Goal: Task Accomplishment & Management: Use online tool/utility

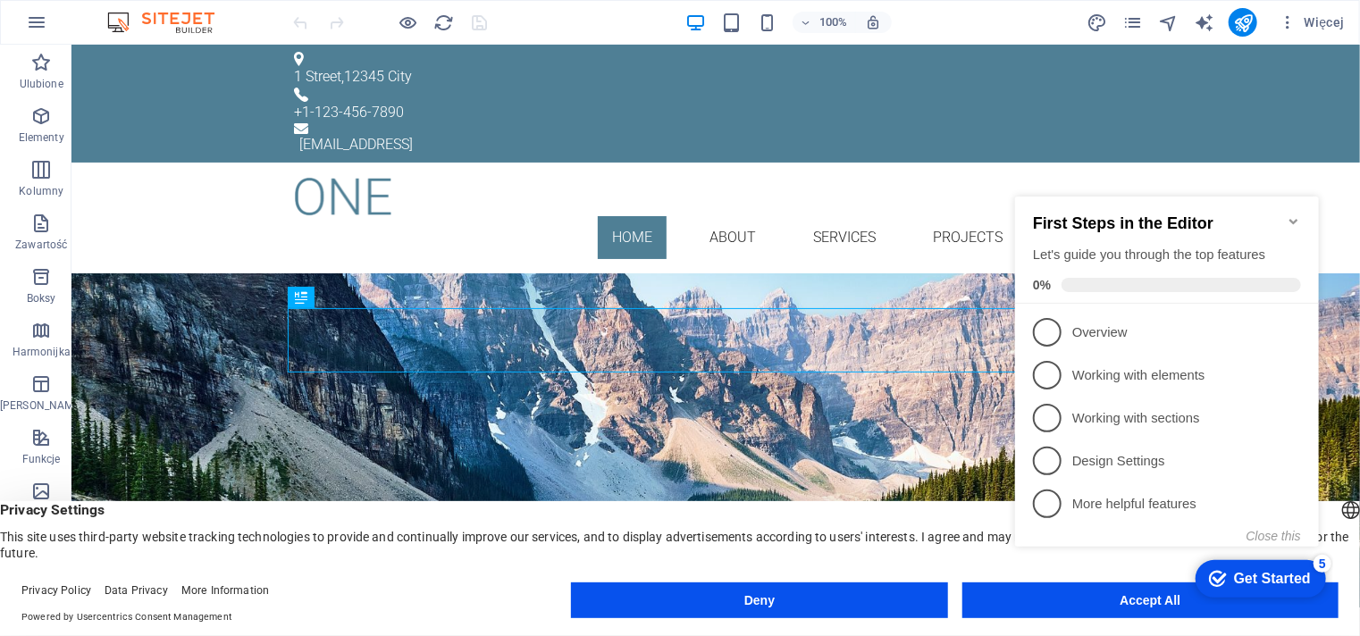
click at [1295, 214] on icon "Minimize checklist" at bounding box center [1293, 221] width 14 height 14
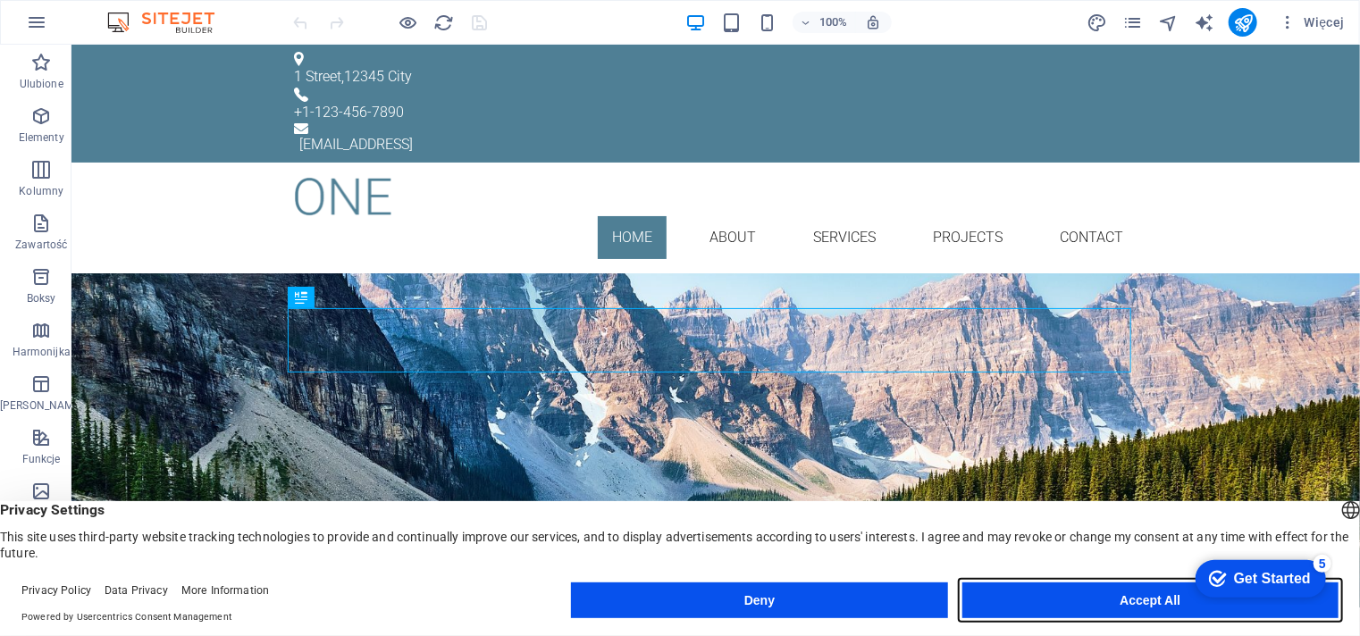
click at [1085, 604] on button "Accept All" at bounding box center [1150, 600] width 376 height 36
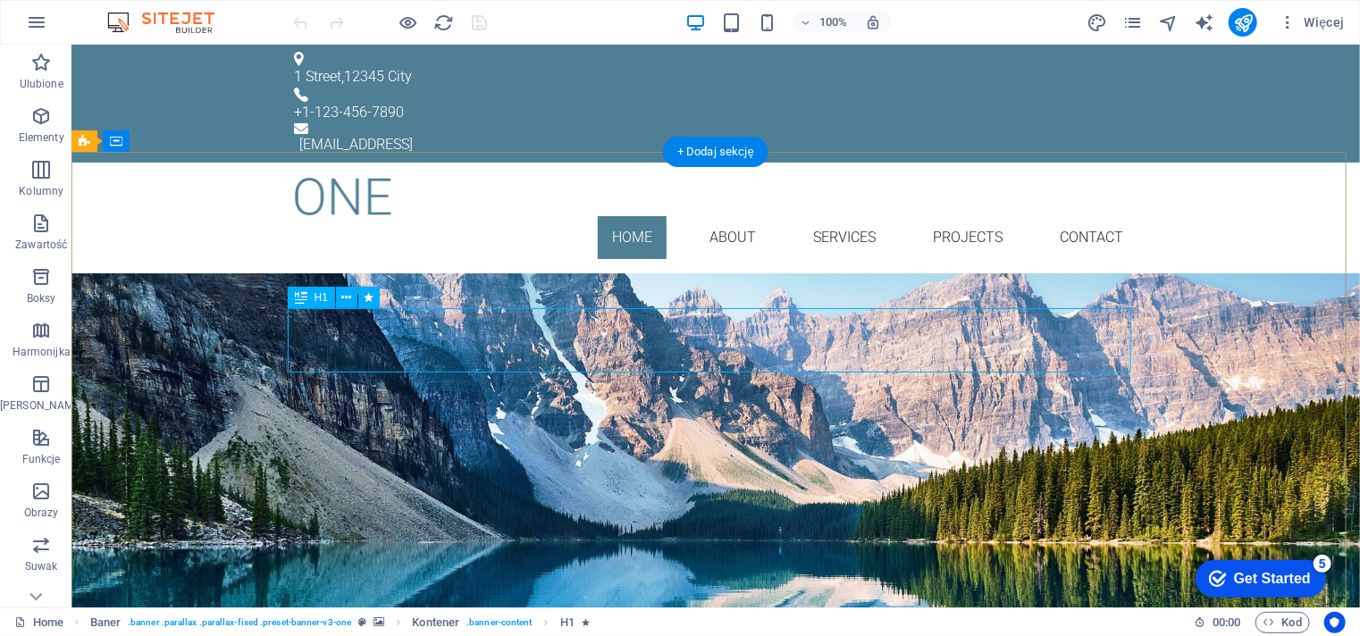
click at [750, 344] on div "Your Title goes here" at bounding box center [714, 376] width 843 height 64
click at [803, 272] on div "Your Title goes here Lorem ipsum dolor sit amet, consetetur sadipscing elitr, s…" at bounding box center [715, 440] width 1288 height 337
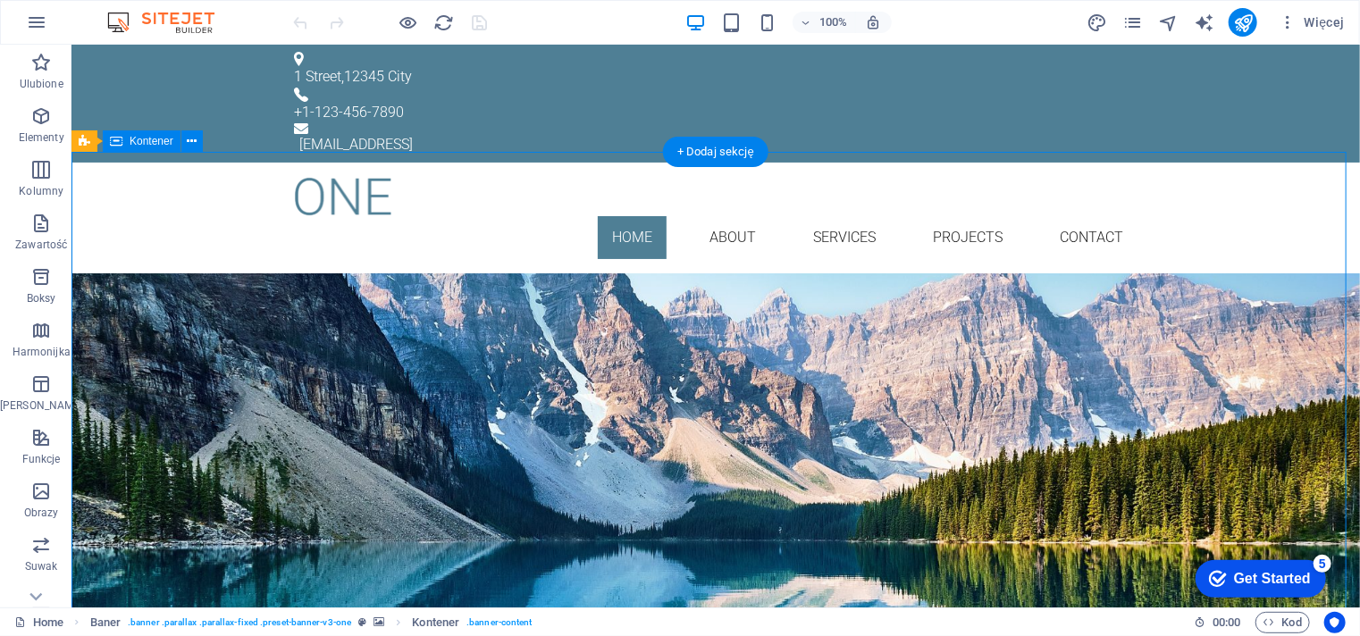
click at [803, 272] on div "Your Title goes here Lorem ipsum dolor sit amet, consetetur sadipscing elitr, s…" at bounding box center [715, 440] width 1288 height 337
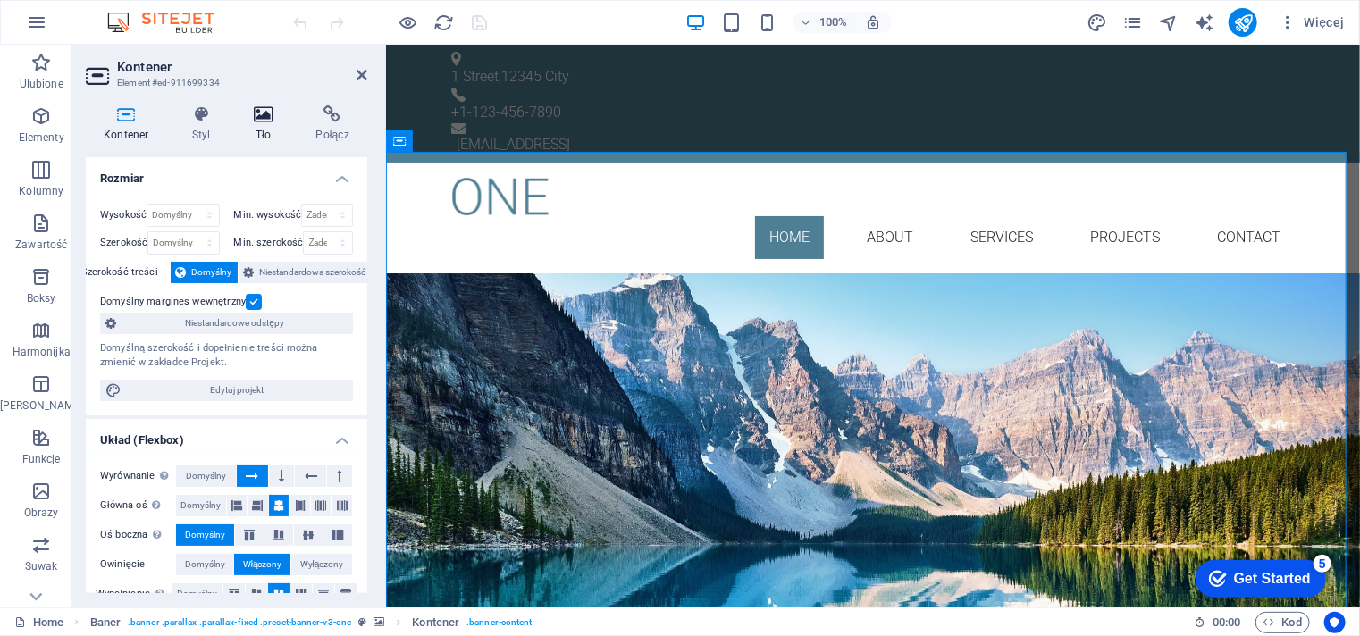
click at [265, 126] on h4 "Tło" at bounding box center [267, 124] width 63 height 38
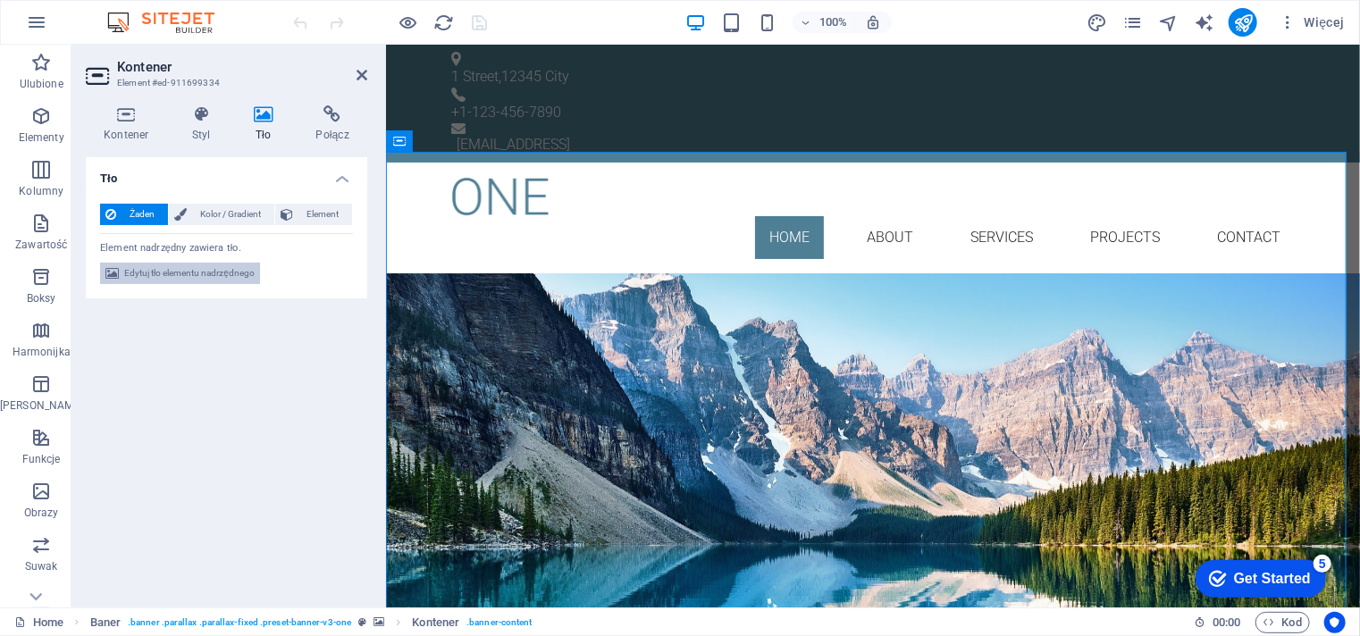
click at [215, 271] on span "Edytuj tło elementu nadrzędnego" at bounding box center [189, 273] width 130 height 21
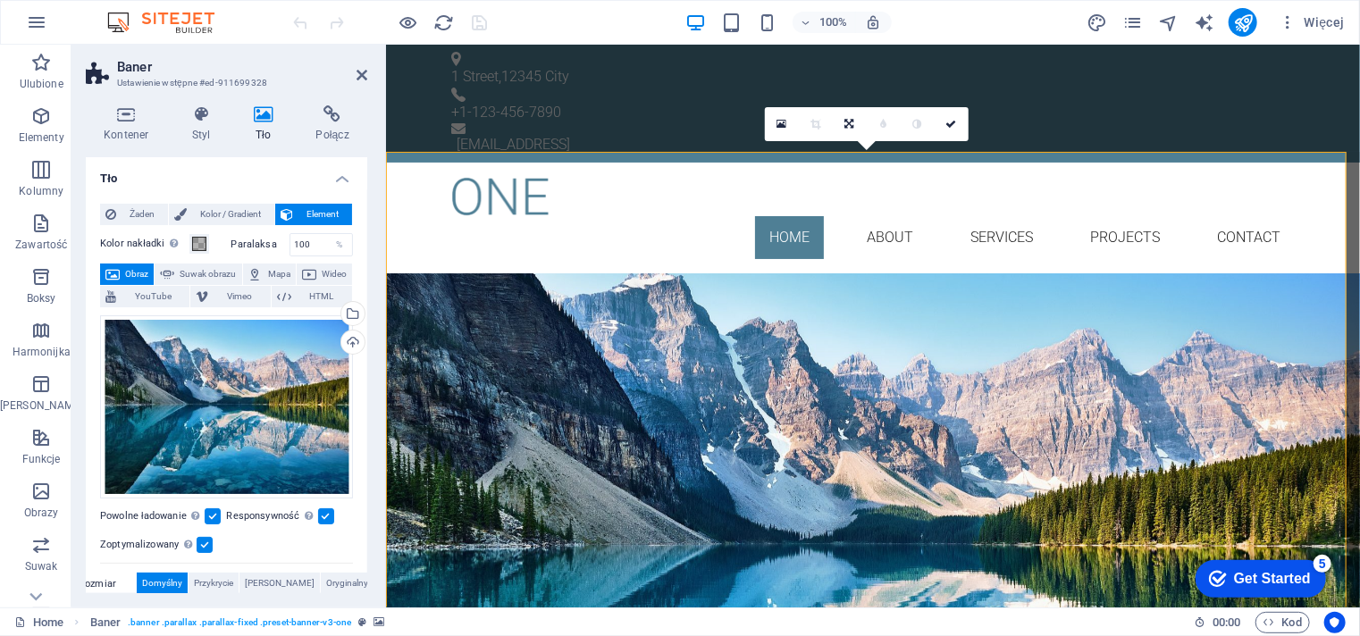
click at [143, 273] on span "Obraz" at bounding box center [136, 274] width 23 height 21
click at [348, 337] on div "Wgraj" at bounding box center [351, 344] width 27 height 27
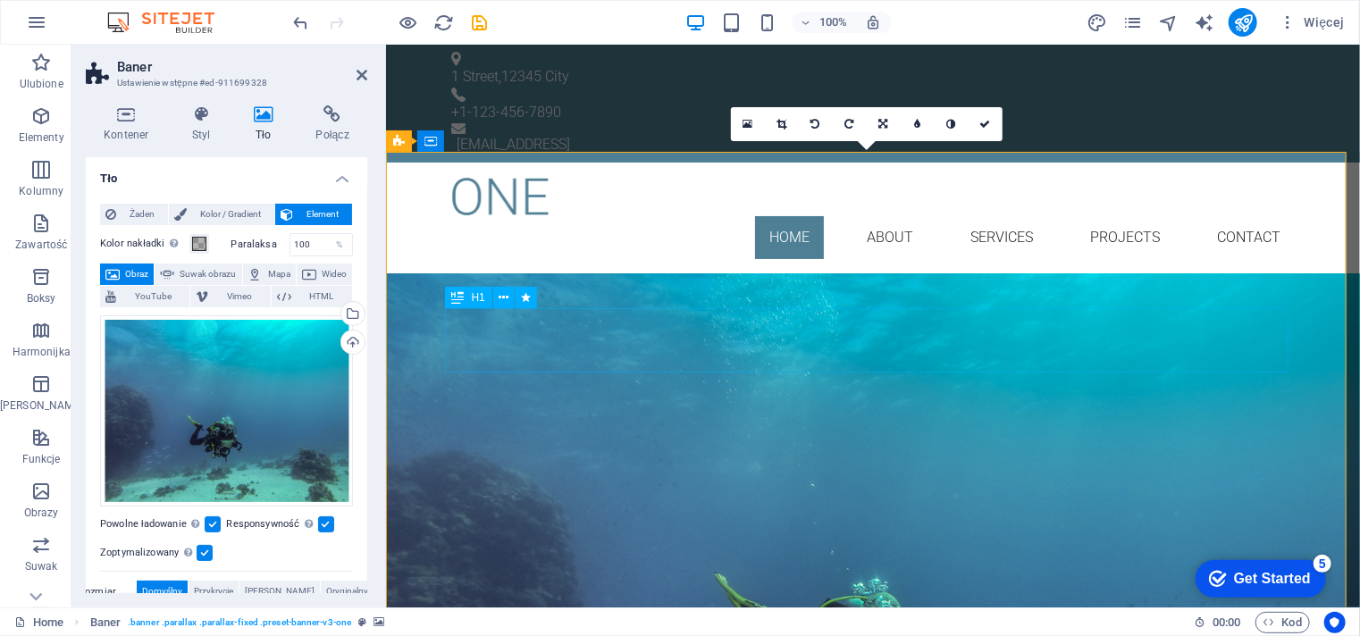
click at [918, 344] on div "Your Title goes here" at bounding box center [871, 376] width 843 height 64
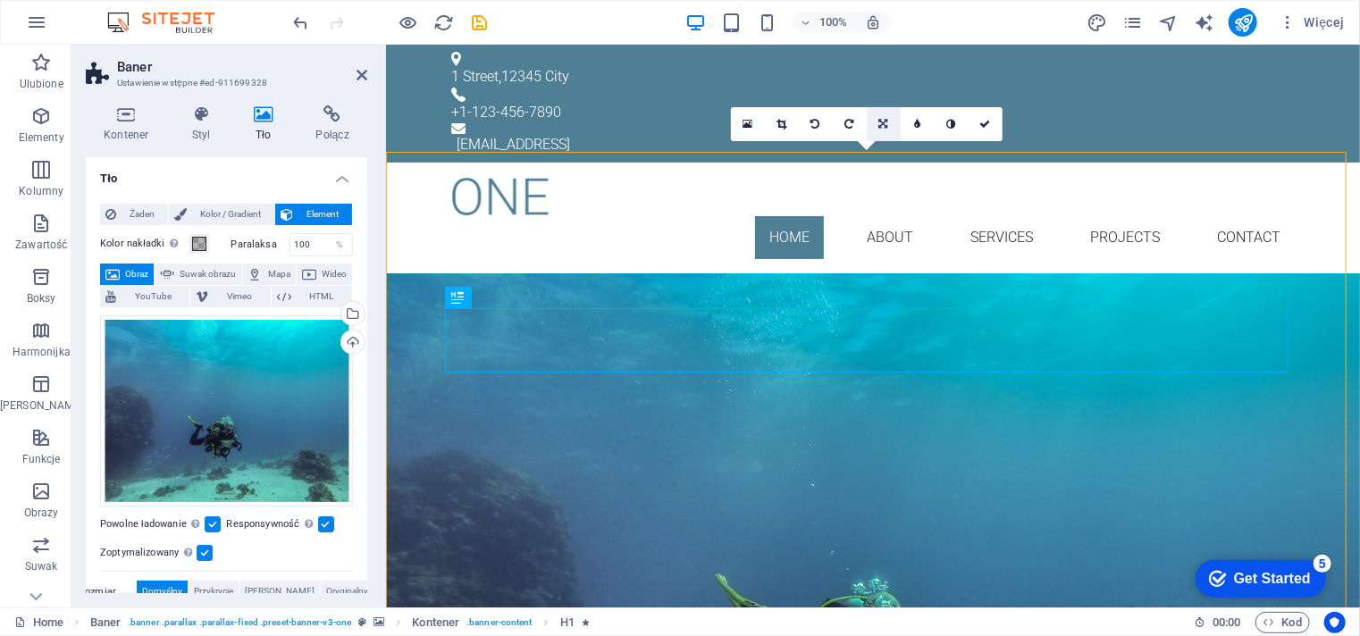
click at [880, 120] on icon at bounding box center [882, 124] width 9 height 11
click at [879, 92] on icon at bounding box center [882, 90] width 11 height 11
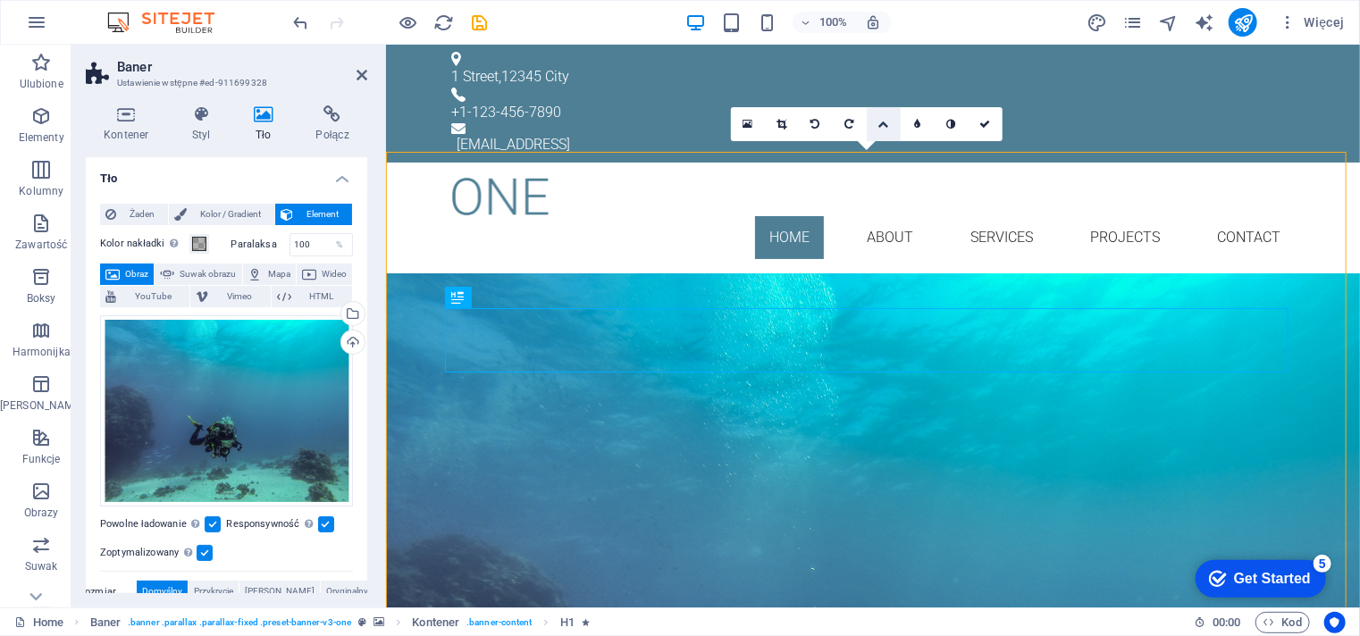
click at [884, 122] on icon at bounding box center [882, 124] width 11 height 11
click at [884, 122] on icon at bounding box center [882, 124] width 9 height 11
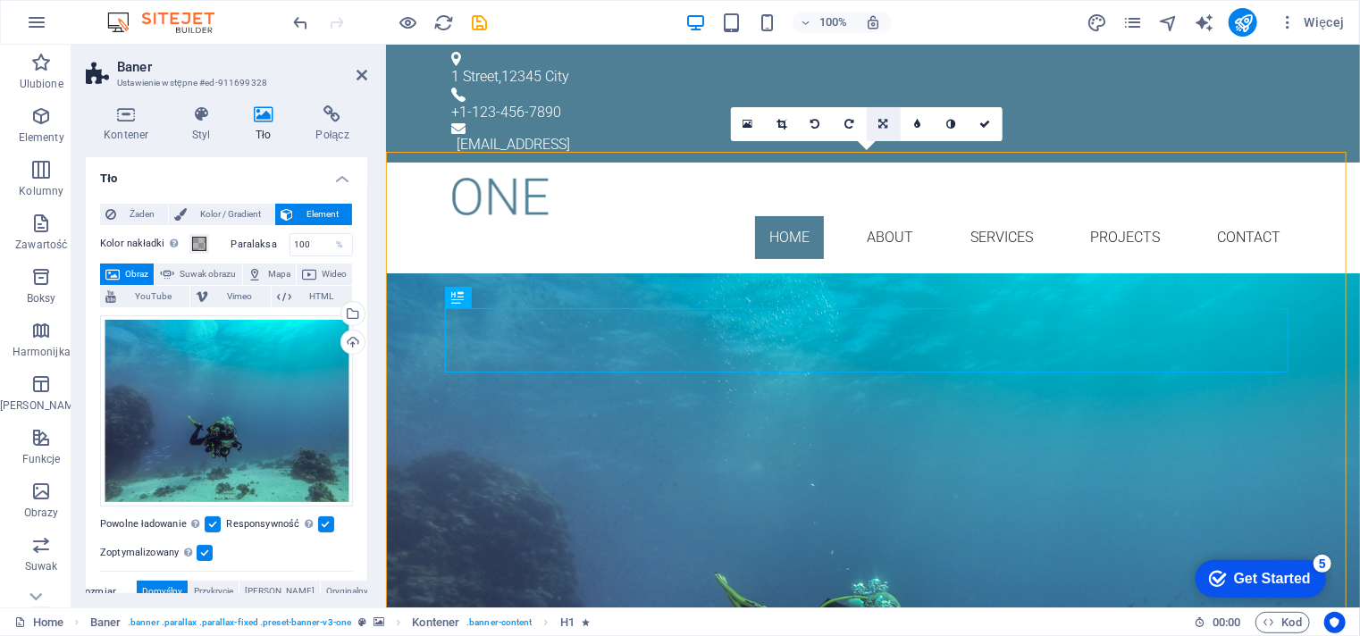
click at [884, 122] on icon at bounding box center [882, 124] width 9 height 11
click at [882, 90] on icon at bounding box center [882, 90] width 11 height 11
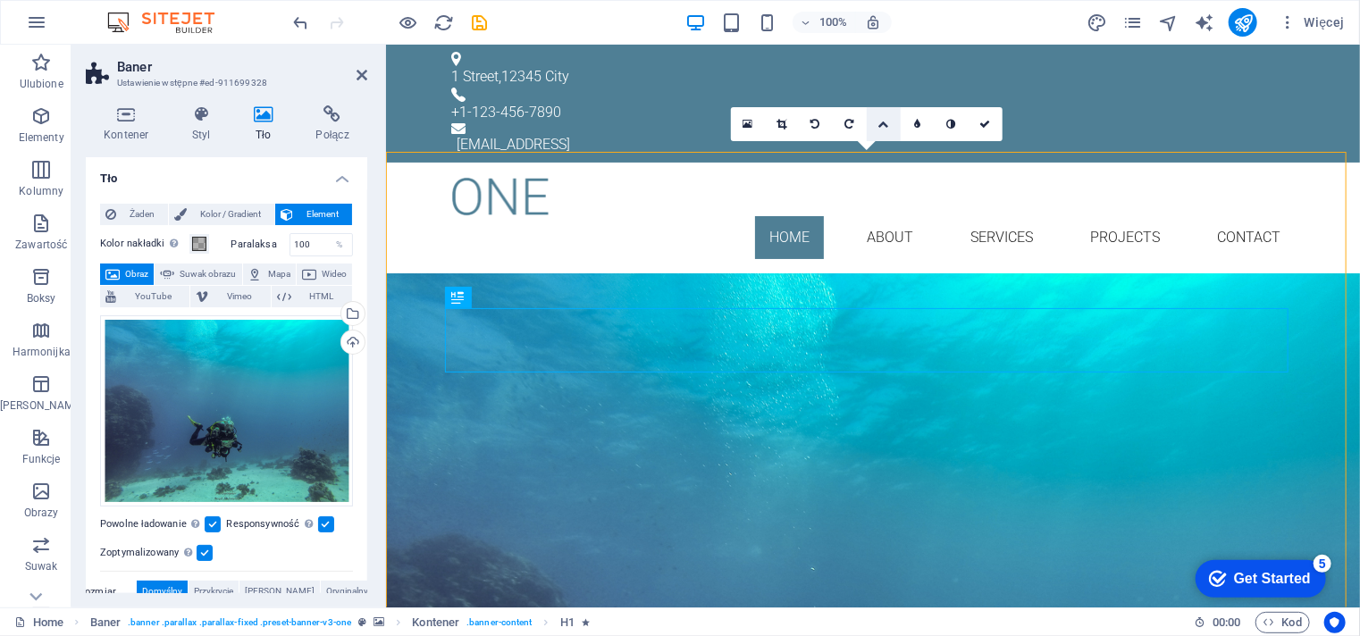
click at [882, 121] on icon at bounding box center [882, 124] width 11 height 11
click at [882, 130] on link at bounding box center [884, 124] width 34 height 34
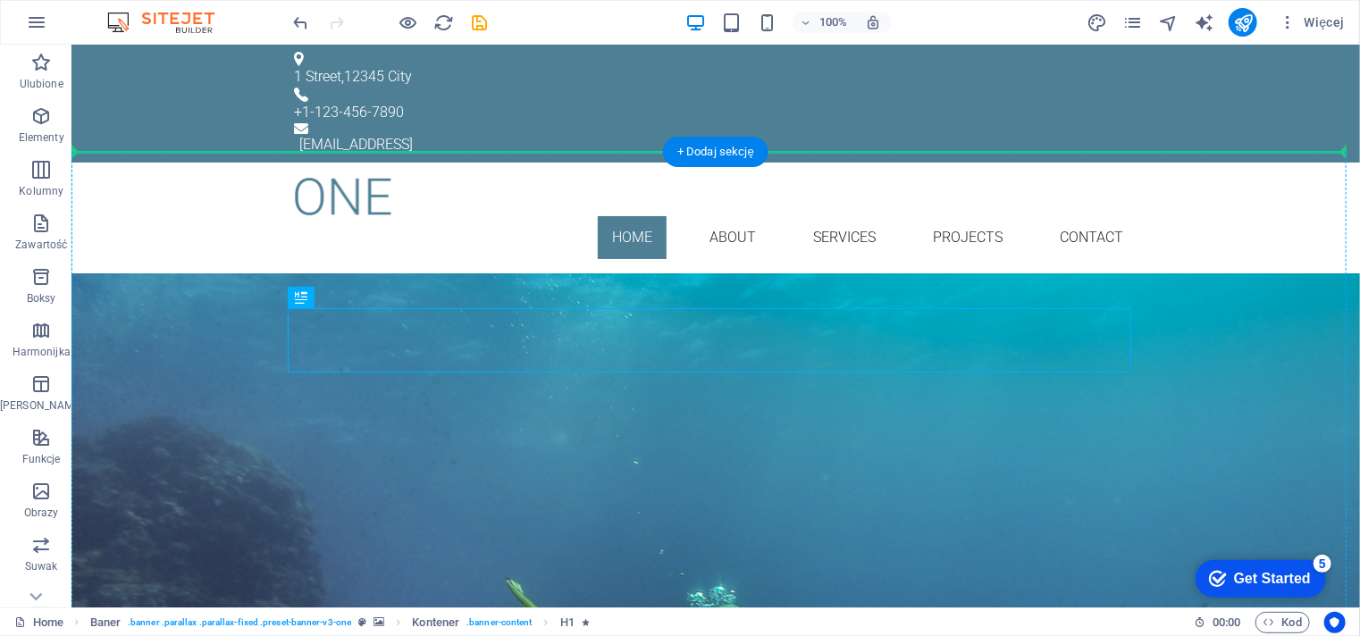
drag, startPoint x: 528, startPoint y: 339, endPoint x: 460, endPoint y: 205, distance: 150.2
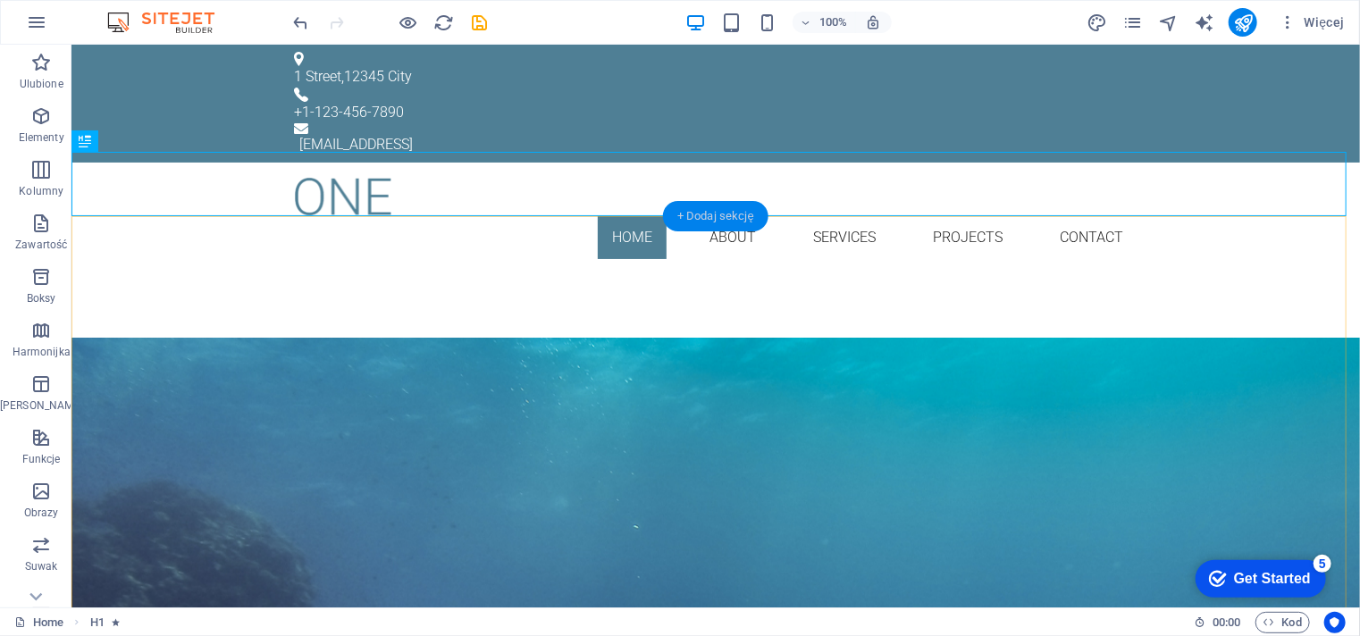
click at [729, 222] on div "+ Dodaj sekcję" at bounding box center [715, 216] width 105 height 30
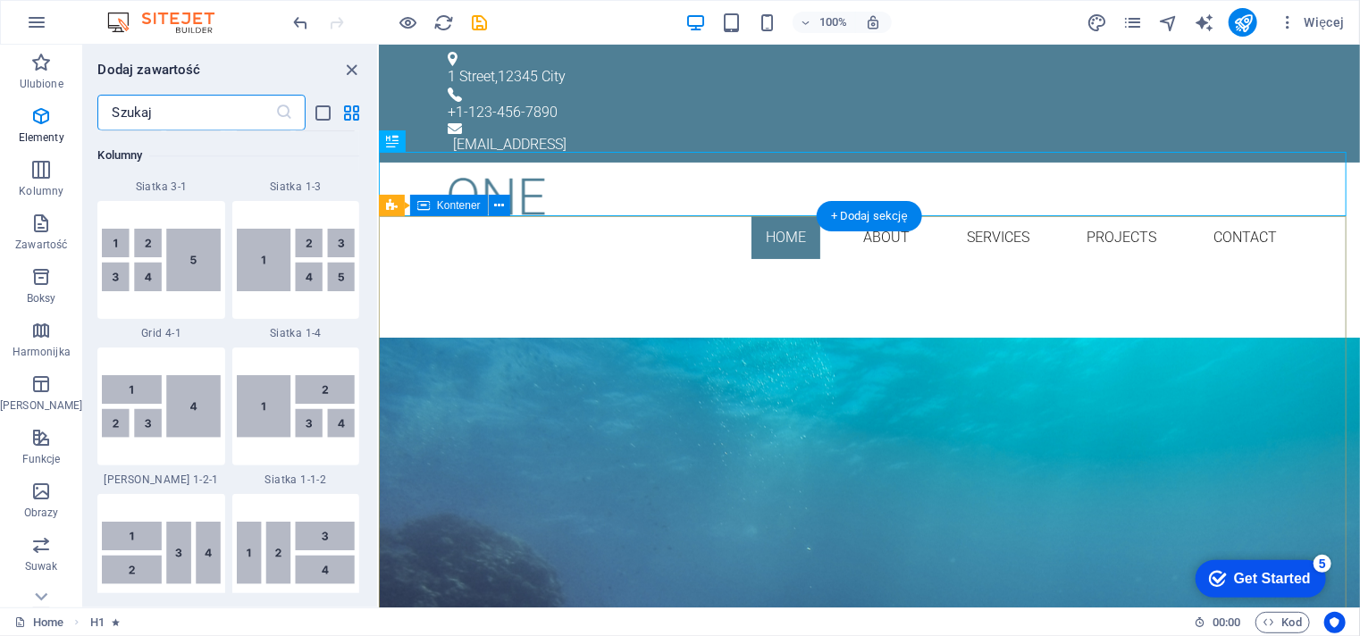
scroll to position [3126, 0]
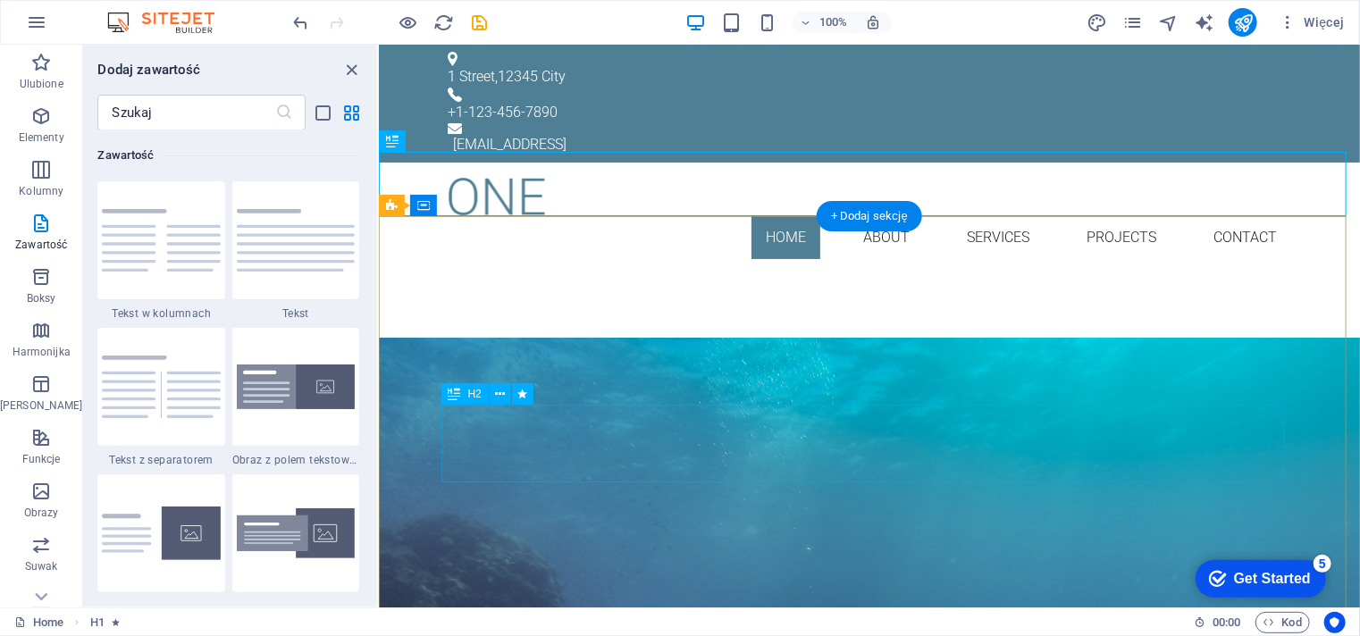
click at [832, 431] on div "Lorem ipsum dolor sit amet, consetetur sadipscing elitr, sed diam nonumy eirmod…" at bounding box center [868, 446] width 843 height 77
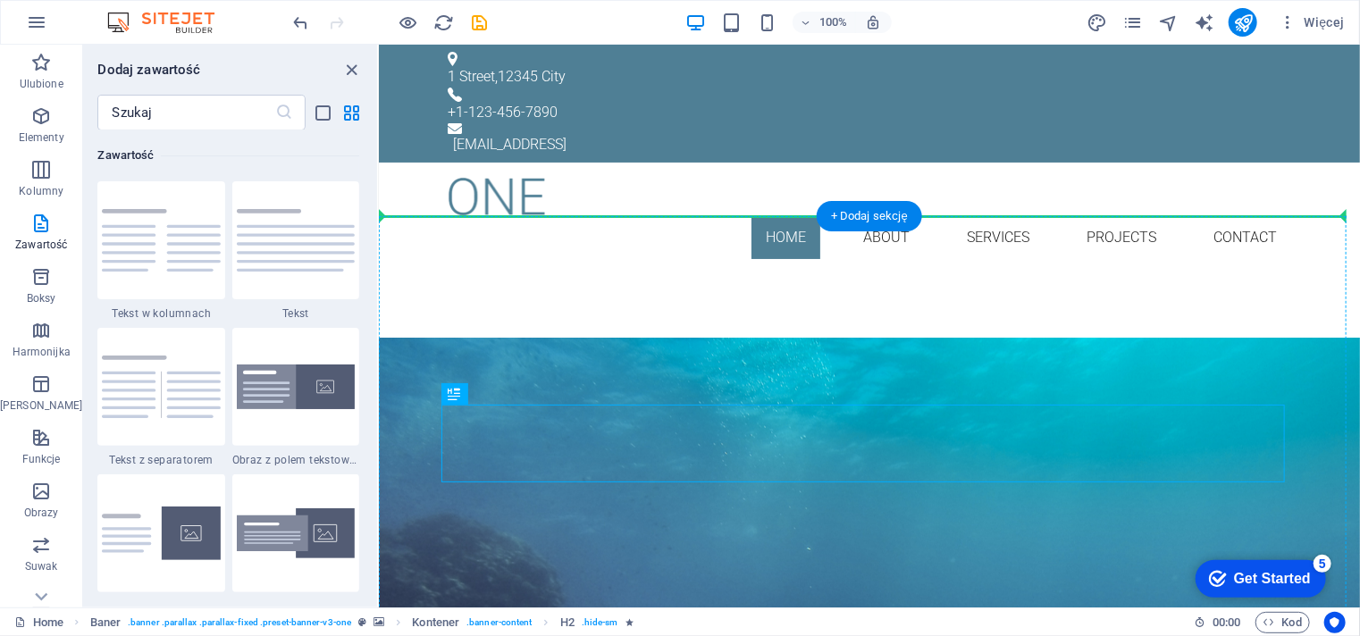
drag, startPoint x: 828, startPoint y: 438, endPoint x: 450, endPoint y: 338, distance: 390.9
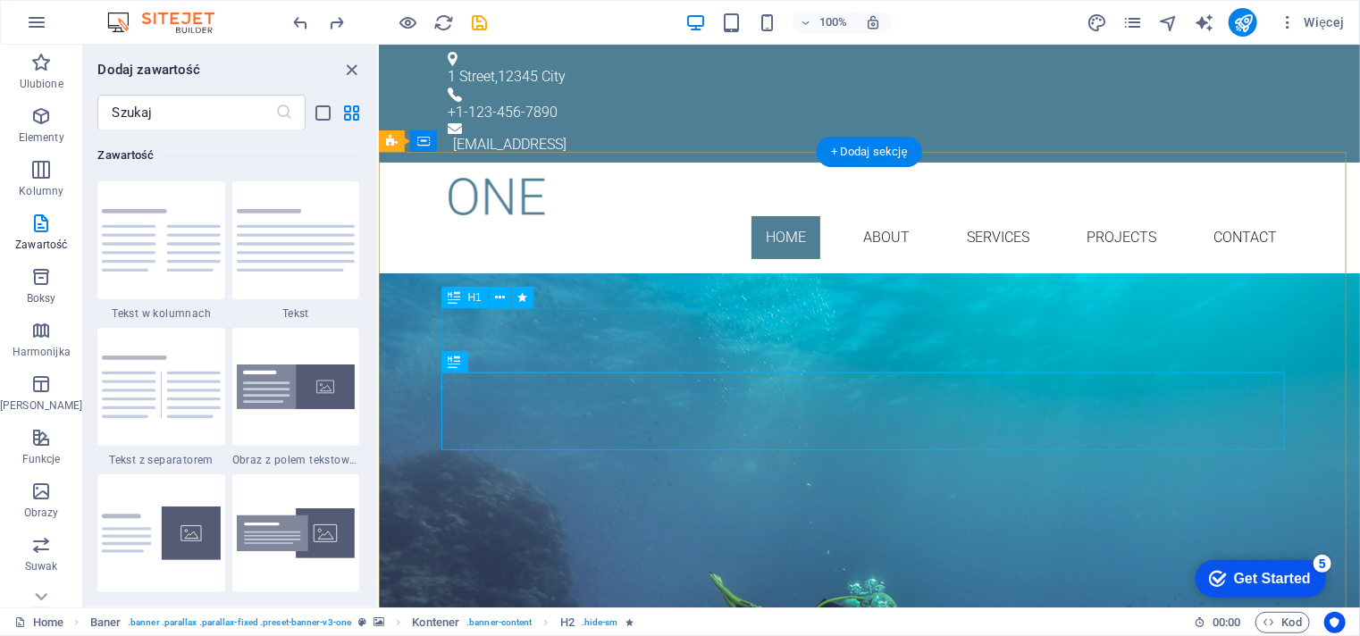
click at [825, 344] on div "Your Title goes here" at bounding box center [868, 376] width 843 height 64
click at [1063, 344] on div "Your Title goes here" at bounding box center [868, 376] width 843 height 64
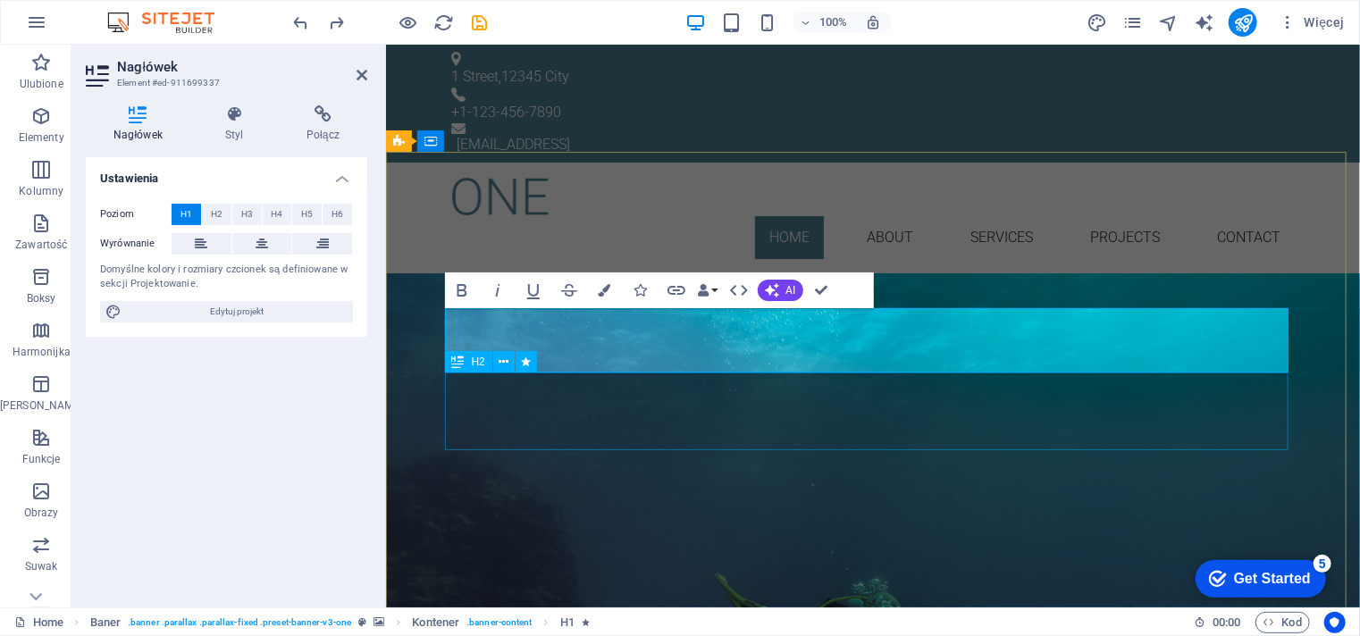
click at [944, 427] on div "Lorem ipsum dolor sit amet, consetetur sadipscing elitr, sed diam nonumy eirmod…" at bounding box center [871, 446] width 843 height 77
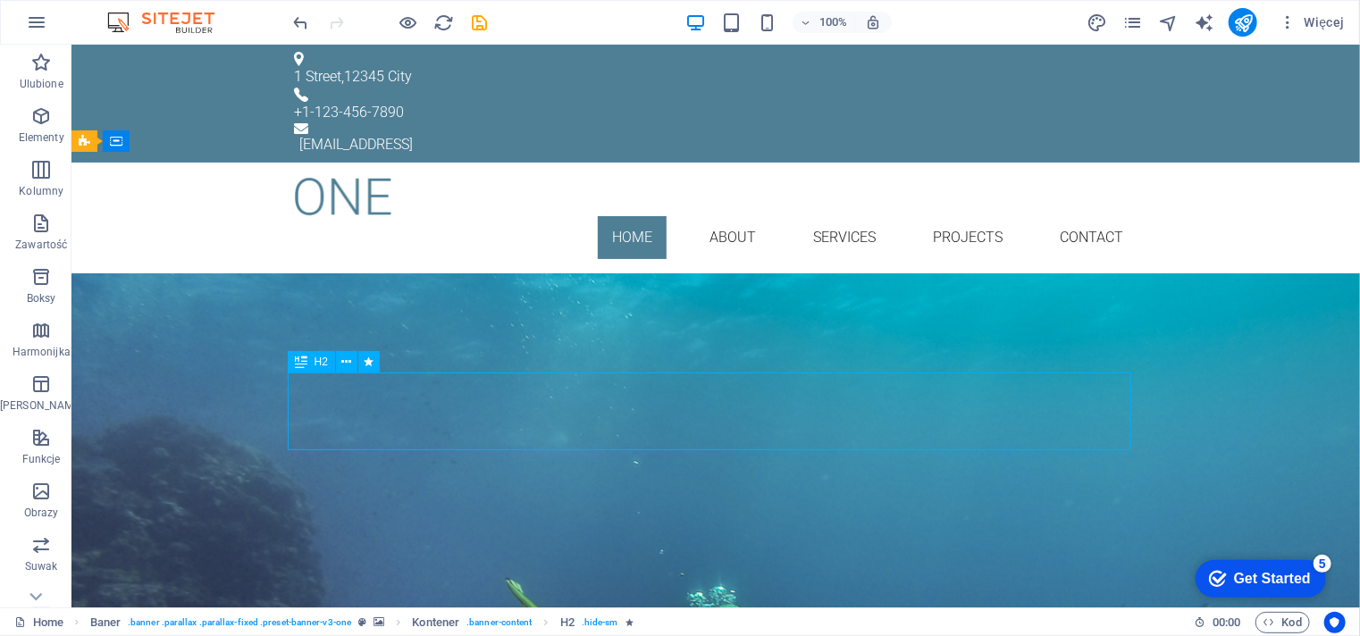
click at [944, 427] on div "Lorem ipsum dolor sit amet, consetetur sadipscing elitr, sed diam nonumy eirmod…" at bounding box center [714, 446] width 843 height 77
click at [319, 297] on span "H1" at bounding box center [320, 297] width 13 height 11
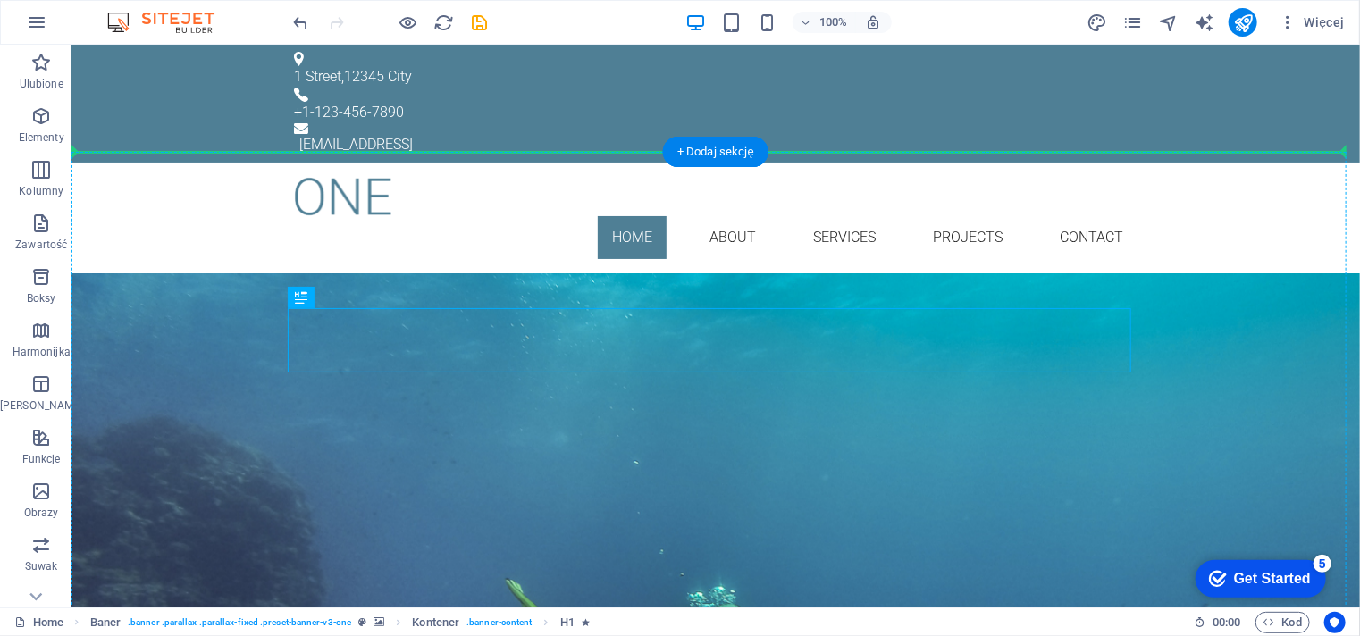
drag, startPoint x: 390, startPoint y: 340, endPoint x: 446, endPoint y: 250, distance: 106.3
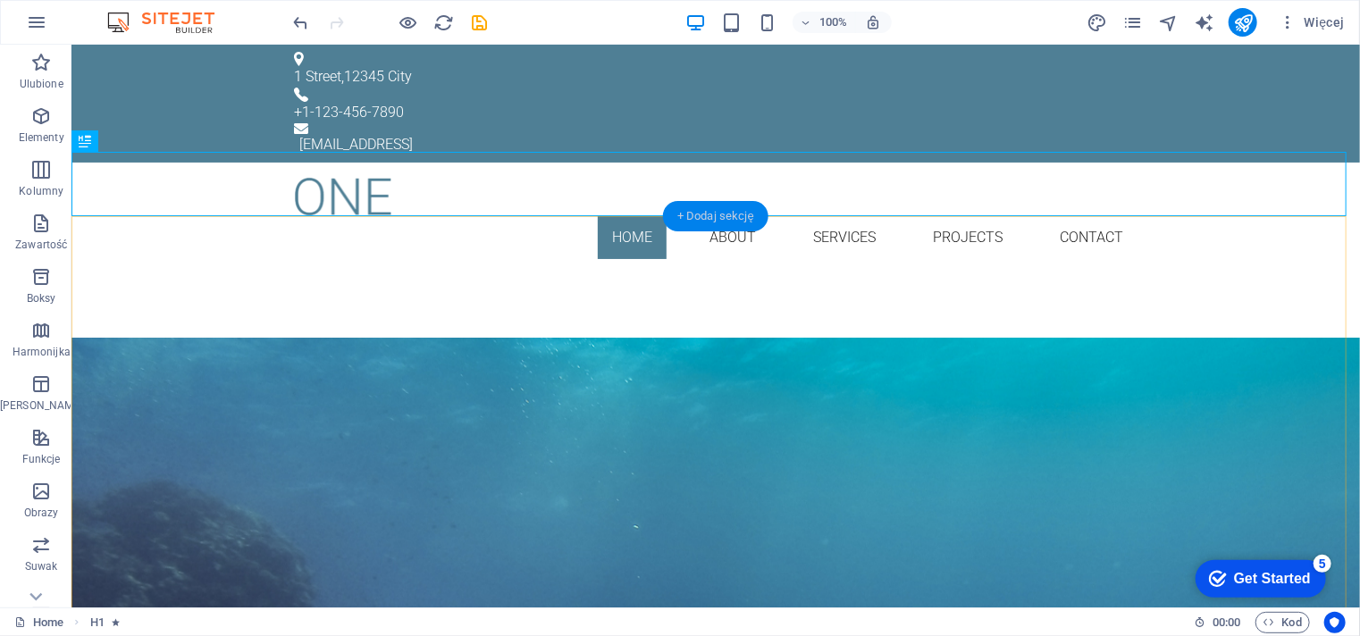
click at [692, 210] on div "+ Dodaj sekcję" at bounding box center [715, 216] width 105 height 30
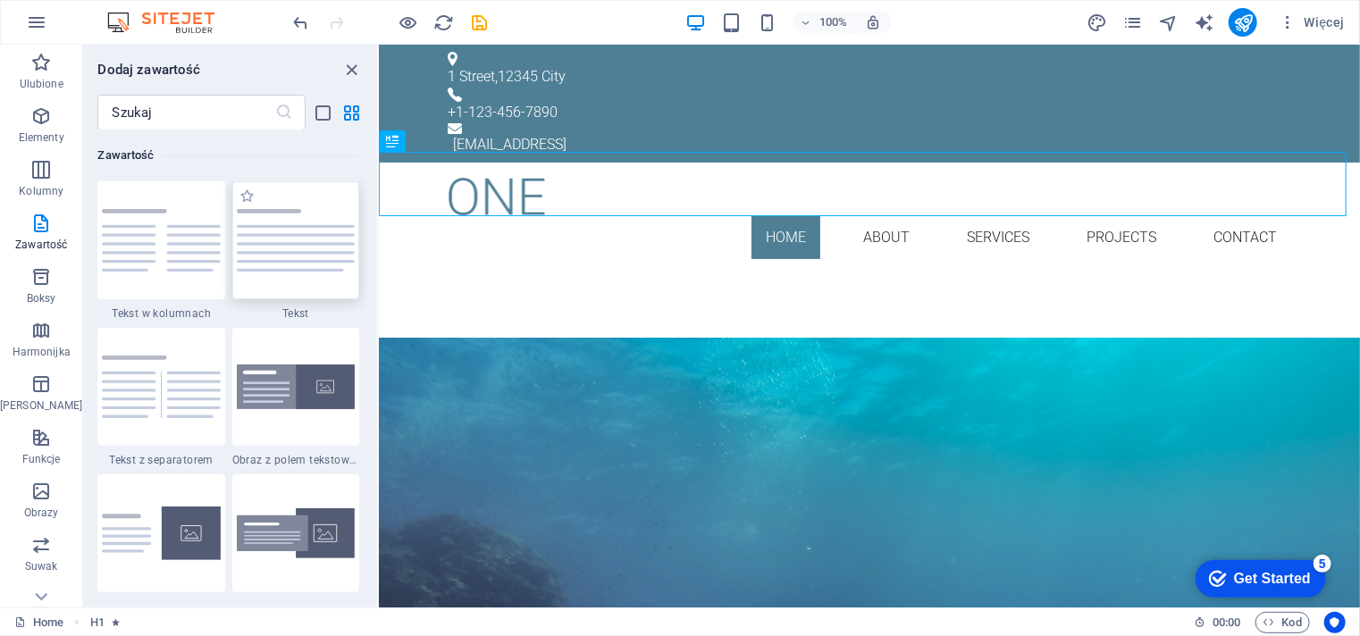
drag, startPoint x: 296, startPoint y: 265, endPoint x: 298, endPoint y: 147, distance: 118.0
click at [296, 265] on img at bounding box center [296, 240] width 118 height 63
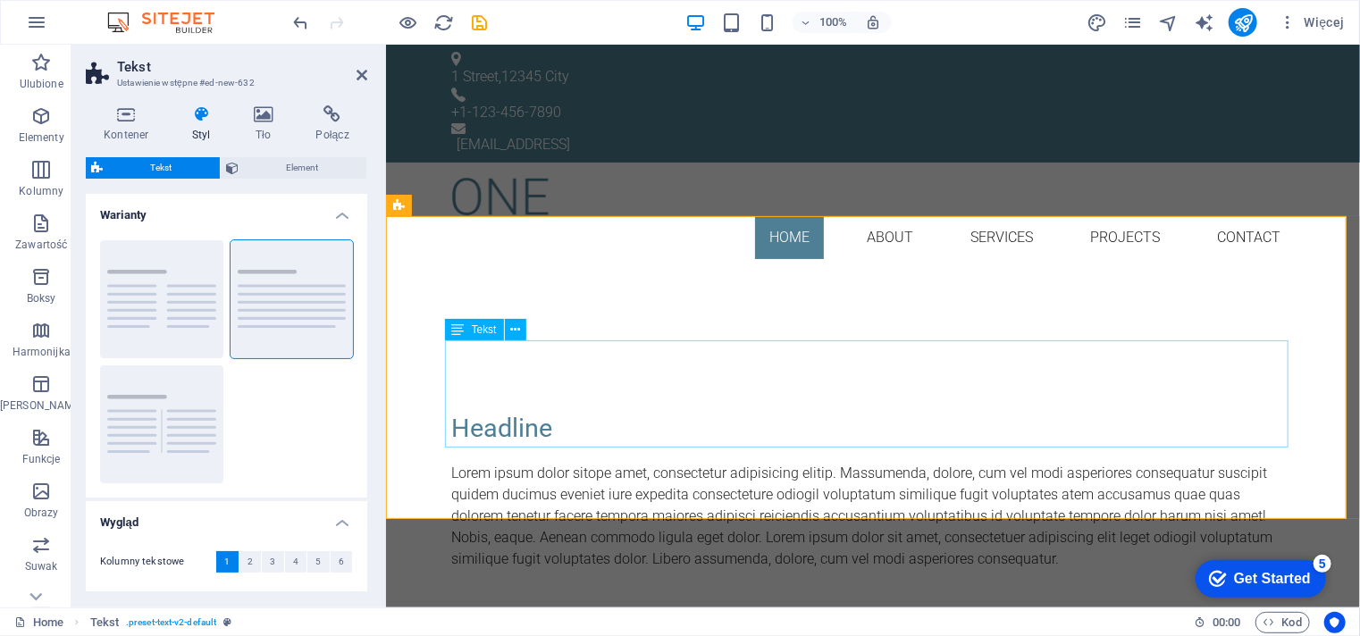
click at [1030, 462] on div "Lorem ipsum dolor sitope amet, consectetur adipisicing elitip. Massumenda, dolo…" at bounding box center [871, 515] width 843 height 107
click at [992, 337] on div "Headline Lorem ipsum dolor sitope amet, consectetur adipisicing elitip. Massume…" at bounding box center [872, 488] width 974 height 303
drag, startPoint x: 774, startPoint y: 184, endPoint x: 1060, endPoint y: 108, distance: 295.8
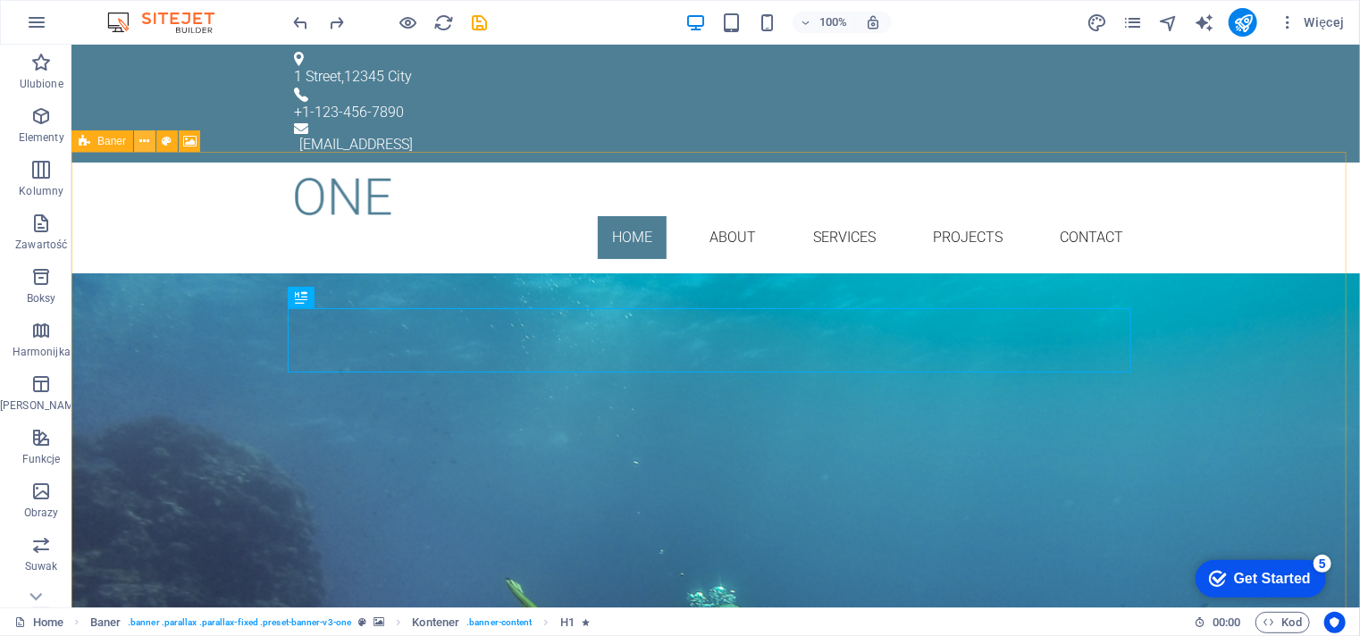
click at [0, 0] on icon at bounding box center [0, 0] width 0 height 0
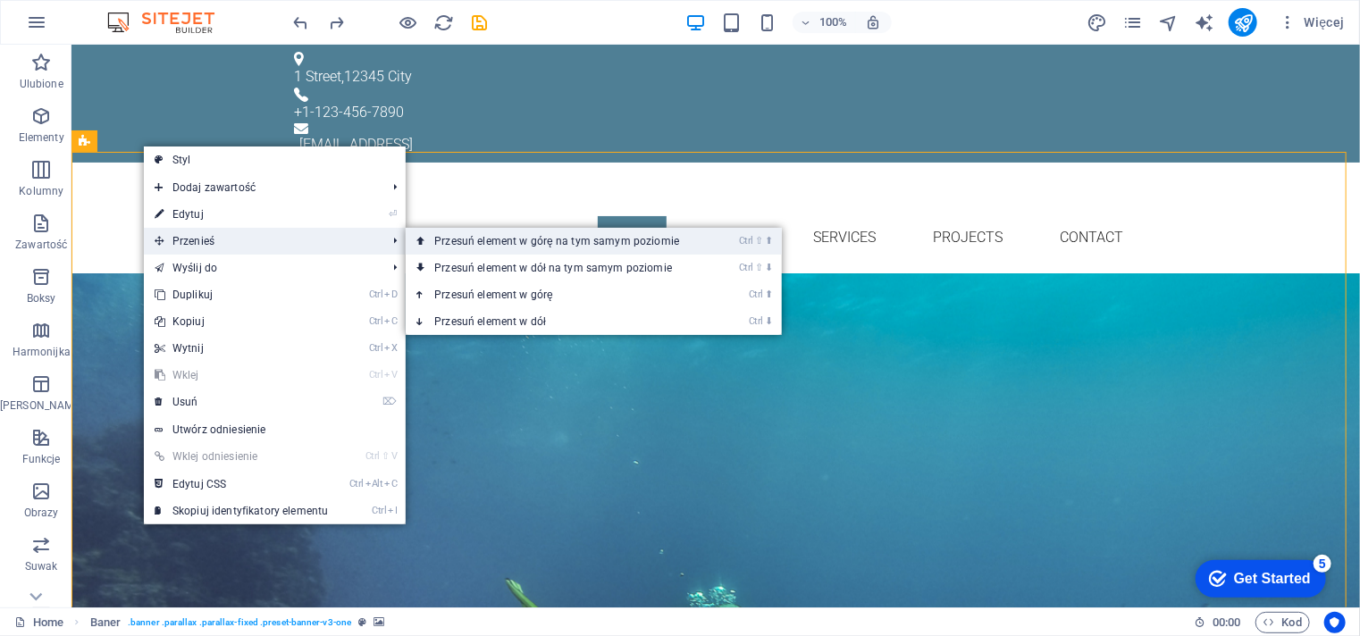
click at [451, 246] on link "Ctrl ⇧ ⬆ Przesuń element w górę na tym samym poziomie" at bounding box center [560, 241] width 309 height 27
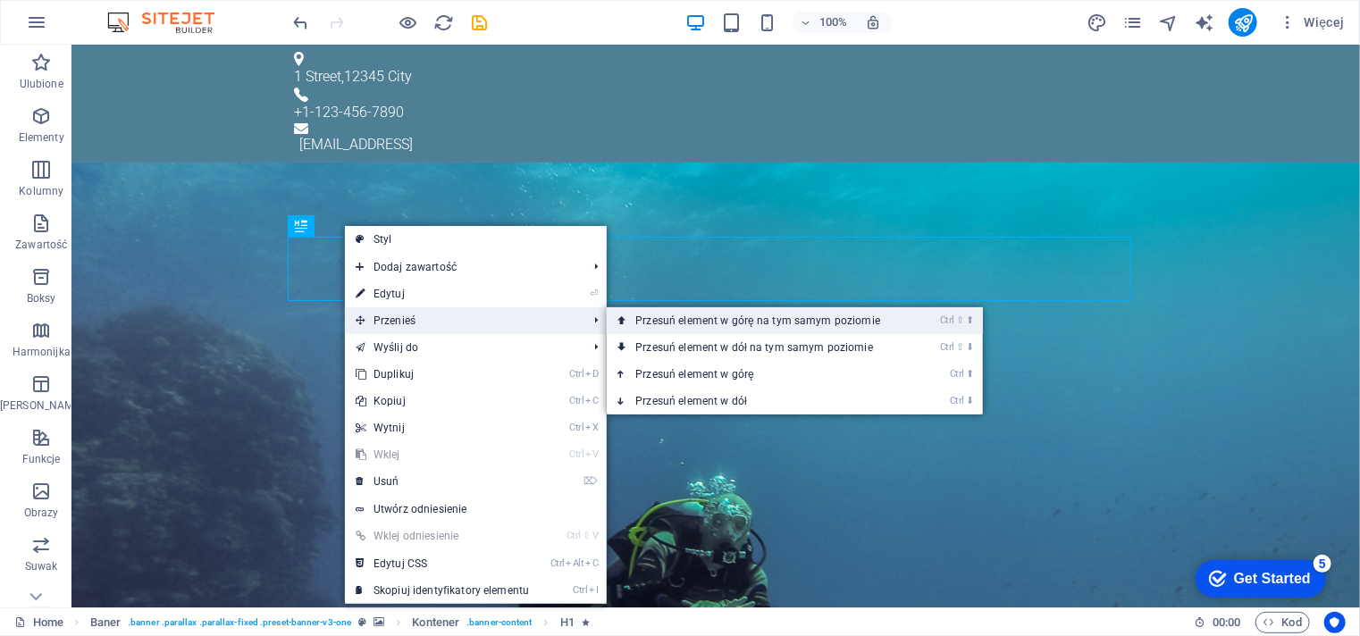
click at [654, 324] on link "Ctrl ⇧ ⬆ Przesuń element w górę na tym samym poziomie" at bounding box center [761, 320] width 309 height 27
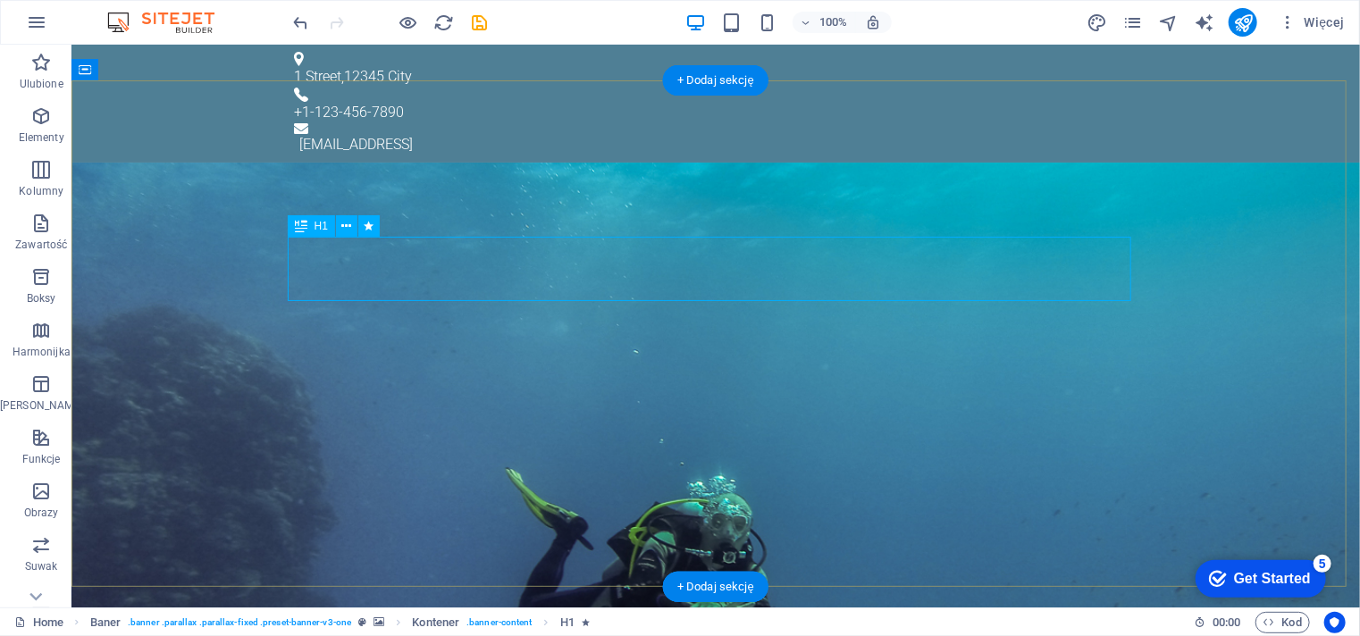
click at [887, 360] on div "Lorem ipsum dolor sit amet, consetetur sadipscing elitr, sed diam nonumy eirmod…" at bounding box center [714, 336] width 843 height 77
click at [902, 360] on div "Lorem ipsum dolor sit amet, consetetur sadipscing elitr, sed diam nonumy eirmod…" at bounding box center [714, 336] width 843 height 77
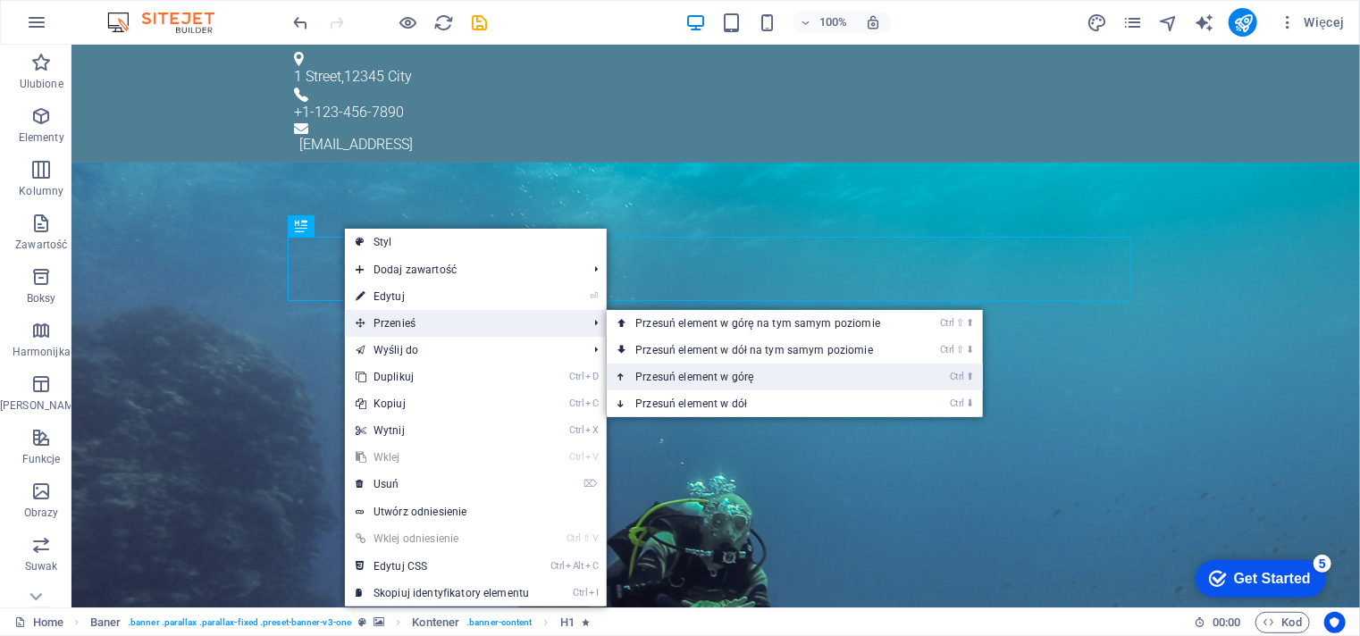
drag, startPoint x: 700, startPoint y: 379, endPoint x: 484, endPoint y: 148, distance: 316.0
click at [700, 379] on link "Ctrl ⬆ Przesuń element w górę" at bounding box center [761, 377] width 309 height 27
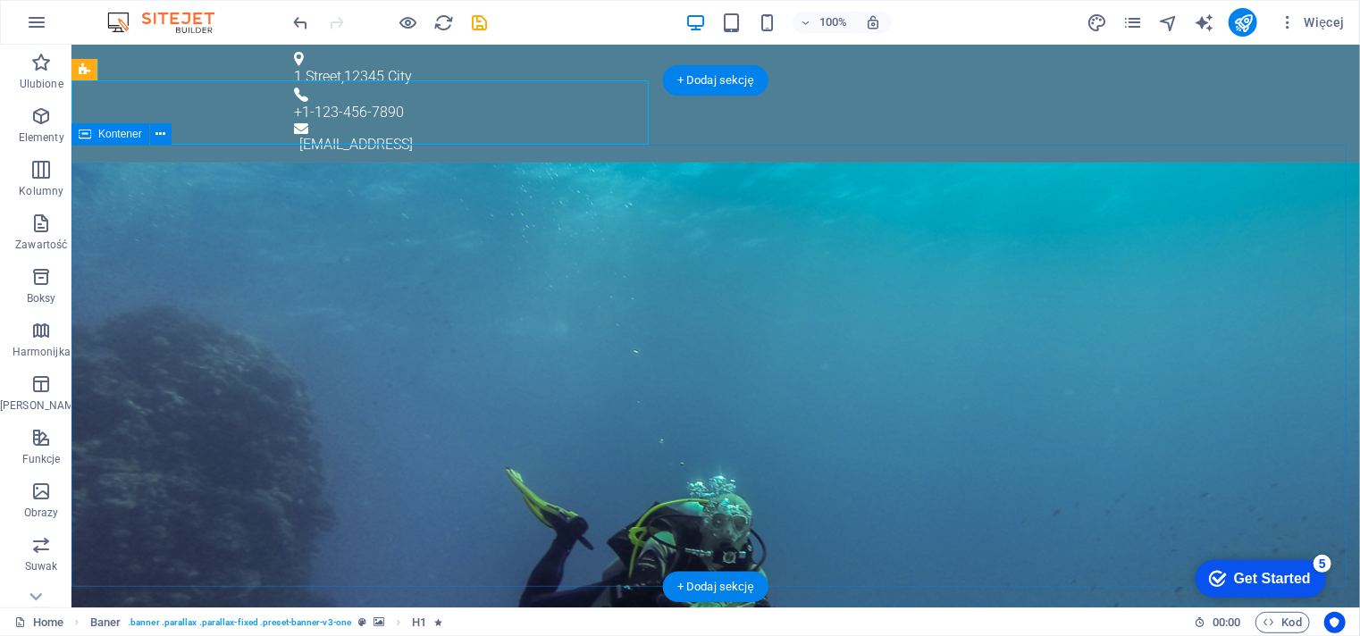
click at [517, 162] on div "Szkoła nurkowania EAGLERAY" at bounding box center [715, 194] width 1288 height 64
drag, startPoint x: 402, startPoint y: 92, endPoint x: 561, endPoint y: 100, distance: 159.2
click at [561, 162] on div "Szkoła nurkowania EAGLERAY" at bounding box center [715, 194] width 1288 height 64
drag, startPoint x: 585, startPoint y: 105, endPoint x: 605, endPoint y: 91, distance: 24.3
click at [605, 162] on div "Szkoła nurkowania EAGLERAY" at bounding box center [715, 194] width 1288 height 64
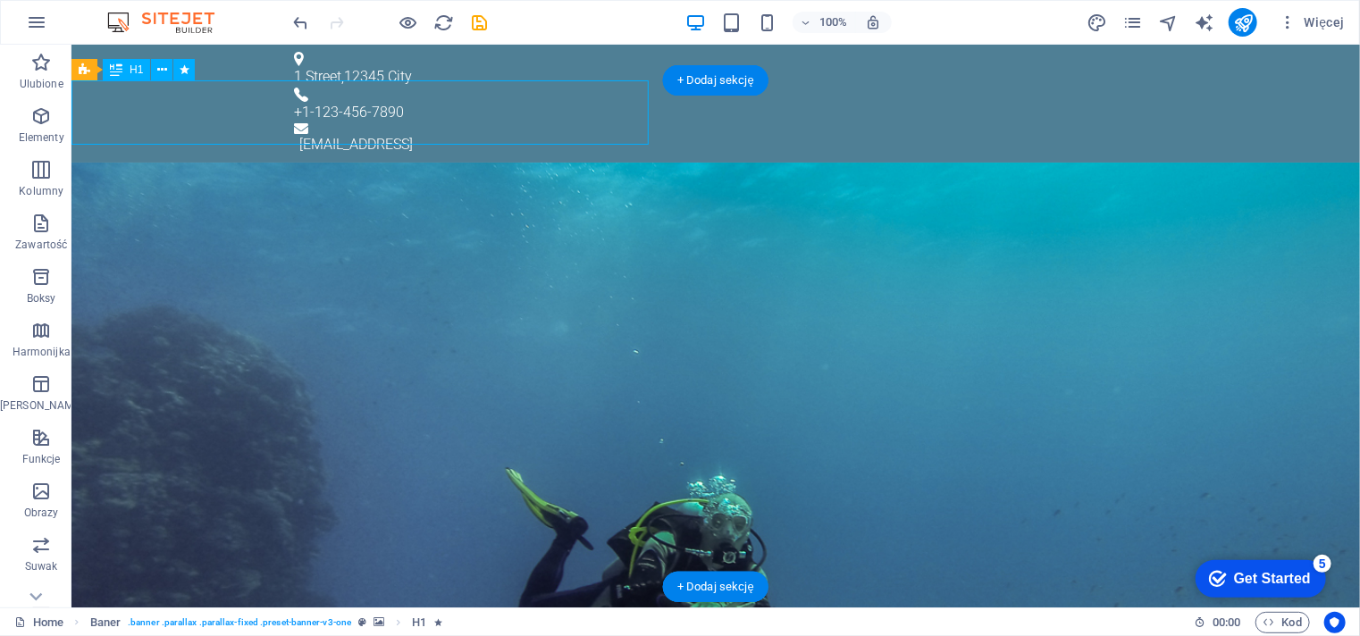
click at [609, 162] on div "Szkoła nurkowania EAGLERAY" at bounding box center [715, 194] width 1288 height 64
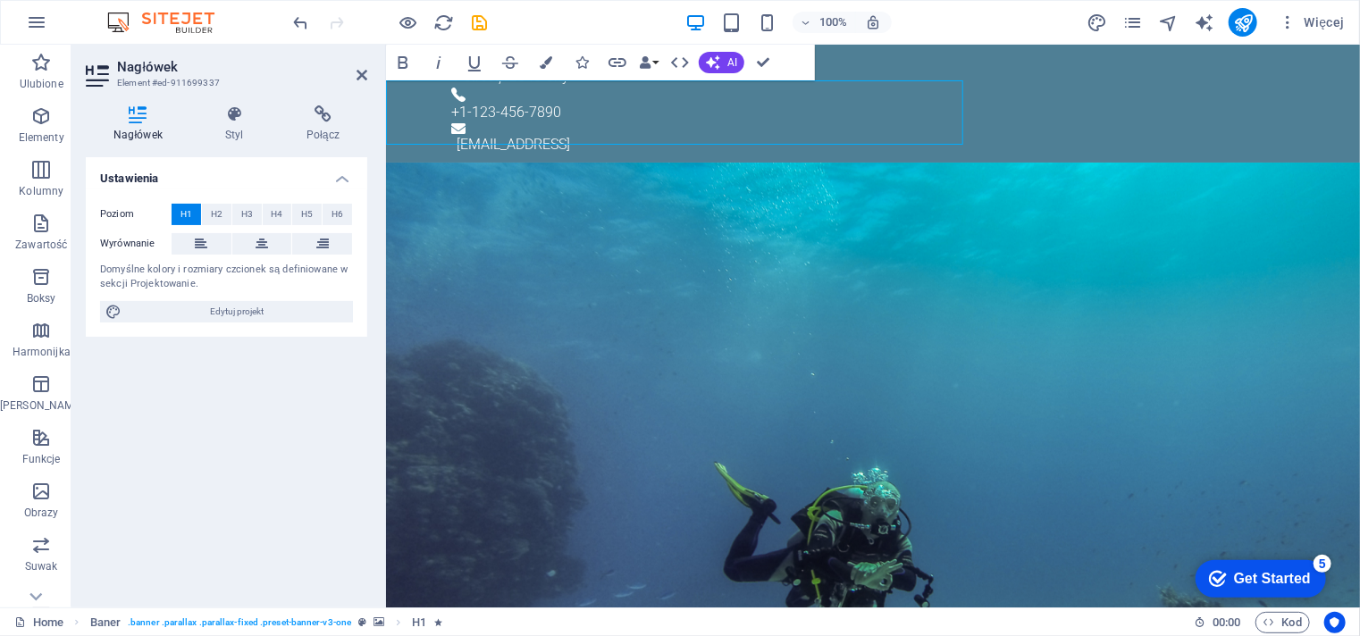
click at [265, 256] on div "Poziom H1 H2 H3 H4 H5 H6 Wyrównanie Domyślne kolory i rozmiary czcionek są defi…" at bounding box center [226, 262] width 281 height 147
click at [264, 249] on icon at bounding box center [262, 243] width 13 height 21
click at [255, 307] on span "Edytuj projekt" at bounding box center [237, 311] width 221 height 21
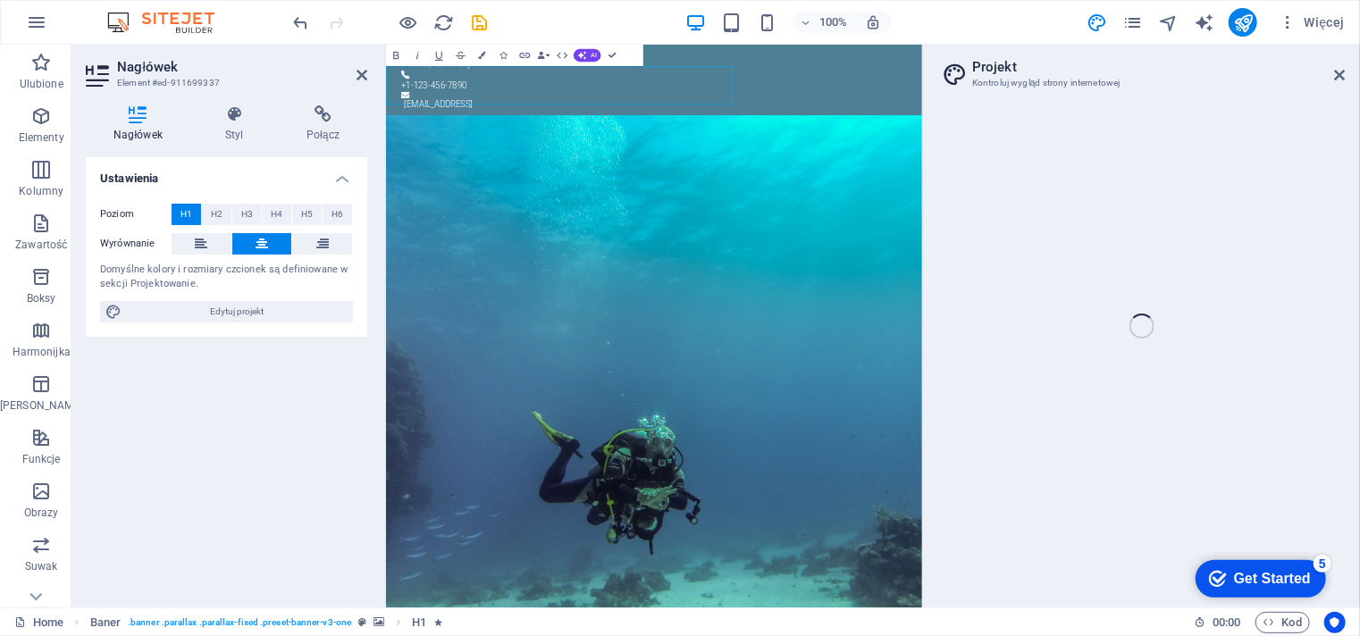
select select "px"
select select "300"
select select "px"
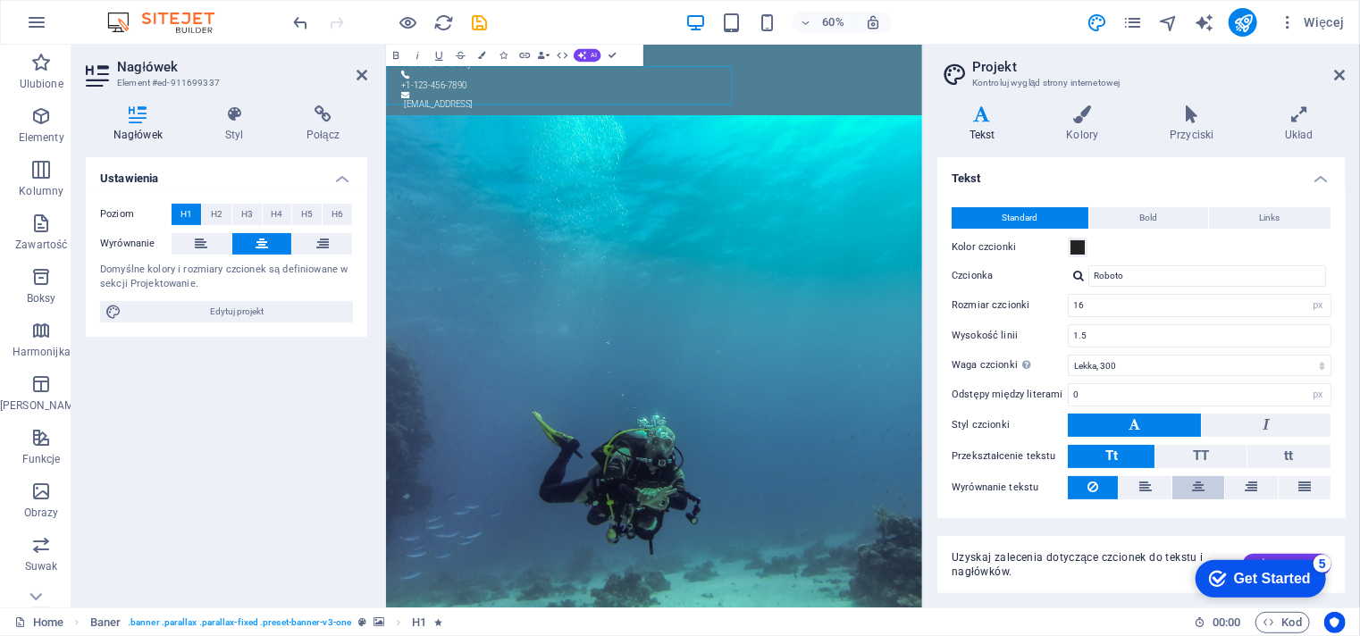
click at [1194, 483] on icon at bounding box center [1198, 486] width 13 height 21
click at [947, 168] on span "​Szkoła nurkowania EAGLERAY" at bounding box center [831, 193] width 577 height 51
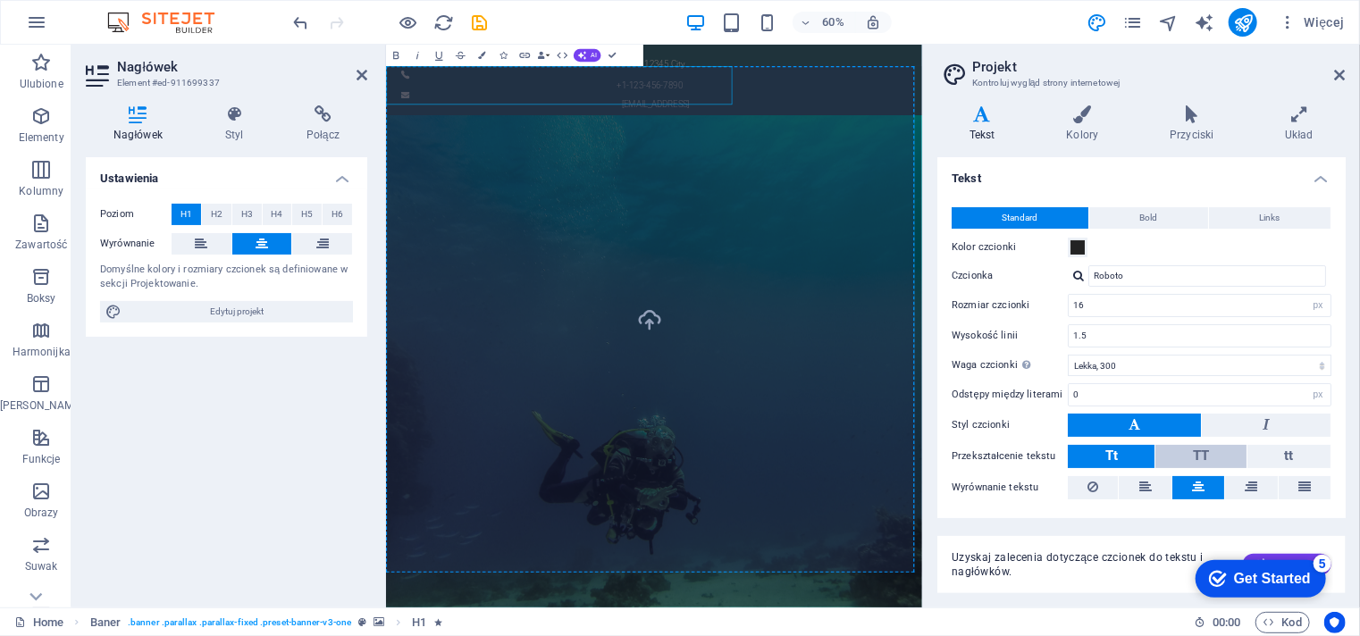
click at [1222, 446] on button "TT" at bounding box center [1200, 456] width 90 height 23
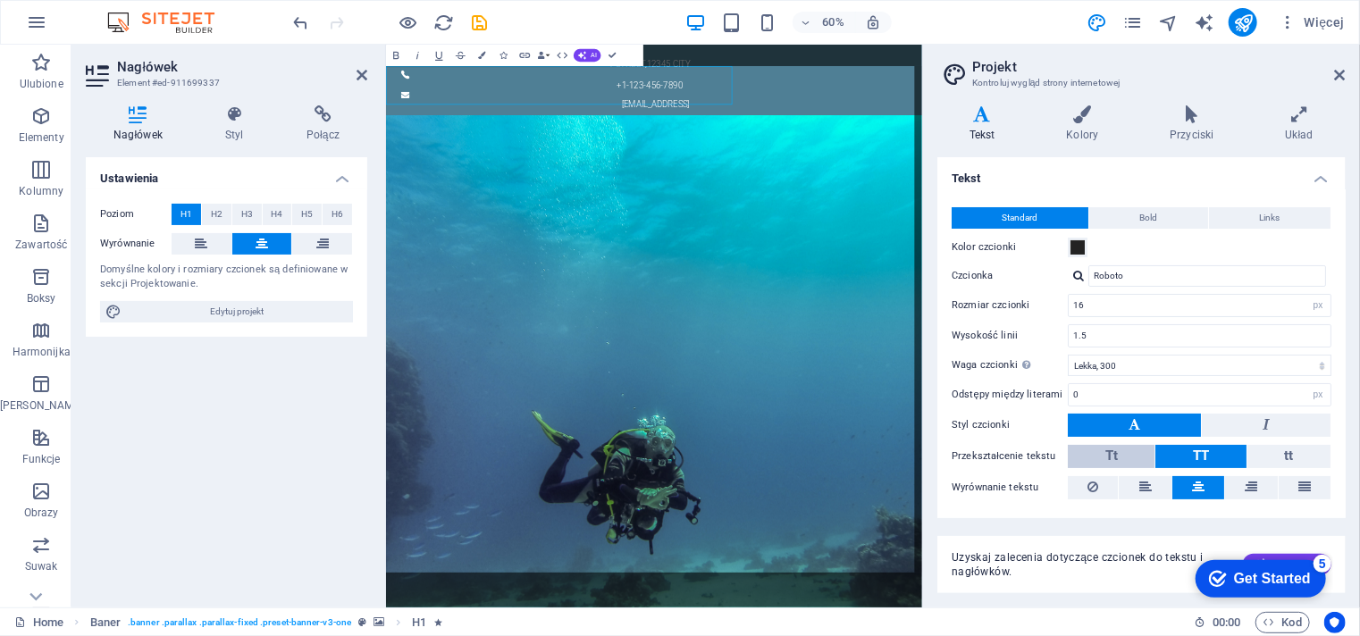
click at [1133, 448] on button "Tt" at bounding box center [1111, 456] width 87 height 23
click at [1128, 213] on button "Bold" at bounding box center [1148, 217] width 119 height 21
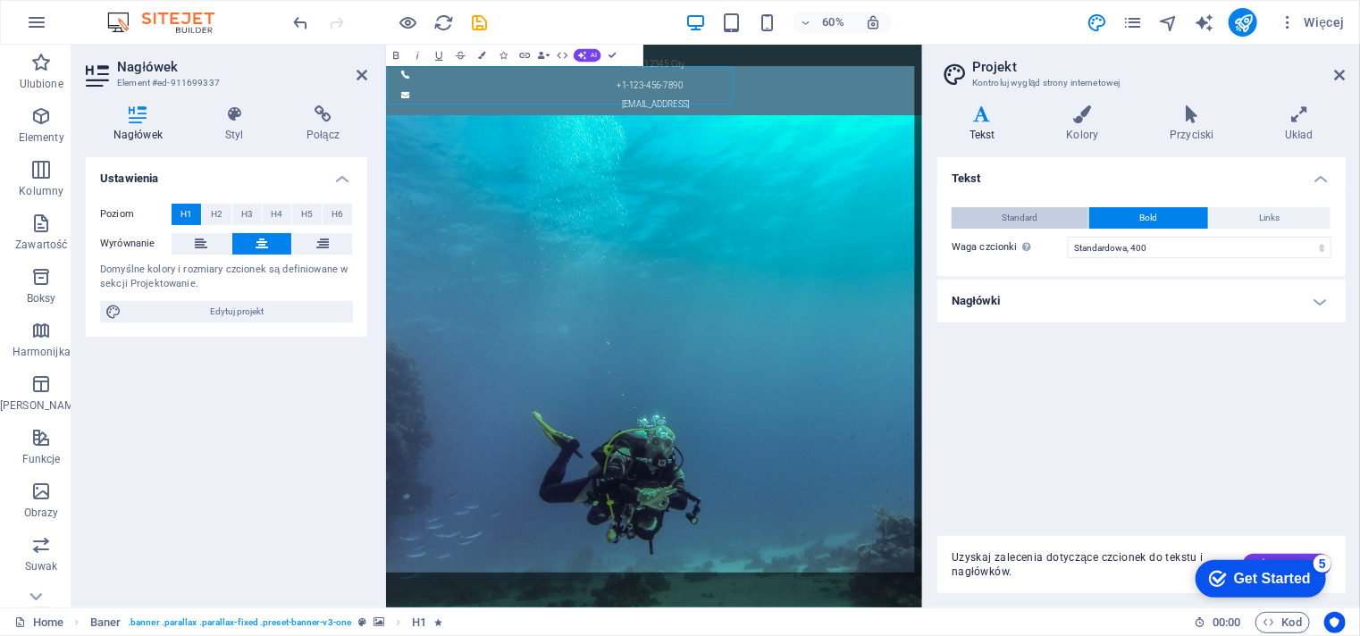
click at [1004, 217] on span "Standard" at bounding box center [1020, 217] width 36 height 21
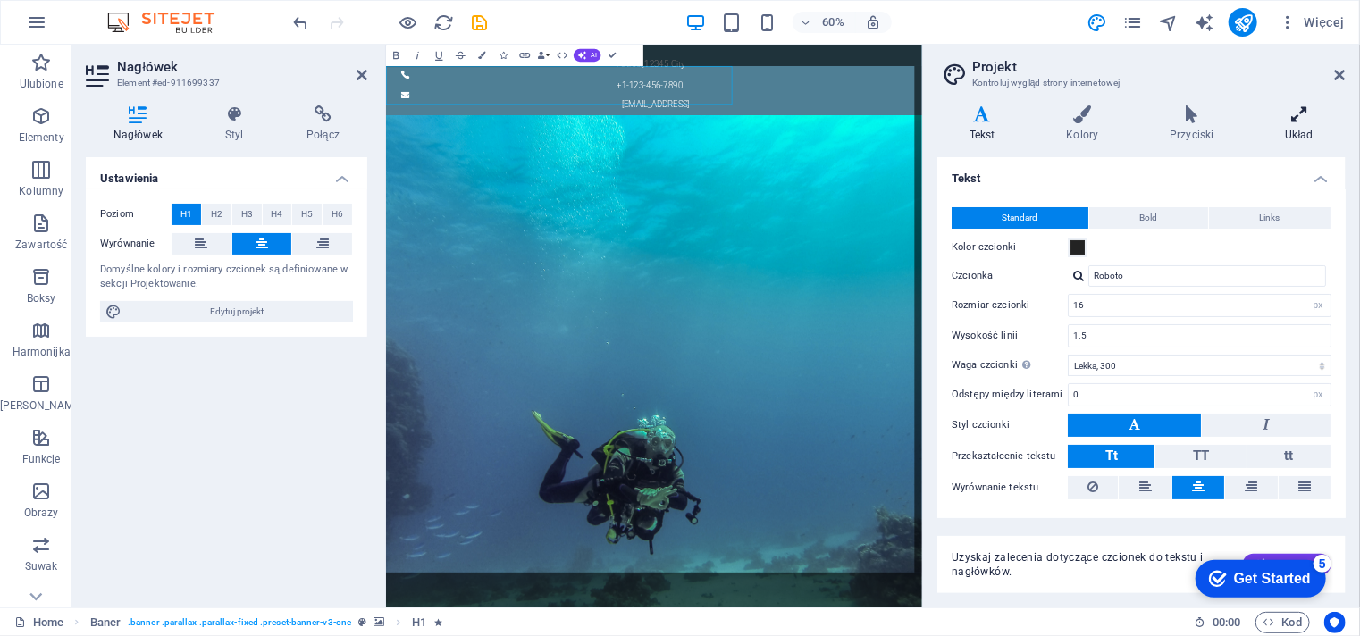
click at [1290, 114] on icon at bounding box center [1299, 114] width 92 height 18
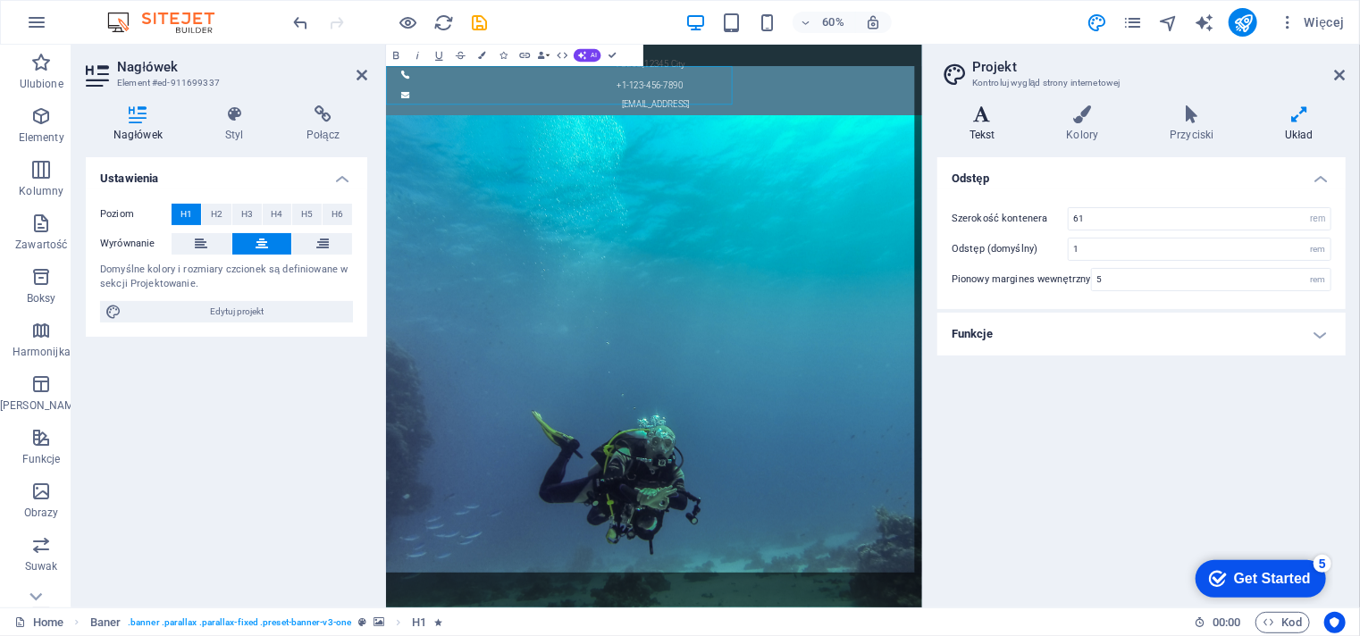
click at [977, 128] on h4 "Tekst" at bounding box center [985, 124] width 97 height 38
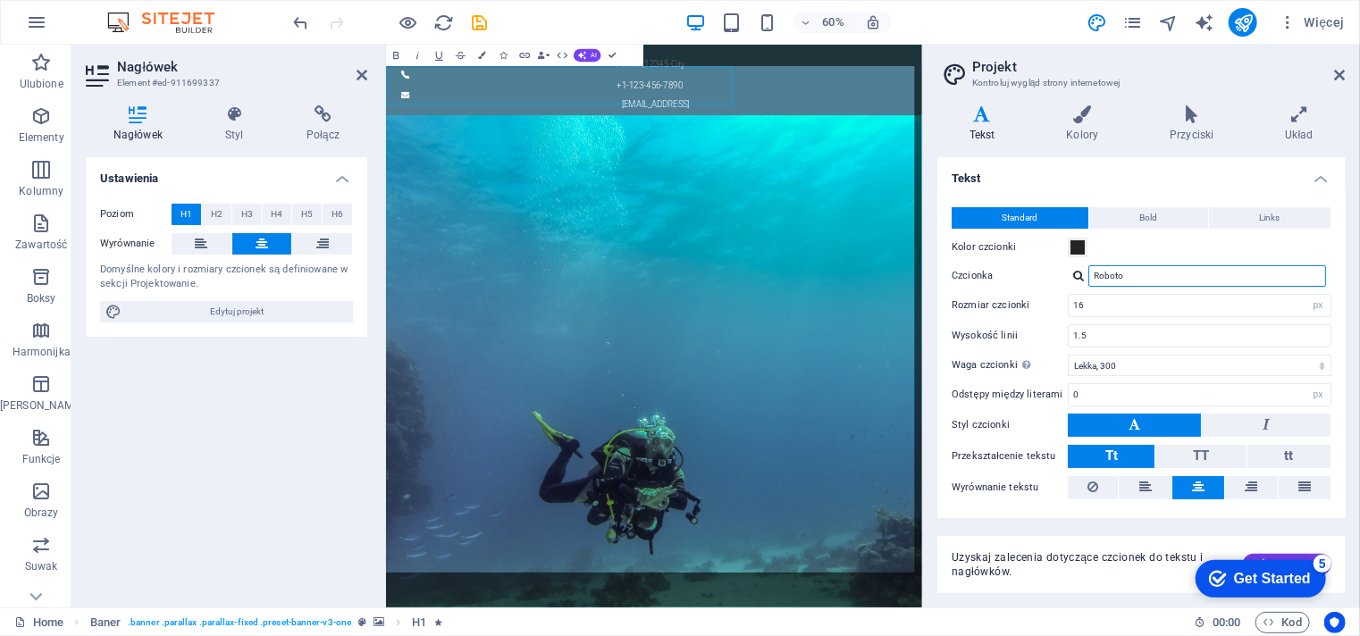
click at [1141, 274] on input "Roboto" at bounding box center [1207, 275] width 238 height 21
drag, startPoint x: 1140, startPoint y: 272, endPoint x: 1088, endPoint y: 274, distance: 51.8
click at [1088, 274] on input "Roboto" at bounding box center [1207, 275] width 238 height 21
click at [1071, 278] on div "arial Zarządzaj czcionkami →" at bounding box center [1200, 275] width 264 height 21
click at [1079, 278] on div at bounding box center [1078, 276] width 11 height 12
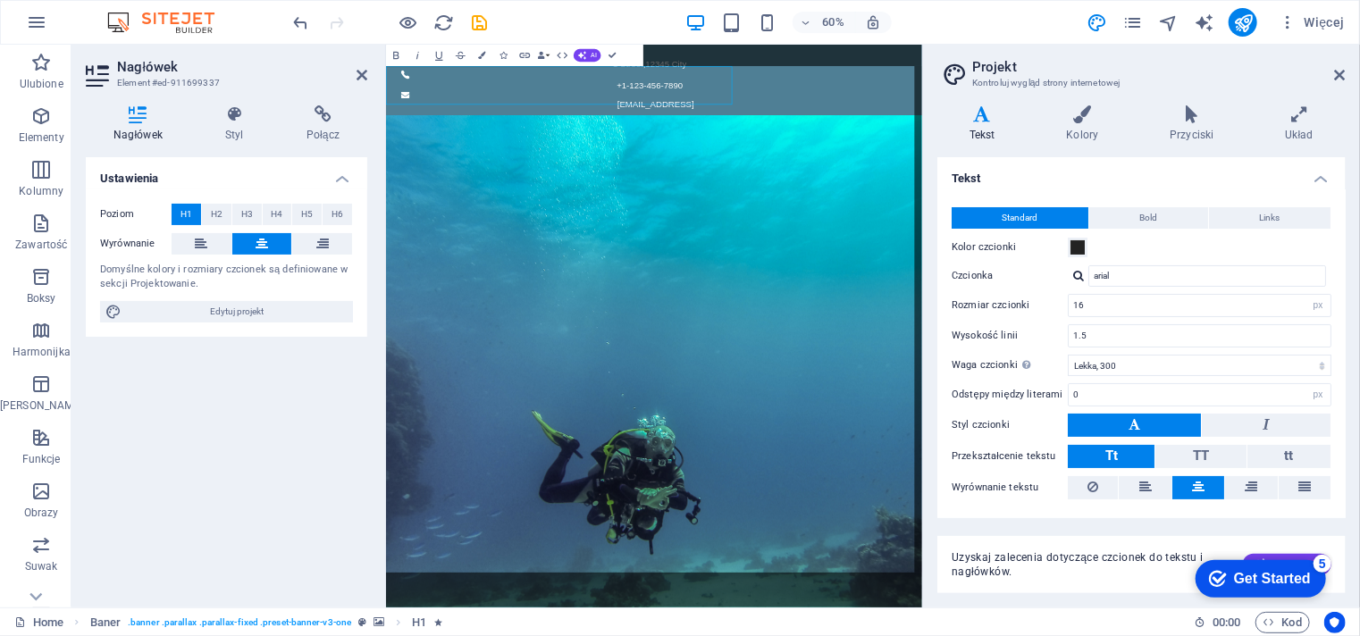
click at [1079, 278] on div at bounding box center [1078, 276] width 11 height 12
click at [1118, 304] on div "Roboto" at bounding box center [1211, 299] width 236 height 19
type input "Roboto"
click at [1012, 226] on div "Lorem ipsum dolor sit amet, consetetur sadipscing elitr, sed diam nonumy eirmod…" at bounding box center [831, 362] width 893 height 272
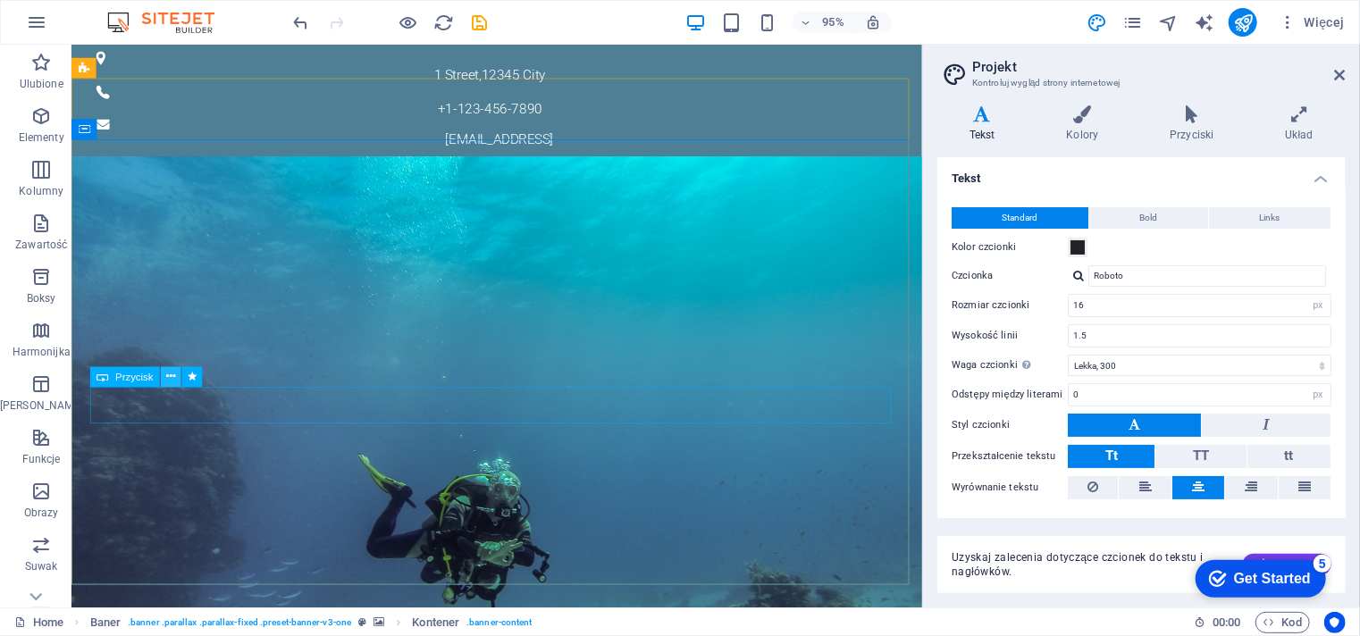
click at [172, 379] on icon at bounding box center [170, 377] width 9 height 18
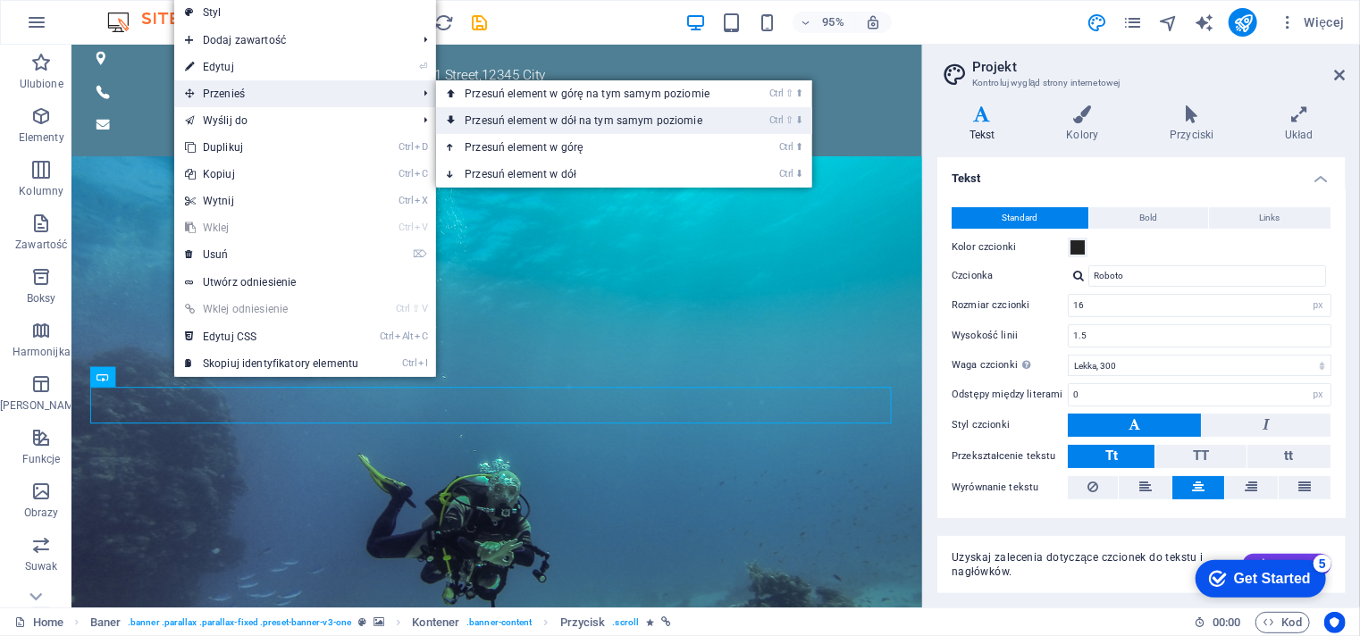
drag, startPoint x: 498, startPoint y: 120, endPoint x: 492, endPoint y: 294, distance: 174.3
click at [498, 120] on link "Ctrl ⇧ ⬇ Przesuń element w dół na tym samym poziomie" at bounding box center [590, 120] width 309 height 27
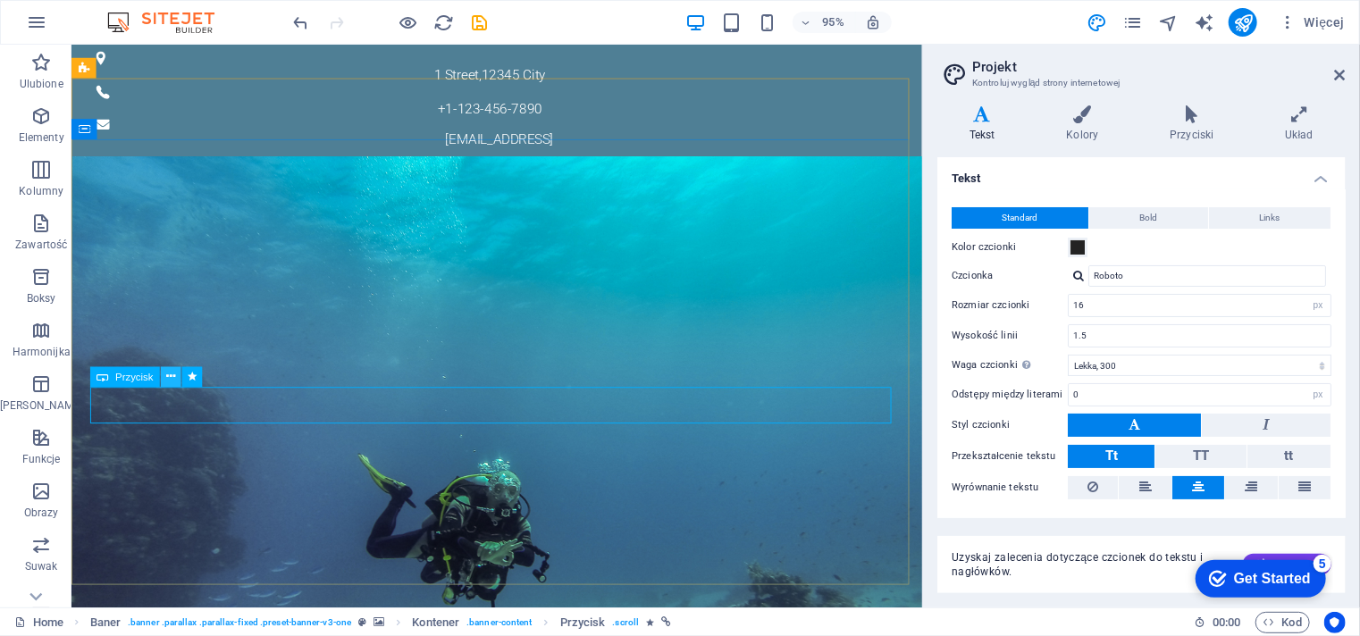
click at [166, 373] on icon at bounding box center [170, 377] width 9 height 18
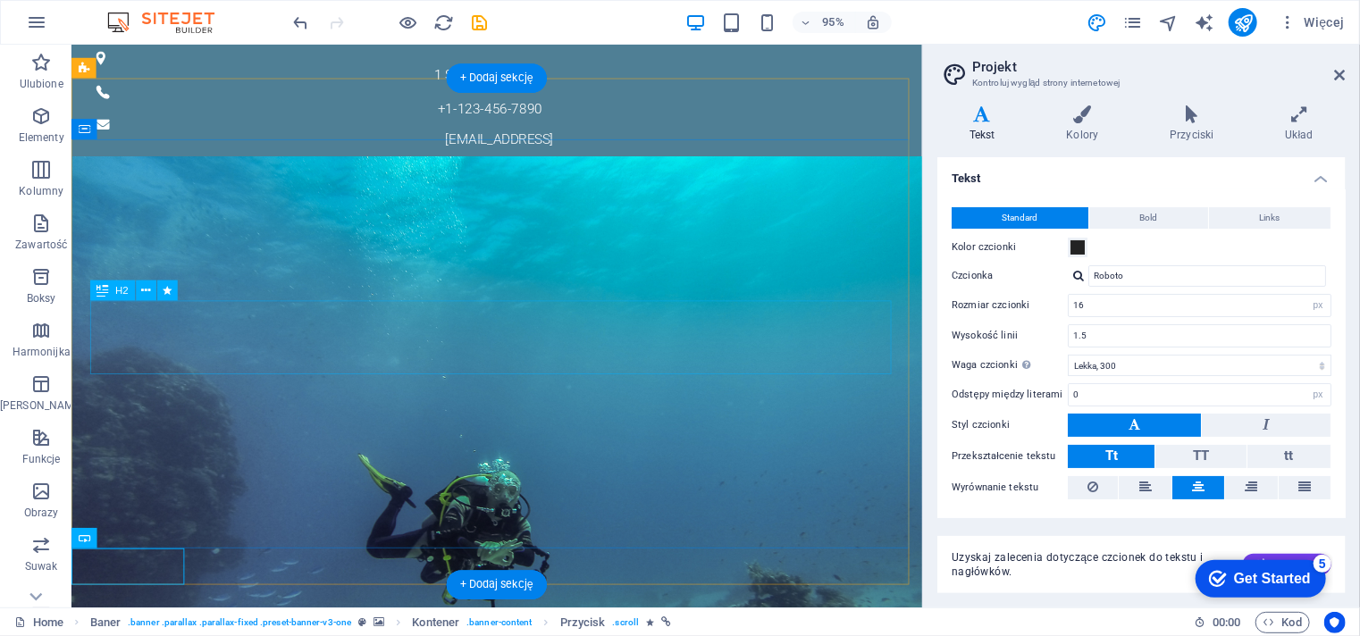
click at [769, 320] on div "Lorem ipsum dolor sit amet, consetetur sadipscing elitr, sed diam nonumy eirmod…" at bounding box center [517, 336] width 843 height 77
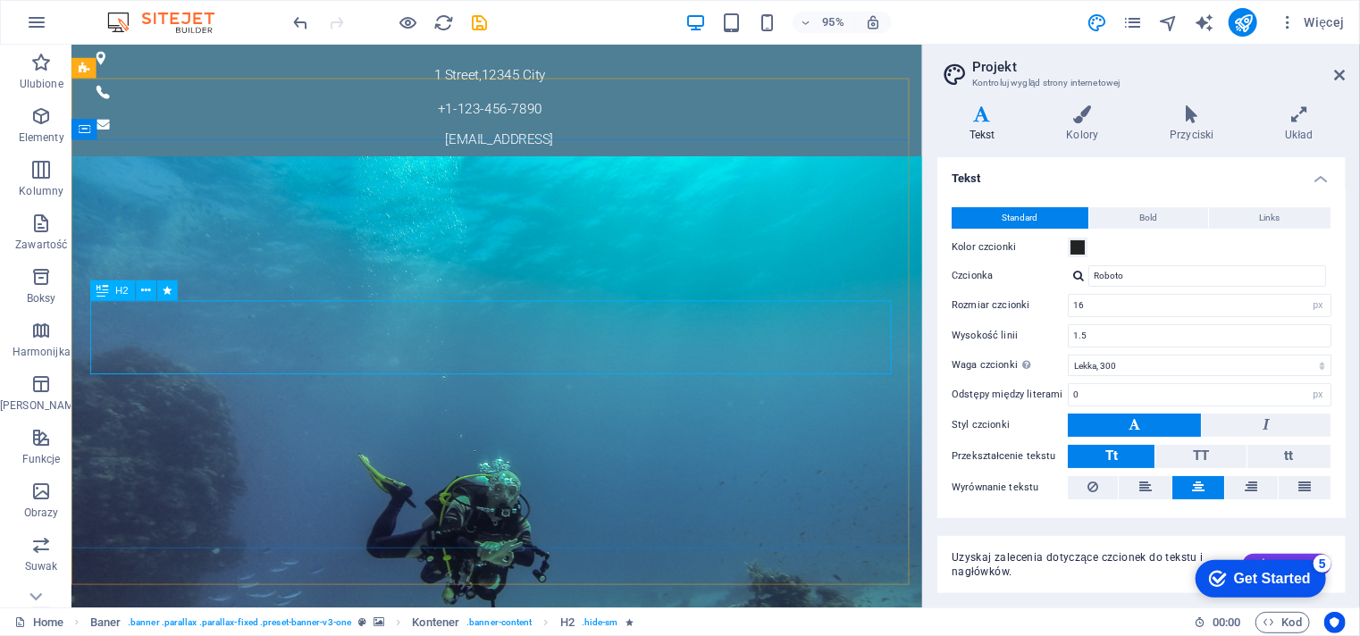
click at [283, 325] on div "Lorem ipsum dolor sit amet, consetetur sadipscing elitr, sed diam nonumy eirmod…" at bounding box center [517, 336] width 843 height 77
click at [323, 314] on div "Lorem ipsum dolor sit amet, consetetur sadipscing elitr, sed diam nonumy eirmod…" at bounding box center [517, 336] width 843 height 77
click at [911, 312] on div "Lorem ipsum dolor sit amet, consetetur sadipscing elitr, sed diam nonumy eirmod…" at bounding box center [518, 342] width 895 height 233
click at [894, 339] on div "Lorem ipsum dolor sit amet, consetetur sadipscing elitr, sed diam nonumy eirmod…" at bounding box center [517, 336] width 843 height 77
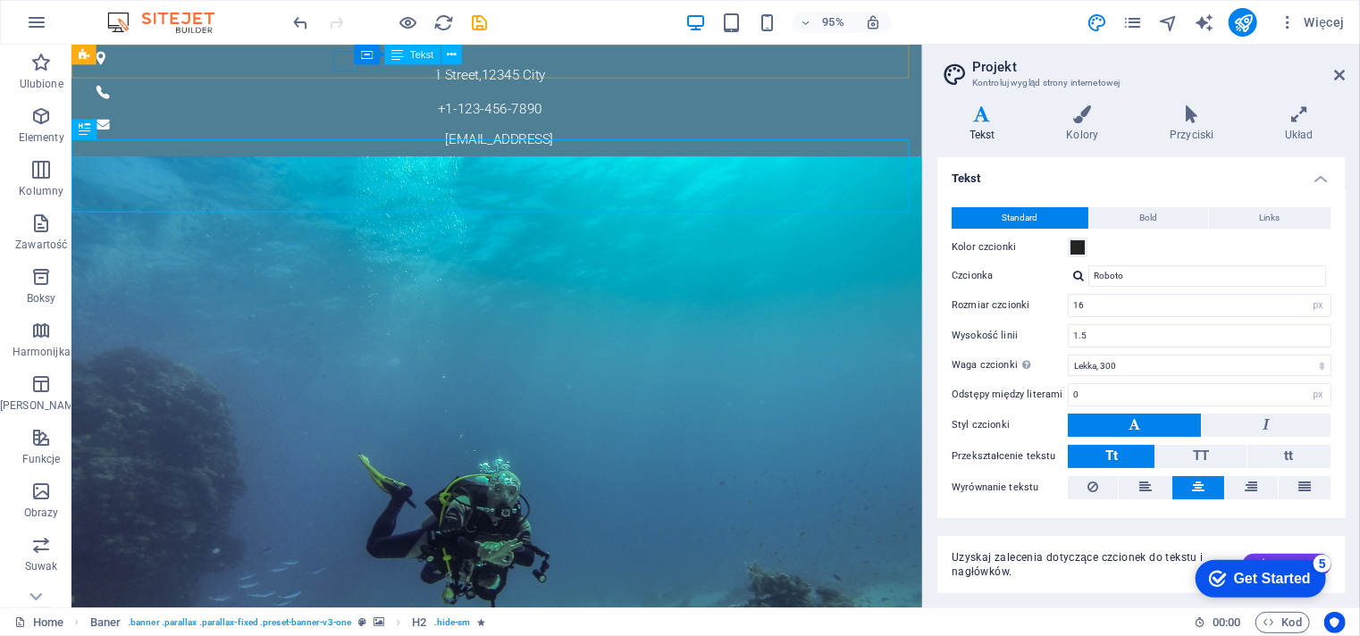
click at [486, 162] on div "Szkoła nurkowania EAGLERAY" at bounding box center [518, 194] width 895 height 64
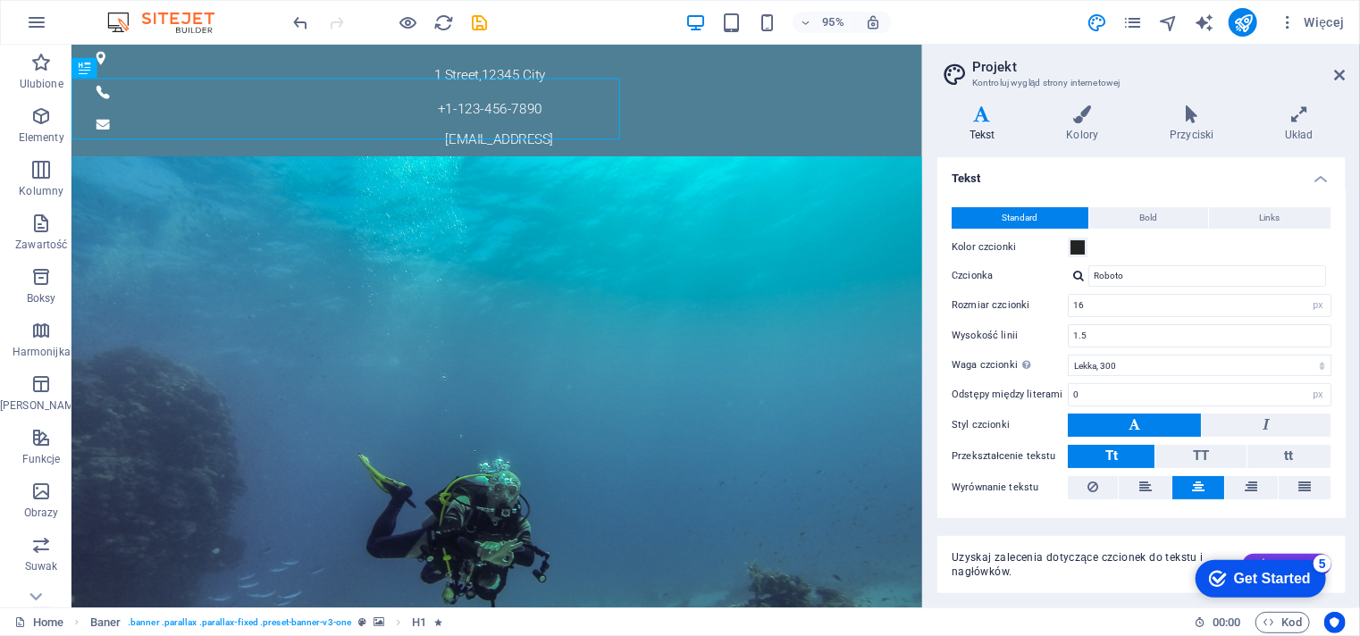
click at [686, 226] on div "Lorem ipsum dolor sit amet, consetetur sadipscing elitr, sed diam nonumy eirmod…" at bounding box center [518, 264] width 895 height 77
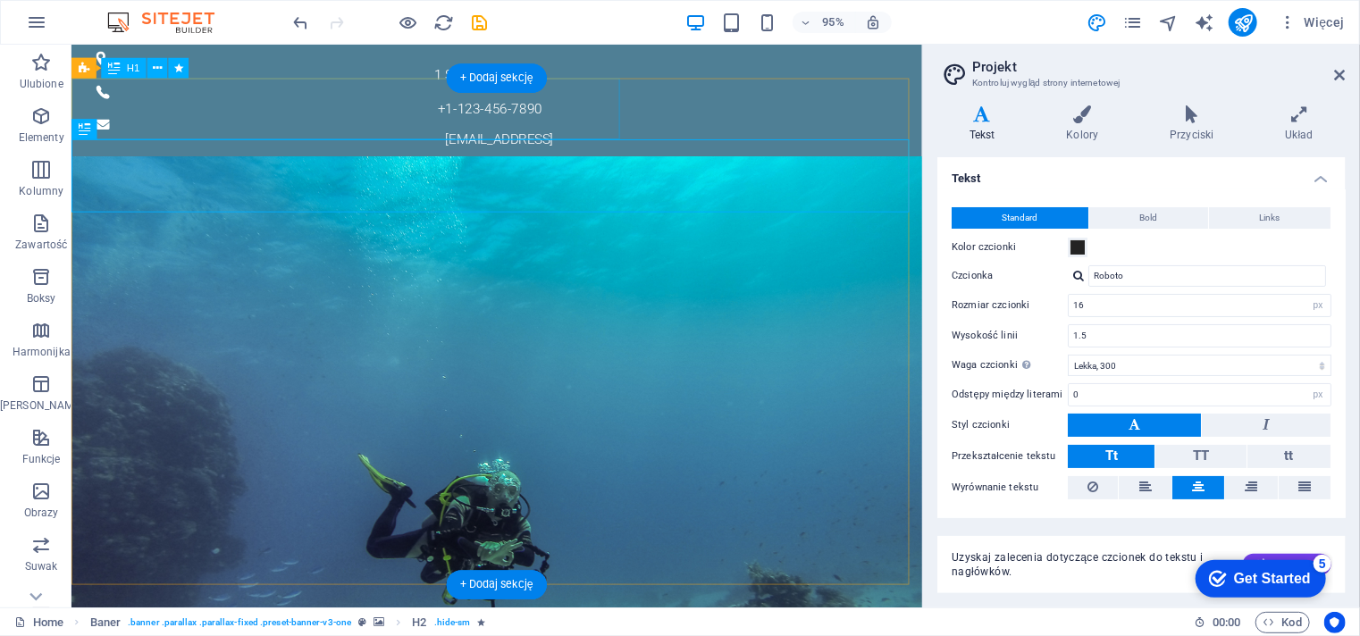
click at [634, 162] on div "Szkoła nurkowania EAGLERAY" at bounding box center [518, 194] width 895 height 64
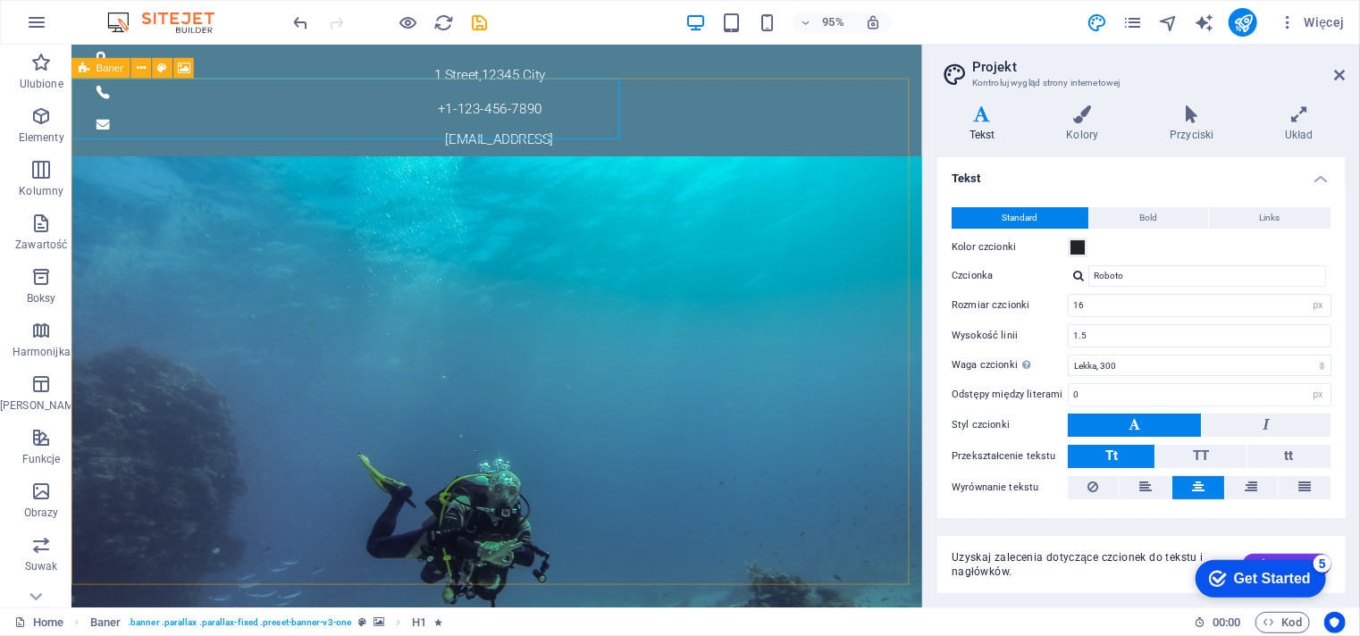
click at [89, 70] on icon at bounding box center [84, 68] width 11 height 21
click at [0, 0] on icon at bounding box center [0, 0] width 0 height 0
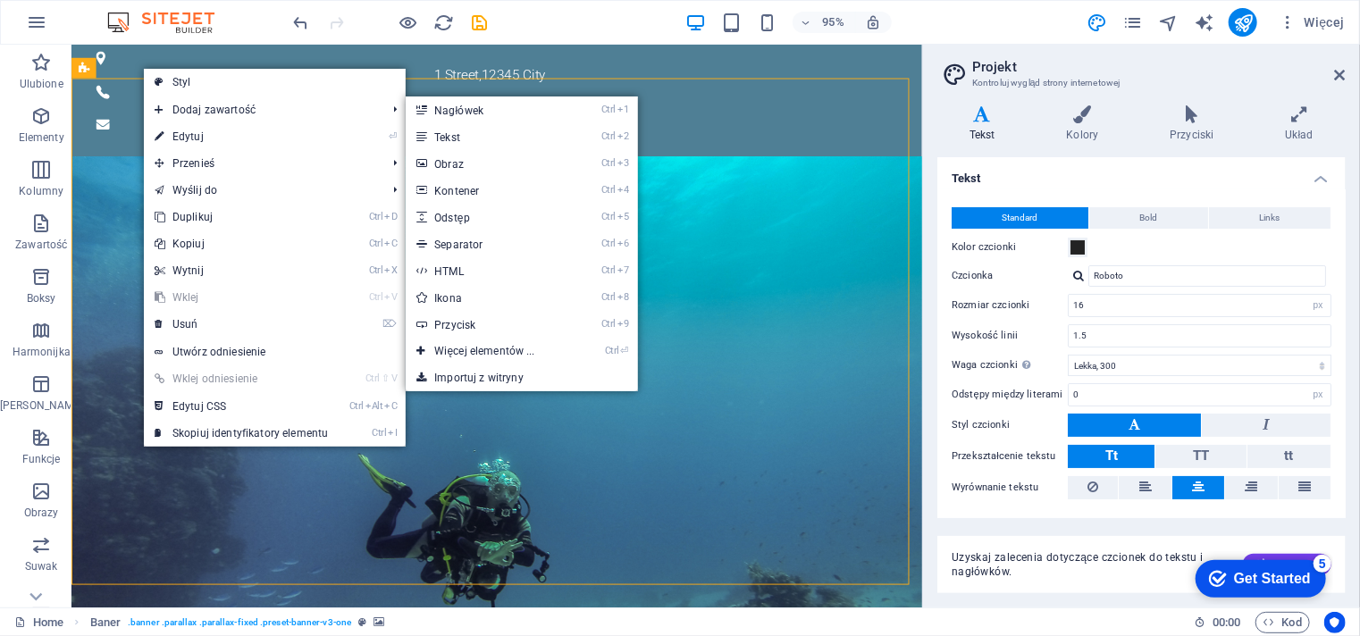
click at [843, 375] on div at bounding box center [518, 381] width 895 height 156
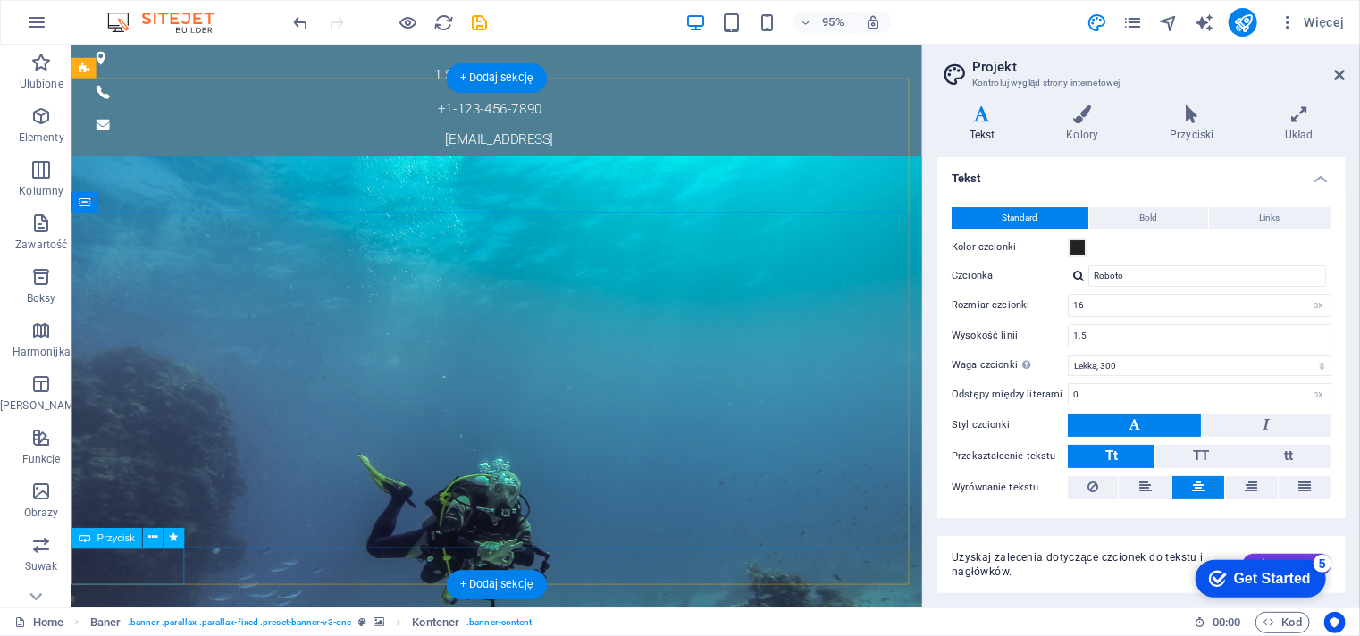
click at [139, 499] on div "Learn more" at bounding box center [518, 478] width 895 height 39
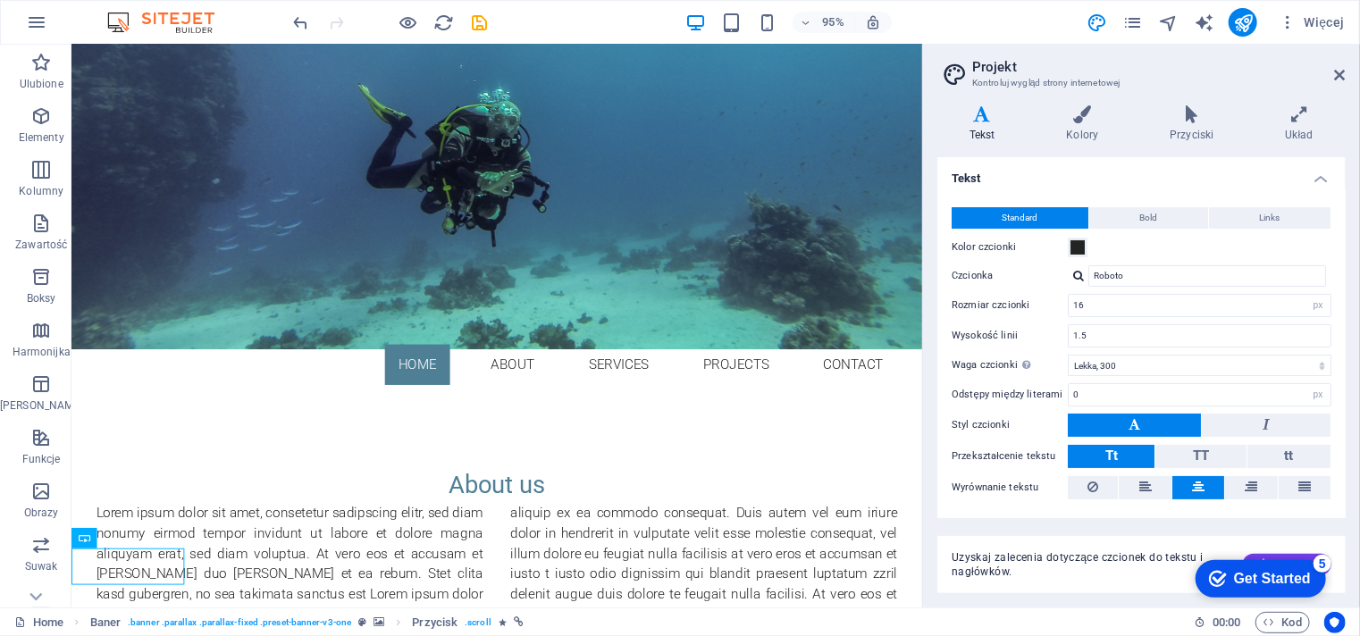
scroll to position [393, 0]
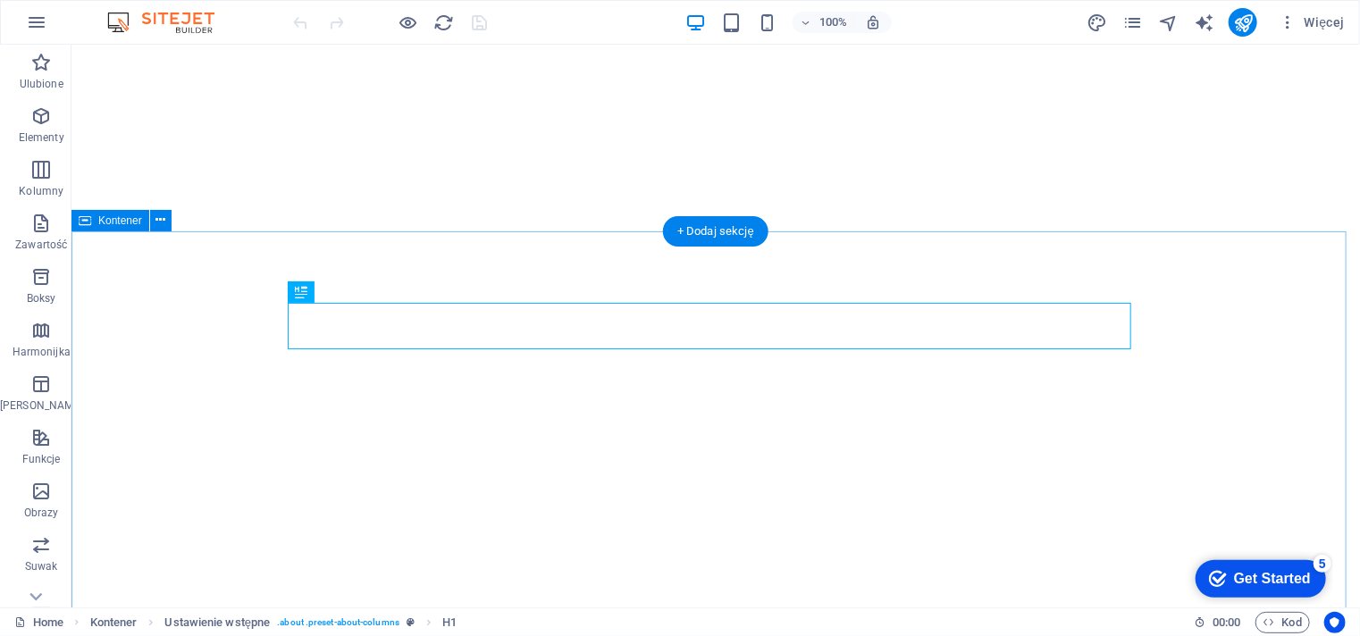
scroll to position [376, 0]
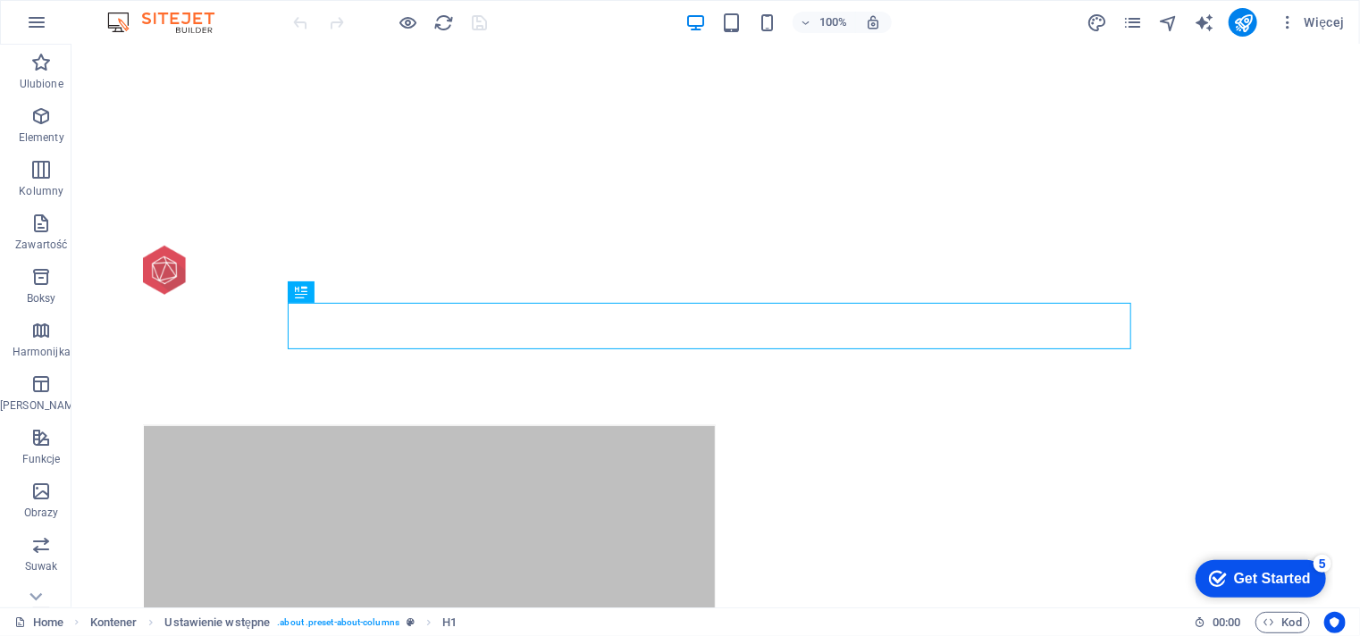
click at [1216, 573] on icon "checkmark" at bounding box center [1217, 578] width 18 height 18
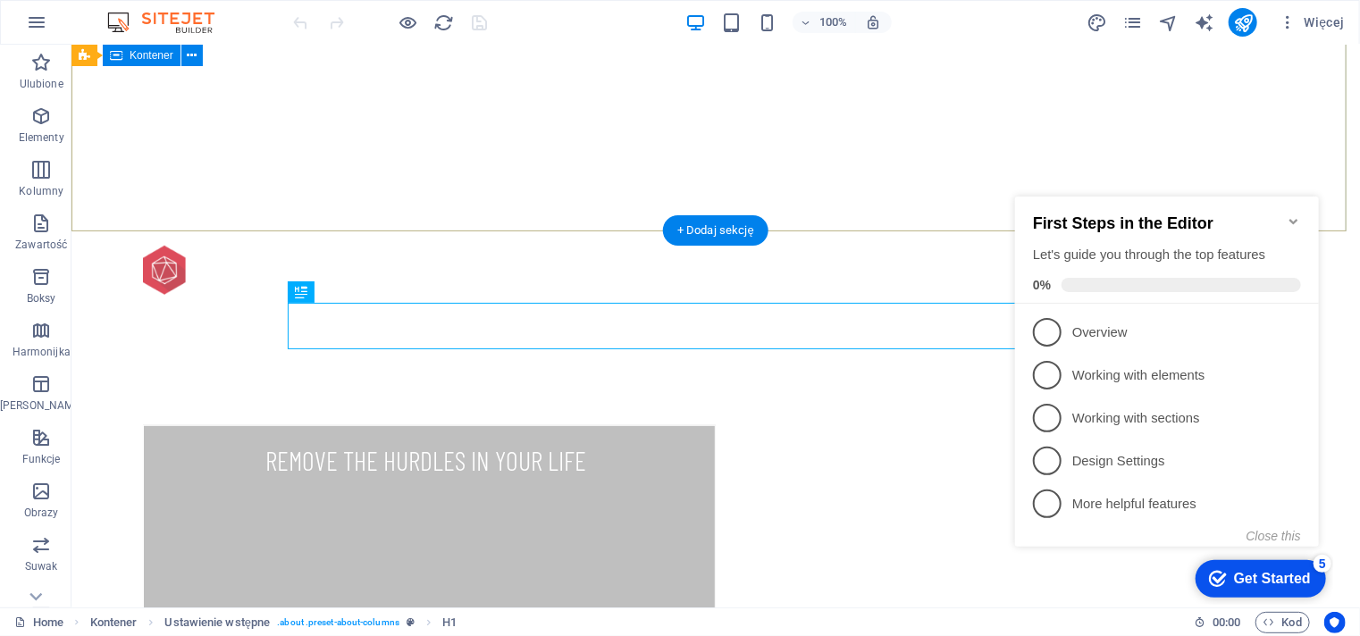
click at [1221, 353] on div "REMOVE THE HURDLES IN YOUR LIFE START ATTRACTING THE LIFE YOU WANT START YOUR […" at bounding box center [715, 593] width 1288 height 481
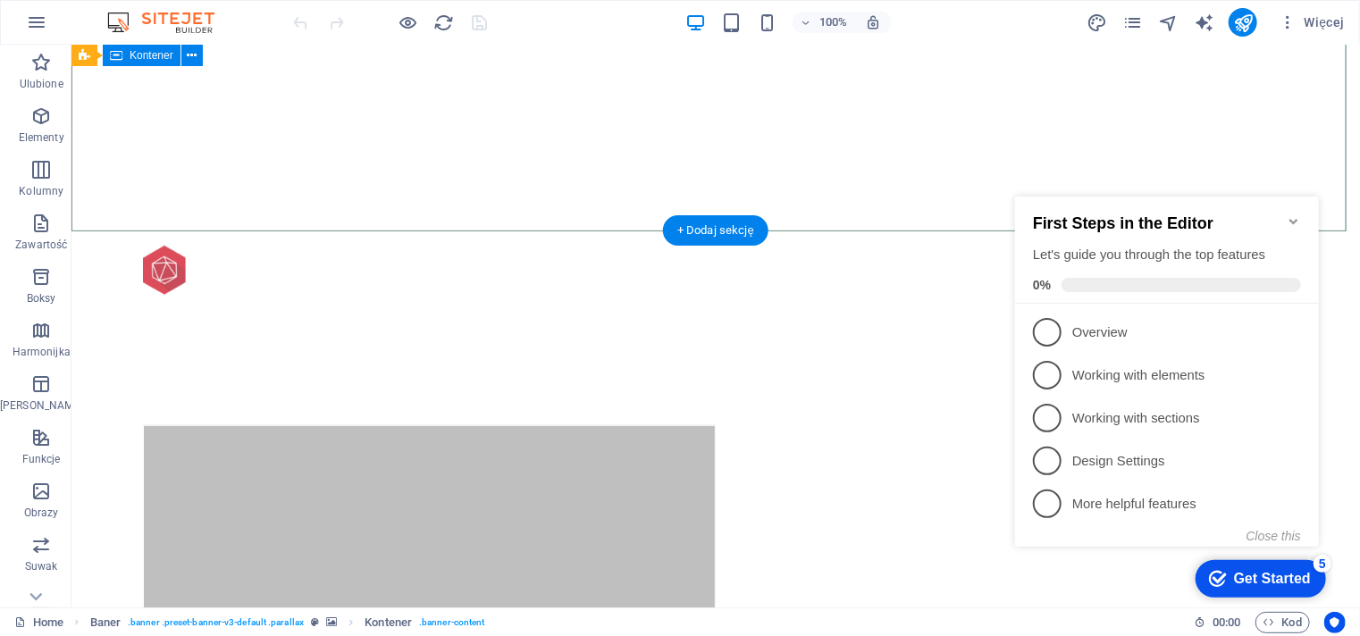
click at [1187, 353] on div "REMOVE THE HURDLES IN YOUR LIFE START ATTRACTING THE LIFE YOU WANT START YOUR […" at bounding box center [715, 593] width 1288 height 481
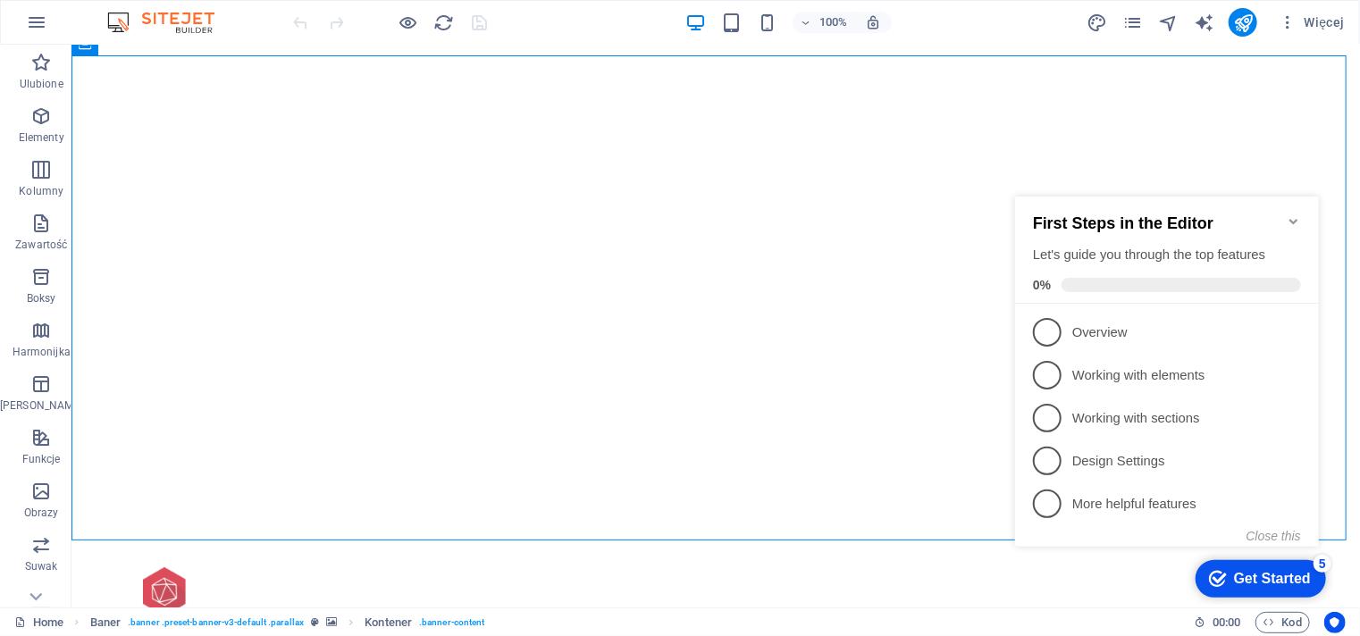
scroll to position [0, 0]
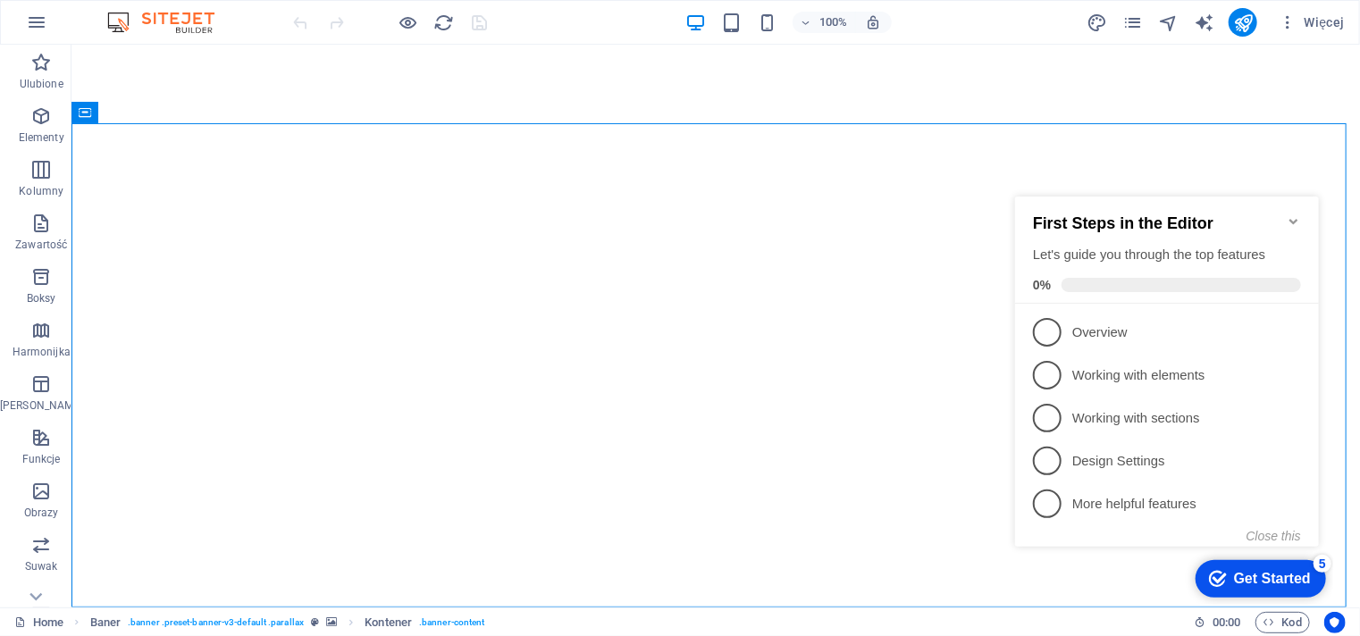
click at [1293, 218] on icon "Minimize checklist" at bounding box center [1292, 220] width 8 height 5
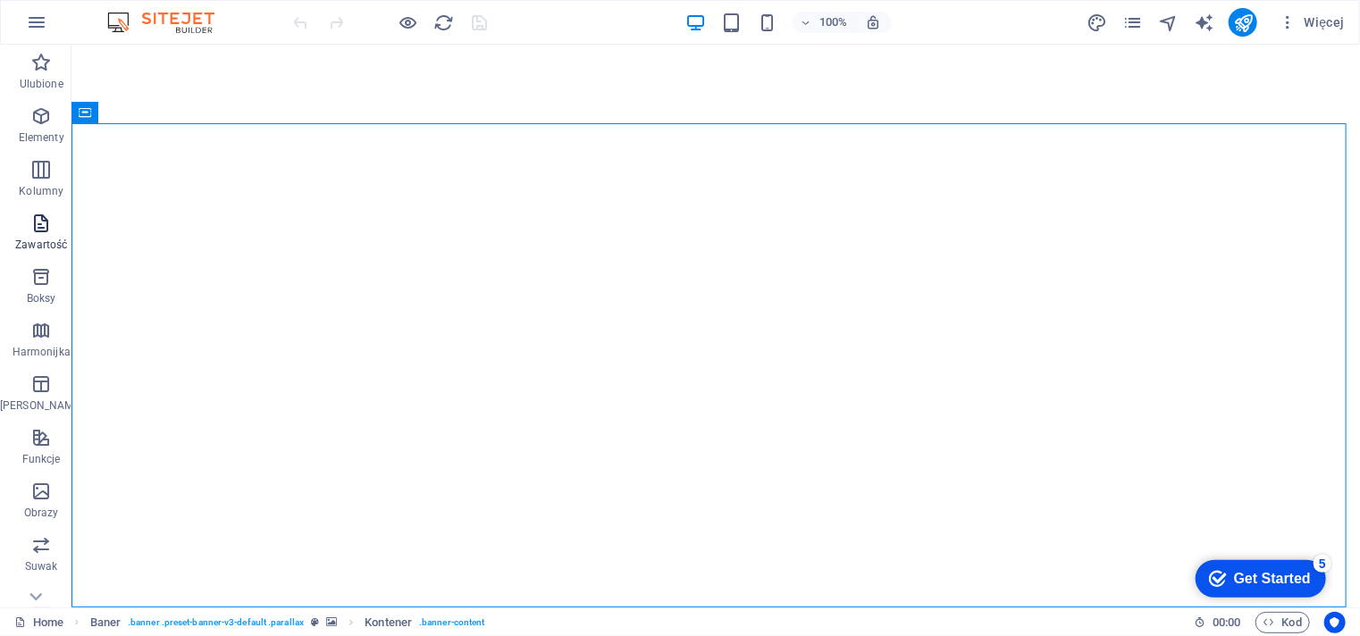
click at [36, 242] on p "Zawartość" at bounding box center [41, 245] width 52 height 14
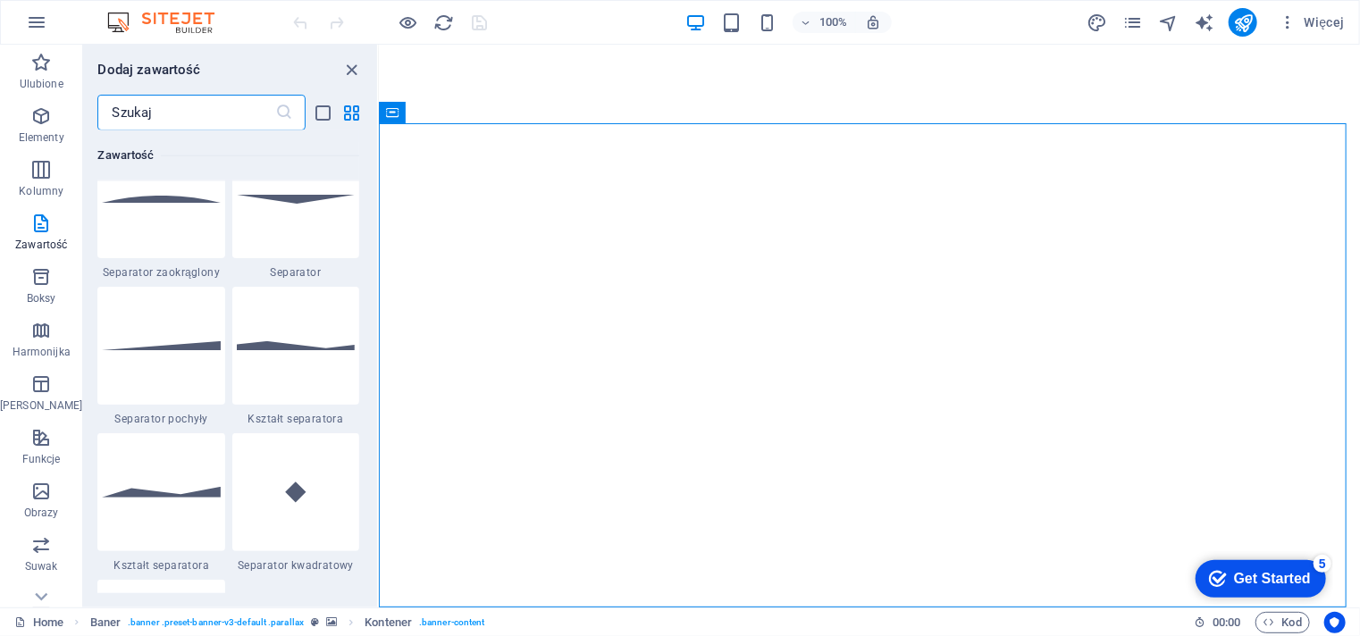
scroll to position [4745, 0]
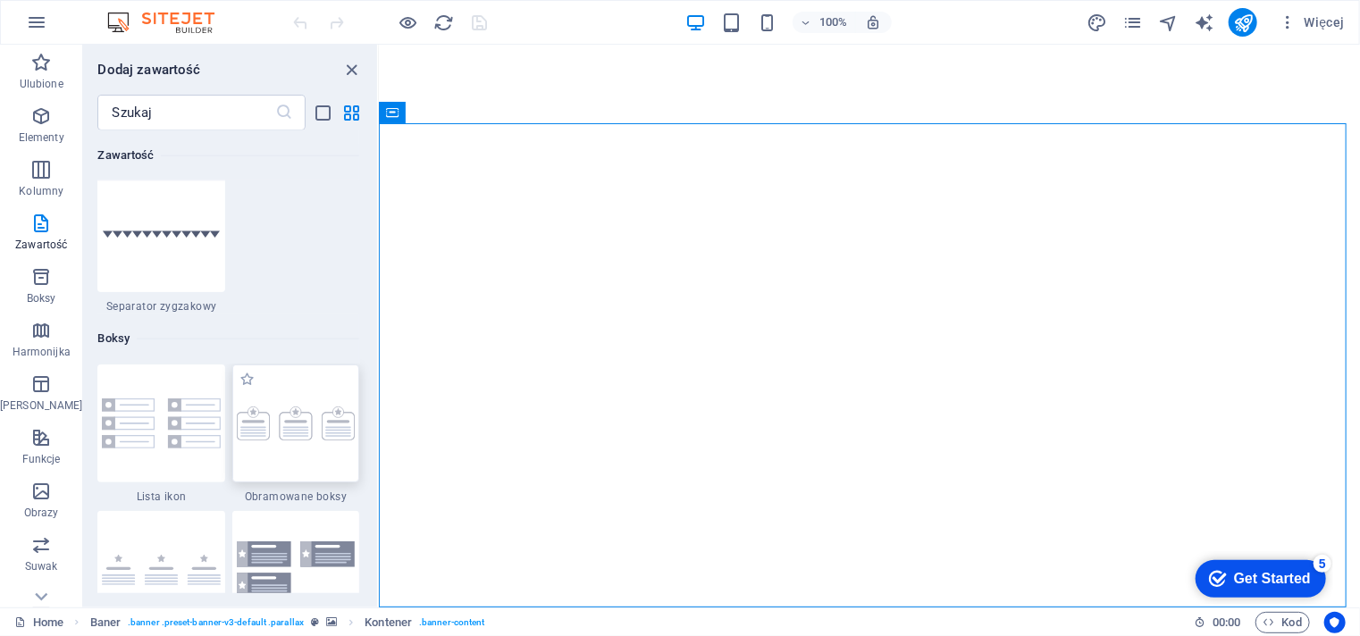
click at [321, 425] on img at bounding box center [296, 423] width 118 height 35
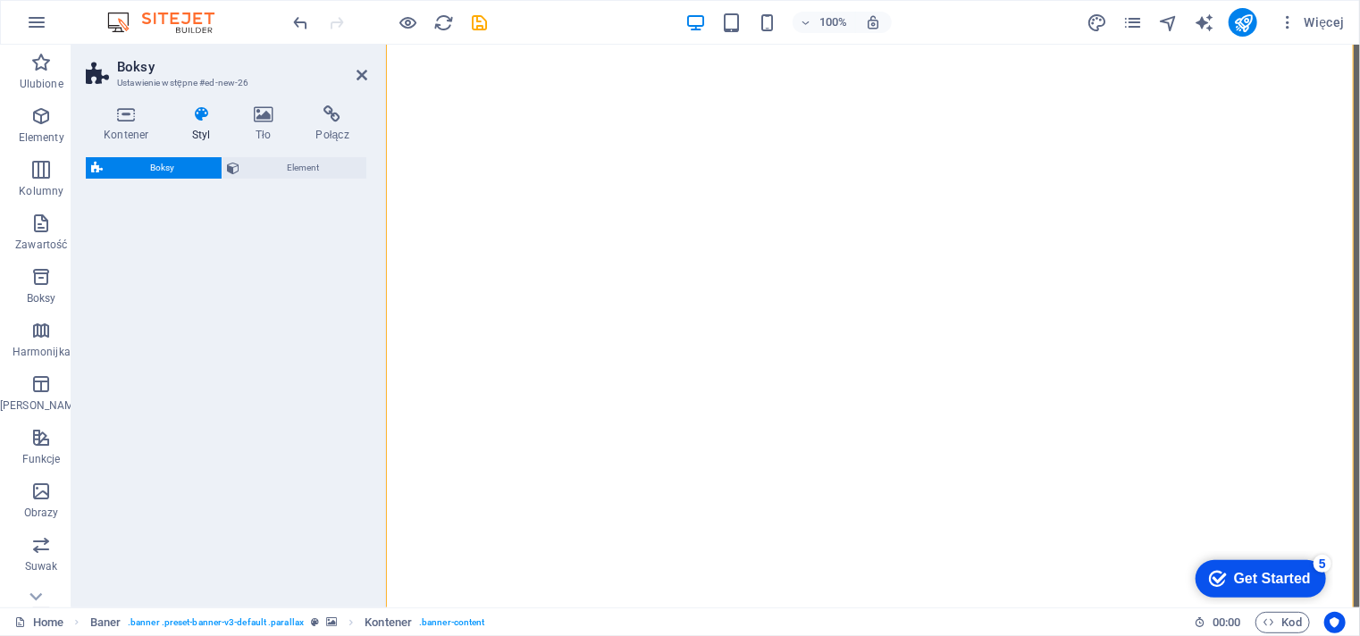
scroll to position [465, 0]
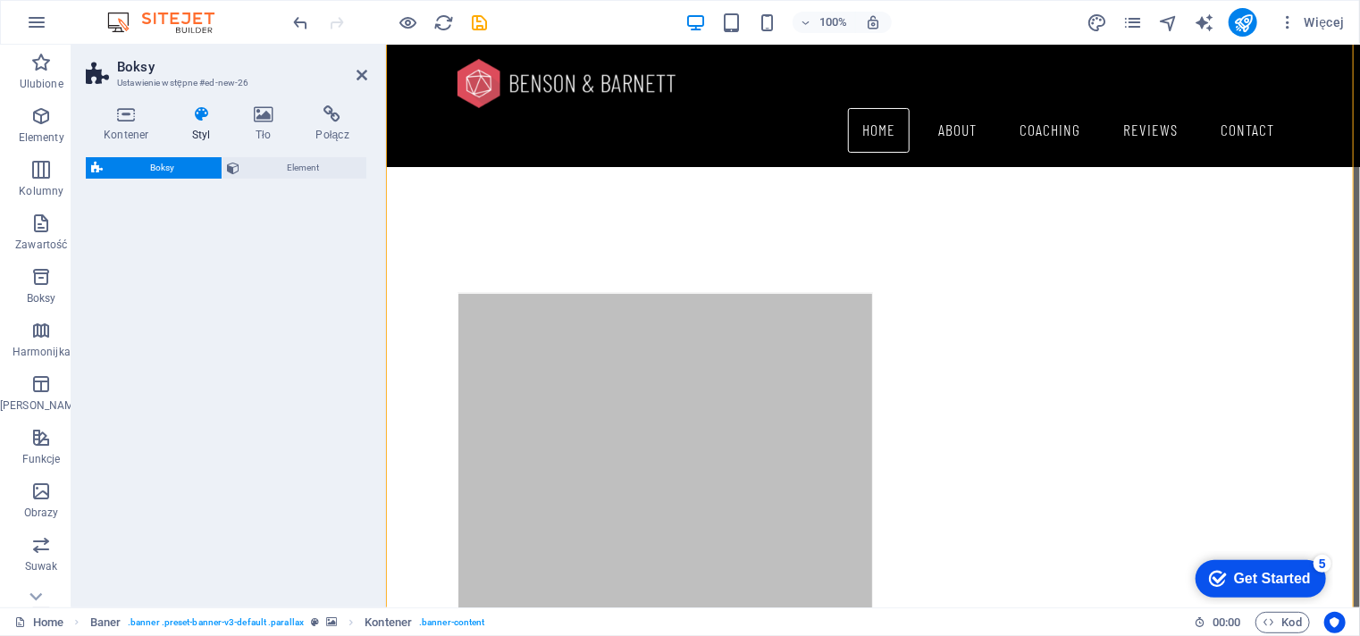
select select "rem"
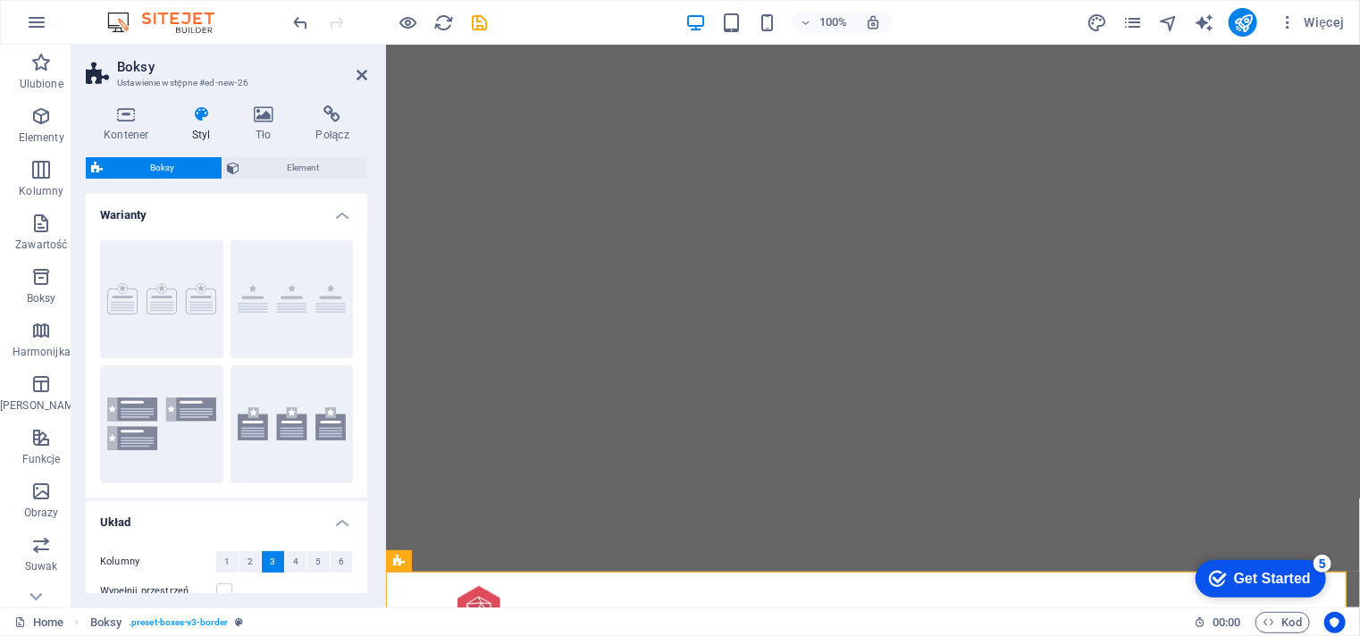
scroll to position [0, 0]
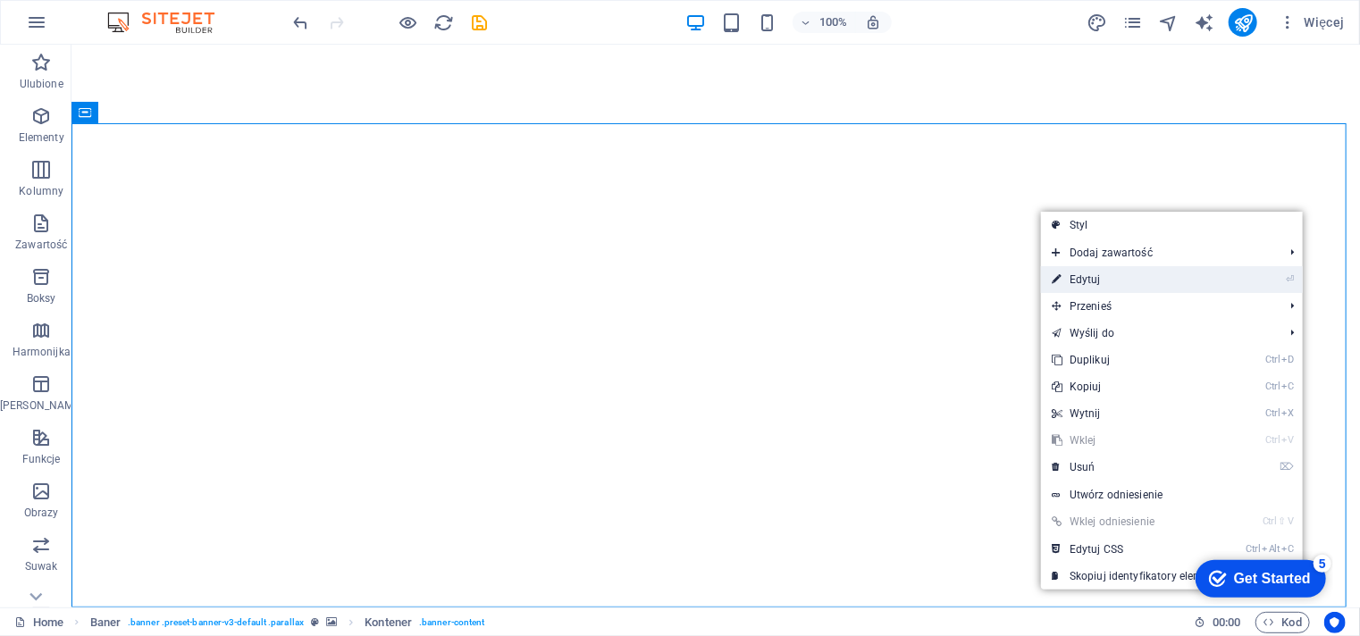
click at [1085, 284] on link "⏎ Edytuj" at bounding box center [1138, 279] width 195 height 27
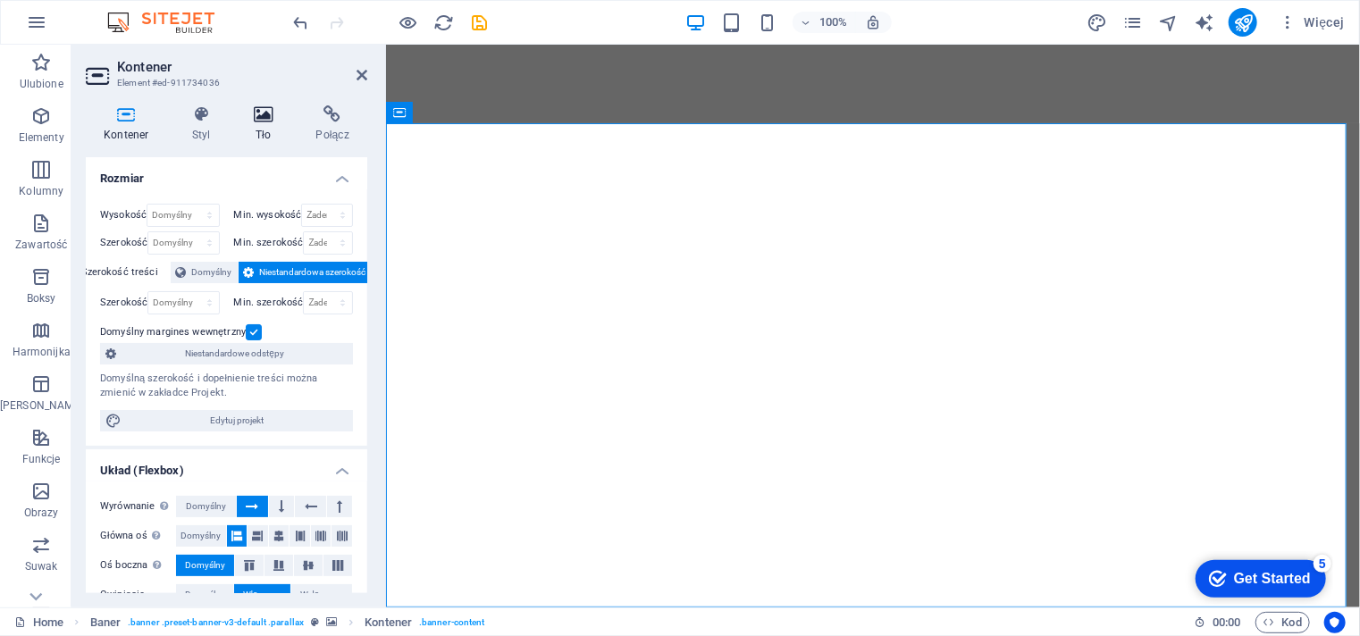
click at [264, 119] on icon at bounding box center [263, 114] width 55 height 18
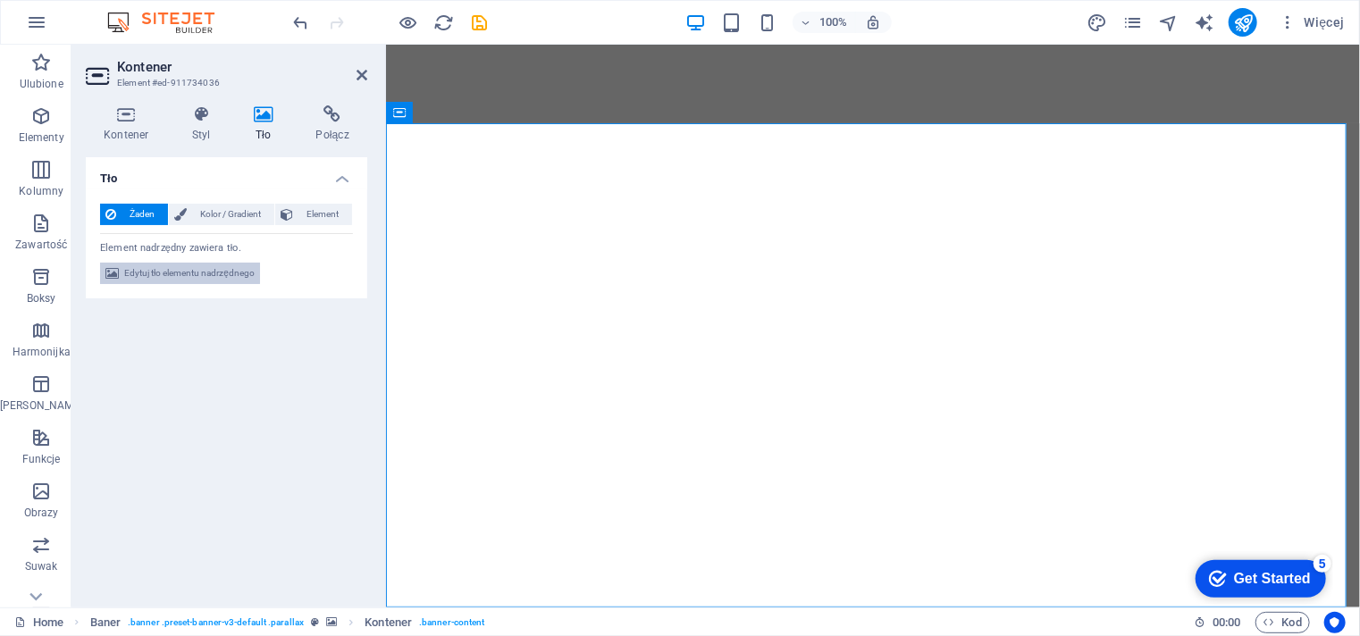
click at [228, 281] on span "Edytuj tło elementu nadrzędnego" at bounding box center [189, 273] width 130 height 21
select select "ms"
select select "s"
select select "progressive"
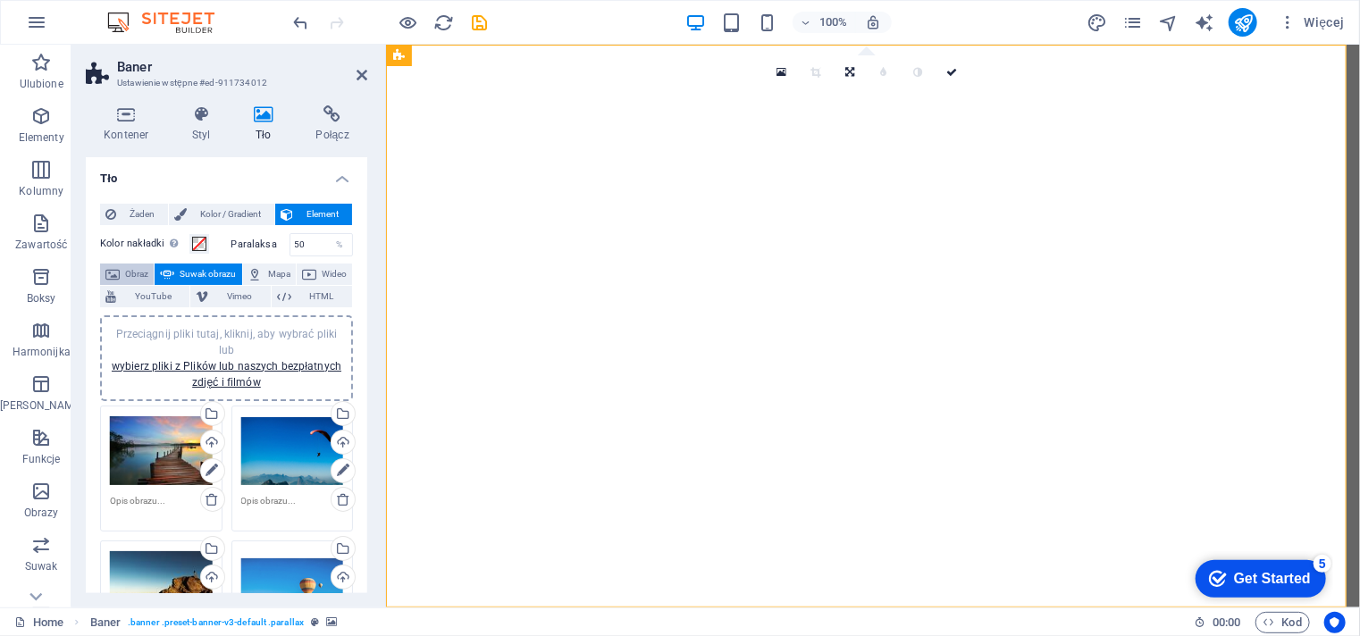
click at [145, 272] on span "Obraz" at bounding box center [136, 274] width 23 height 21
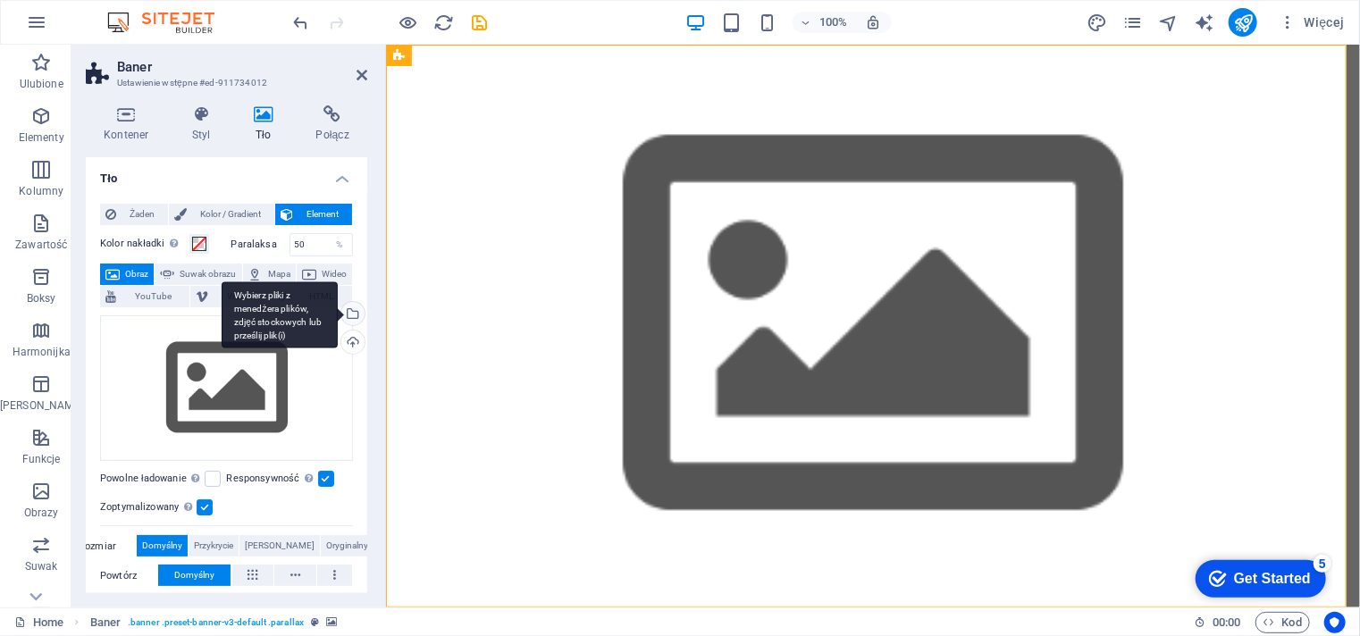
click at [354, 313] on div "Wybierz pliki z menedżera plików, zdjęć stockowych lub prześlij plik(i)" at bounding box center [351, 315] width 27 height 27
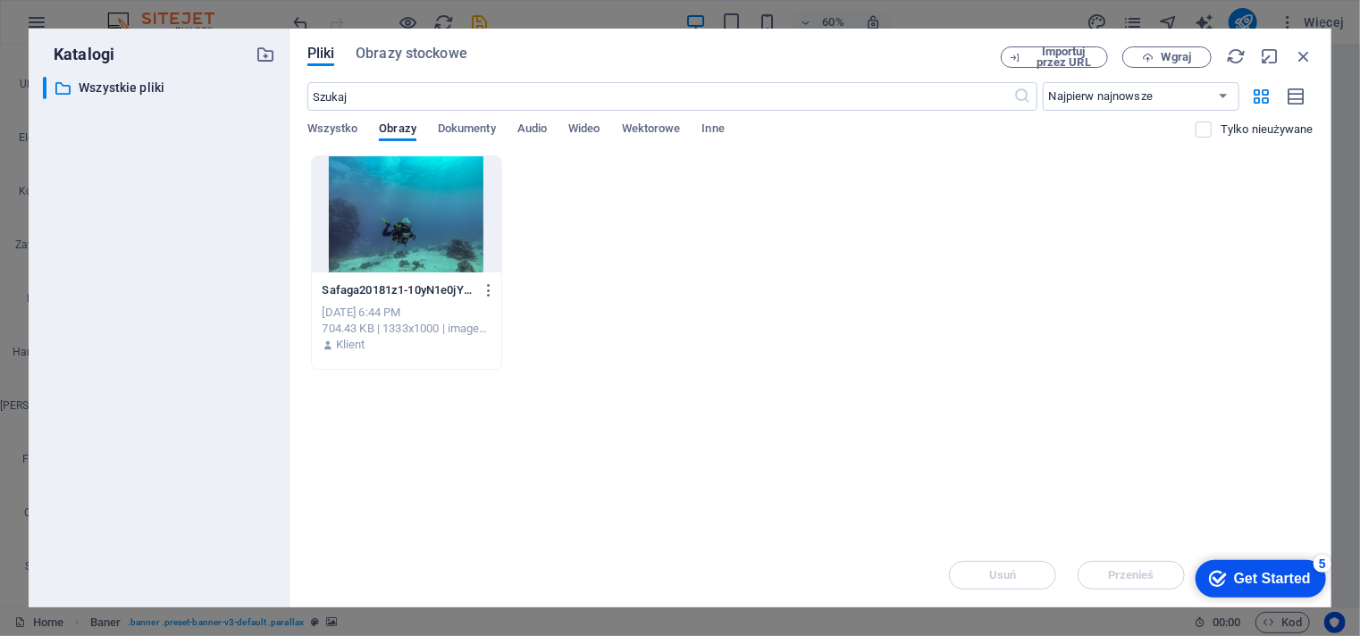
click at [393, 252] on div at bounding box center [406, 214] width 189 height 116
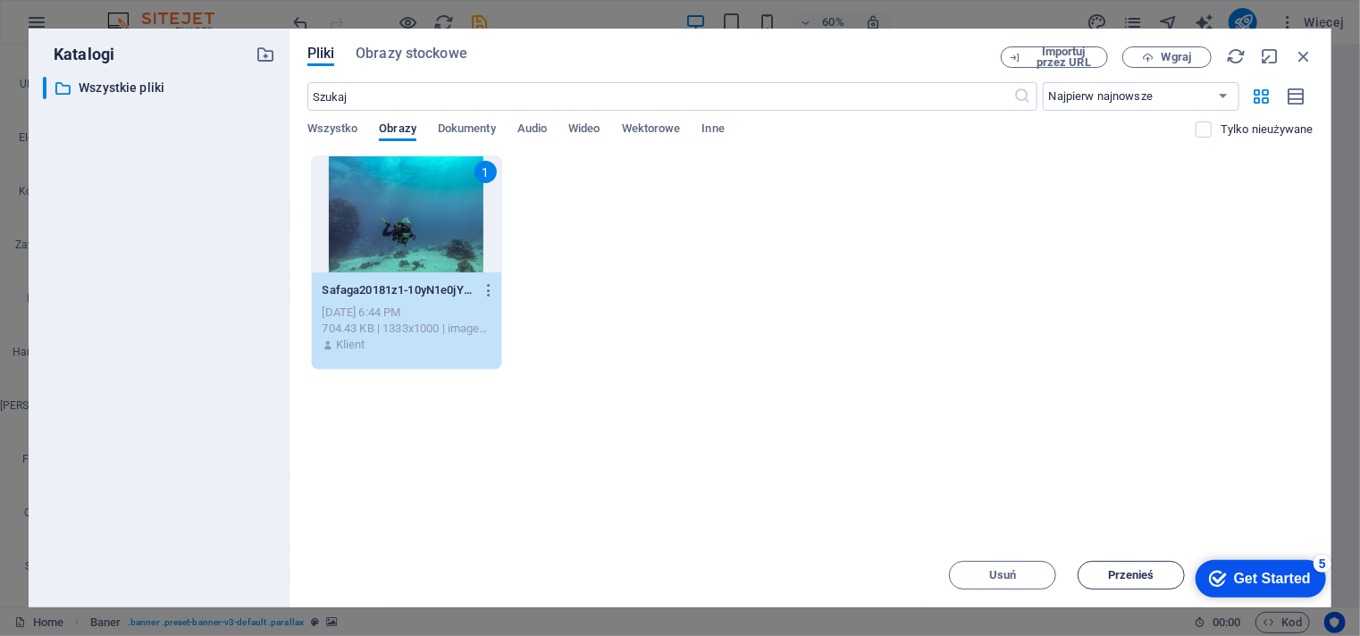
click at [1092, 581] on button "Przenieś" at bounding box center [1130, 575] width 107 height 29
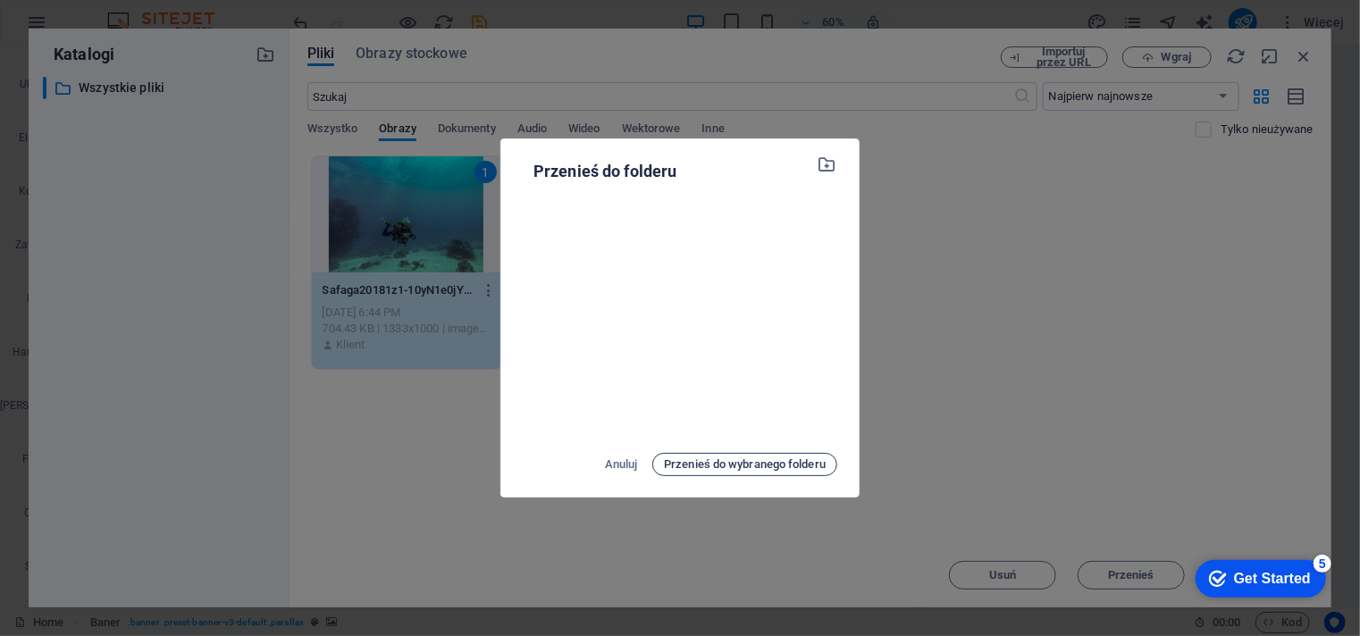
click at [733, 460] on span "Przenieś do wybranego folderu" at bounding box center [745, 464] width 162 height 21
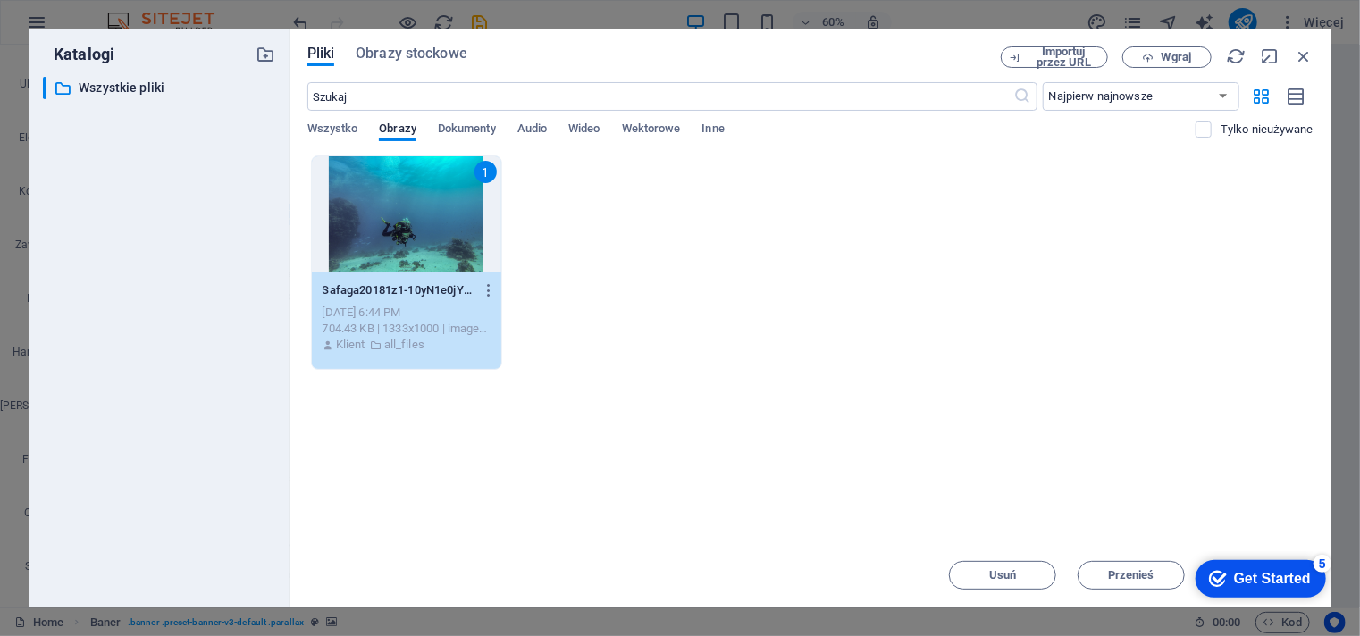
click at [1253, 572] on div "Get Started" at bounding box center [1271, 578] width 77 height 16
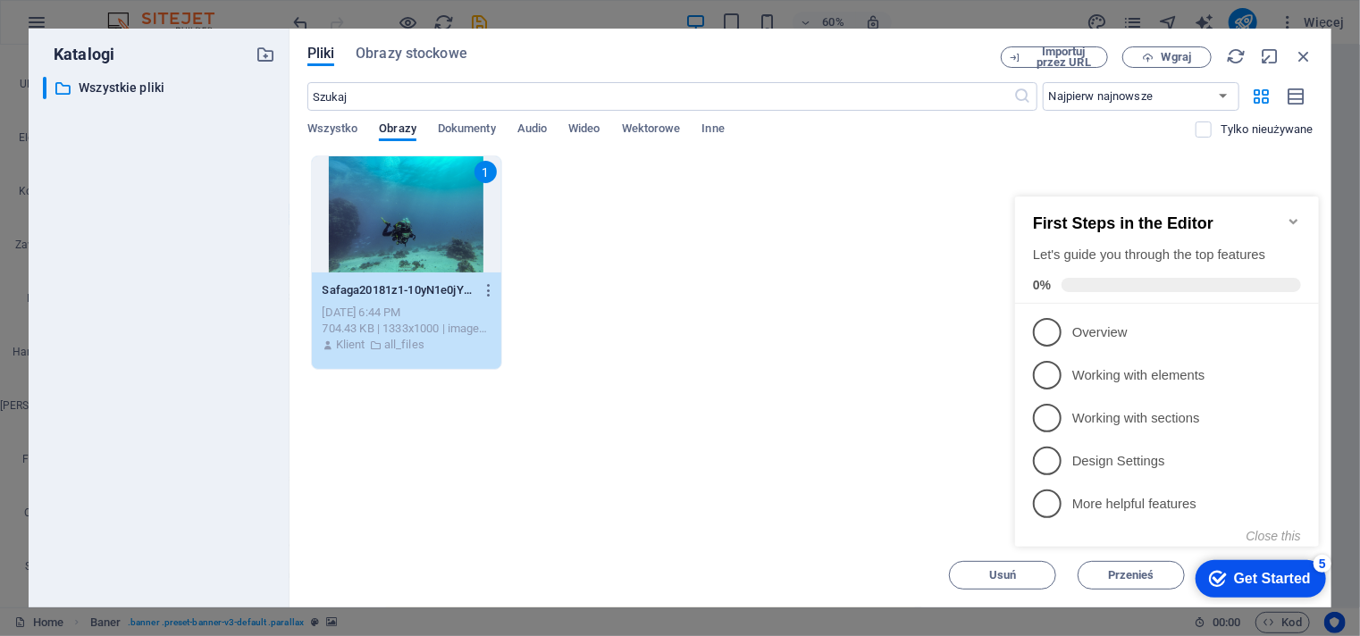
click at [1294, 218] on icon "Minimize checklist" at bounding box center [1292, 220] width 8 height 5
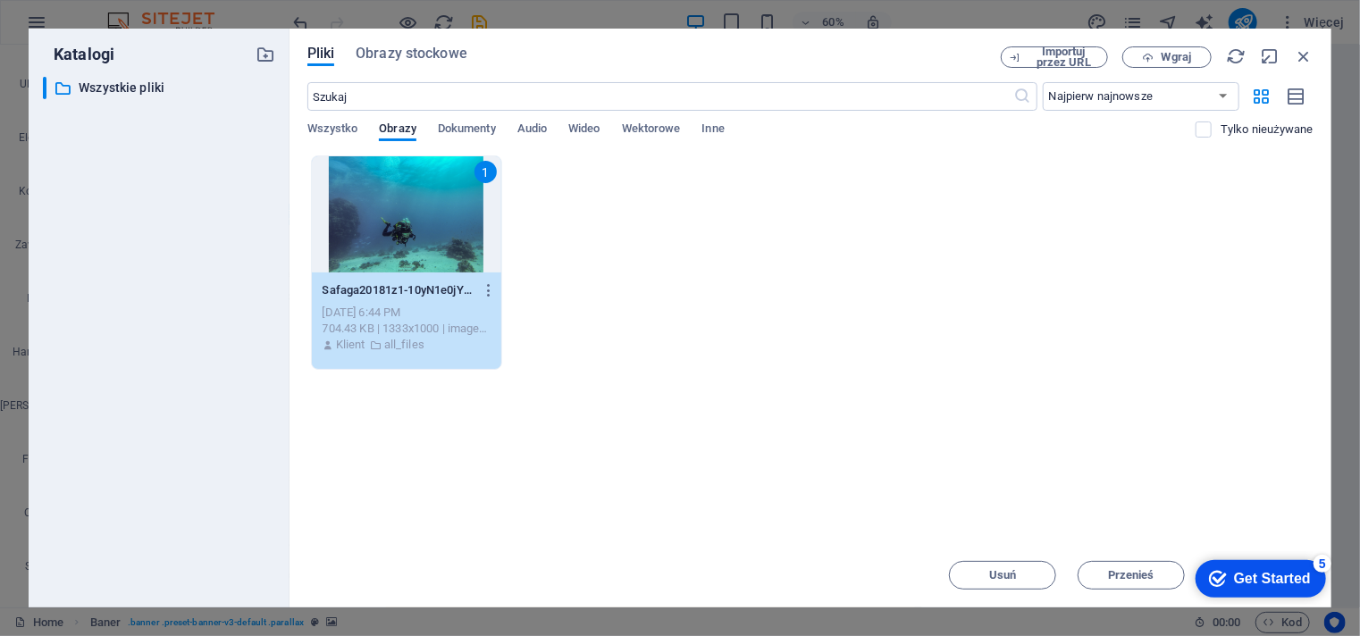
click at [410, 214] on div "1" at bounding box center [406, 214] width 189 height 116
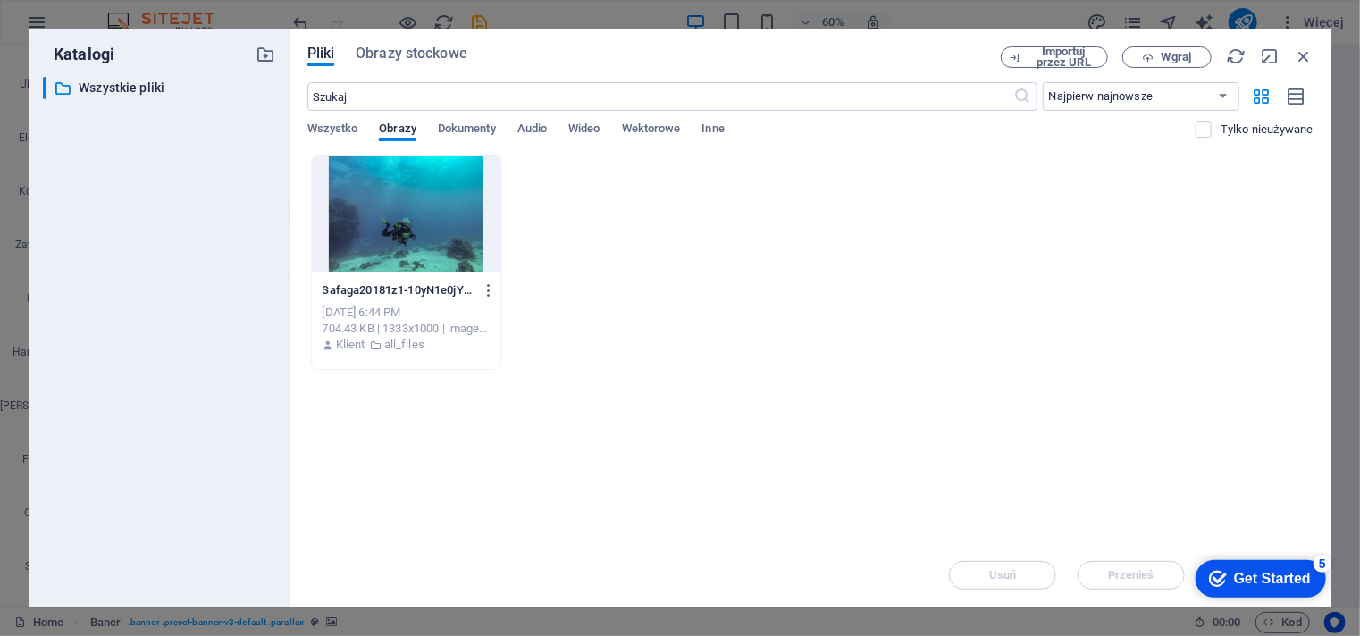
click at [410, 214] on div at bounding box center [406, 214] width 189 height 116
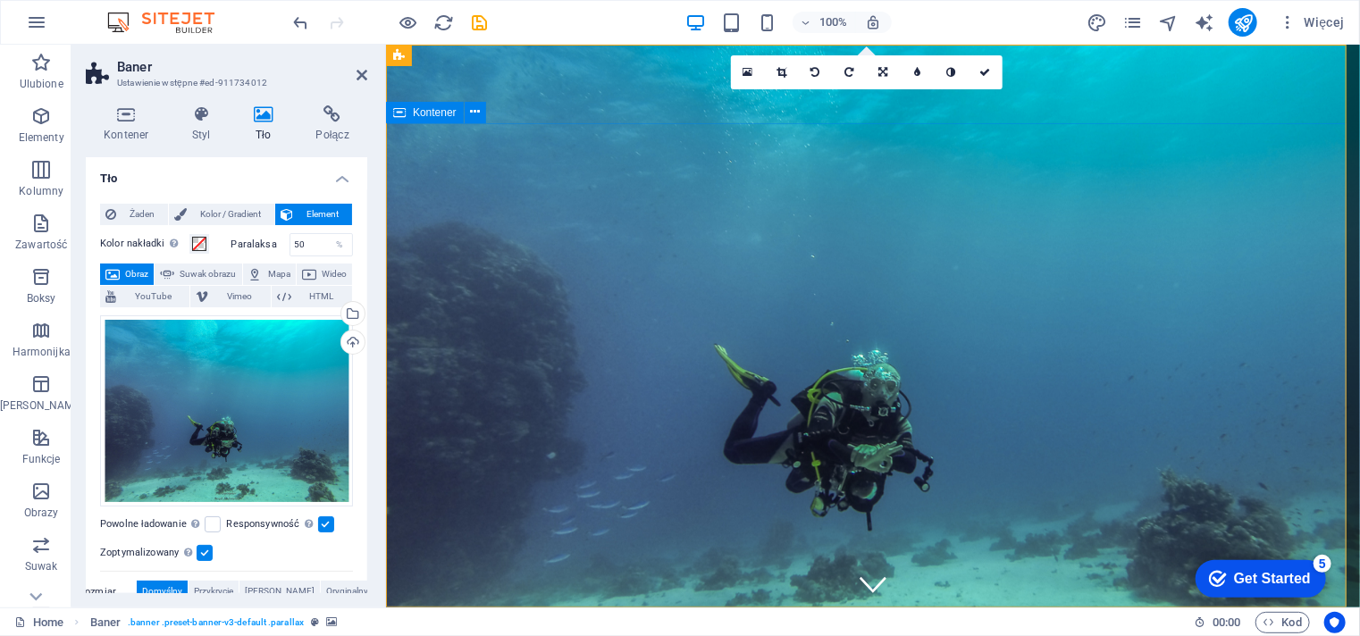
click at [867, 590] on figure at bounding box center [872, 583] width 27 height 27
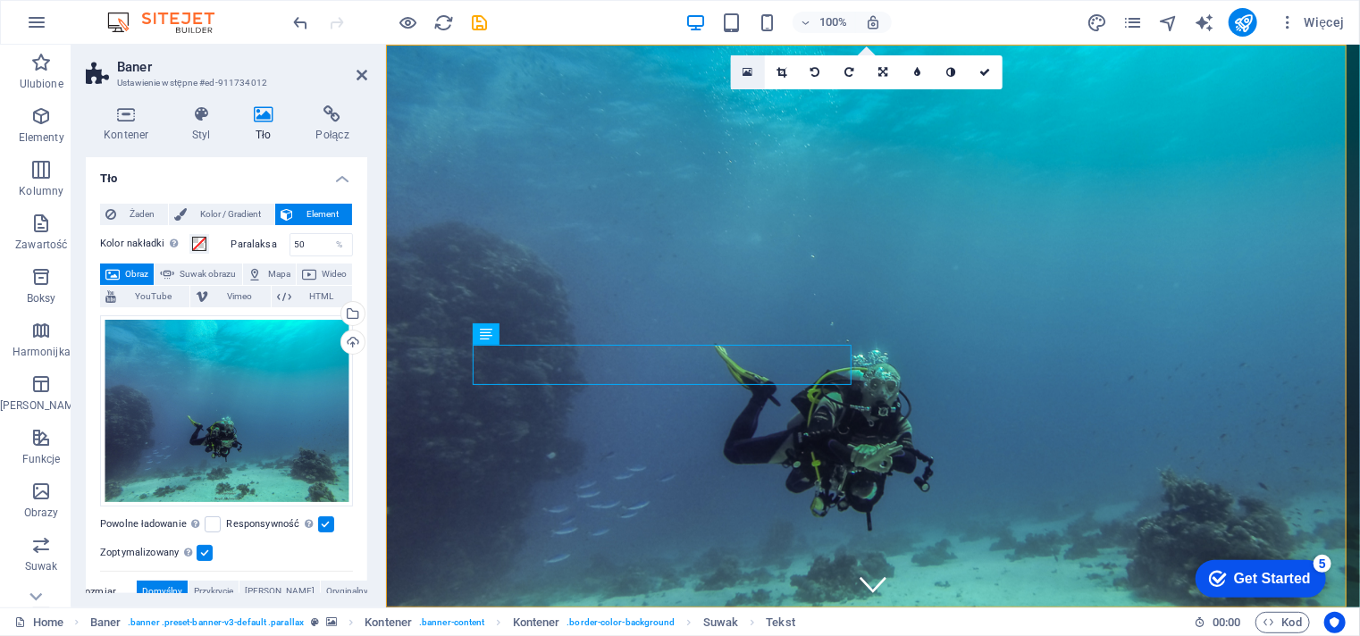
click at [752, 71] on link at bounding box center [748, 72] width 34 height 34
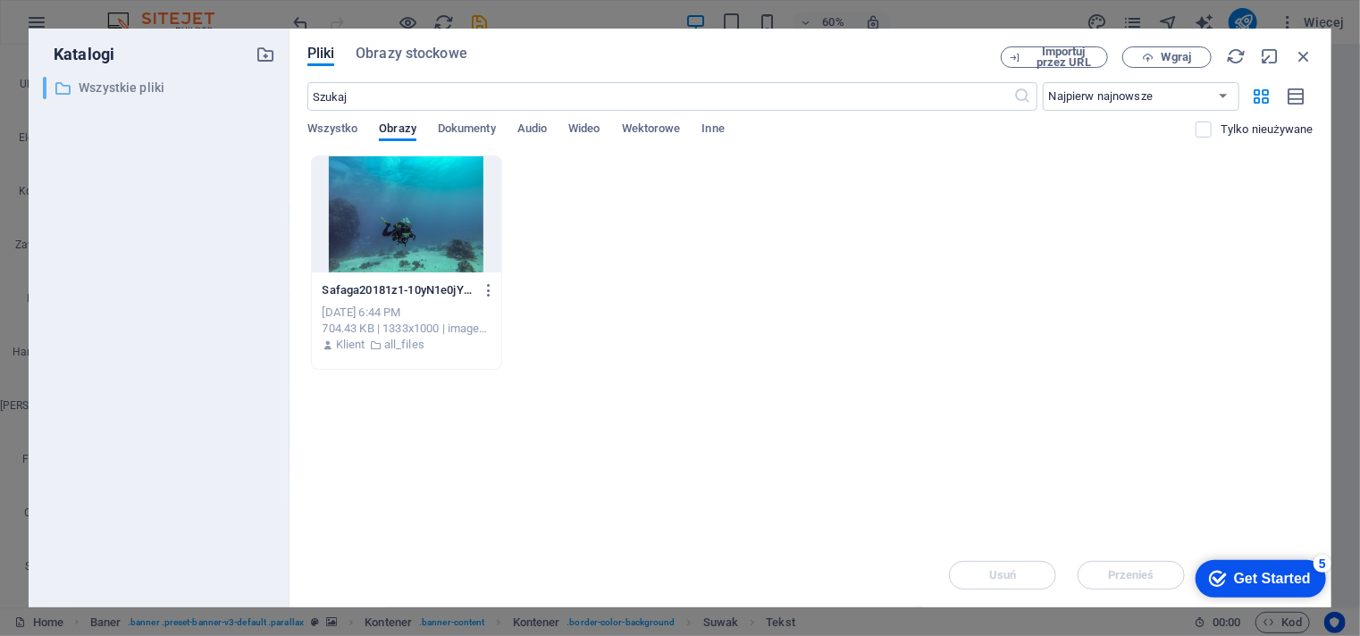
click at [134, 90] on p "Wszystkie pliki" at bounding box center [160, 88] width 163 height 21
click at [1306, 62] on icon "button" at bounding box center [1304, 56] width 20 height 20
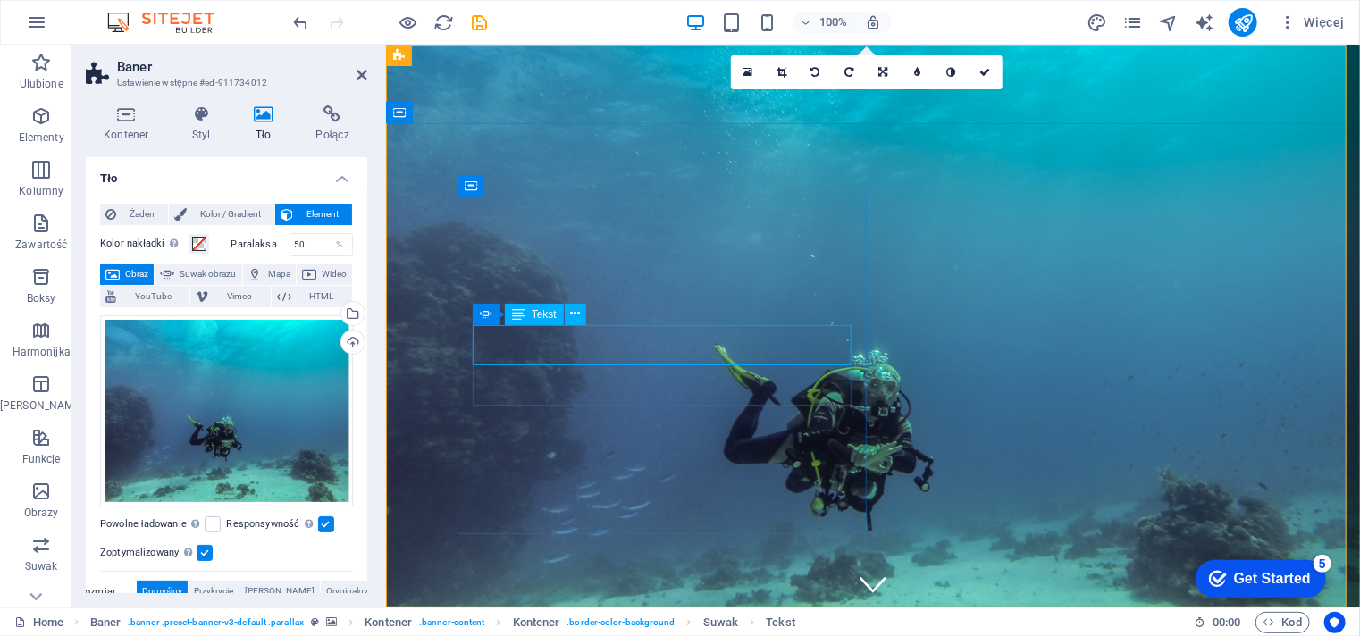
click at [516, 314] on icon at bounding box center [518, 314] width 13 height 21
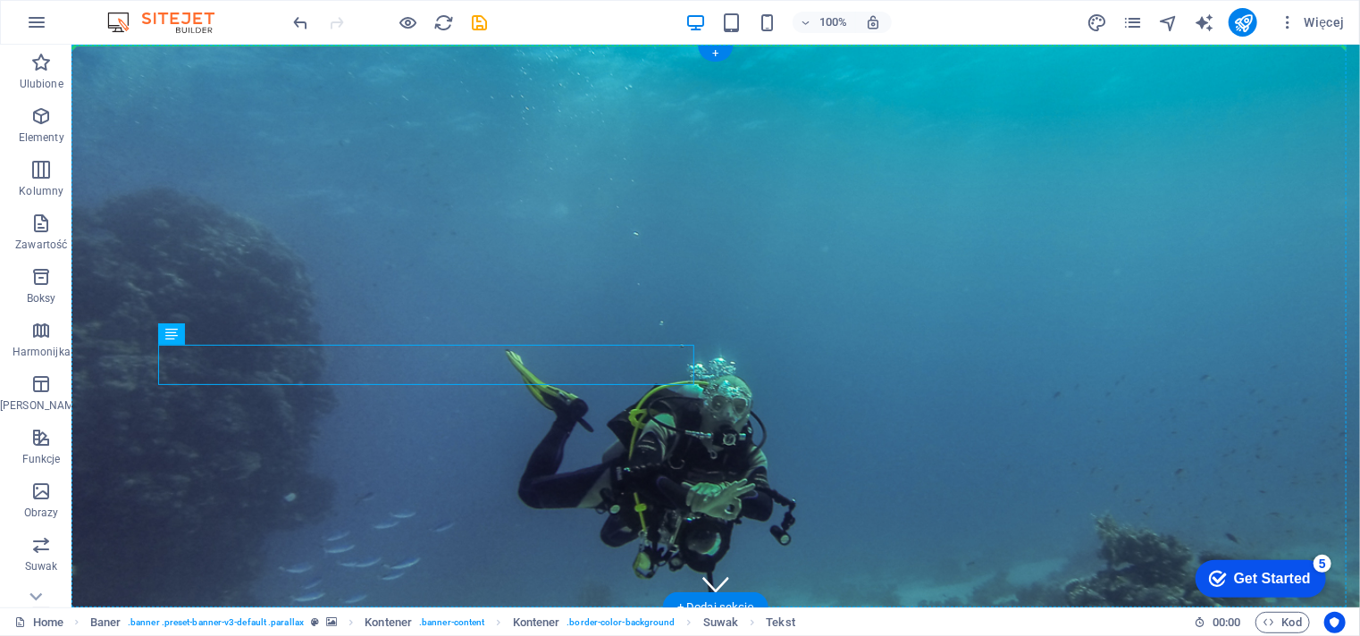
drag, startPoint x: 587, startPoint y: 358, endPoint x: 724, endPoint y: 267, distance: 164.3
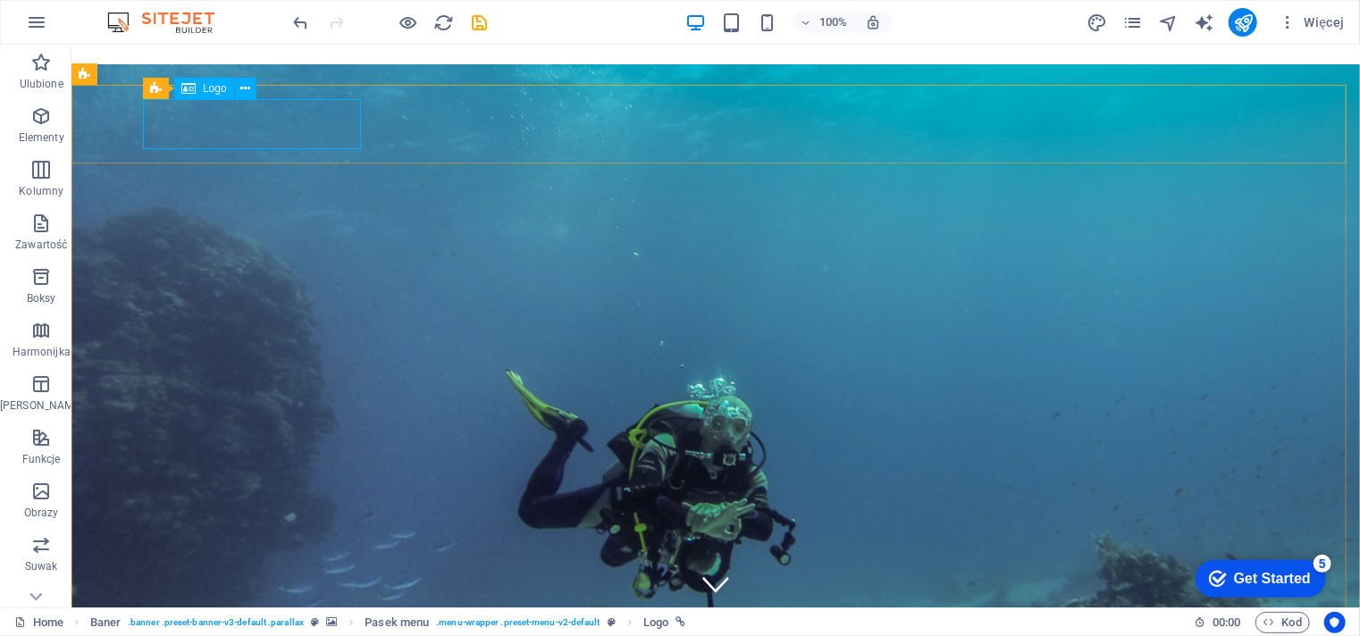
click at [196, 88] on div "Logo" at bounding box center [204, 88] width 60 height 21
click at [240, 92] on icon at bounding box center [245, 89] width 10 height 19
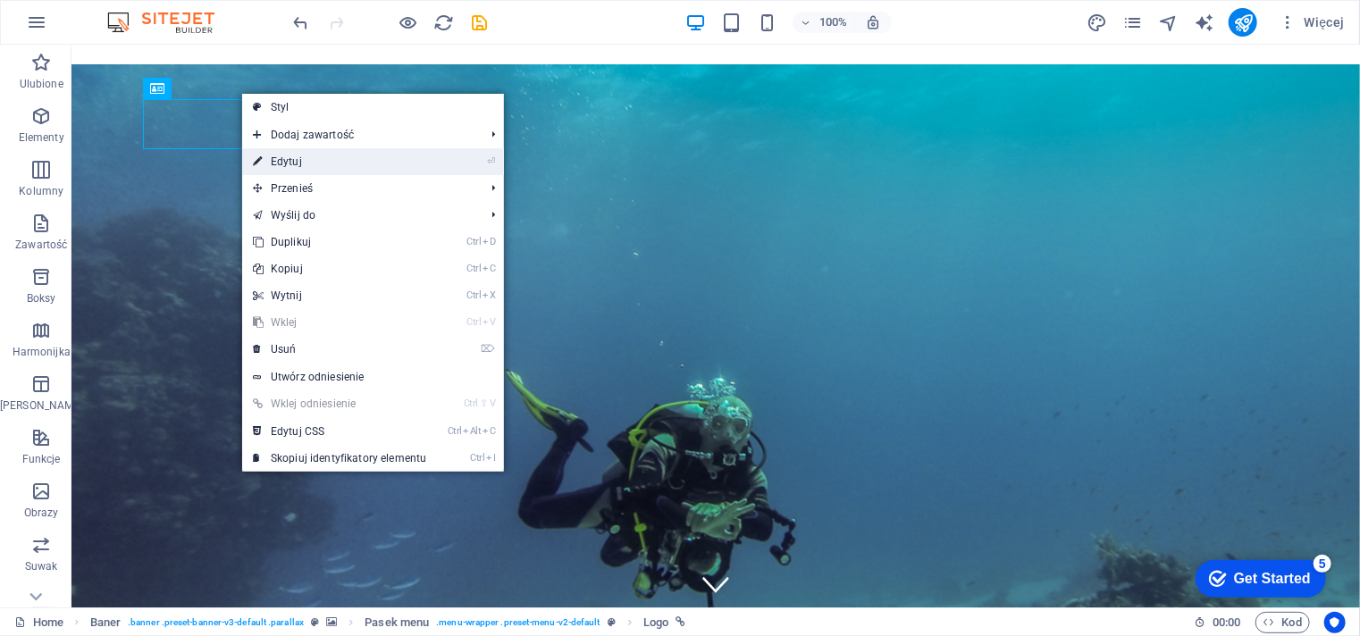
click at [297, 160] on link "⏎ Edytuj" at bounding box center [339, 161] width 195 height 27
select select "px"
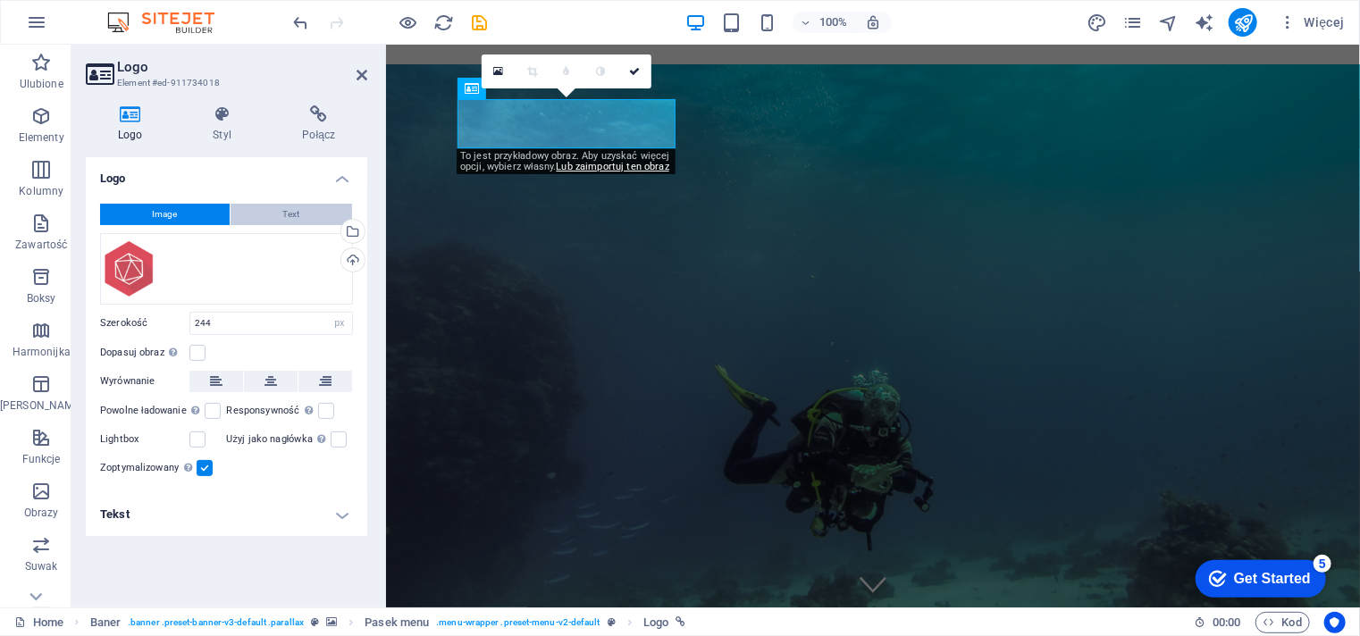
click at [279, 217] on button "Text" at bounding box center [291, 214] width 122 height 21
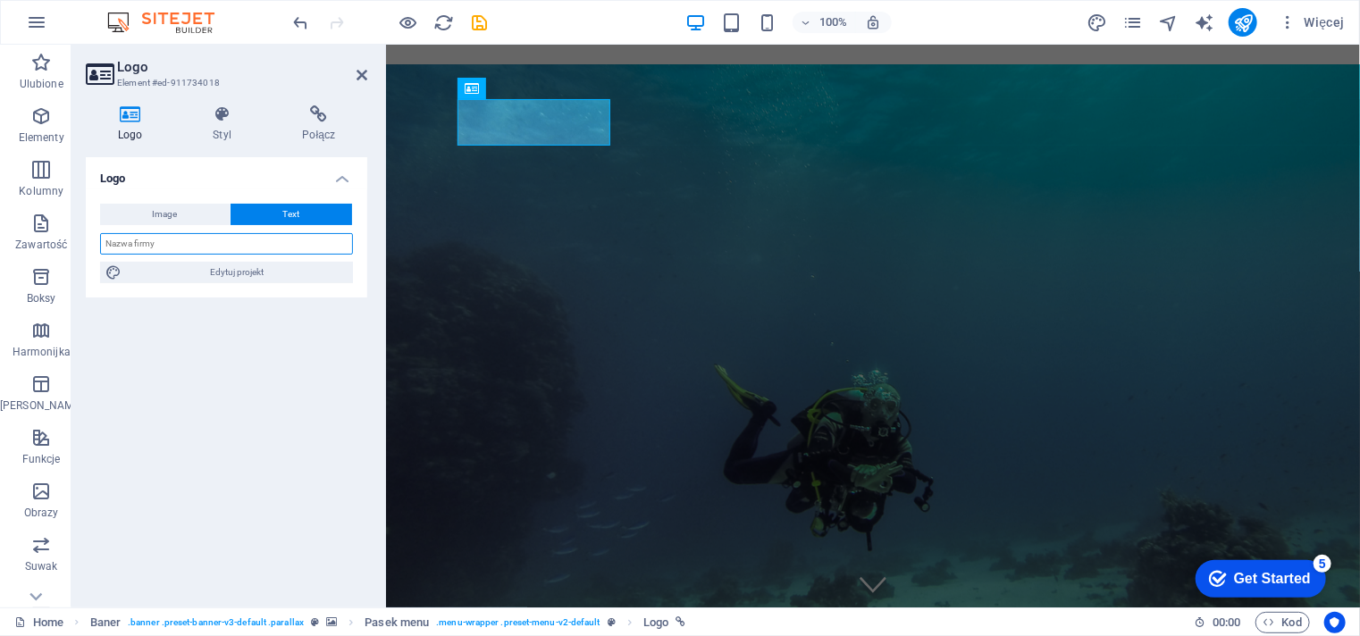
click at [259, 246] on input "text" at bounding box center [226, 243] width 253 height 21
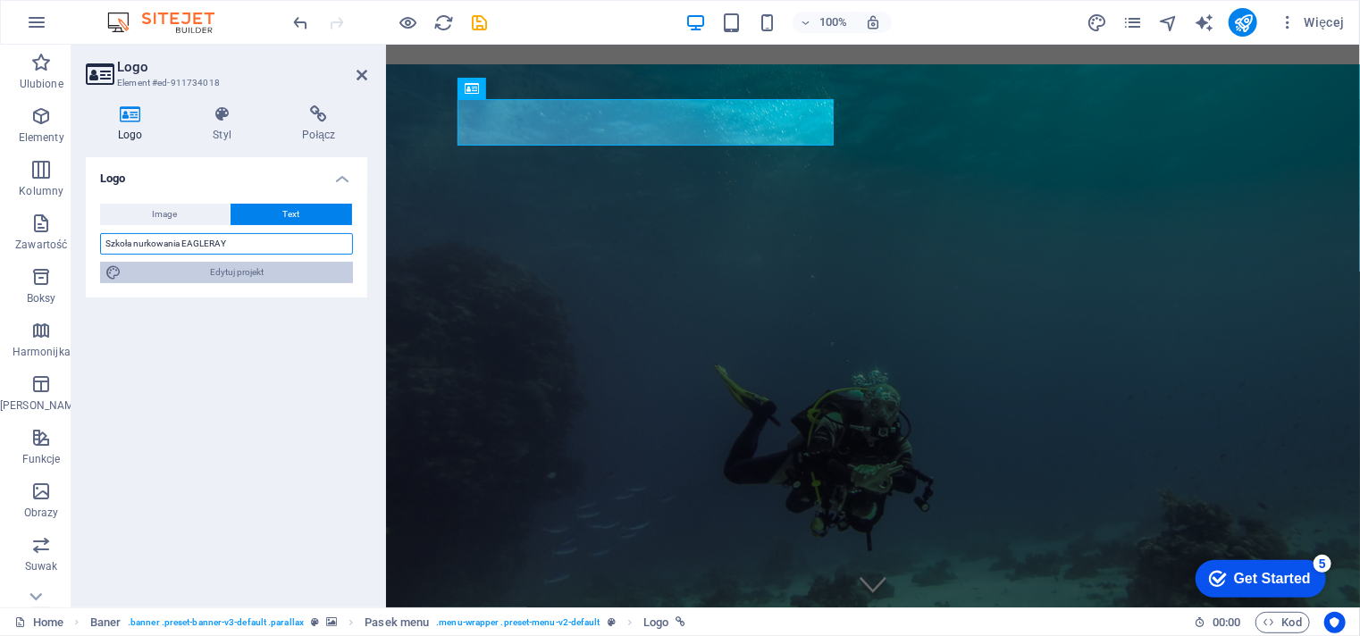
type input "Szkoła nurkowania EAGLERAY"
click at [258, 273] on span "Edytuj projekt" at bounding box center [237, 272] width 221 height 21
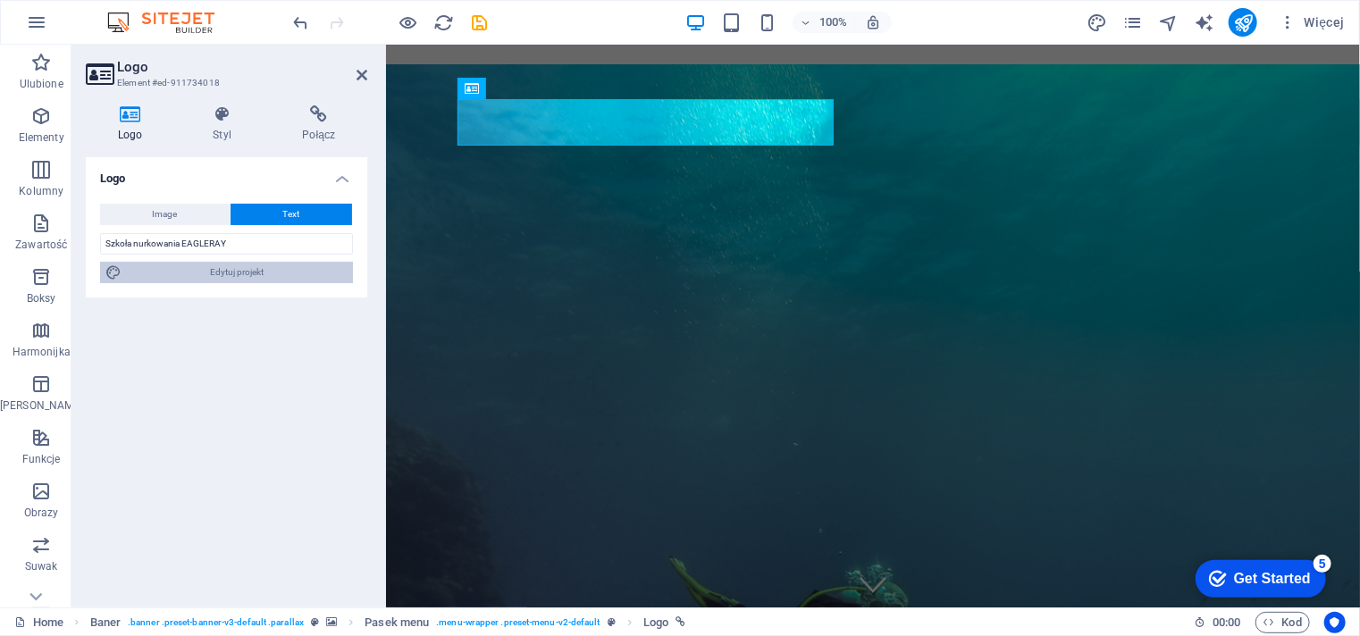
select select "px"
select select "300"
select select "px"
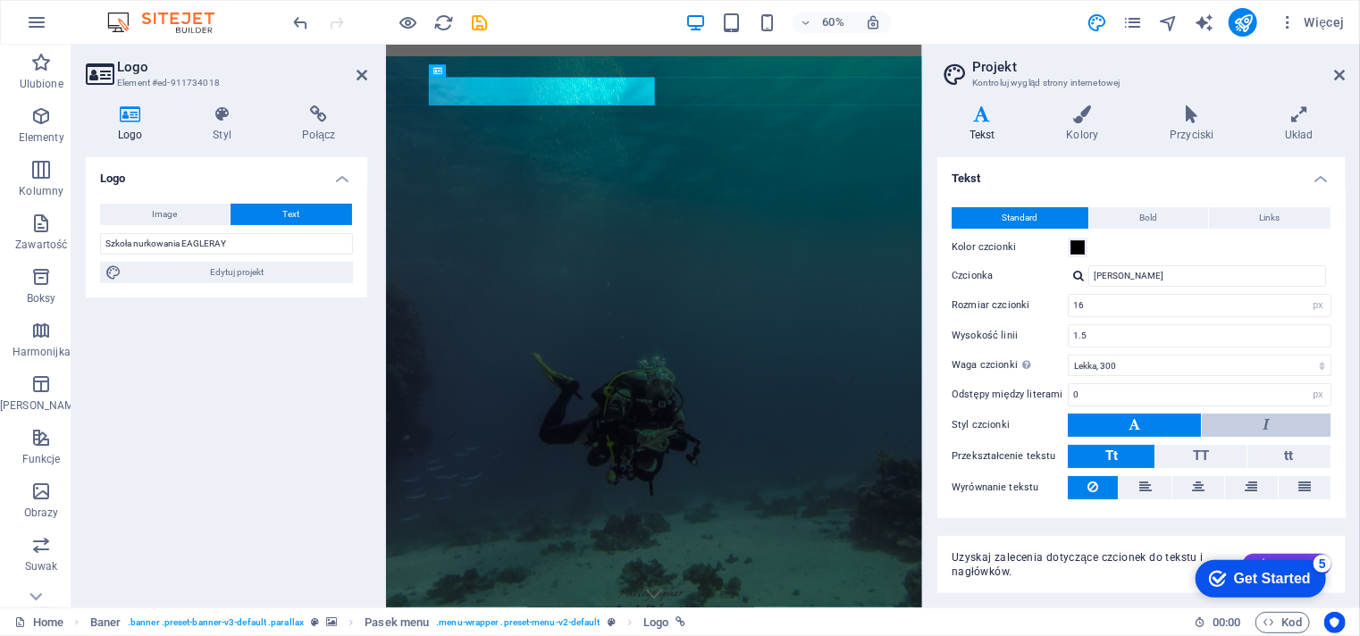
click at [1254, 419] on button at bounding box center [1266, 425] width 129 height 23
click at [1135, 423] on icon at bounding box center [1134, 424] width 12 height 21
click at [1076, 278] on div at bounding box center [1078, 276] width 11 height 12
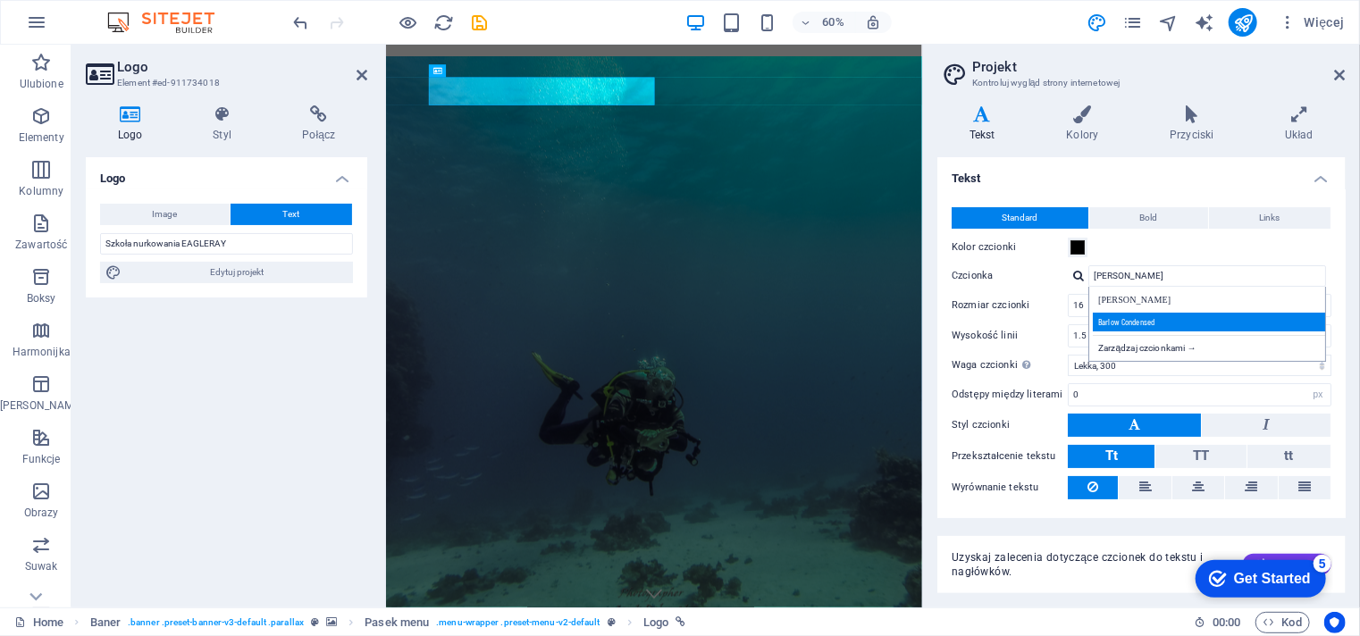
click at [1119, 322] on div "Barlow Condensed" at bounding box center [1211, 322] width 236 height 19
type input "Barlow Condensed"
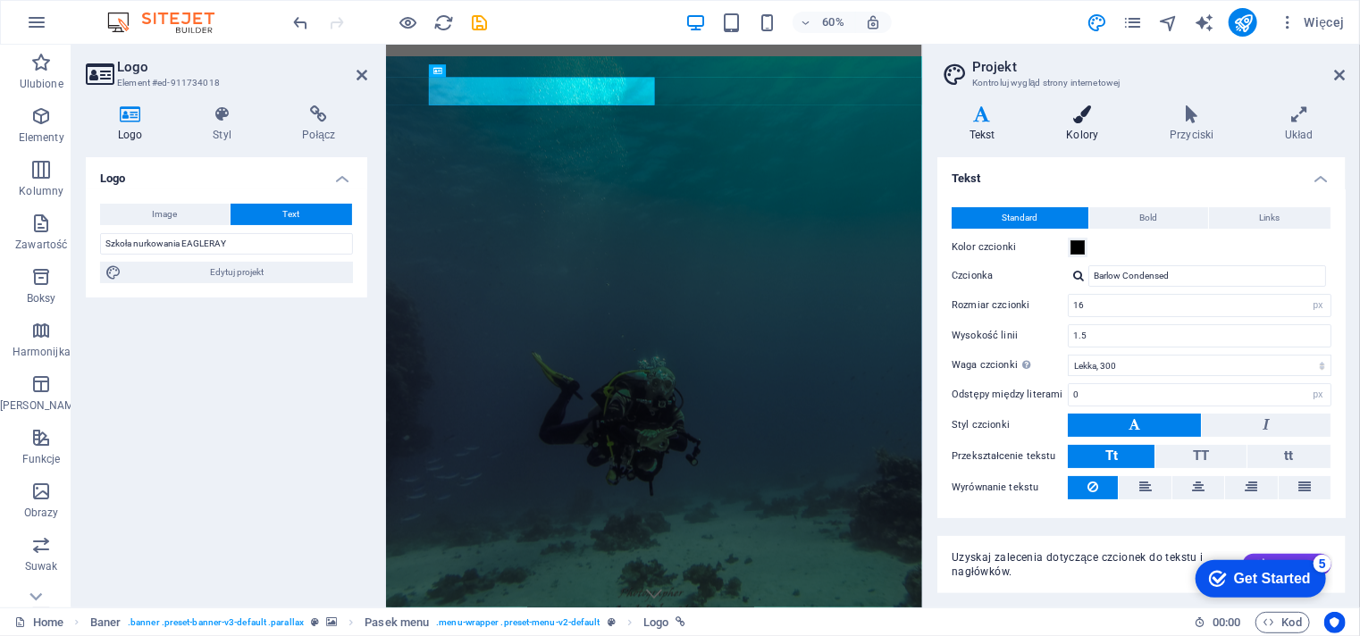
click at [1079, 130] on h4 "Kolory" at bounding box center [1087, 124] width 104 height 38
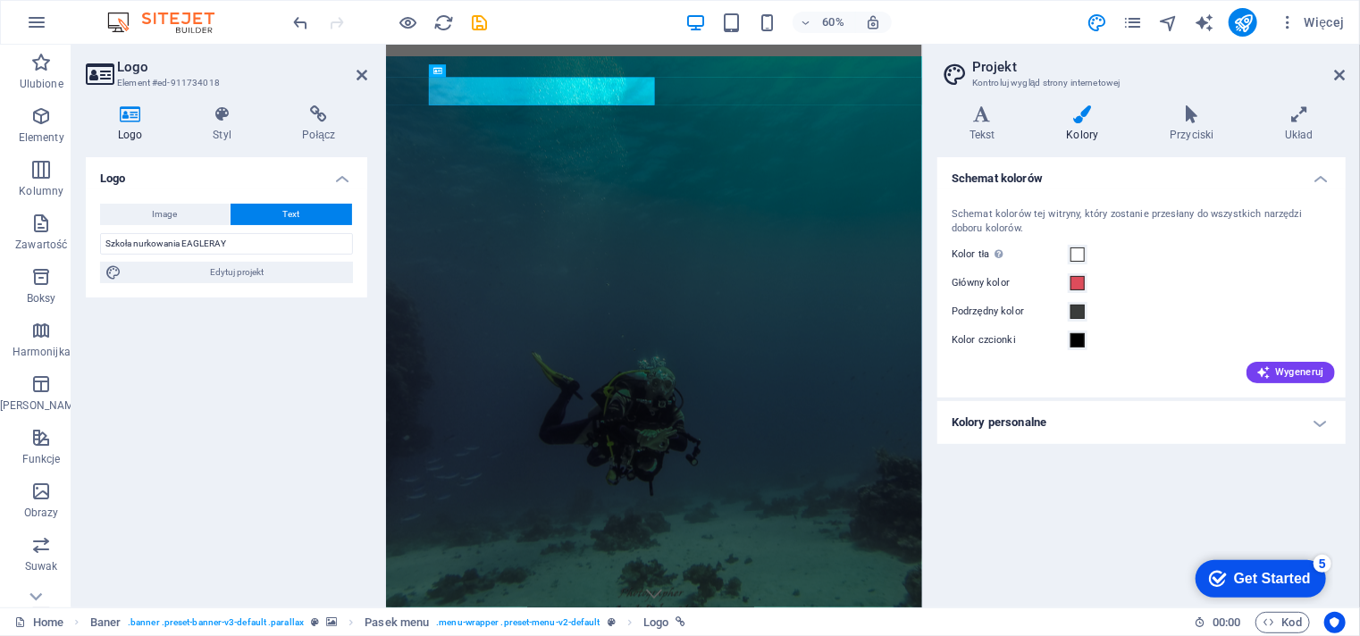
click at [1315, 423] on h4 "Kolory personalne" at bounding box center [1141, 422] width 408 height 43
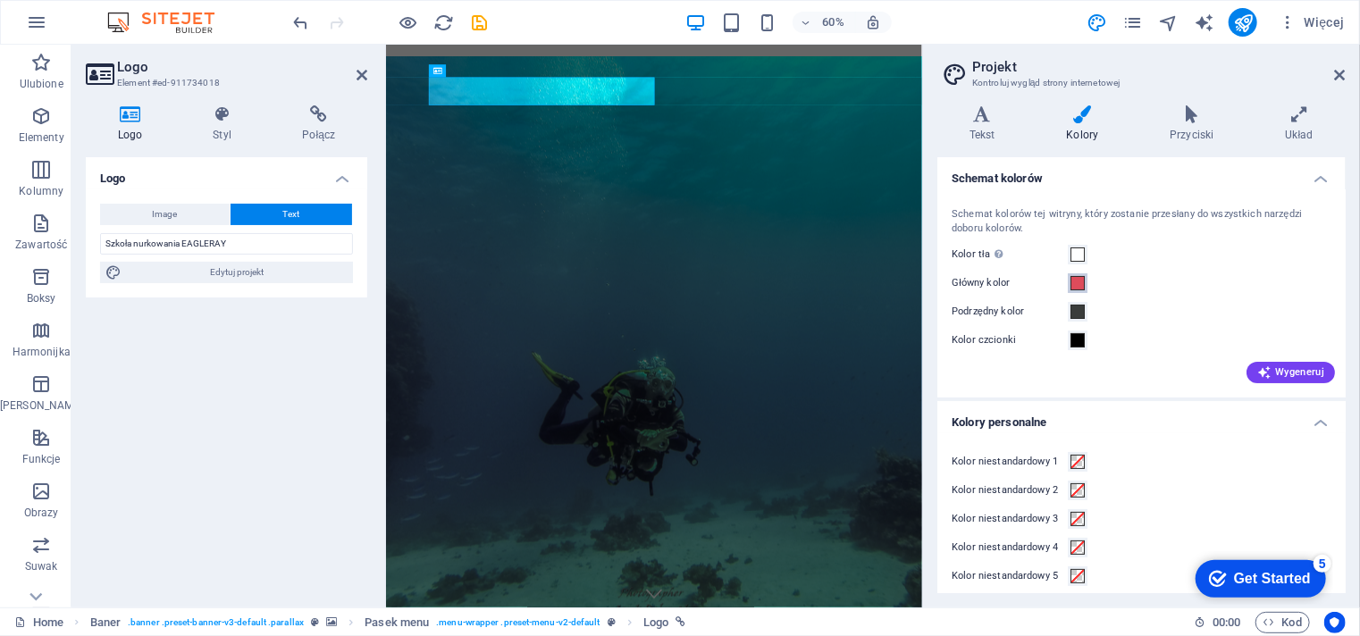
click at [1074, 287] on span at bounding box center [1077, 283] width 14 height 14
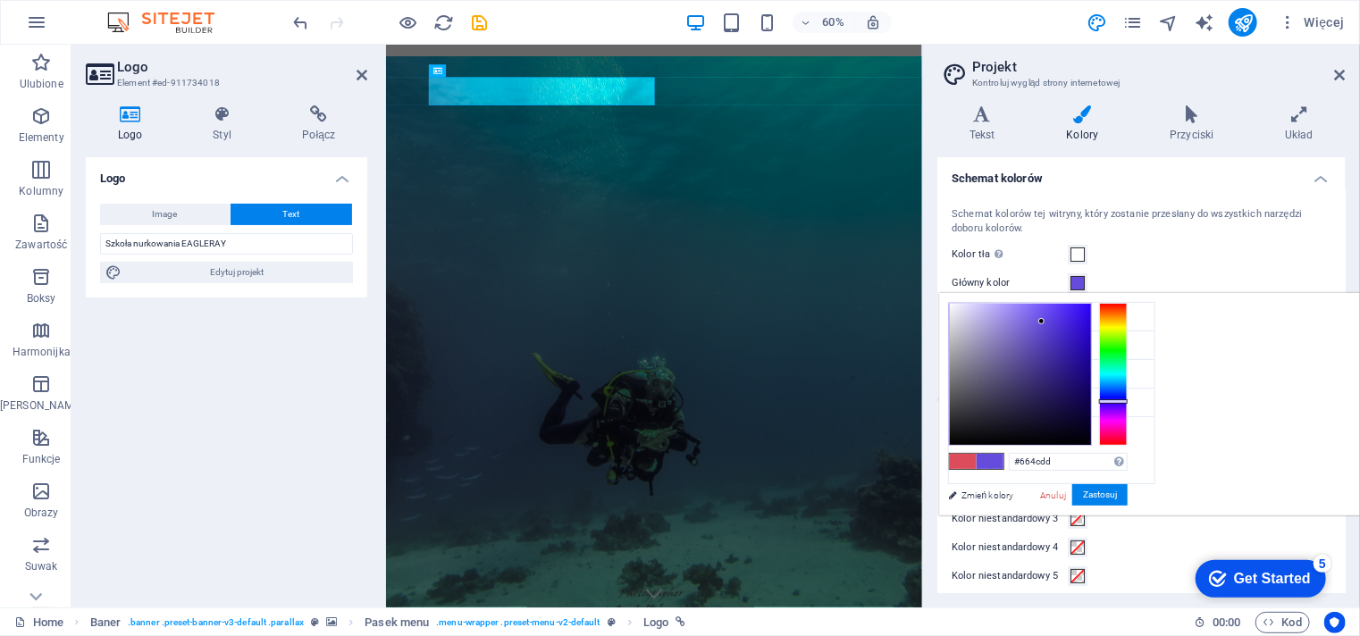
click at [1127, 400] on div at bounding box center [1113, 374] width 29 height 143
click at [1091, 338] on div at bounding box center [1020, 374] width 141 height 141
type input "#3218a4"
click at [1091, 352] on div at bounding box center [1020, 374] width 141 height 141
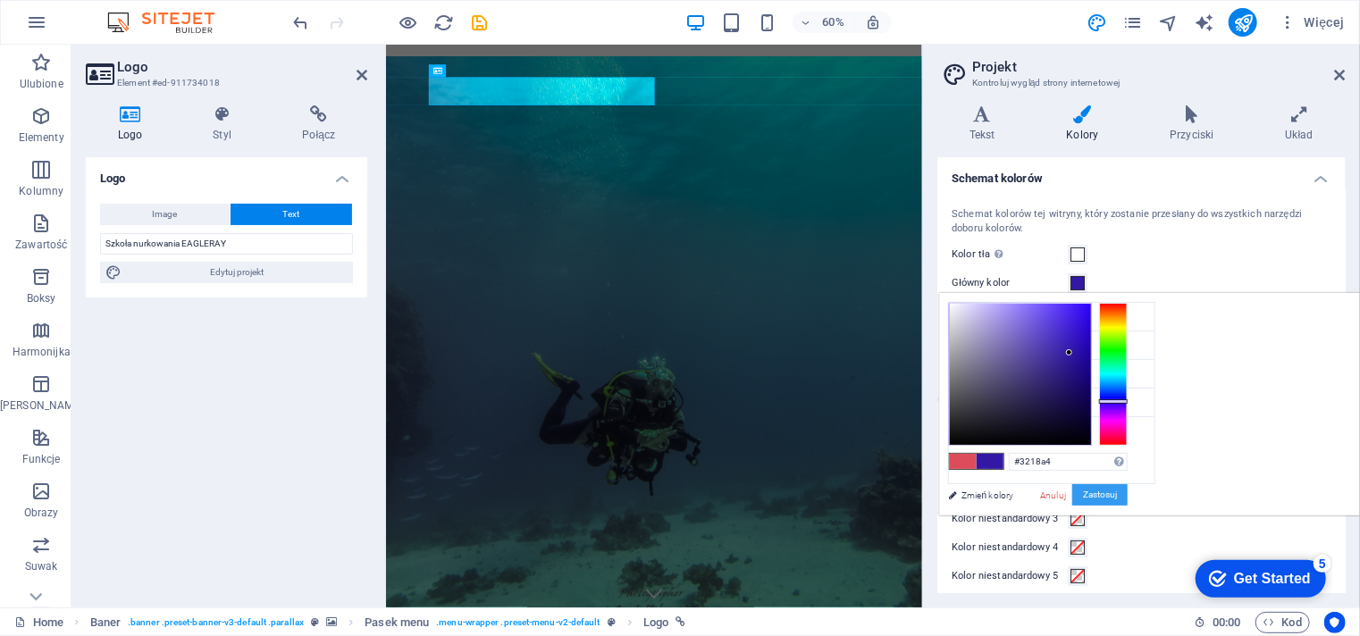
click at [1127, 497] on button "Zastosuj" at bounding box center [1099, 494] width 55 height 21
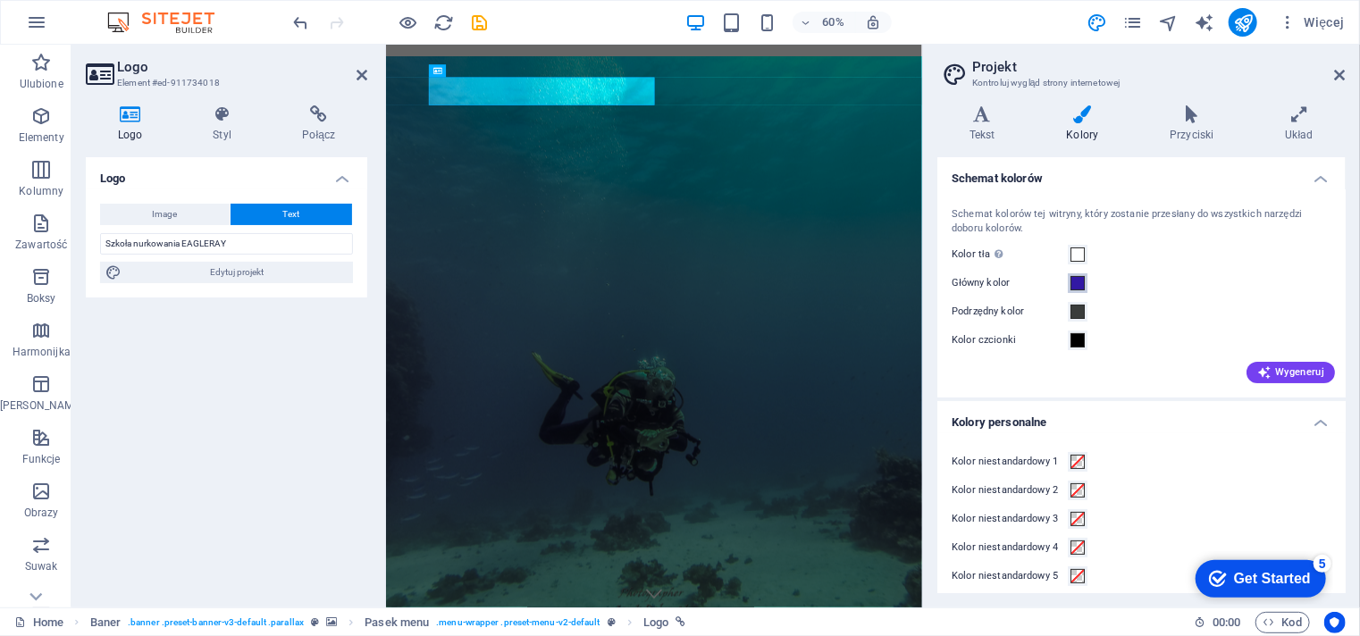
click at [1079, 286] on span at bounding box center [1077, 283] width 14 height 14
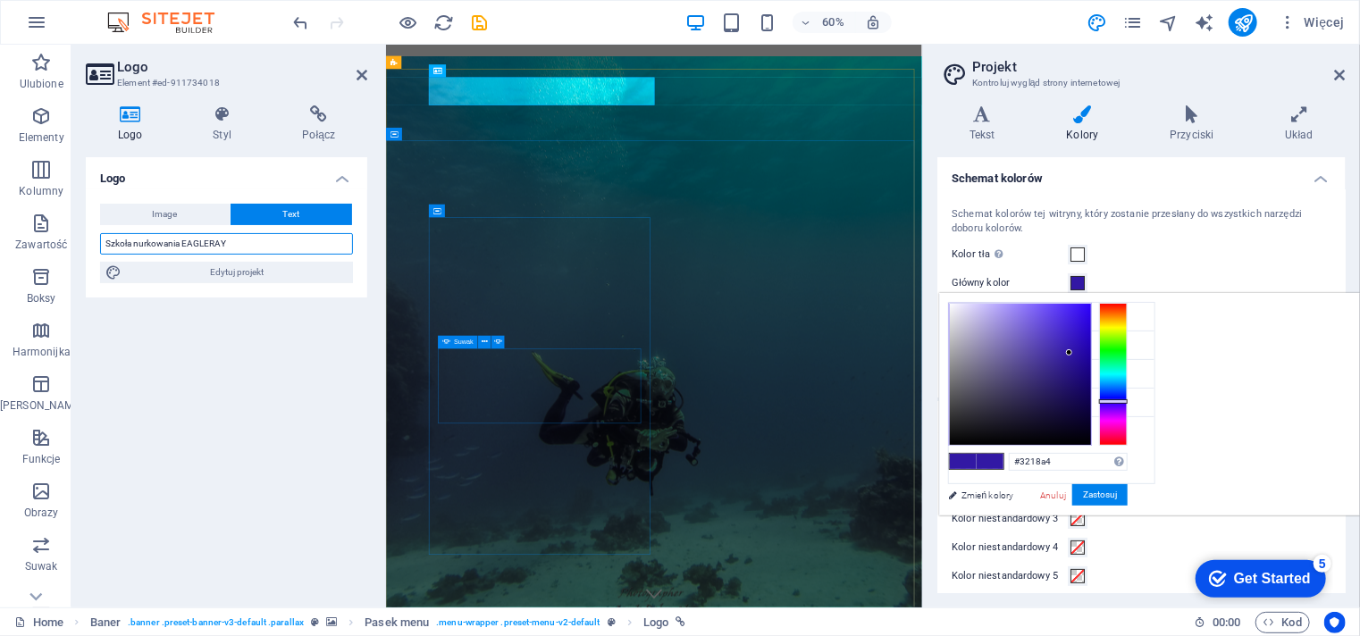
drag, startPoint x: 596, startPoint y: 287, endPoint x: 572, endPoint y: 606, distance: 319.9
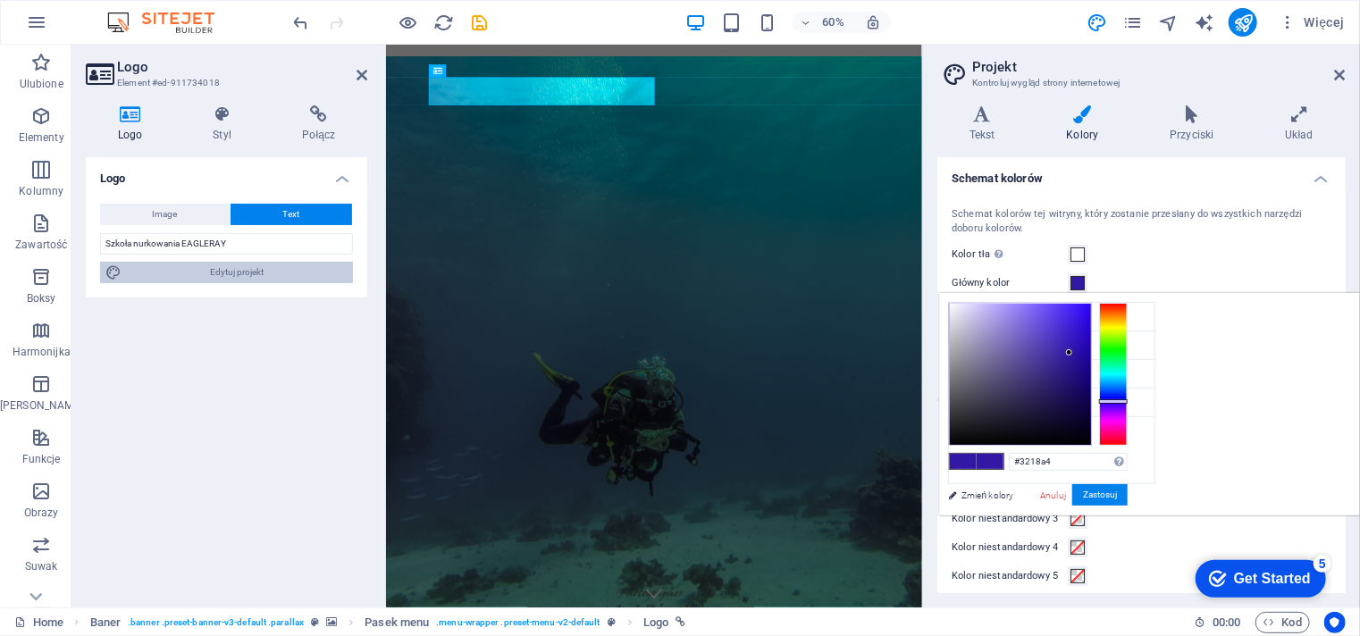
click at [232, 281] on span "Edytuj projekt" at bounding box center [237, 272] width 221 height 21
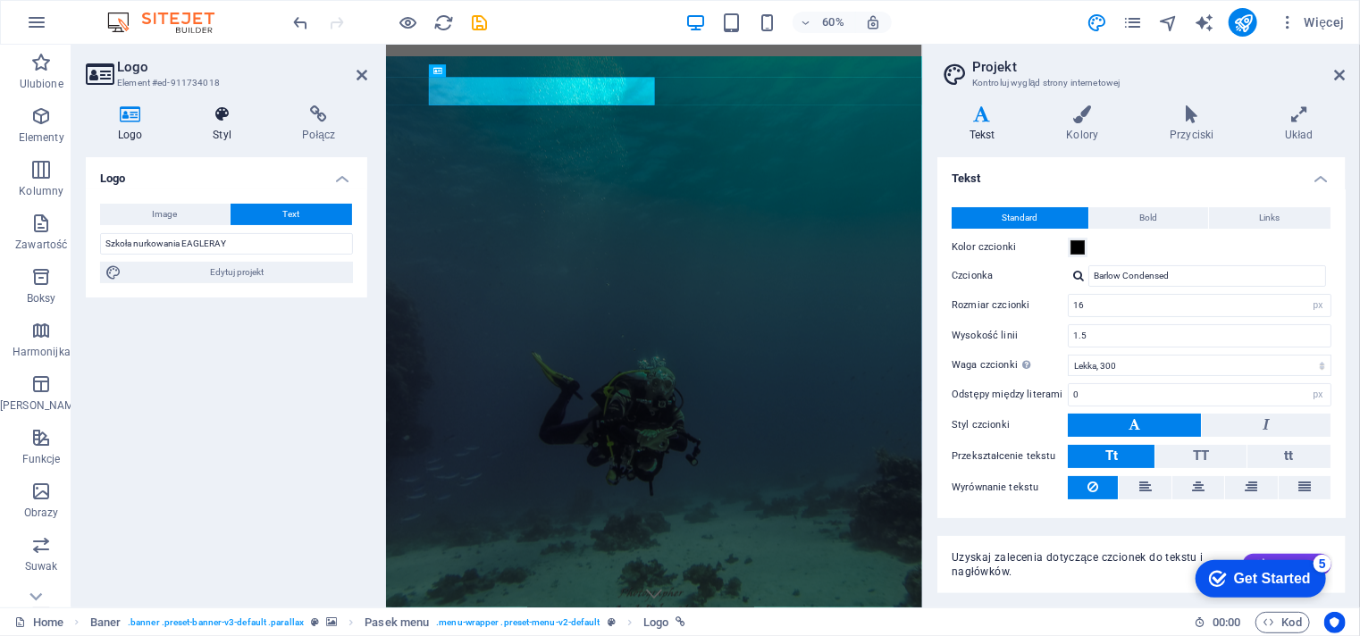
click at [214, 135] on h4 "Styl" at bounding box center [225, 124] width 89 height 38
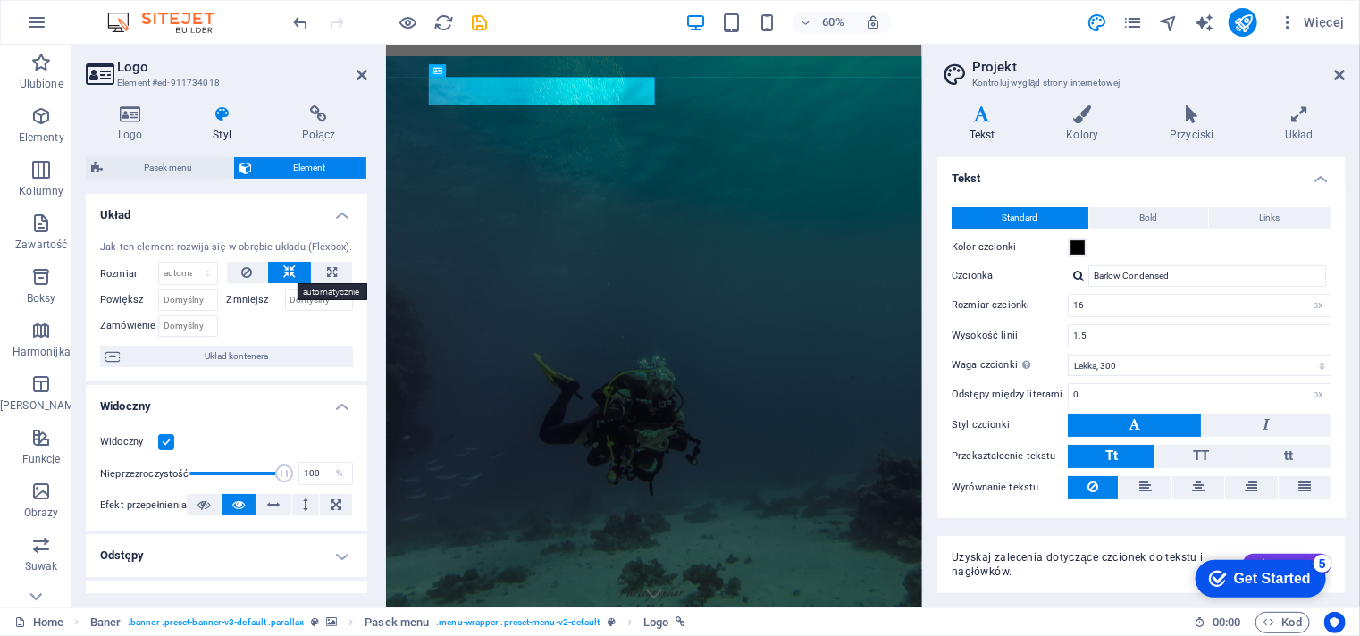
click at [294, 278] on button at bounding box center [289, 272] width 43 height 21
click at [330, 278] on icon at bounding box center [332, 272] width 10 height 21
type input "100"
select select "%"
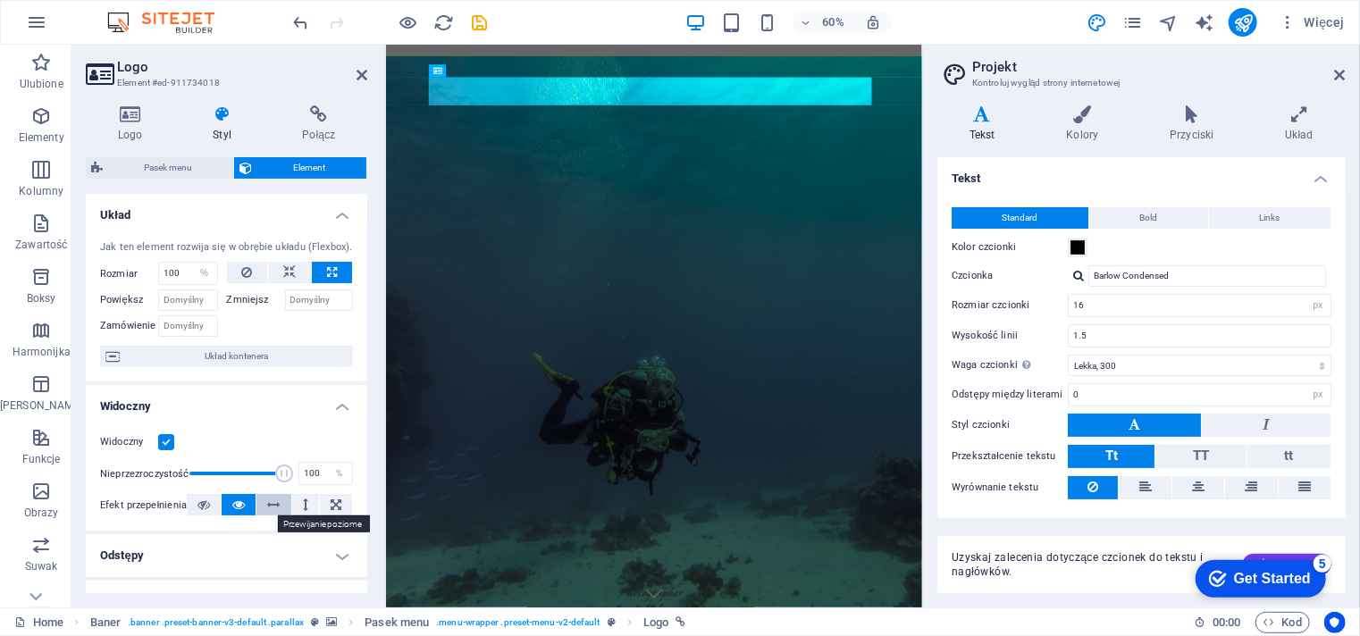
click at [272, 507] on icon at bounding box center [274, 504] width 13 height 21
click at [239, 505] on icon at bounding box center [238, 504] width 13 height 21
click at [1194, 485] on icon at bounding box center [1198, 486] width 13 height 21
drag, startPoint x: 1262, startPoint y: 563, endPoint x: 1254, endPoint y: 446, distance: 117.3
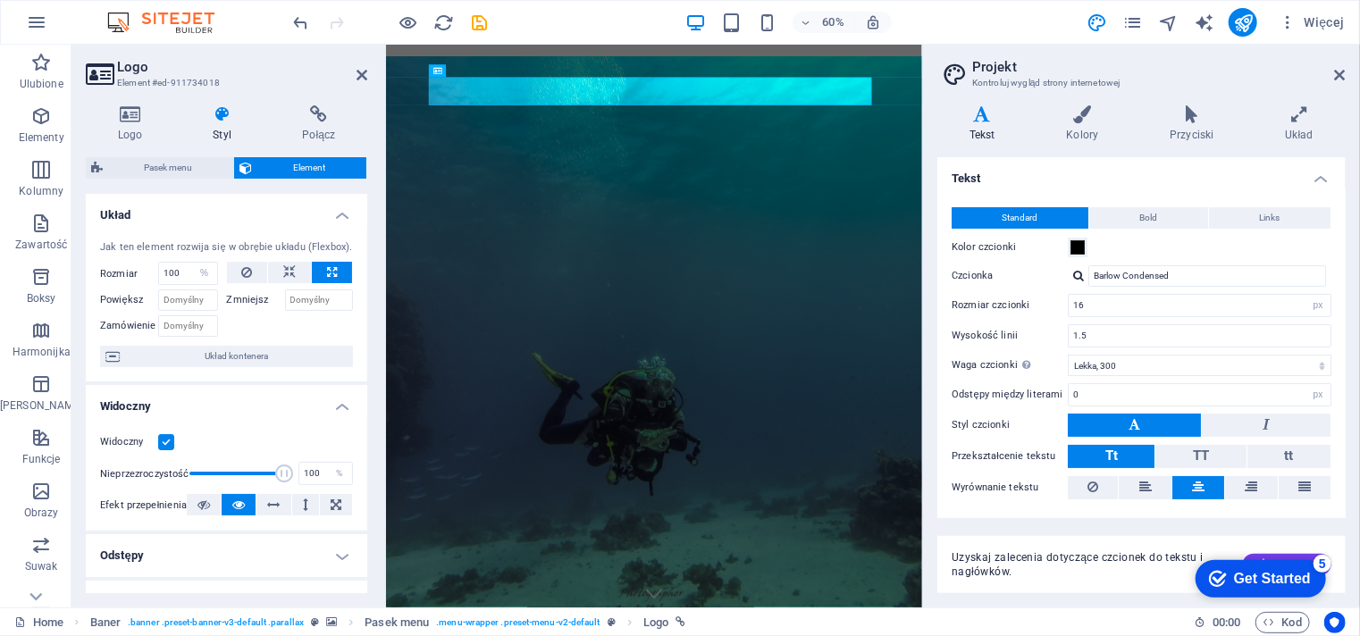
click at [1254, 550] on html "checkmark Get Started 5 First Steps in the Editor Let's guide you through the t…" at bounding box center [1256, 577] width 152 height 54
click at [1304, 566] on div "checkmark Get Started 5" at bounding box center [1259, 578] width 130 height 38
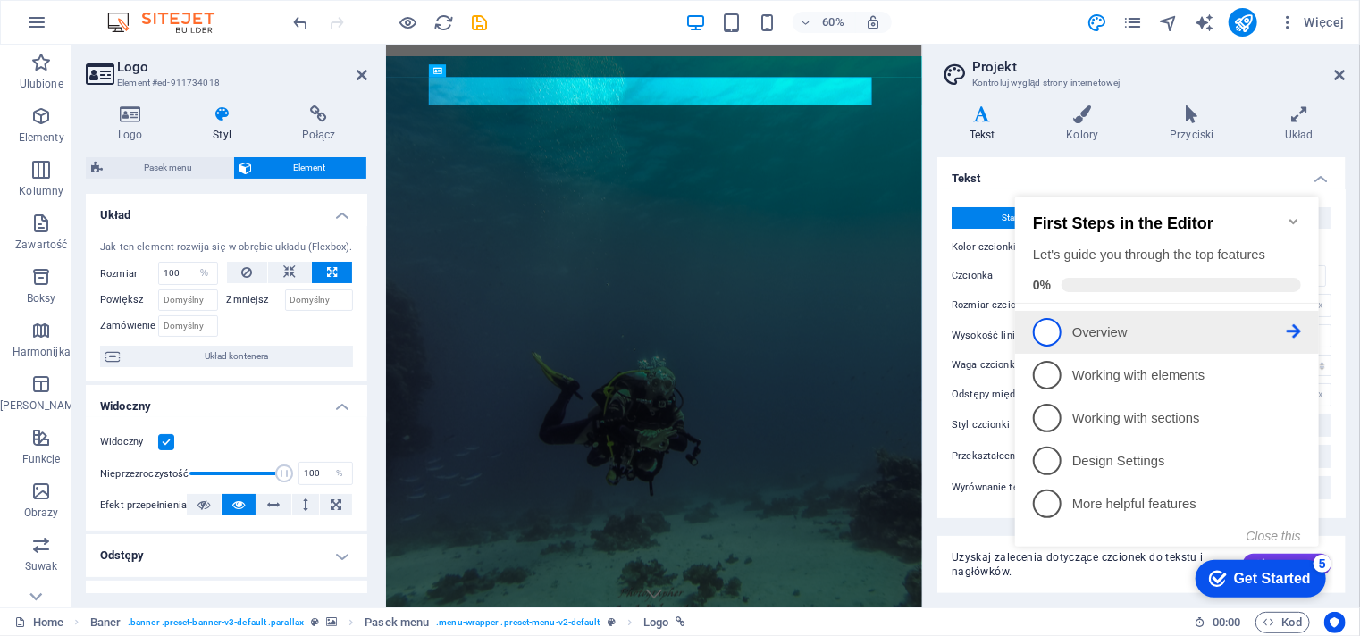
click at [1059, 323] on span "1" at bounding box center [1046, 331] width 29 height 29
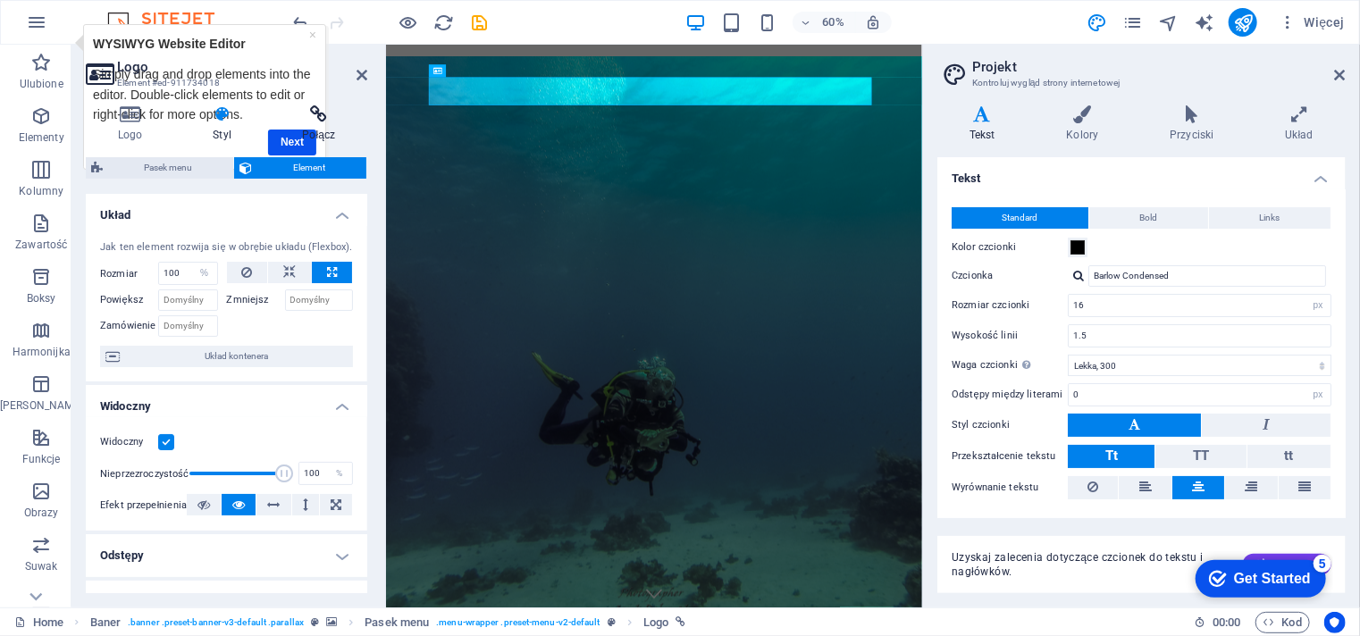
click at [297, 133] on h4 "Połącz" at bounding box center [319, 124] width 96 height 38
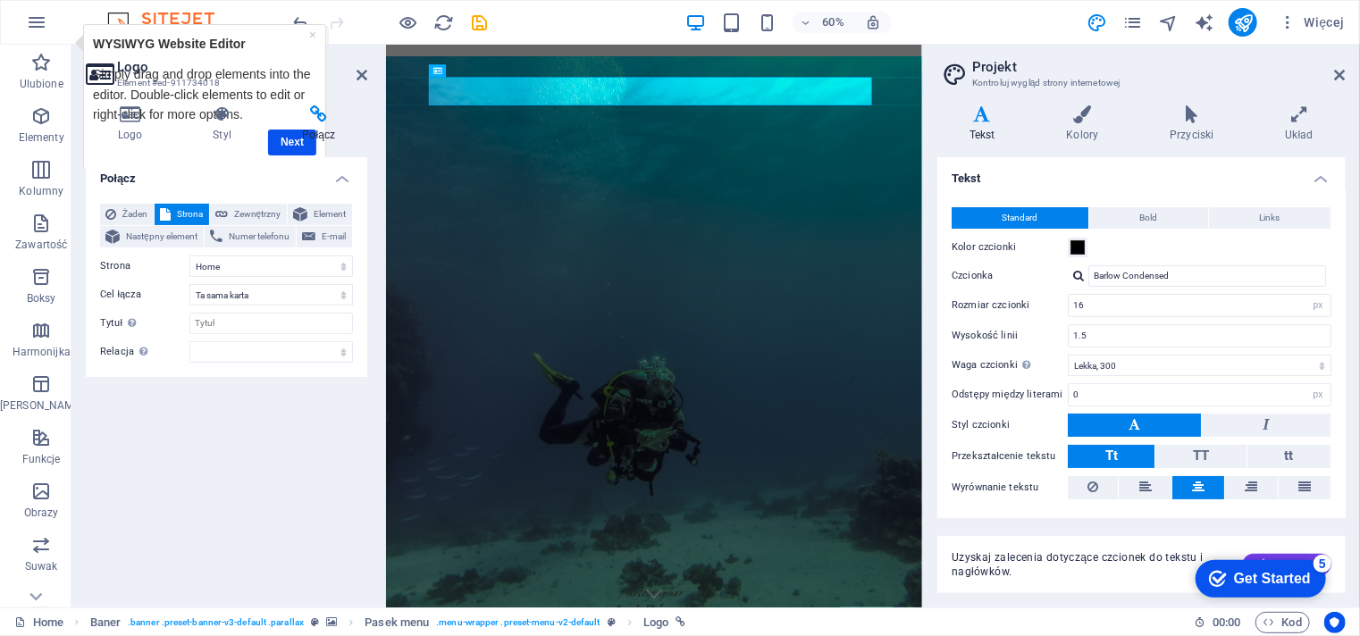
click at [297, 133] on h4 "Połącz" at bounding box center [319, 124] width 96 height 38
click at [272, 234] on span "Numer telefonu" at bounding box center [259, 236] width 63 height 21
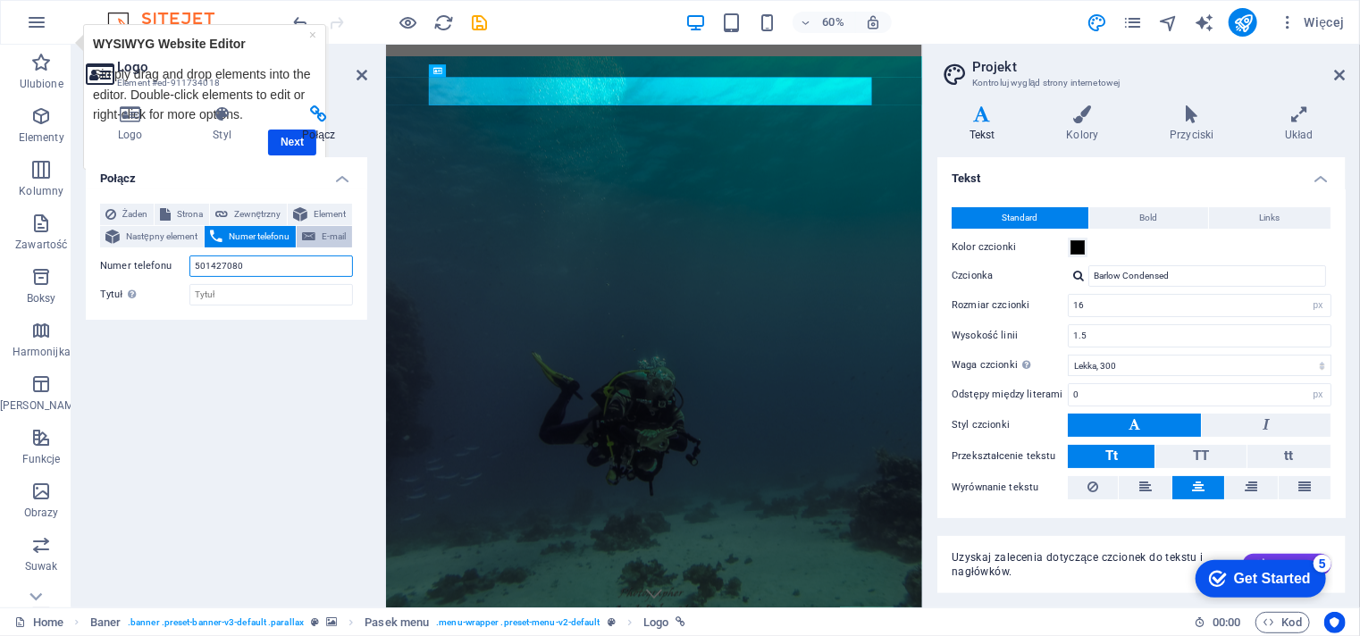
type input "501427080"
click at [315, 237] on button "E-mail" at bounding box center [324, 236] width 55 height 21
type input "[EMAIL_ADDRESS][DOMAIN_NAME]"
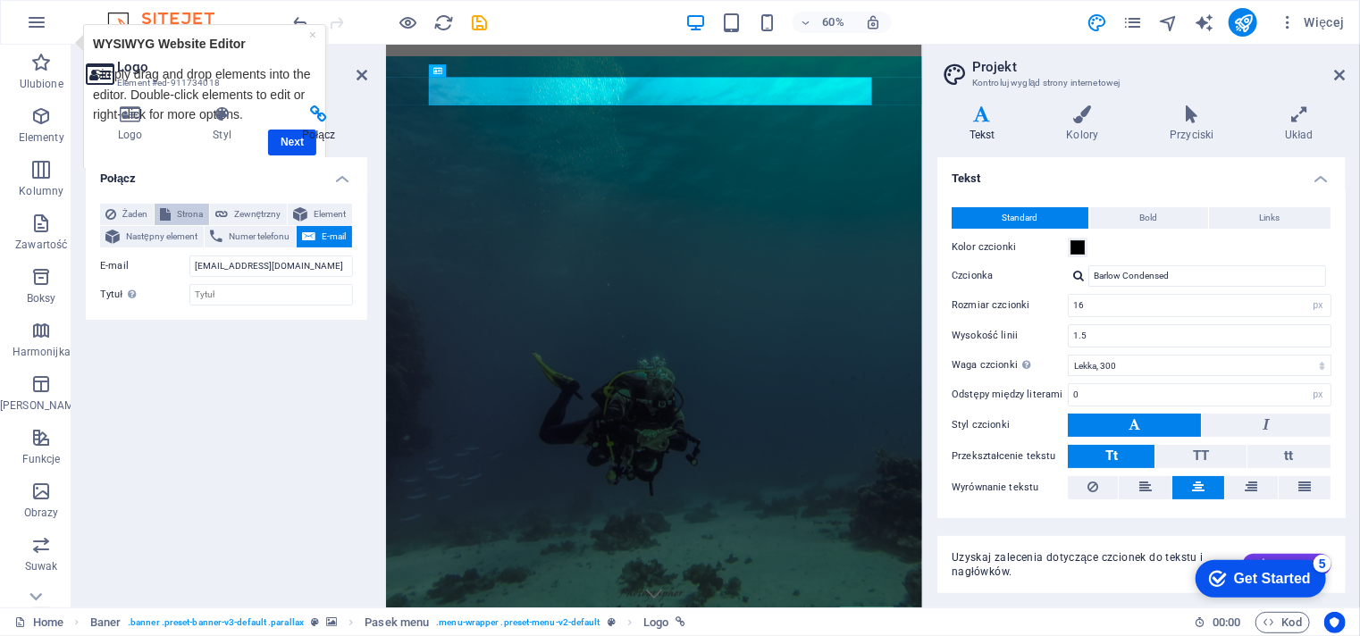
click at [176, 217] on span "Strona" at bounding box center [190, 214] width 28 height 21
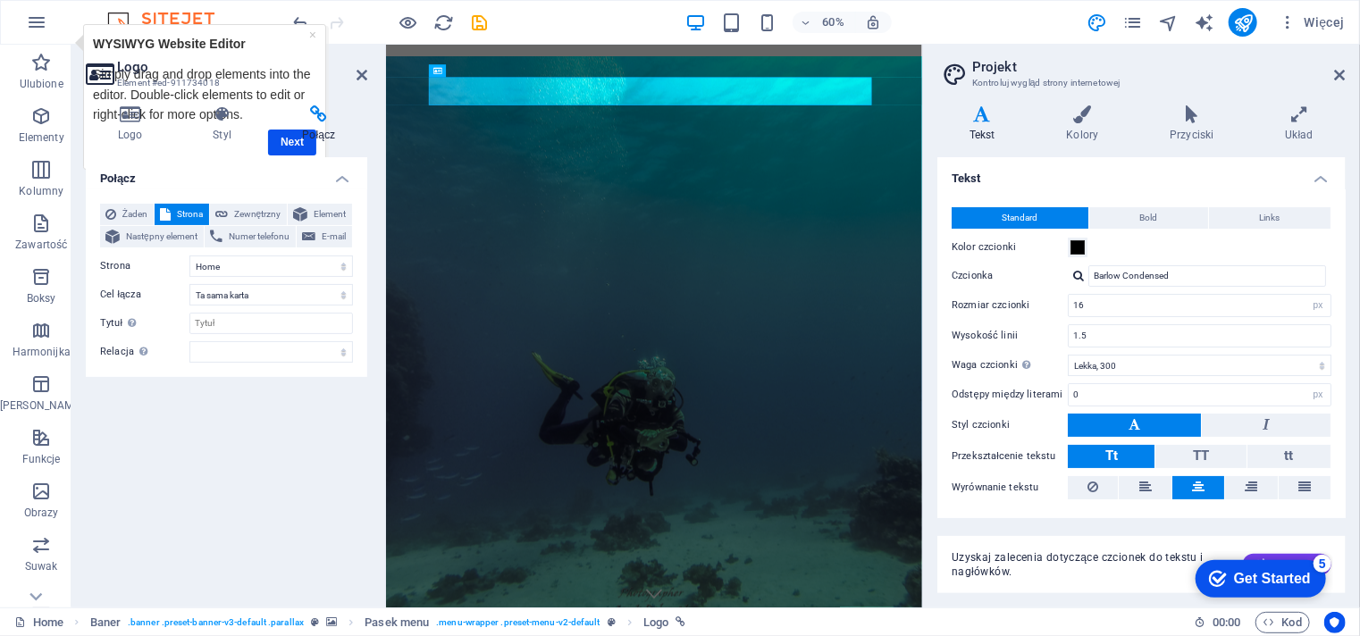
click at [287, 137] on h4 "Połącz" at bounding box center [319, 124] width 96 height 38
click at [312, 29] on link "×" at bounding box center [311, 34] width 7 height 14
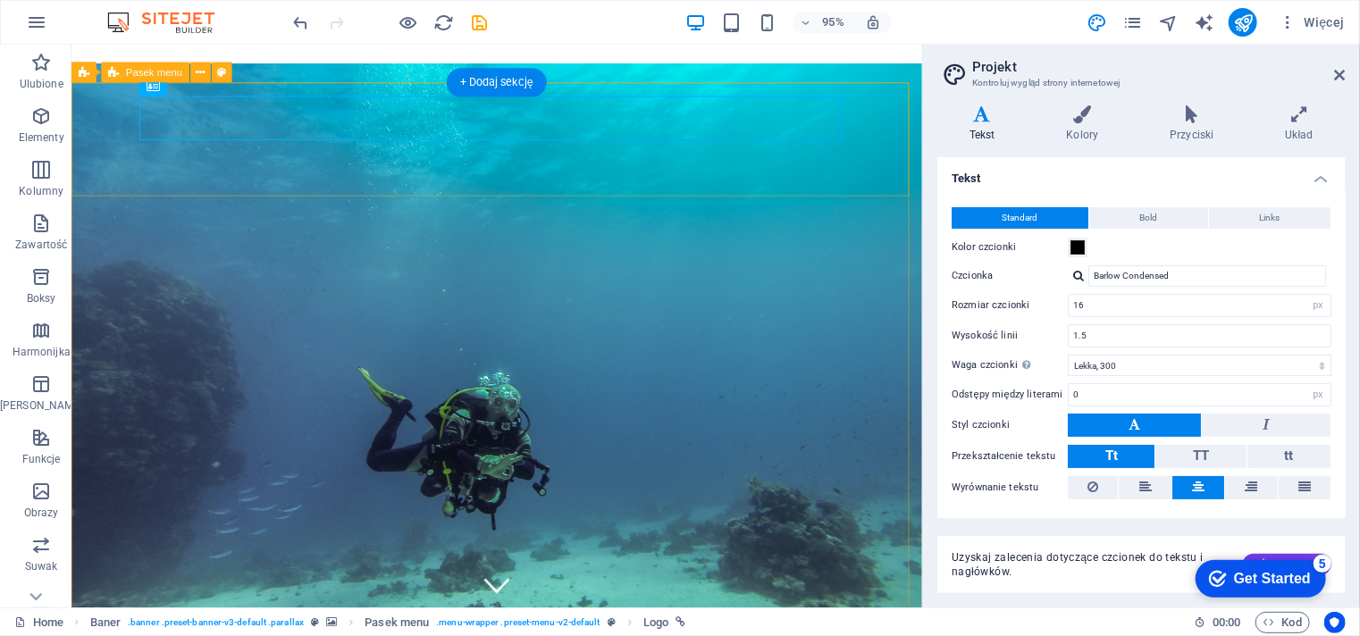
click at [218, 71] on icon at bounding box center [221, 72] width 9 height 18
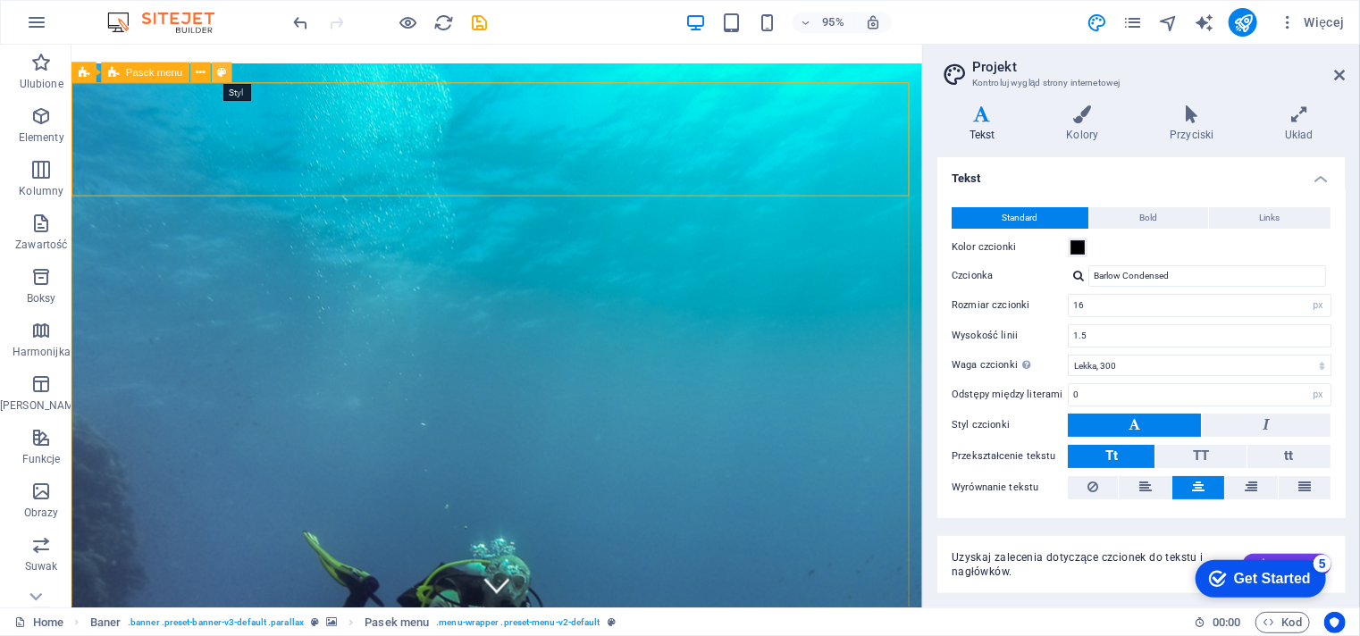
select select "rem"
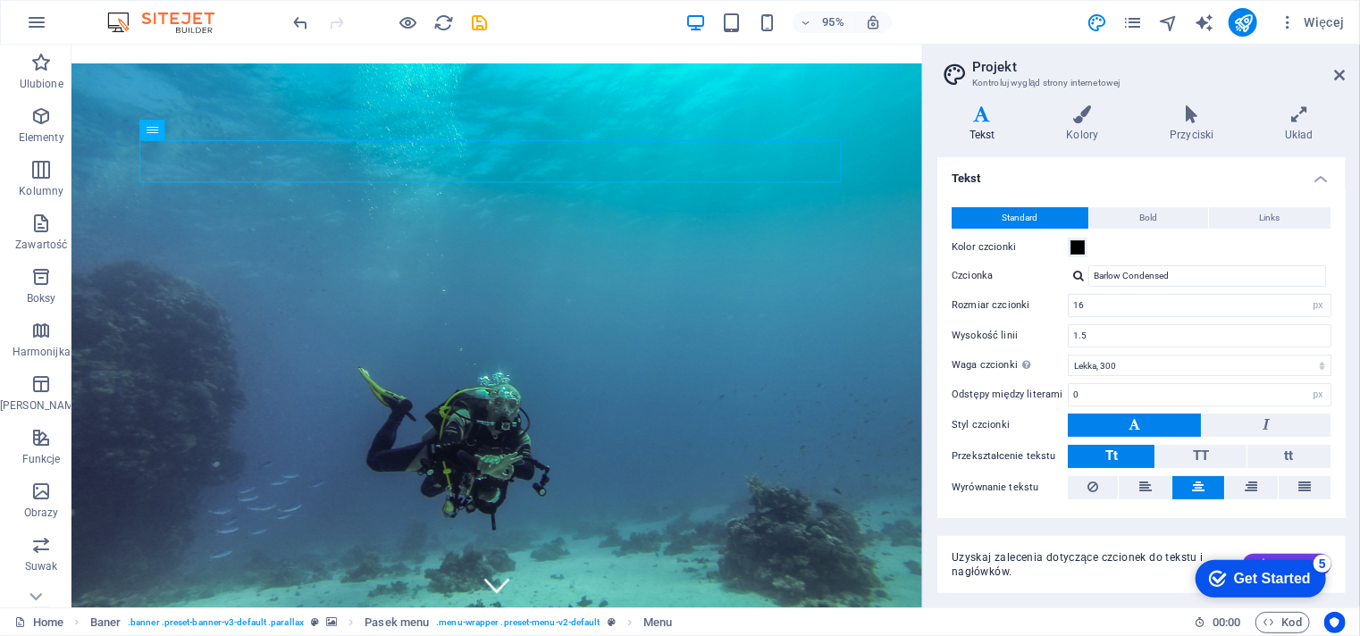
click at [1077, 278] on div at bounding box center [1078, 276] width 11 height 12
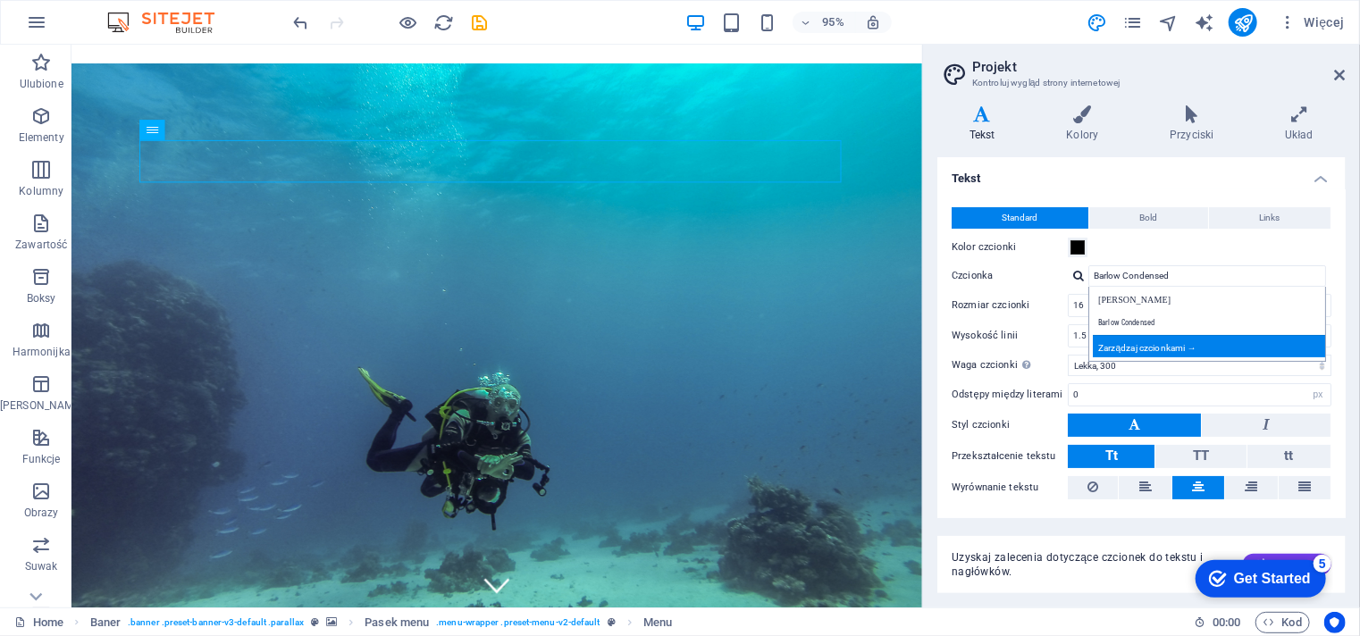
click at [1186, 343] on div "Zarządzaj czcionkami →" at bounding box center [1211, 346] width 236 height 22
select select "popularity"
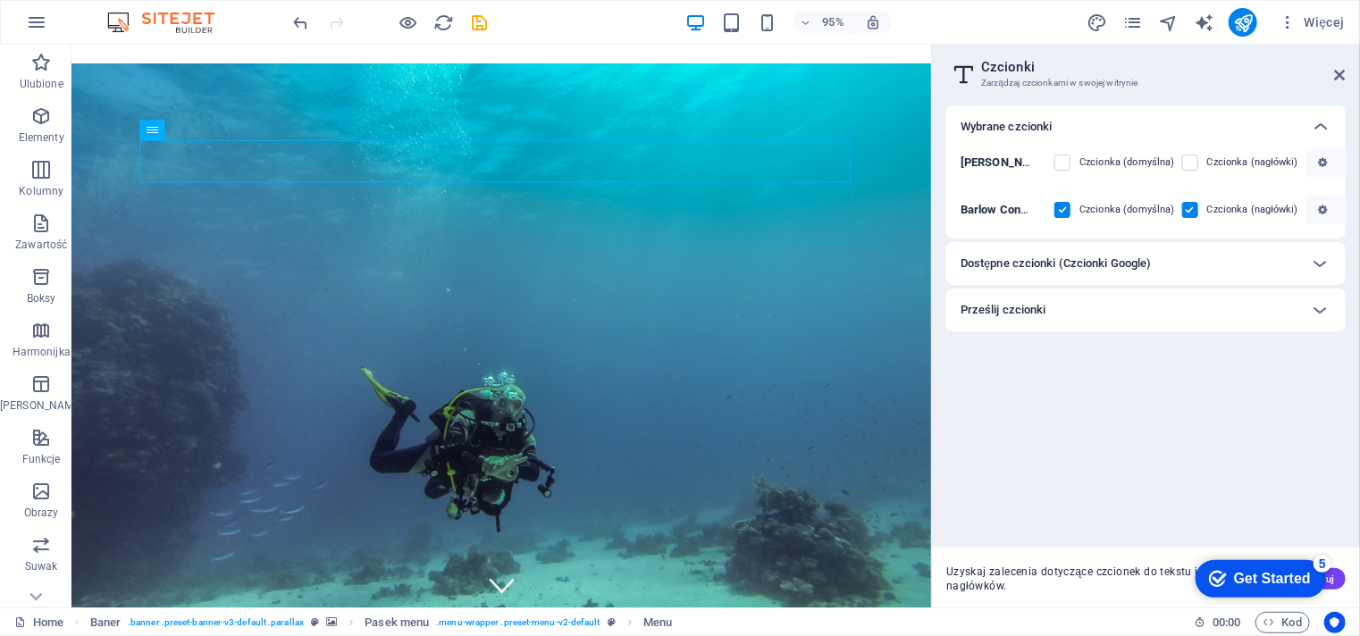
click at [1166, 261] on div "Dostępne czcionki (Czcionki Google)" at bounding box center [1129, 263] width 339 height 21
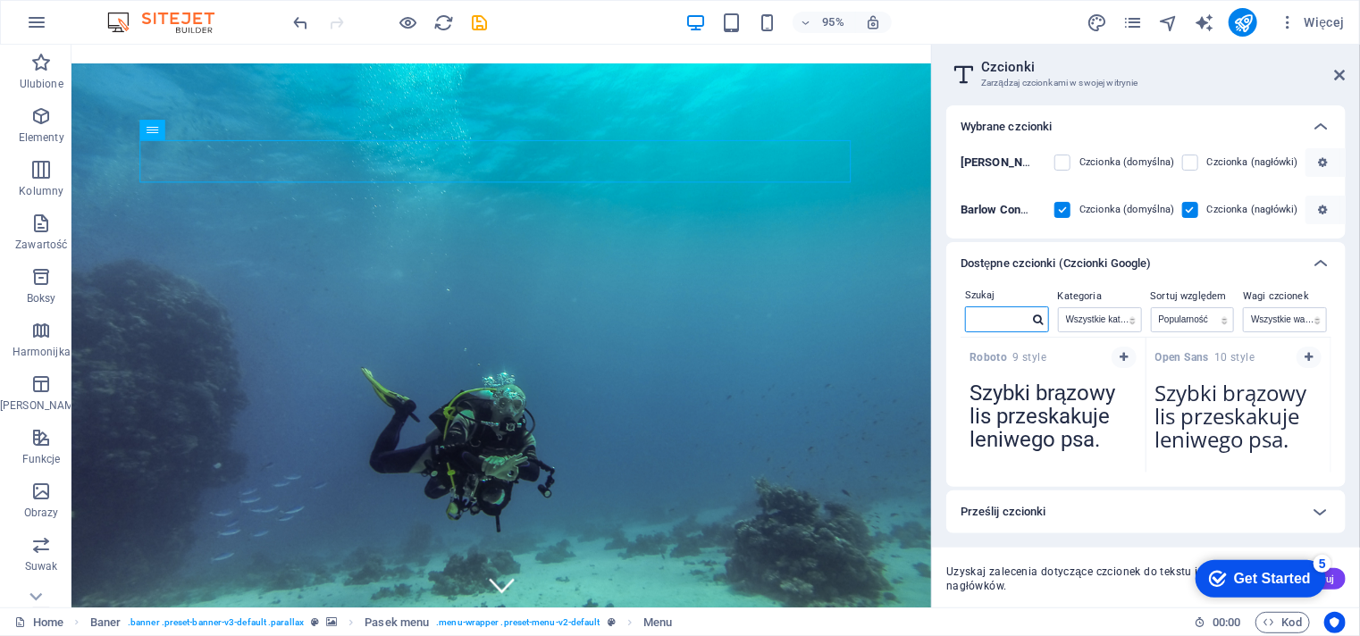
click at [1018, 315] on input "text" at bounding box center [997, 318] width 63 height 23
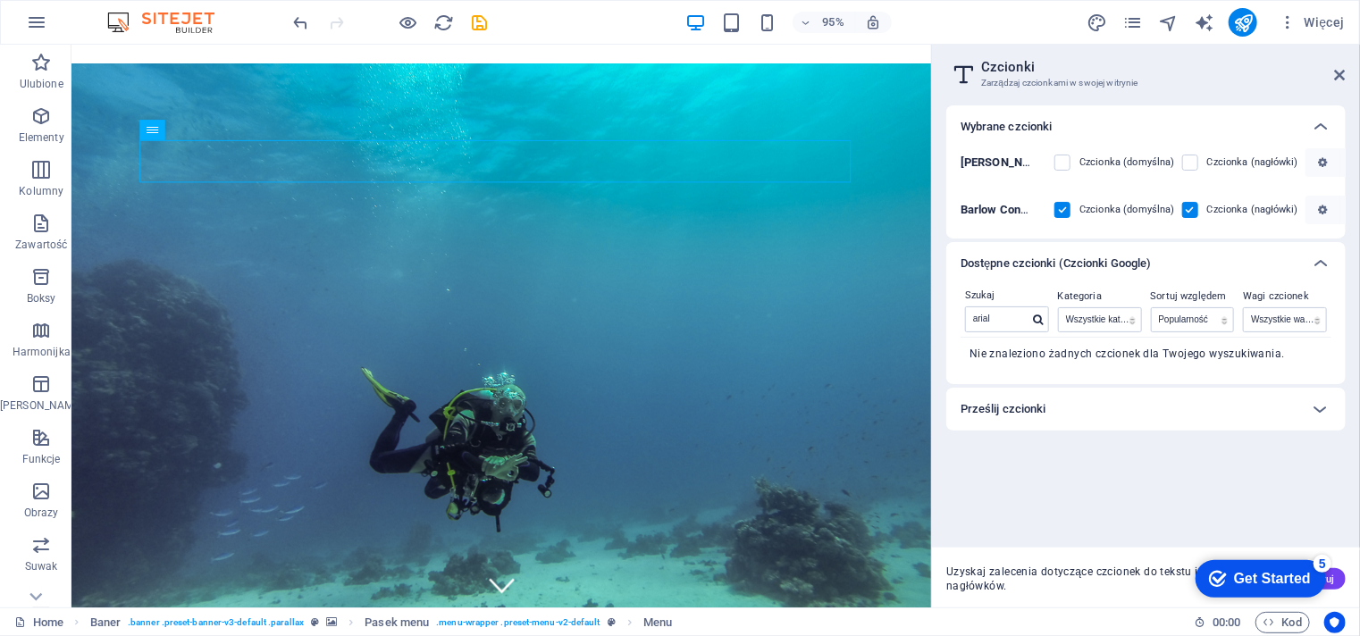
click at [1032, 424] on div "Prześlij czcionki" at bounding box center [1145, 409] width 399 height 43
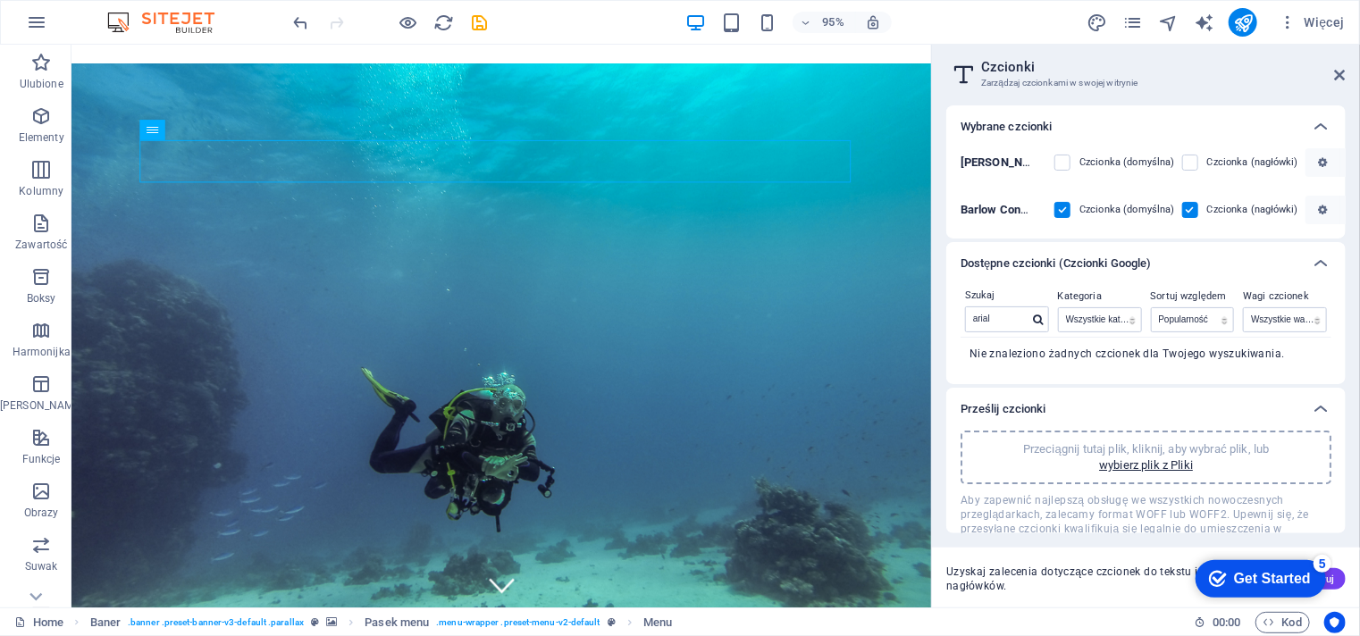
click at [1178, 411] on div "Prześlij czcionki" at bounding box center [1129, 408] width 339 height 21
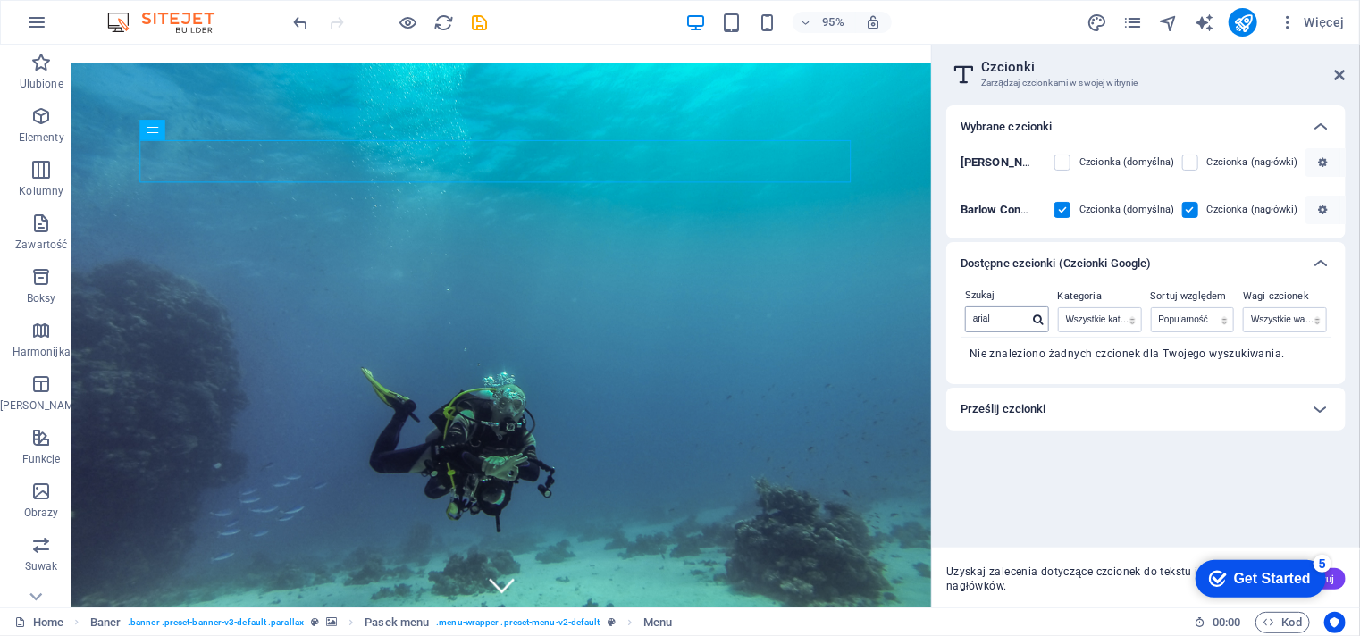
click at [1034, 321] on icon at bounding box center [1038, 319] width 10 height 11
click at [998, 317] on input "arial" at bounding box center [997, 318] width 63 height 23
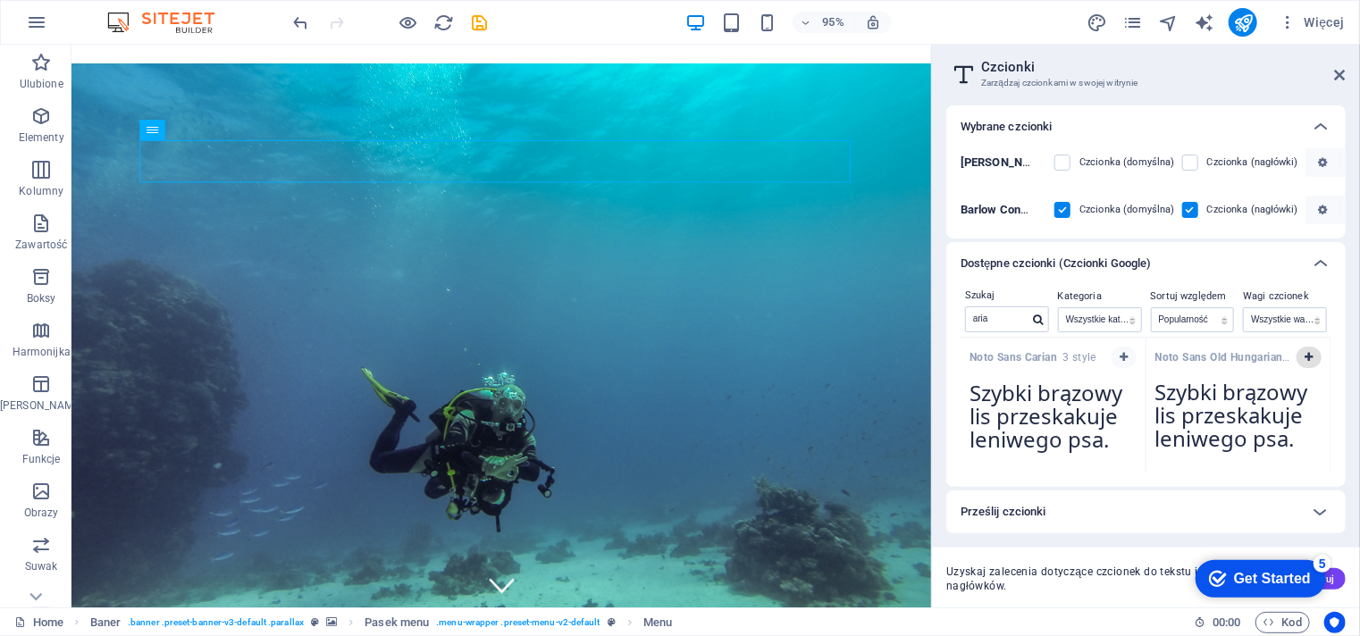
click at [1308, 353] on icon "button" at bounding box center [1308, 357] width 8 height 11
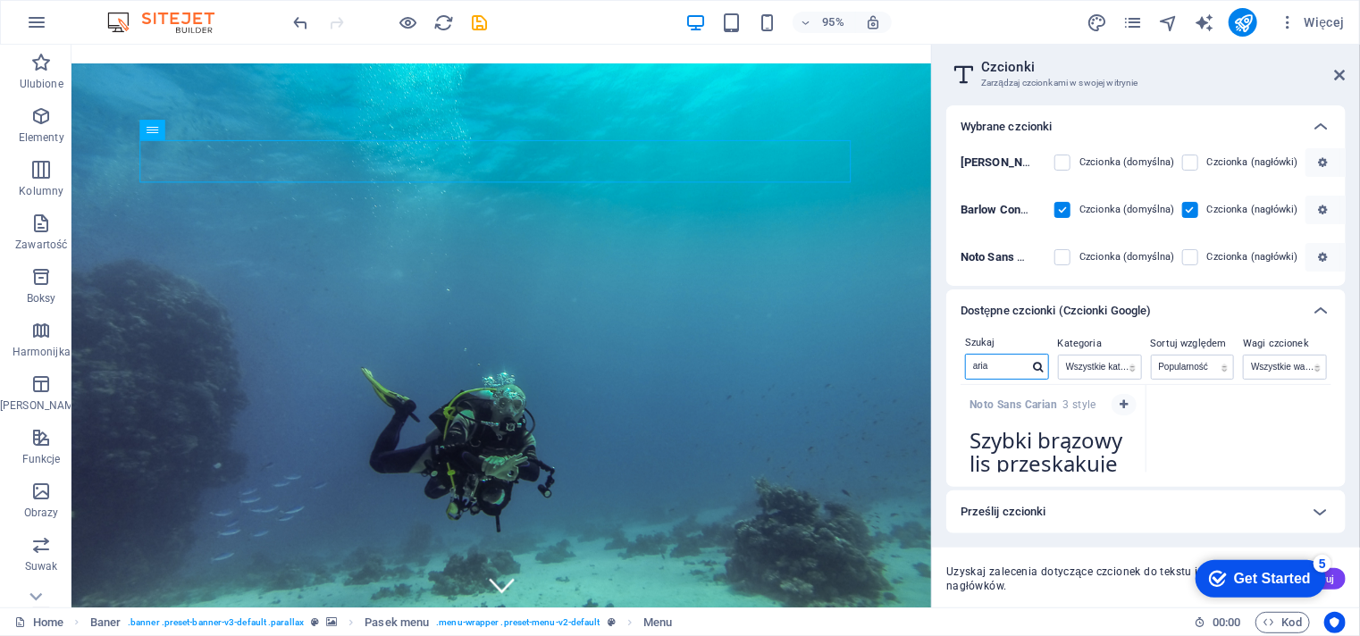
click at [997, 364] on input "aria" at bounding box center [997, 366] width 63 height 23
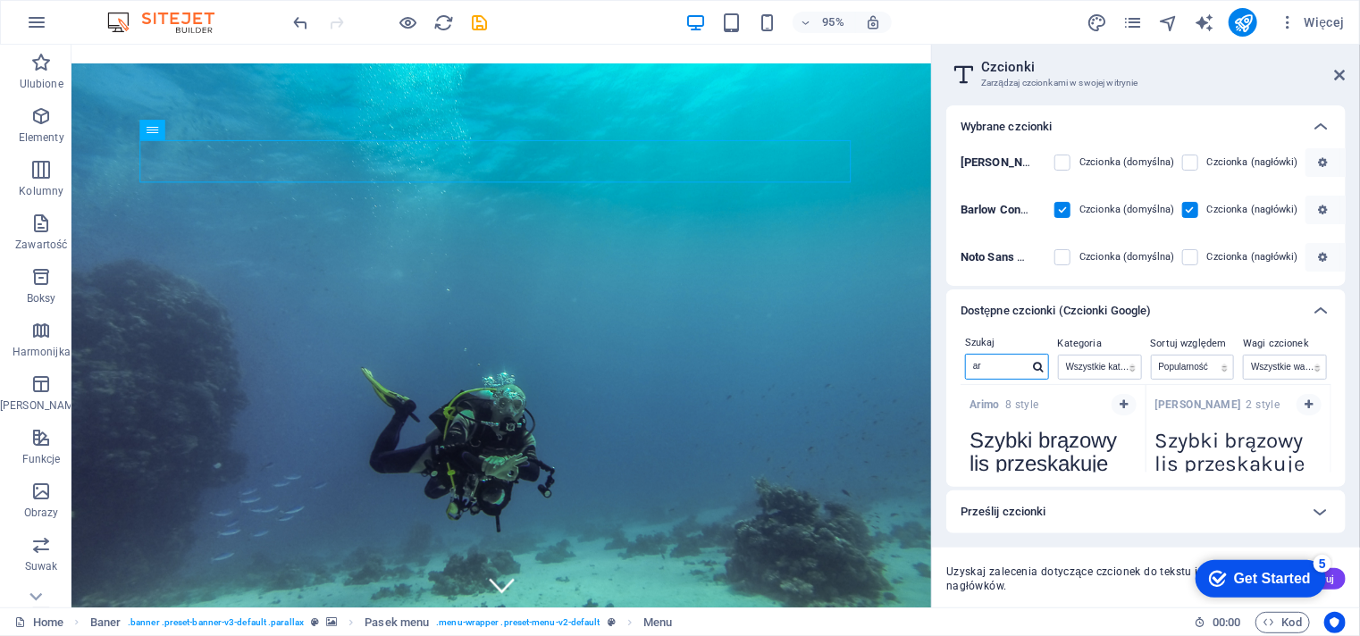
type input "a"
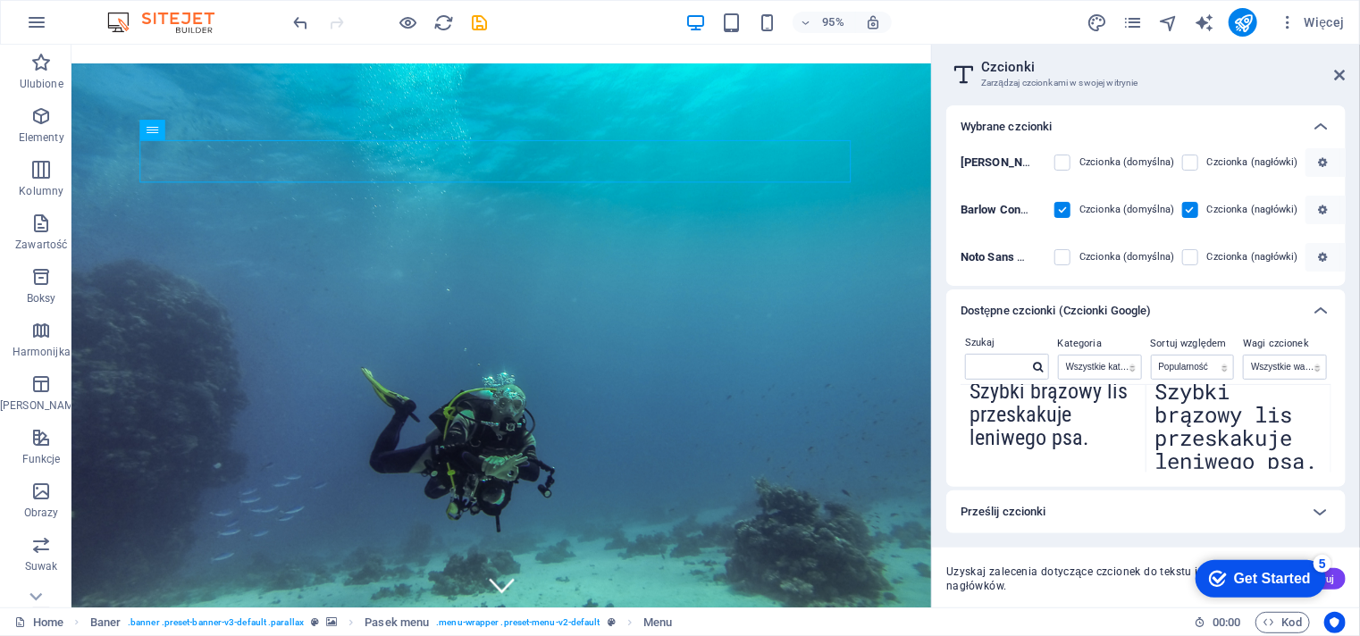
scroll to position [516, 0]
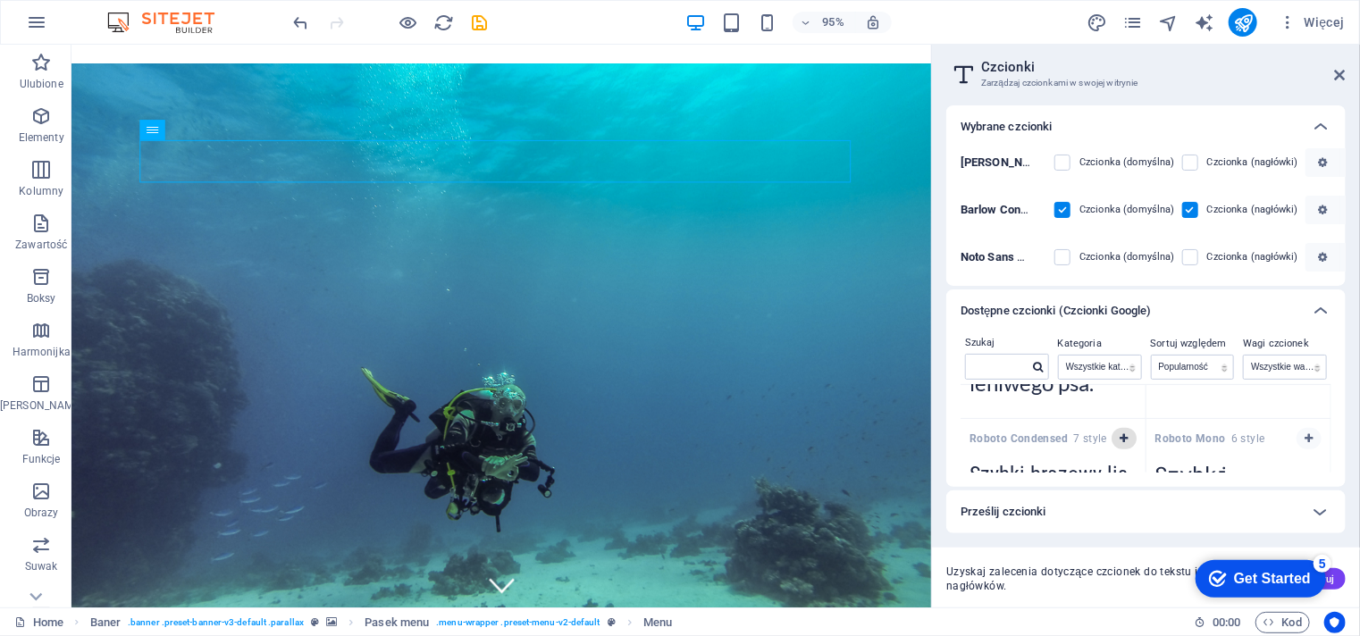
click at [1119, 443] on button "button" at bounding box center [1123, 438] width 25 height 21
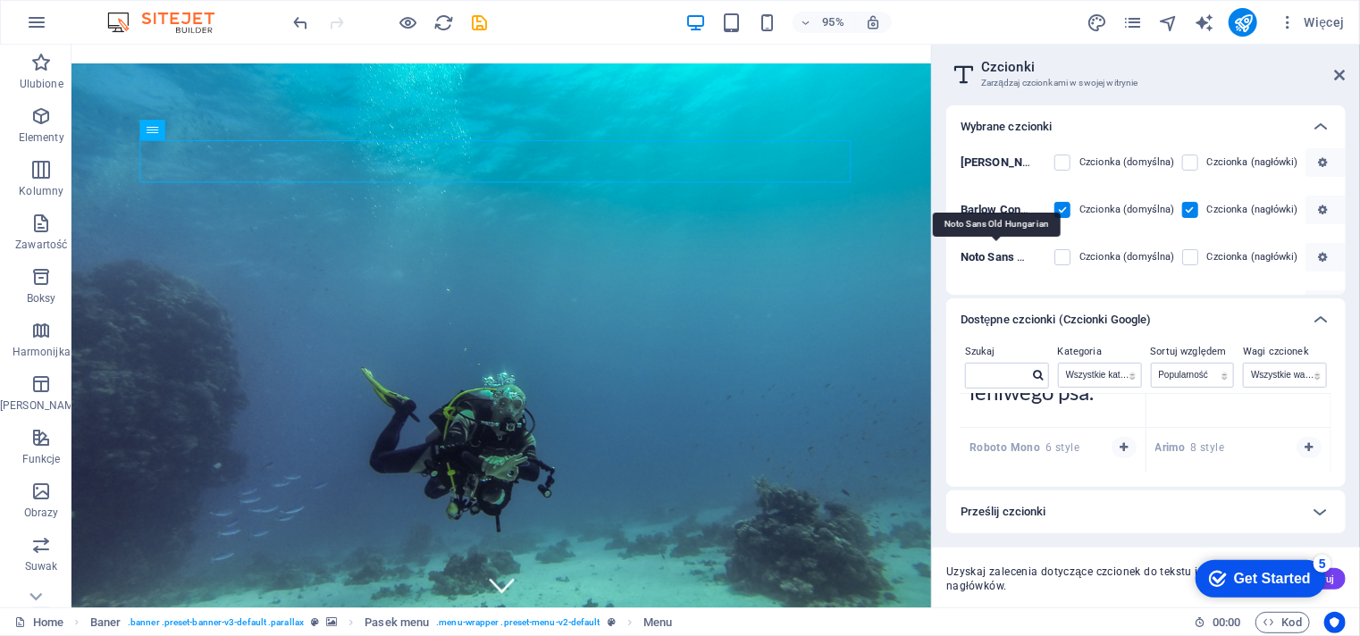
click at [1005, 254] on b "Noto Sans Old Hungarian" at bounding box center [1025, 256] width 130 height 13
click at [1065, 256] on label at bounding box center [1062, 257] width 16 height 16
click at [0, 0] on Hungarian "checkbox" at bounding box center [0, 0] width 0 height 0
click at [1341, 274] on div "Barlow Czcionka (domyślna) Czcionka (nagłówki) Barlow Condensed Czcionka (domyś…" at bounding box center [1145, 221] width 399 height 147
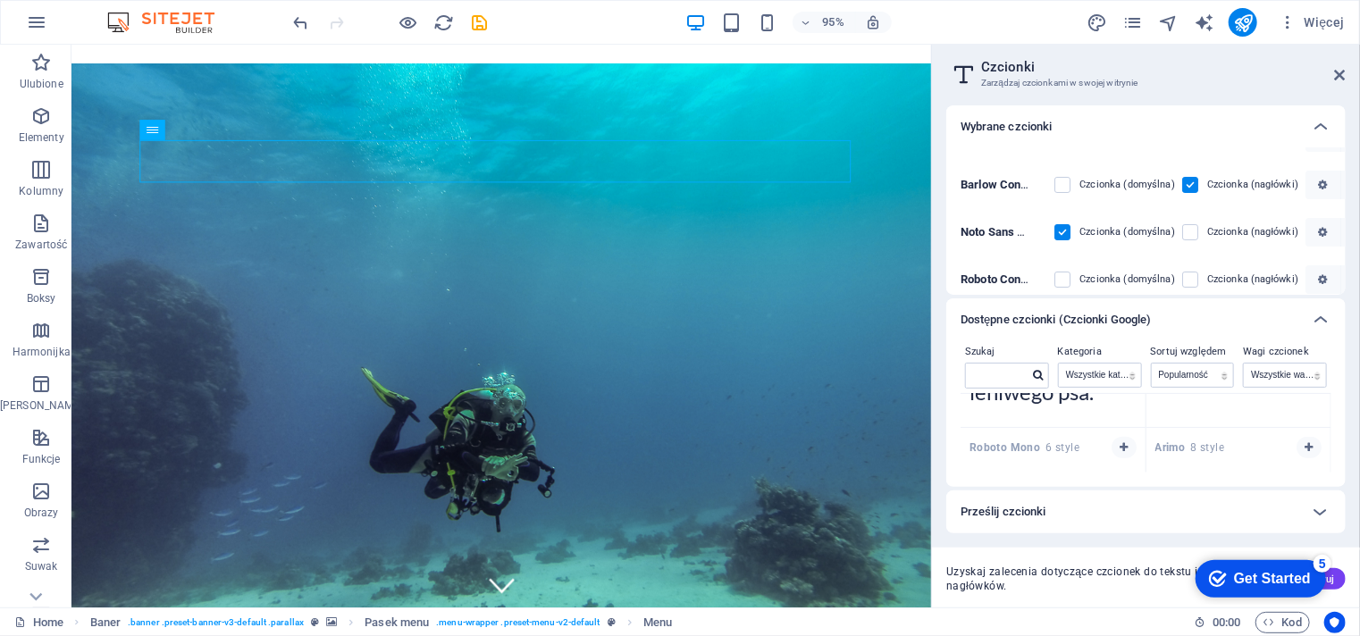
scroll to position [38, 0]
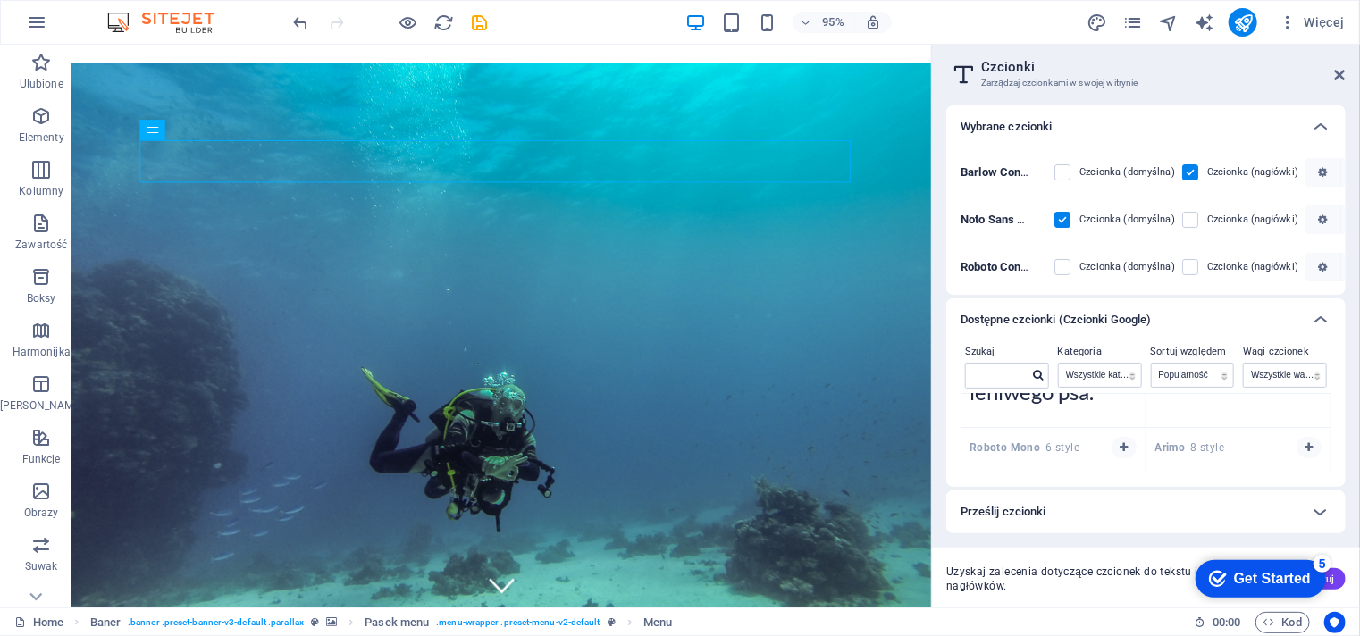
click at [1198, 265] on span at bounding box center [1202, 267] width 9 height 9
drag, startPoint x: 1183, startPoint y: 265, endPoint x: 365, endPoint y: 122, distance: 830.7
click at [1183, 265] on label at bounding box center [1190, 267] width 16 height 16
click at [0, 0] on Condensed "checkbox" at bounding box center [0, 0] width 0 height 0
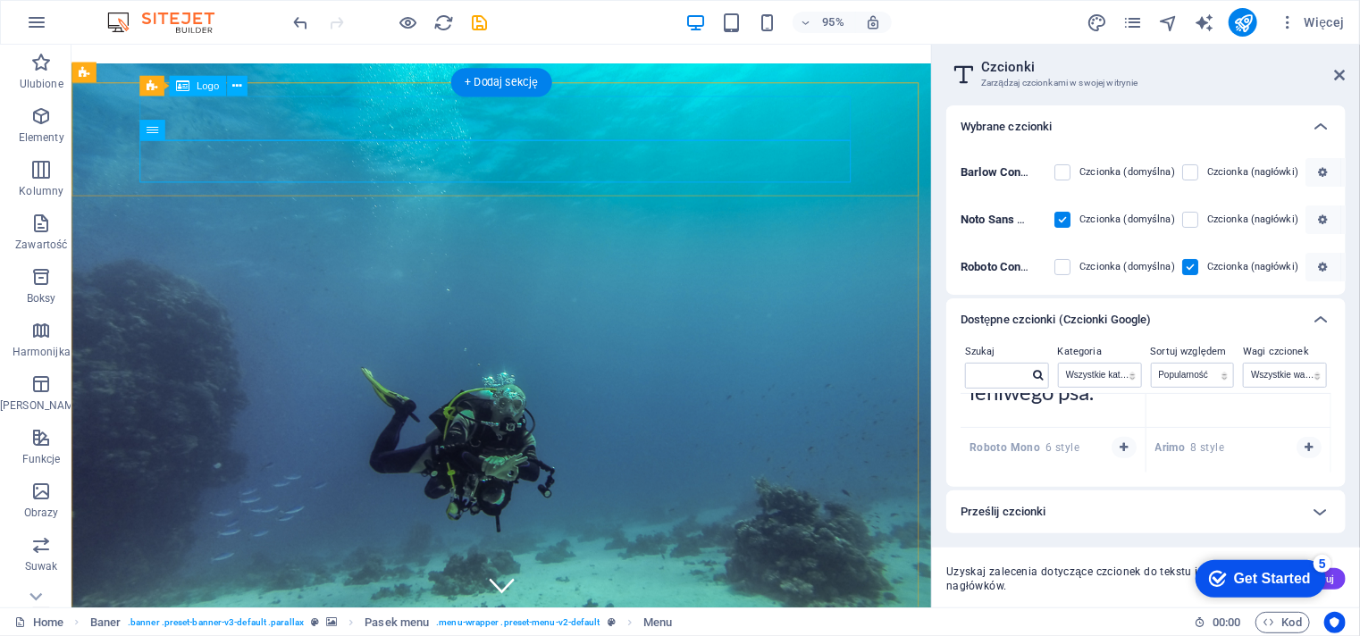
click at [215, 88] on span "Logo" at bounding box center [208, 86] width 22 height 10
click at [232, 88] on icon at bounding box center [236, 87] width 9 height 18
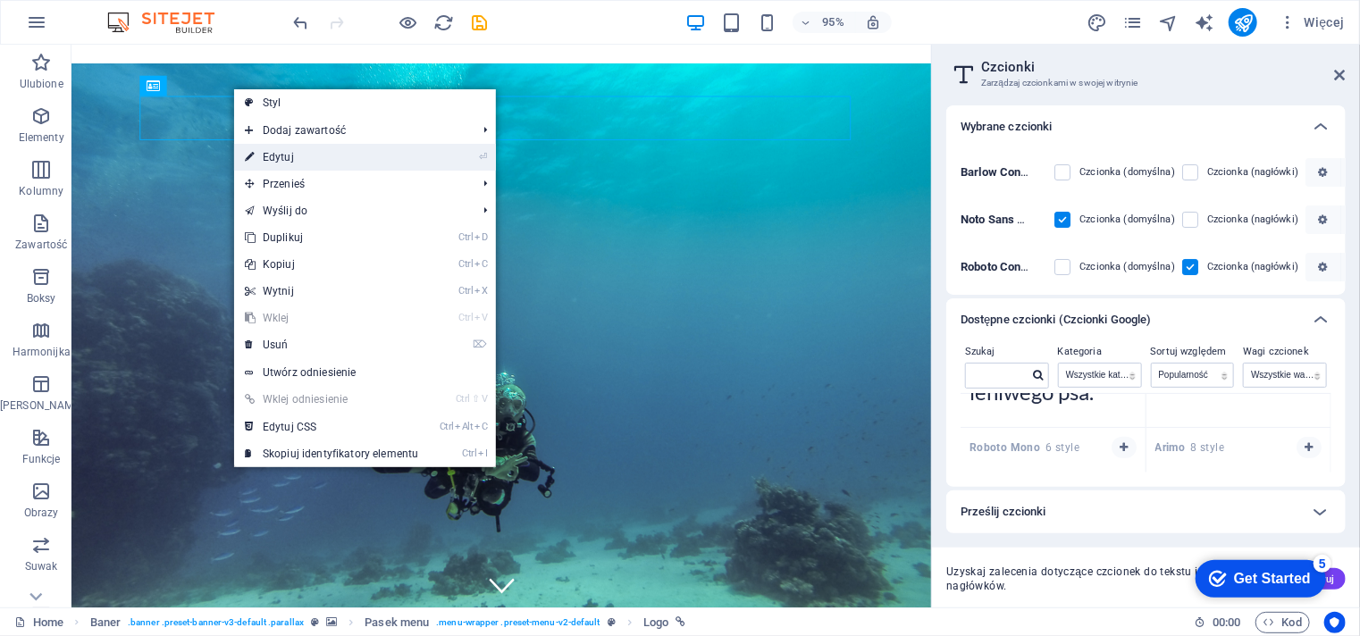
click at [291, 156] on link "⏎ Edytuj" at bounding box center [331, 157] width 195 height 27
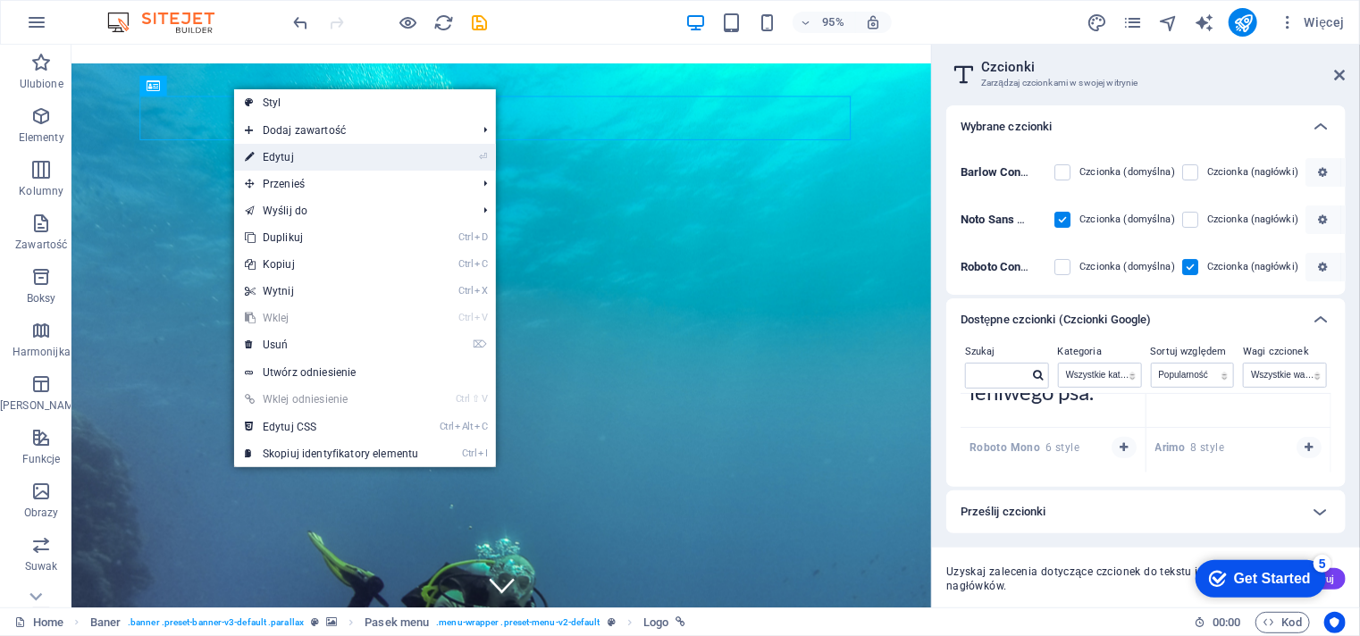
select select
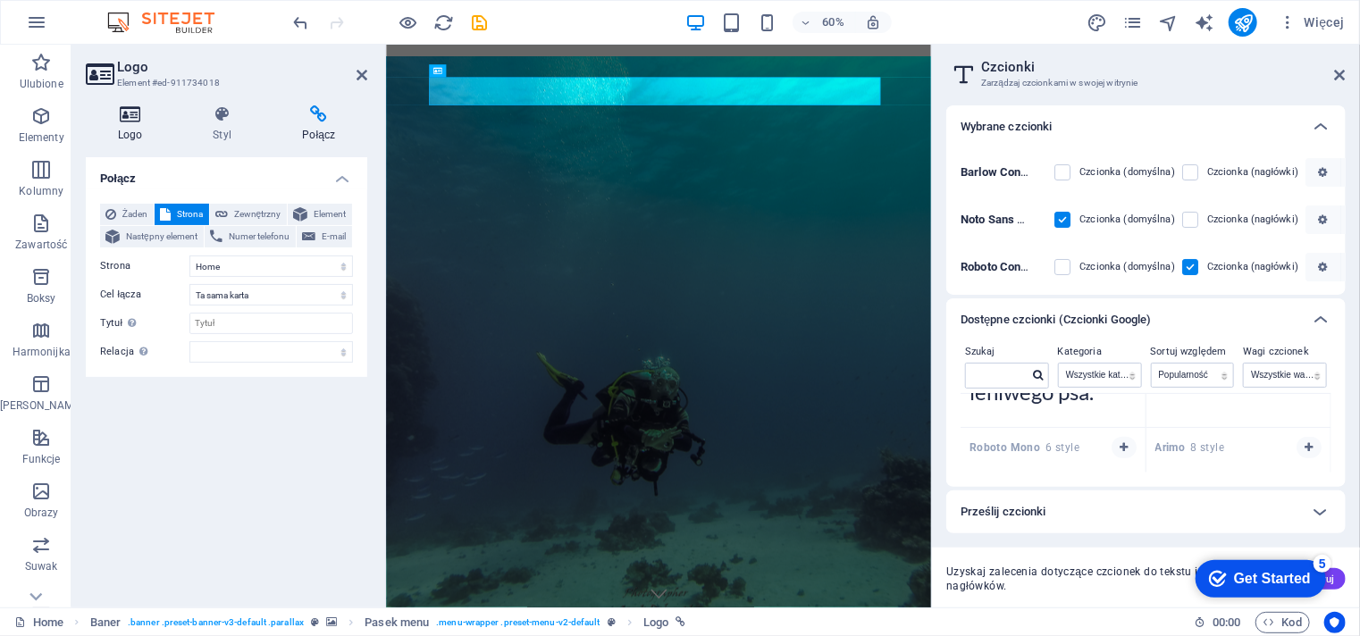
click at [124, 119] on icon at bounding box center [130, 114] width 88 height 18
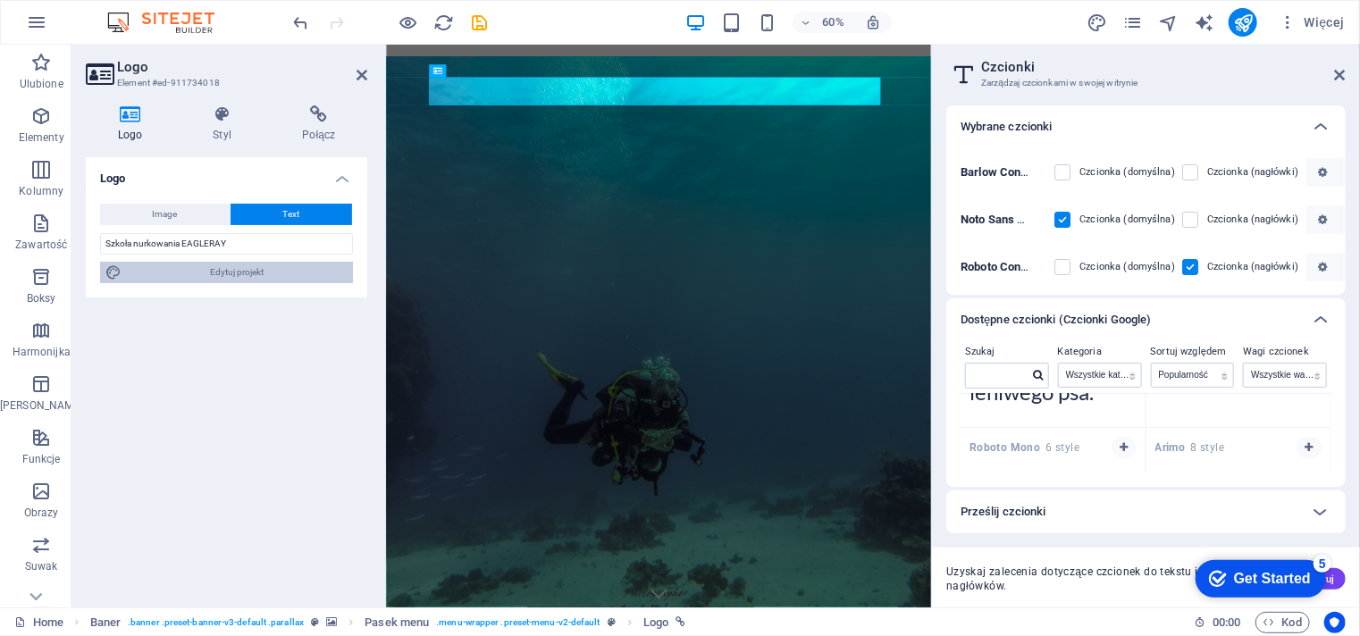
click at [232, 277] on span "Edytuj projekt" at bounding box center [237, 272] width 221 height 21
select select "px"
select select "300"
select select "px"
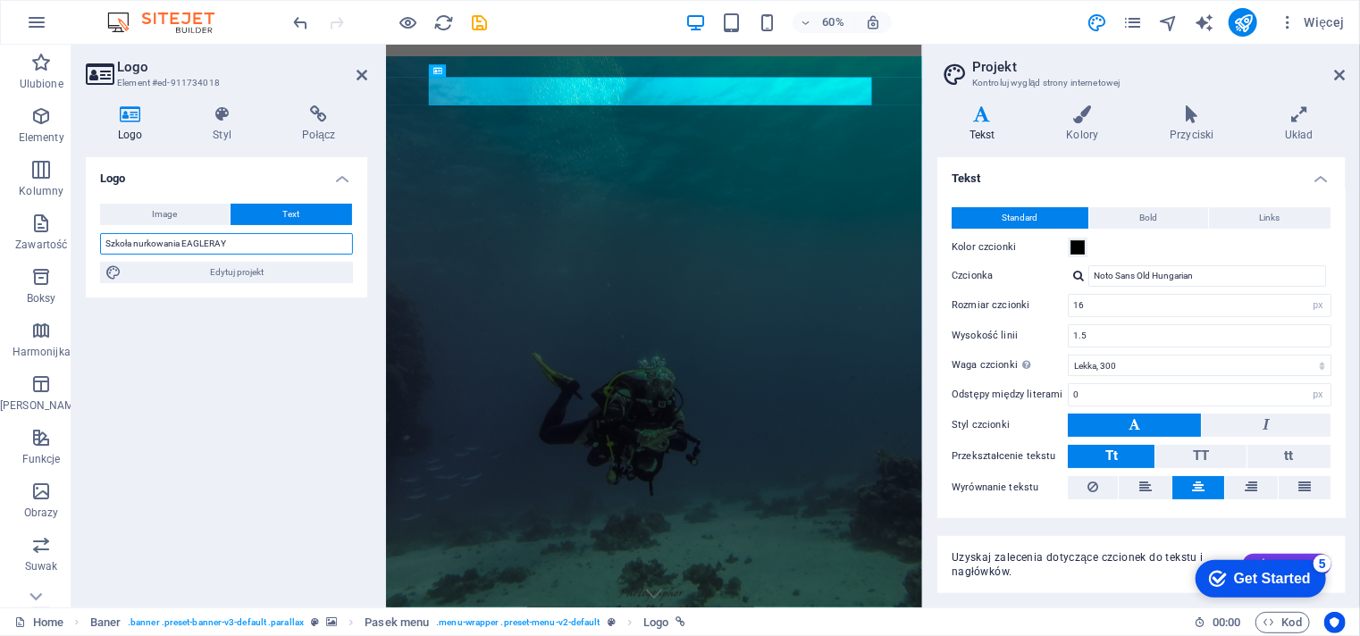
drag, startPoint x: 231, startPoint y: 238, endPoint x: 184, endPoint y: 239, distance: 47.4
click at [184, 239] on input "Szkoła nurkowania EAGLERAY" at bounding box center [226, 243] width 253 height 21
click at [1298, 459] on button "tt" at bounding box center [1288, 456] width 83 height 23
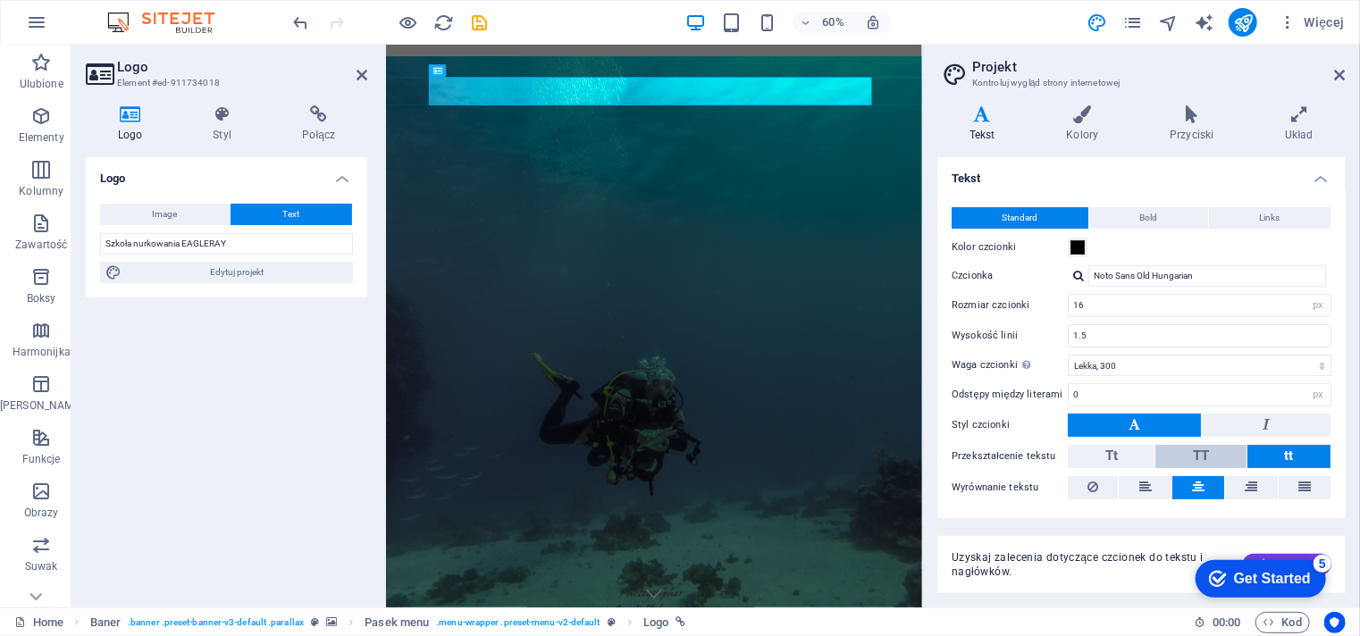
click at [1216, 459] on button "TT" at bounding box center [1200, 456] width 90 height 23
click at [1127, 453] on button "Tt" at bounding box center [1111, 456] width 87 height 23
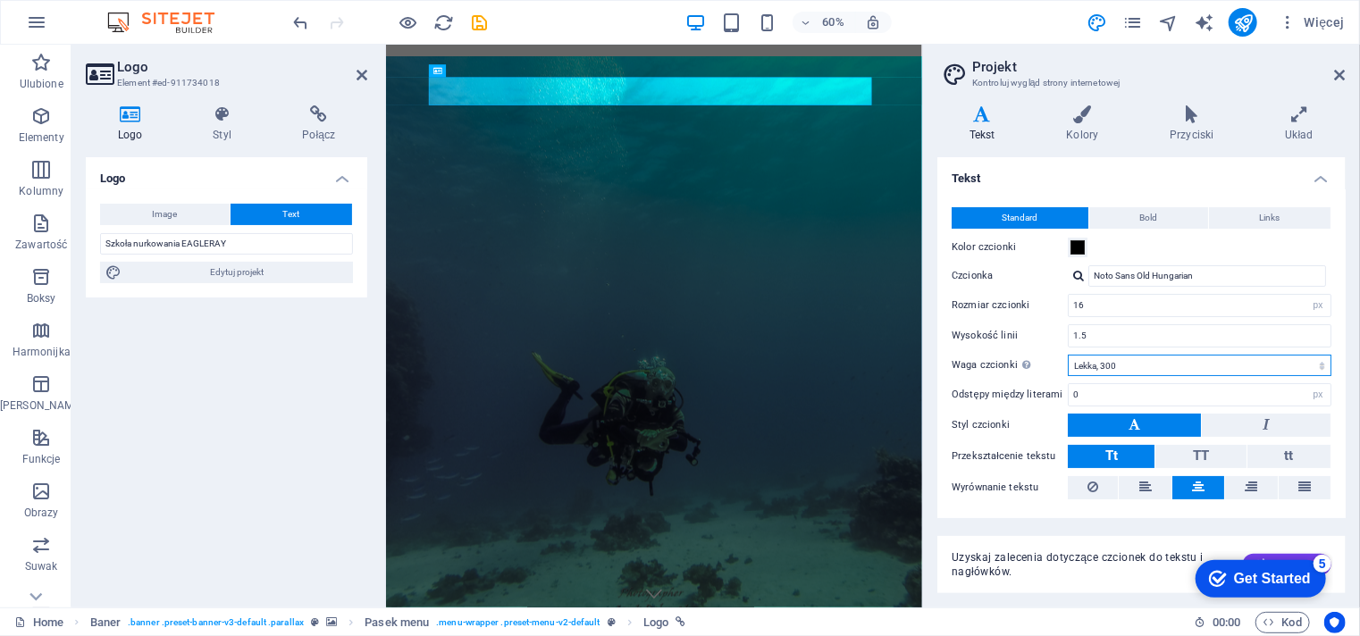
click at [1170, 355] on select "Cienka, 100 Bardzo lekka, 200 Lekka, 300 Standardowa, 400 Średnia, 500 Lekko po…" at bounding box center [1200, 365] width 264 height 21
click at [1068, 355] on select "Cienka, 100 Bardzo lekka, 200 Lekka, 300 Standardowa, 400 Średnia, 500 Lekko po…" at bounding box center [1200, 365] width 264 height 21
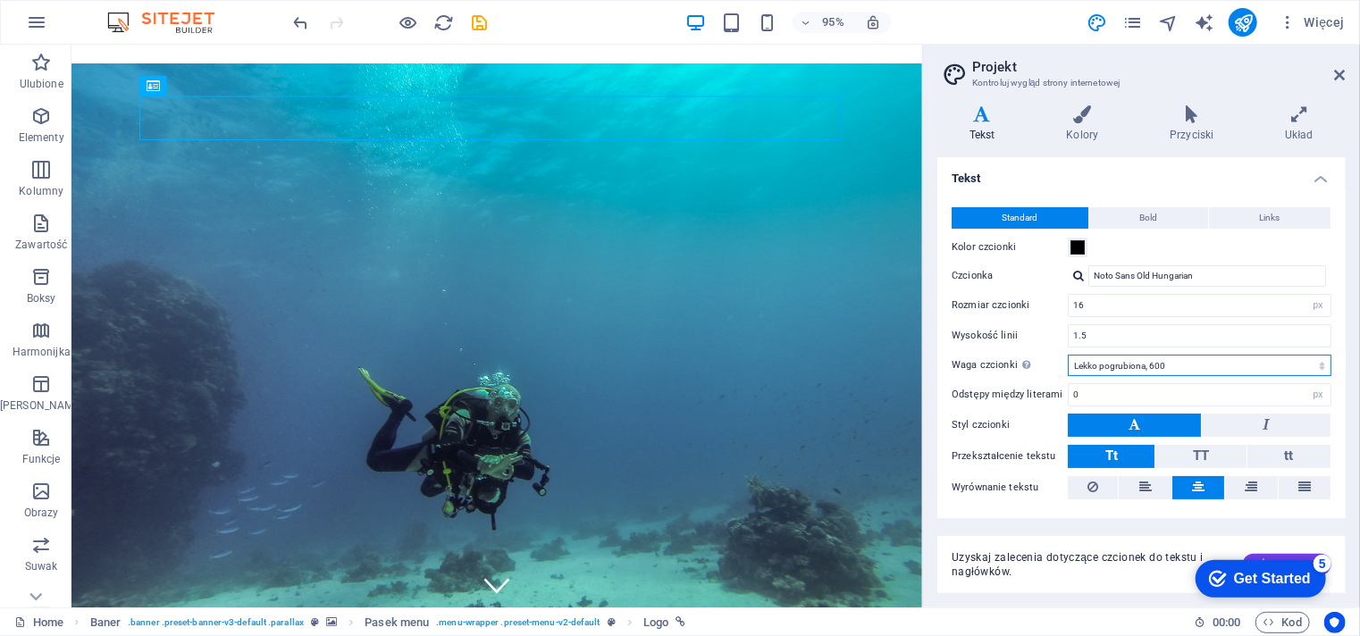
click at [1190, 358] on select "Cienka, 100 Bardzo lekka, 200 Lekka, 300 Standardowa, 400 Średnia, 500 Lekko po…" at bounding box center [1200, 365] width 264 height 21
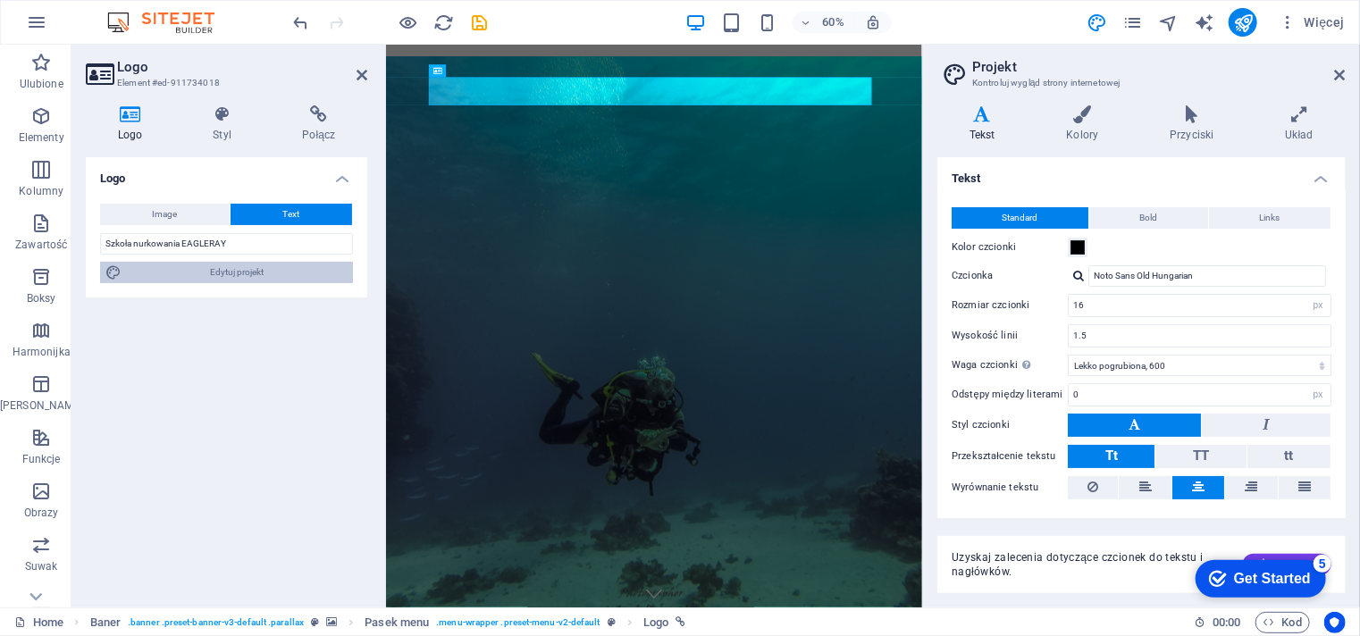
click at [239, 277] on span "Edytuj projekt" at bounding box center [237, 272] width 221 height 21
click at [1204, 359] on select "Cienka, 100 Bardzo lekka, 200 Lekka, 300 Standardowa, 400 Średnia, 500 Lekko po…" at bounding box center [1200, 365] width 264 height 21
click at [1068, 355] on select "Cienka, 100 Bardzo lekka, 200 Lekka, 300 Standardowa, 400 Średnia, 500 Lekko po…" at bounding box center [1200, 365] width 264 height 21
click at [1256, 557] on div "checkmark Get Started 5 First Steps in the Editor Let's guide you through the t…" at bounding box center [1256, 577] width 152 height 54
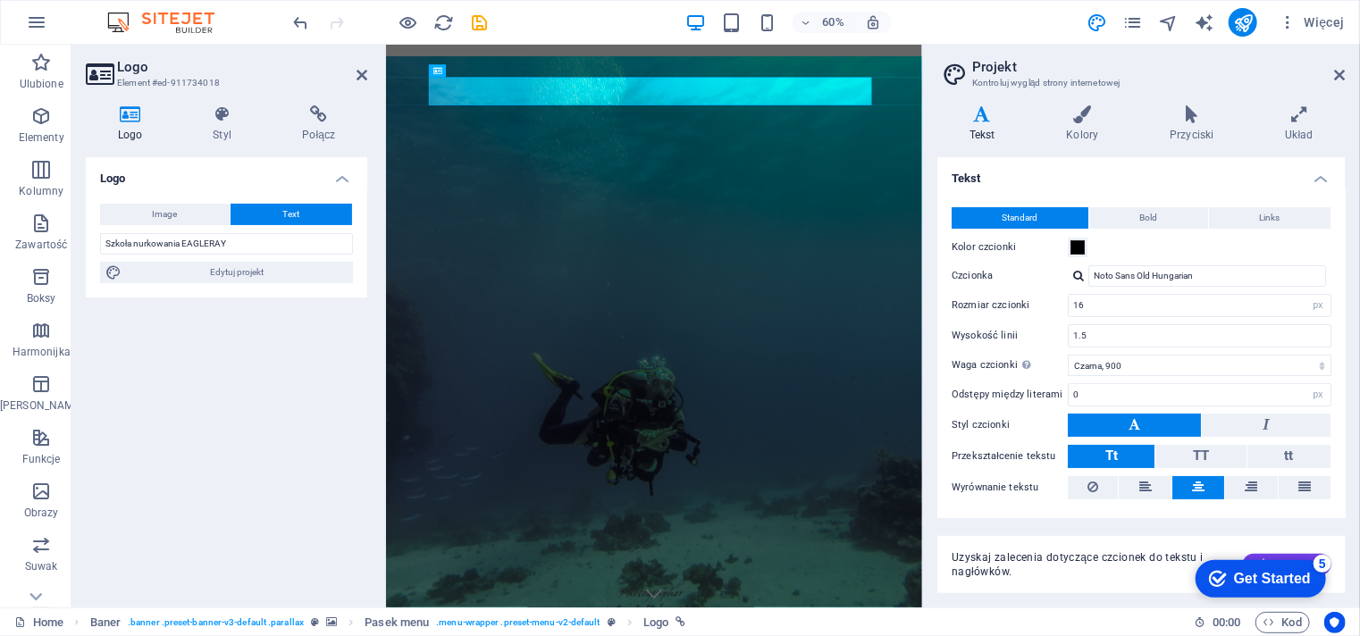
drag, startPoint x: 1255, startPoint y: 566, endPoint x: 2392, endPoint y: 1027, distance: 1226.3
click at [1210, 550] on html "checkmark Get Started 5 First Steps in the Editor Let's guide you through the t…" at bounding box center [1256, 577] width 152 height 54
click at [1149, 578] on span "Uzyskaj zalecenia dotyczące czcionek do tekstu i nagłówków." at bounding box center [1089, 564] width 277 height 29
drag, startPoint x: 1345, startPoint y: 402, endPoint x: 1347, endPoint y: 442, distance: 40.3
click at [1347, 442] on div "Warianty Tekst Kolory Przyciski Układ Tekst Standard Bold Links Kolor czcionki …" at bounding box center [1141, 349] width 437 height 516
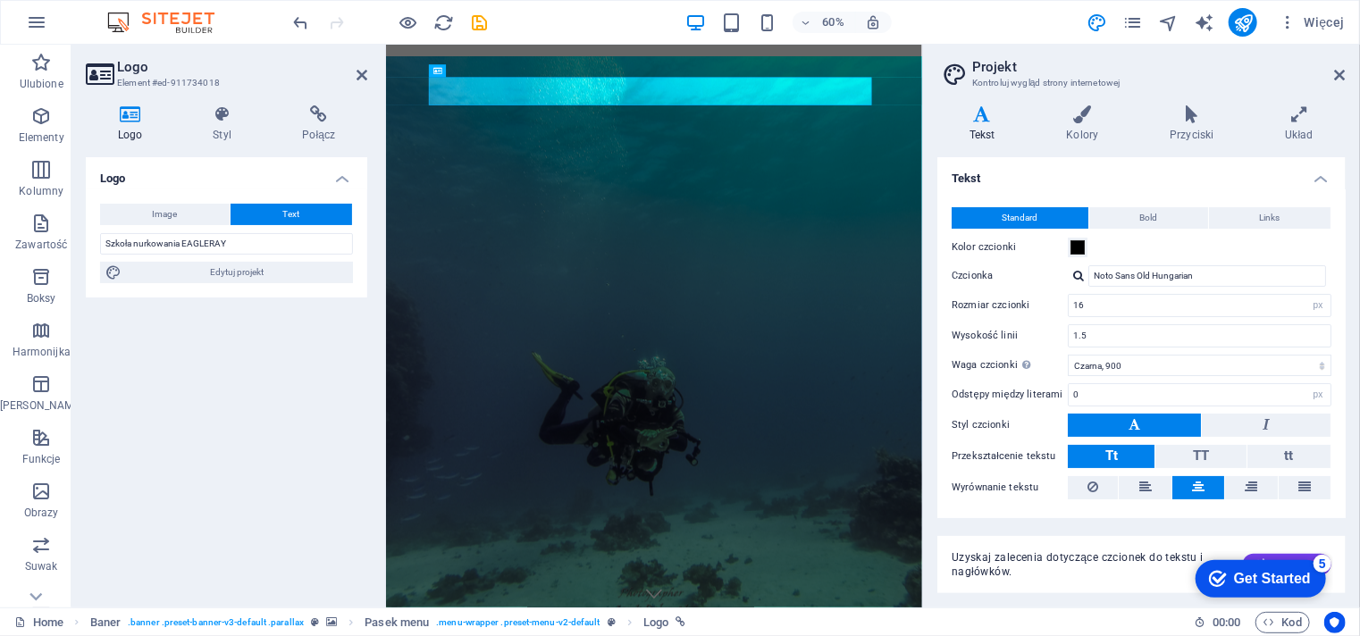
scroll to position [39, 0]
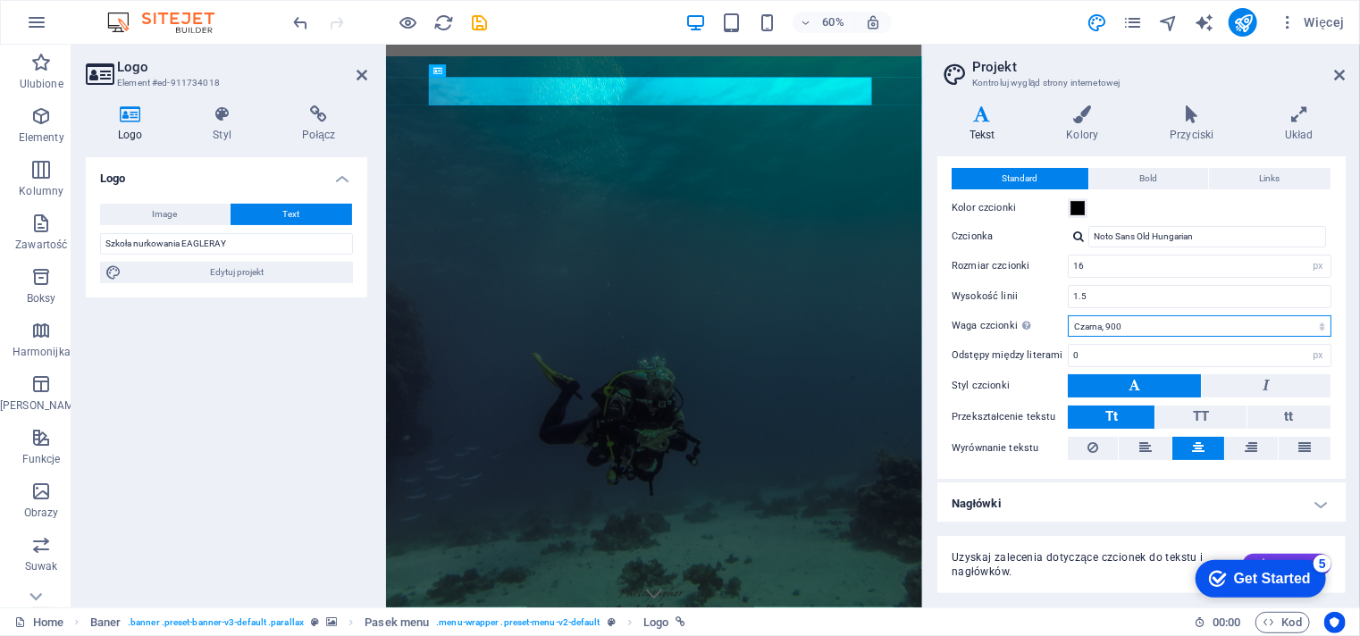
click at [1119, 319] on select "Cienka, 100 Bardzo lekka, 200 Lekka, 300 Standardowa, 400 Średnia, 500 Lekko po…" at bounding box center [1200, 325] width 264 height 21
click at [1068, 315] on select "Cienka, 100 Bardzo lekka, 200 Lekka, 300 Standardowa, 400 Średnia, 500 Lekko po…" at bounding box center [1200, 325] width 264 height 21
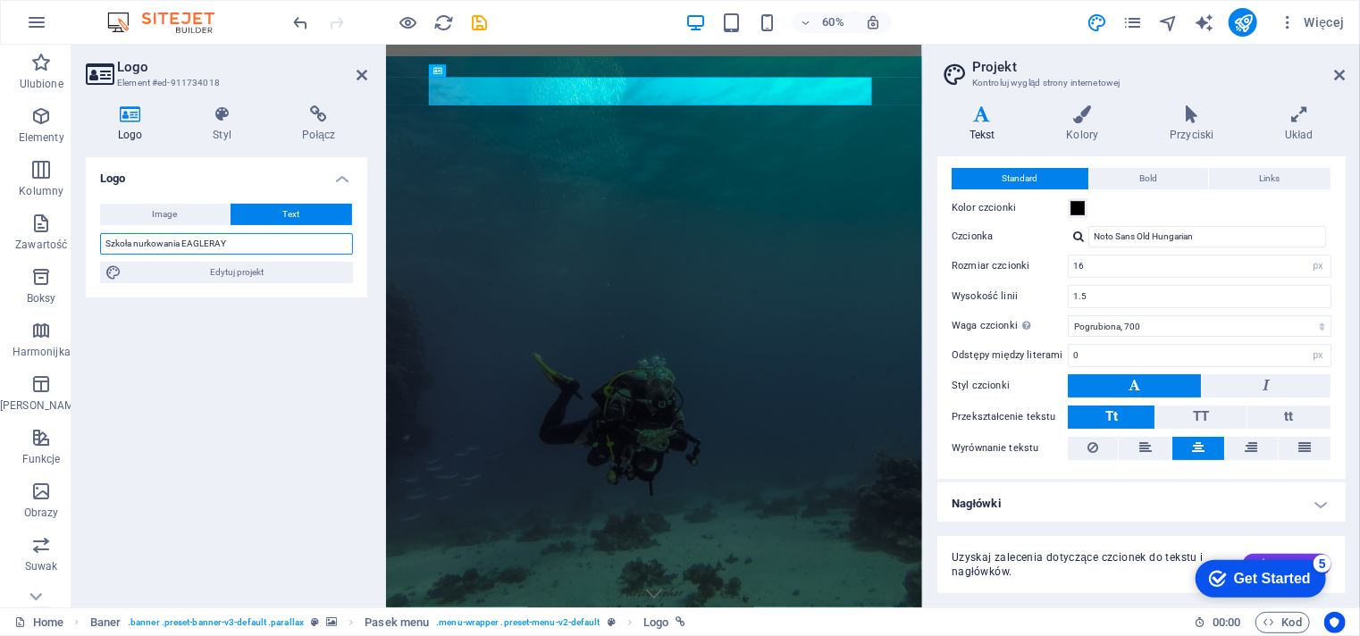
click at [233, 239] on input "Szkoła nurkowania EAGLERAY" at bounding box center [226, 243] width 253 height 21
drag, startPoint x: 233, startPoint y: 239, endPoint x: 97, endPoint y: 252, distance: 136.4
click at [97, 252] on div "Image Text Przeciągnij pliki tutaj, kliknij, aby wybrać pliki lub wybierz pliki…" at bounding box center [226, 243] width 281 height 108
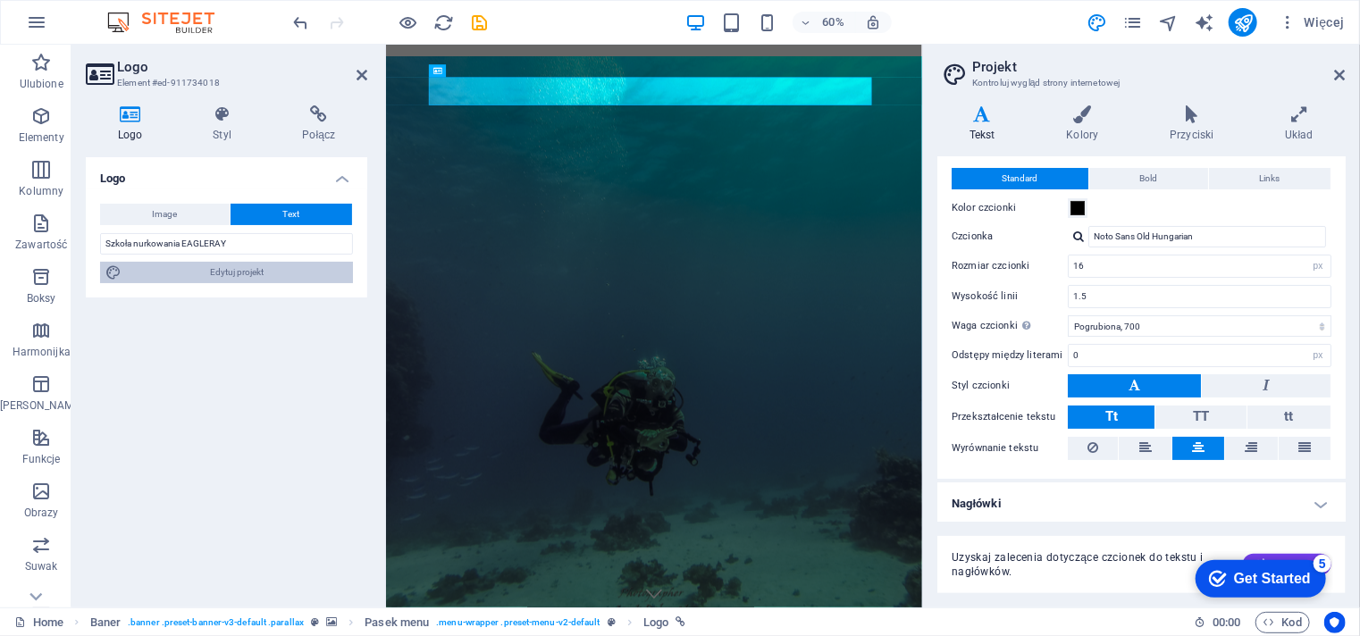
click at [104, 266] on button "Edytuj projekt" at bounding box center [226, 272] width 253 height 21
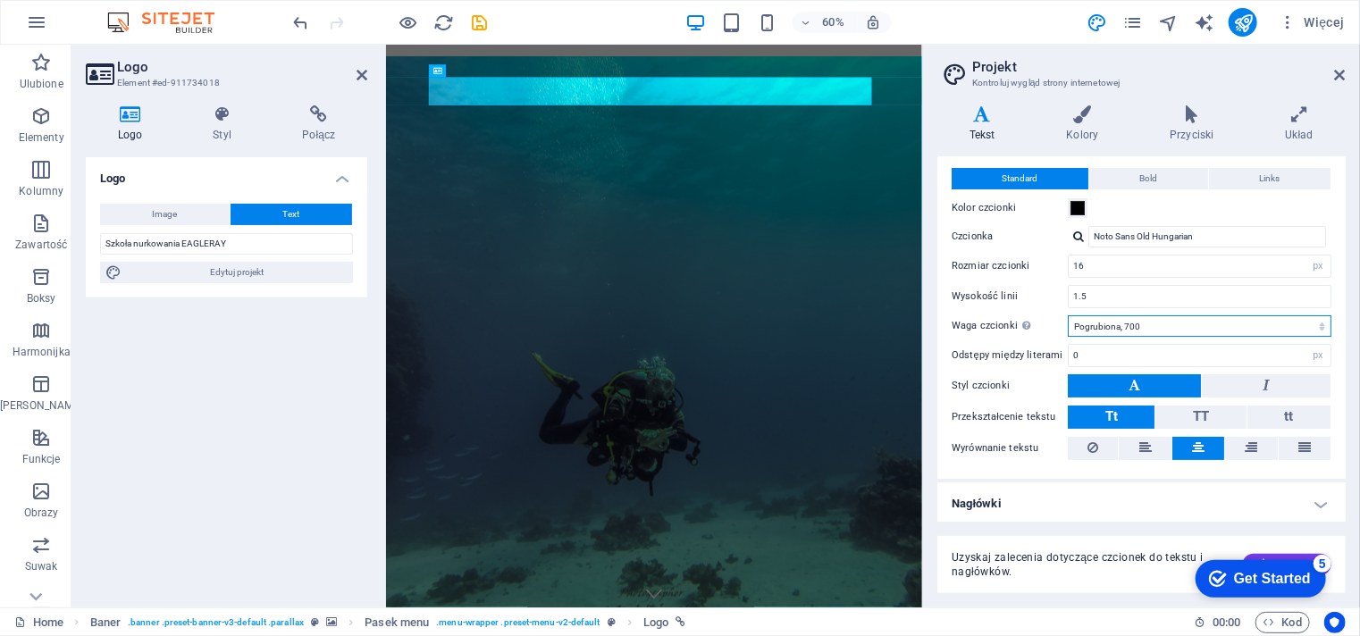
click at [1128, 324] on select "Cienka, 100 Bardzo lekka, 200 Lekka, 300 Standardowa, 400 Średnia, 500 Lekko po…" at bounding box center [1200, 325] width 264 height 21
click at [1068, 315] on select "Cienka, 100 Bardzo lekka, 200 Lekka, 300 Standardowa, 400 Średnia, 500 Lekko po…" at bounding box center [1200, 325] width 264 height 21
click at [1188, 318] on select "Cienka, 100 Bardzo lekka, 200 Lekka, 300 Standardowa, 400 Średnia, 500 Lekko po…" at bounding box center [1200, 325] width 264 height 21
select select "400"
click at [1068, 315] on select "Cienka, 100 Bardzo lekka, 200 Lekka, 300 Standardowa, 400 Średnia, 500 Lekko po…" at bounding box center [1200, 325] width 264 height 21
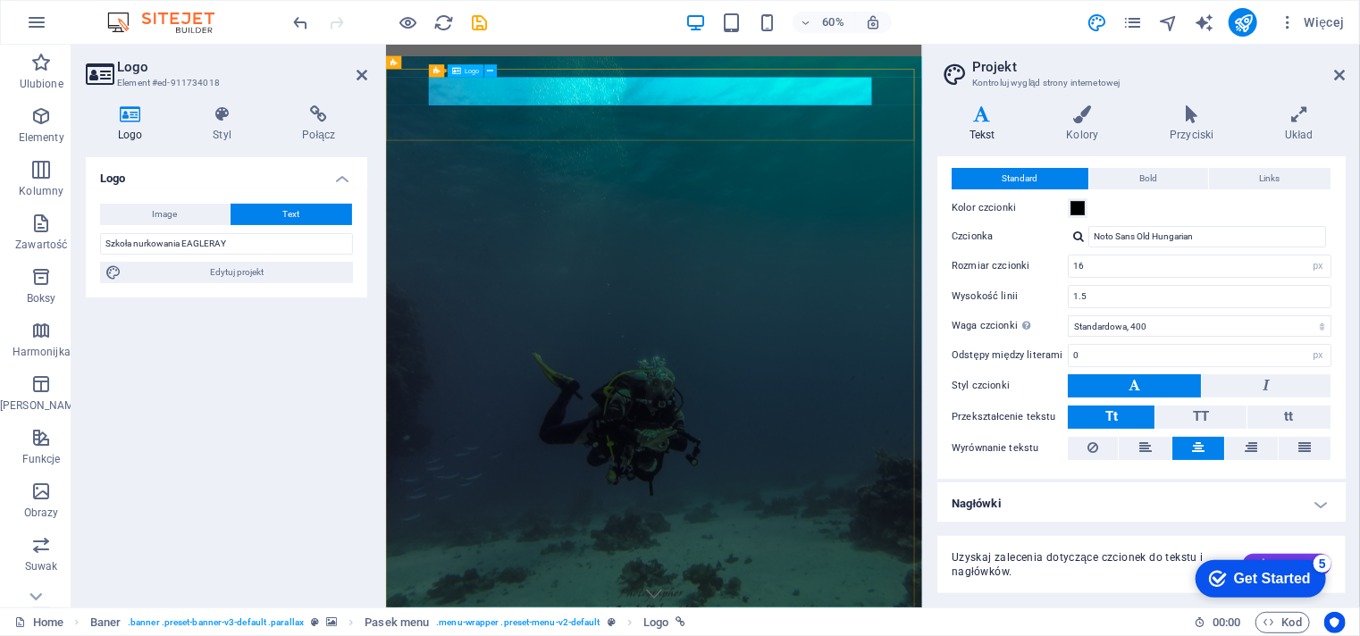
click at [361, 81] on icon at bounding box center [361, 75] width 11 height 14
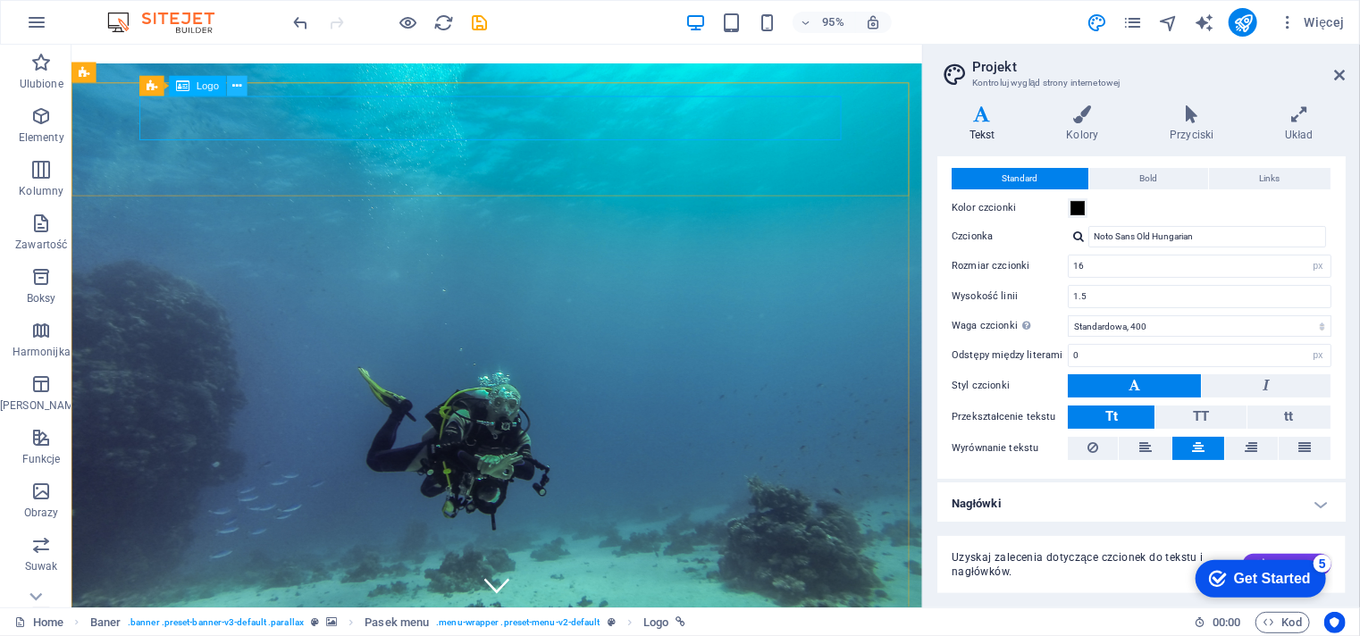
click at [238, 85] on icon at bounding box center [236, 87] width 9 height 18
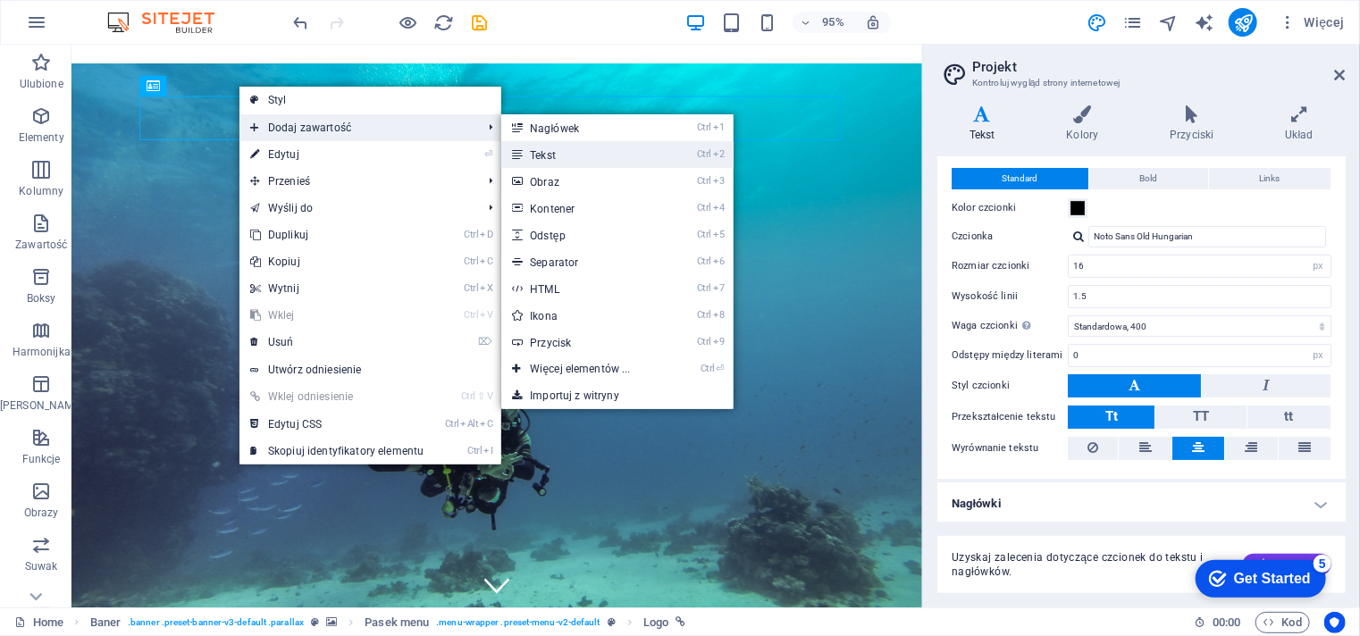
click at [548, 156] on link "Ctrl 2 Tekst" at bounding box center [583, 154] width 164 height 27
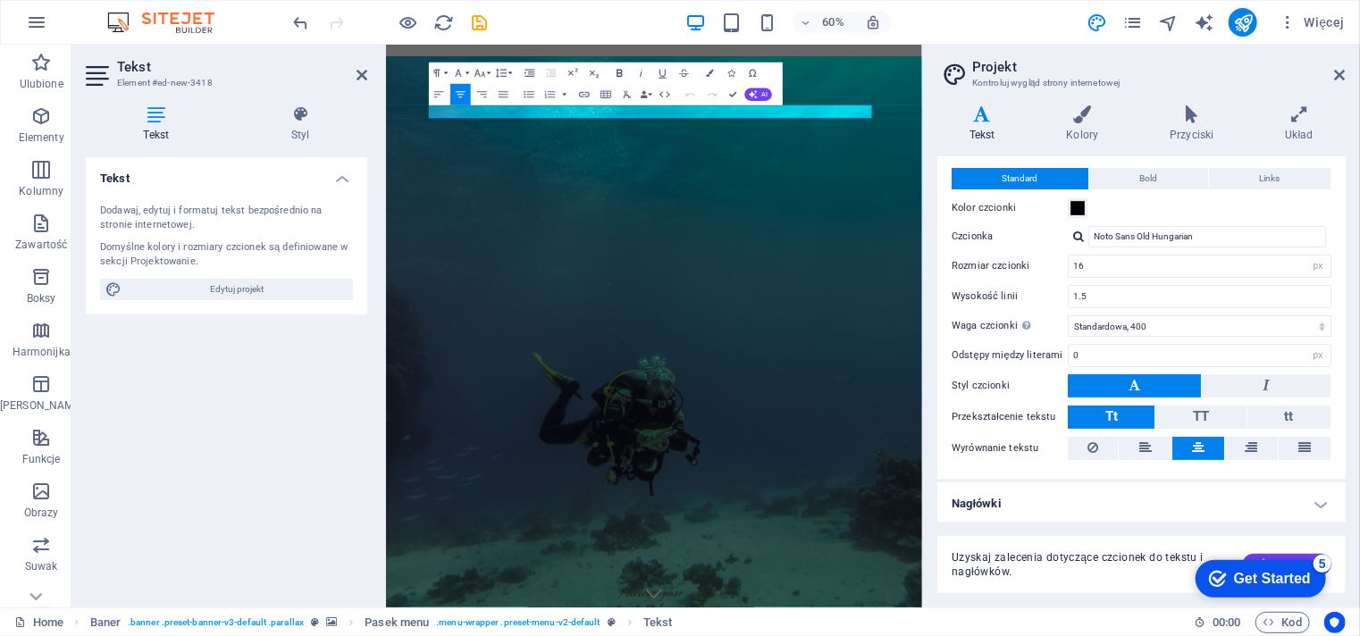
click at [622, 73] on icon "button" at bounding box center [619, 73] width 13 height 13
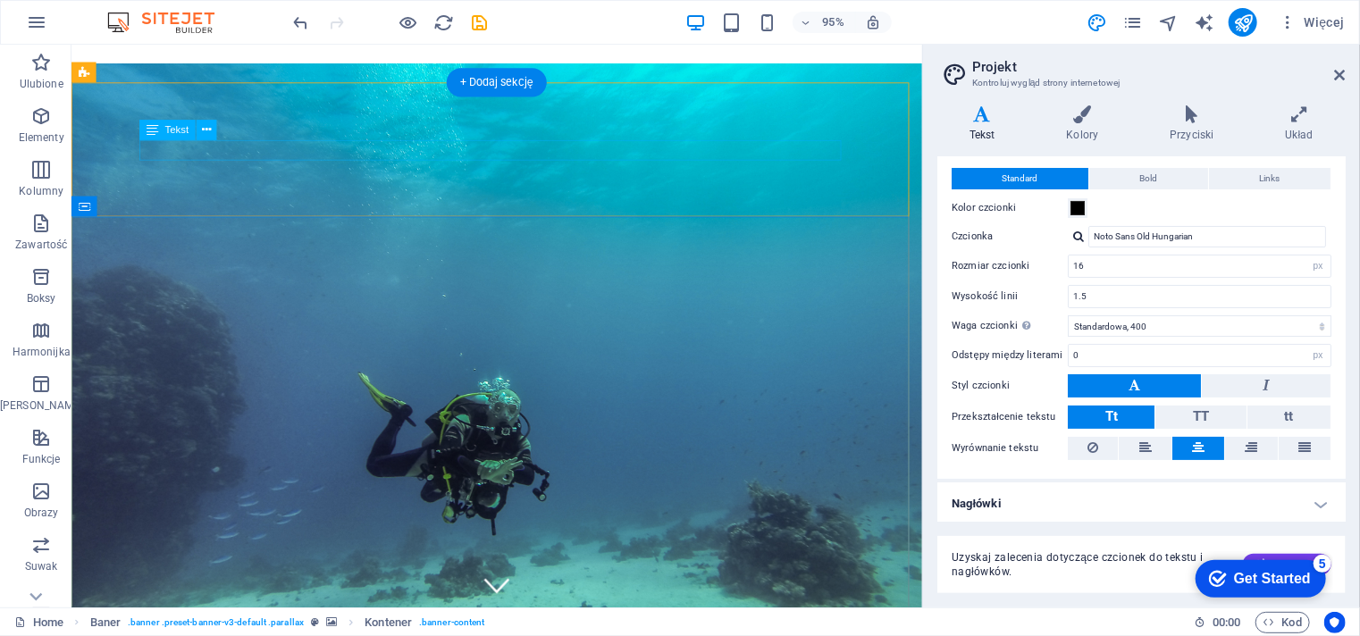
click at [204, 134] on icon at bounding box center [206, 131] width 9 height 18
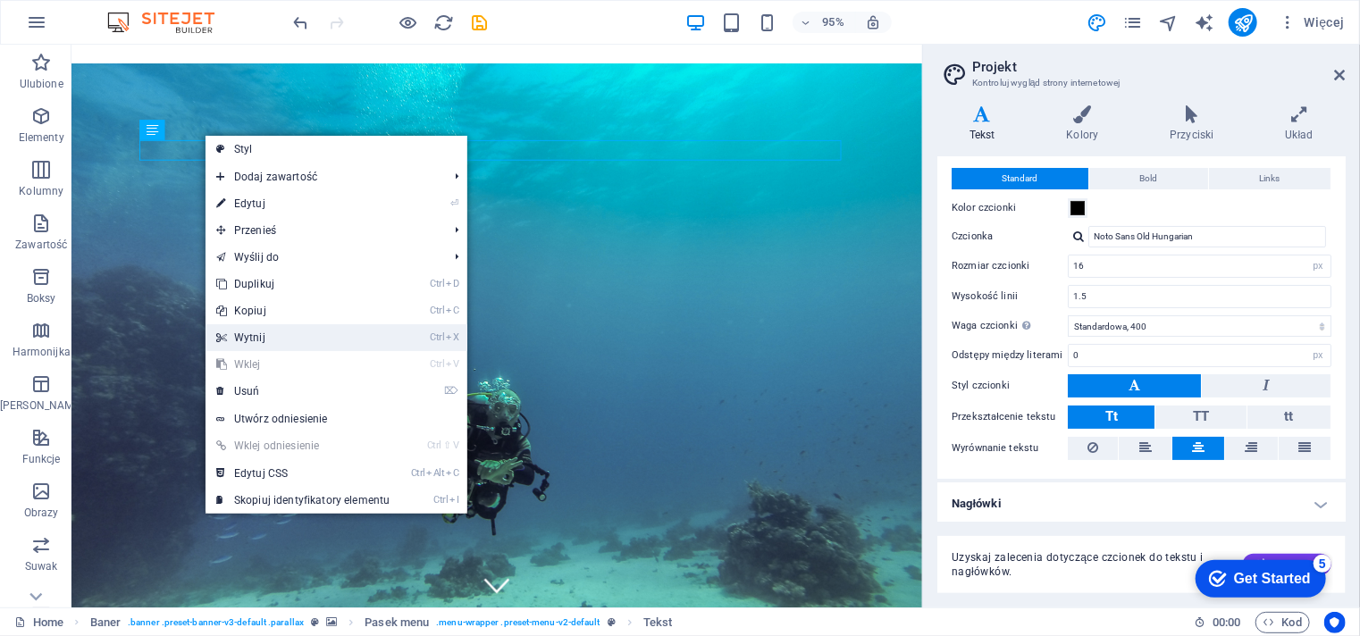
click at [241, 336] on link "Ctrl X Wytnij" at bounding box center [302, 337] width 195 height 27
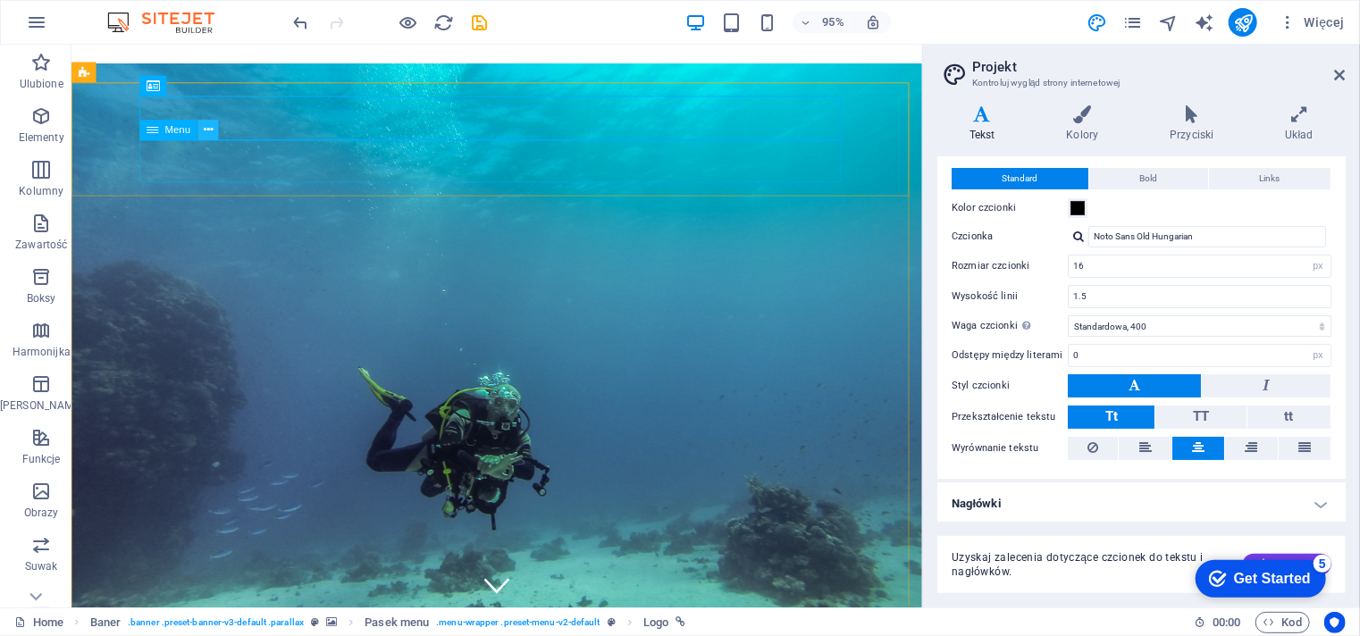
click at [211, 128] on icon at bounding box center [208, 131] width 9 height 18
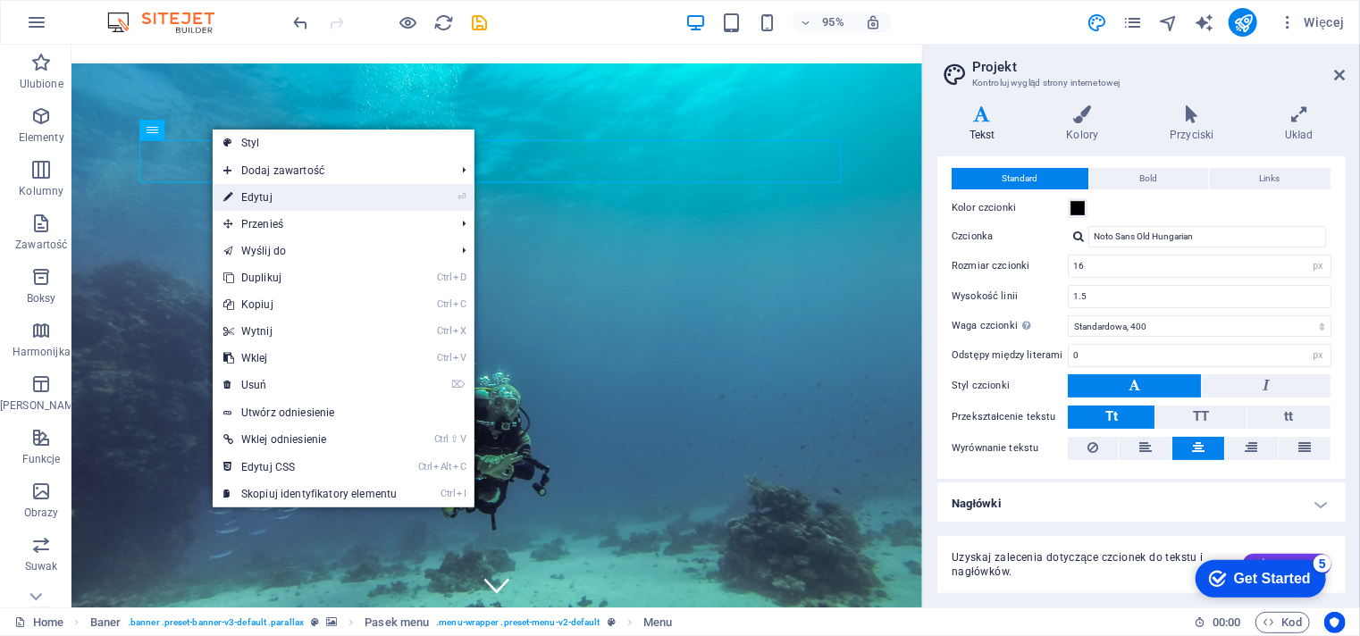
click at [266, 202] on link "⏎ Edytuj" at bounding box center [310, 197] width 195 height 27
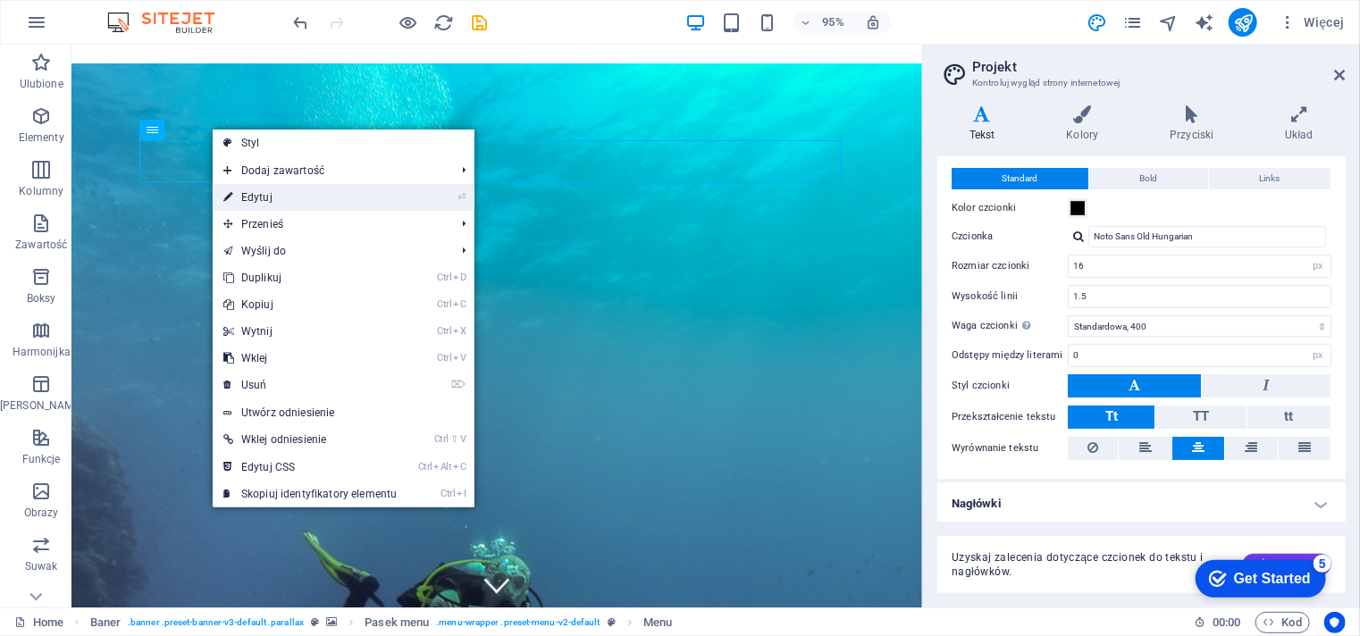
select select
select select "1"
select select
select select "2"
select select
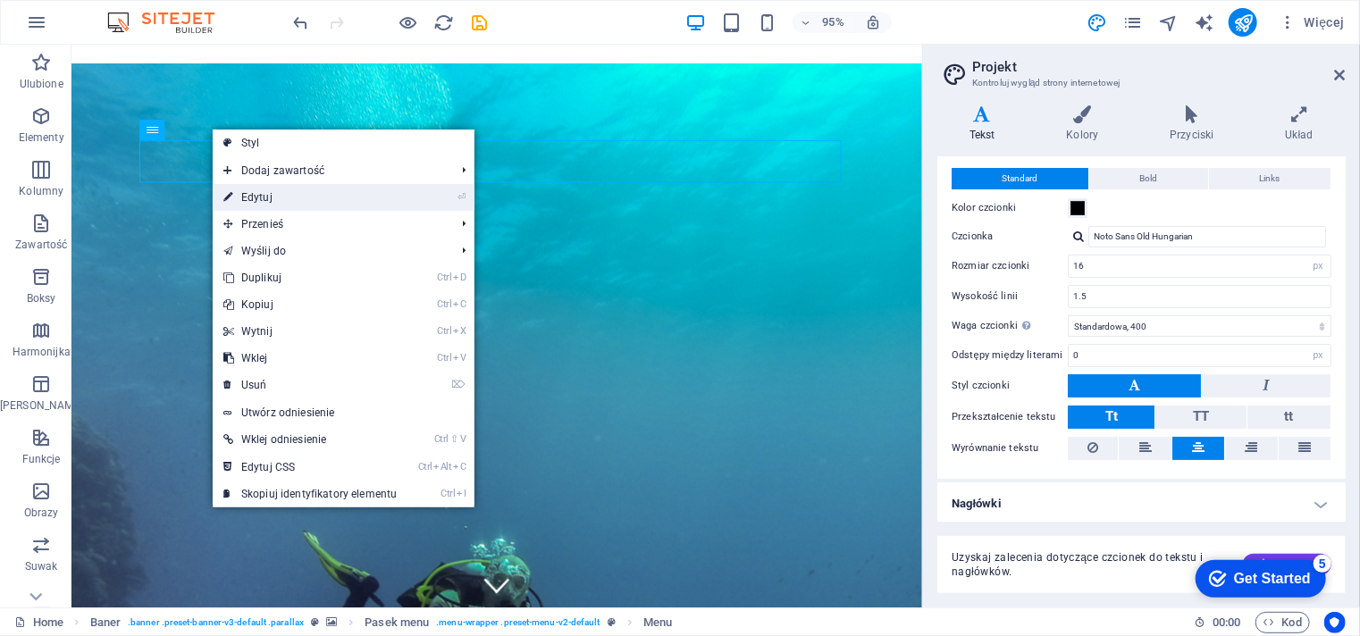
select select "3"
select select
select select "4"
select select
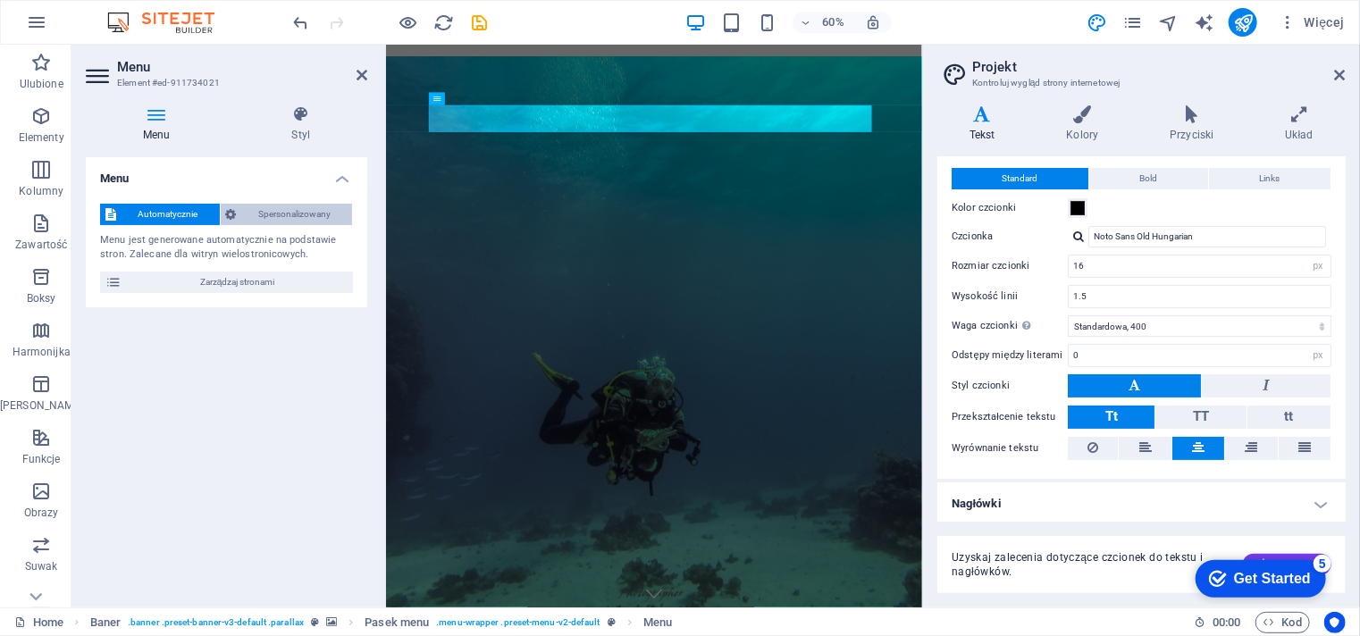
click at [297, 214] on span "Spersonalizowany" at bounding box center [294, 214] width 105 height 21
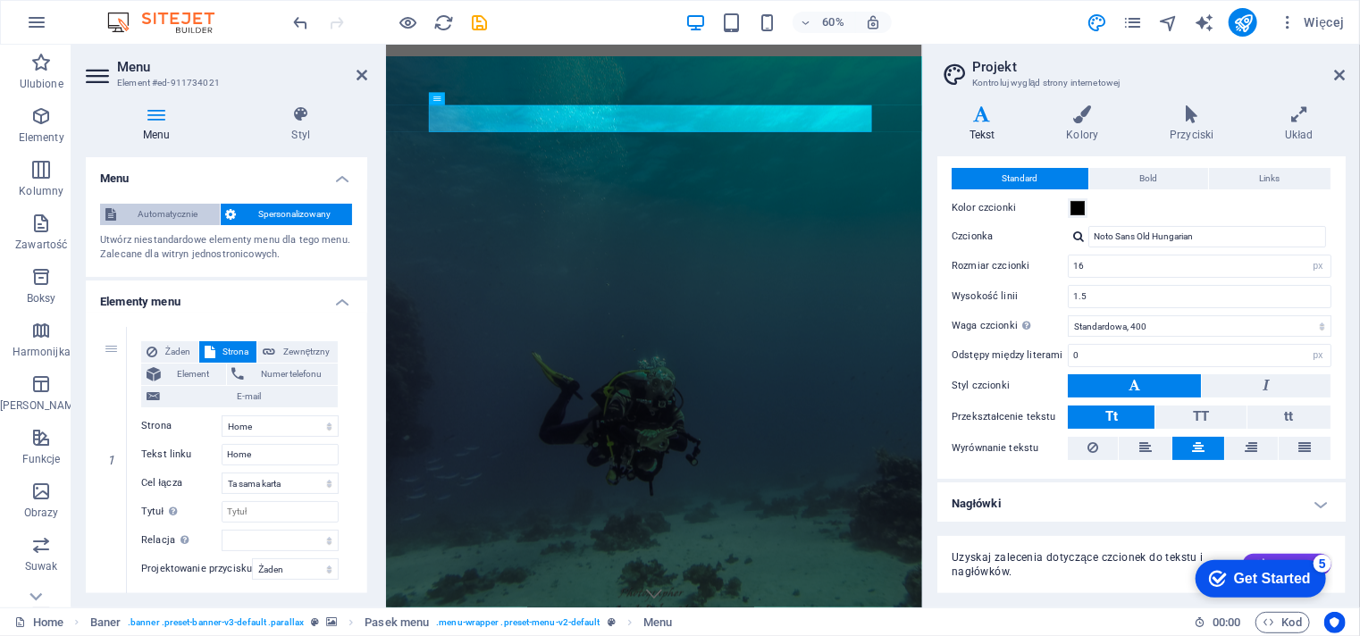
click at [170, 208] on span "Automatycznie" at bounding box center [168, 214] width 93 height 21
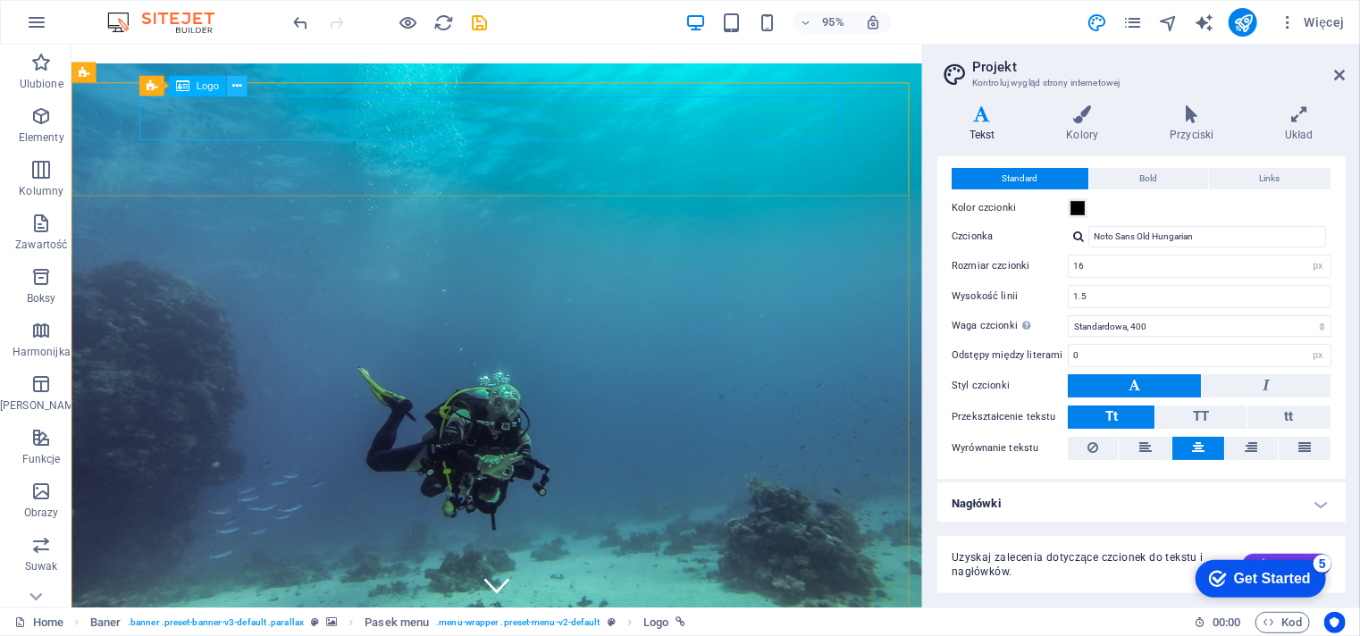
click at [237, 91] on icon at bounding box center [236, 87] width 9 height 18
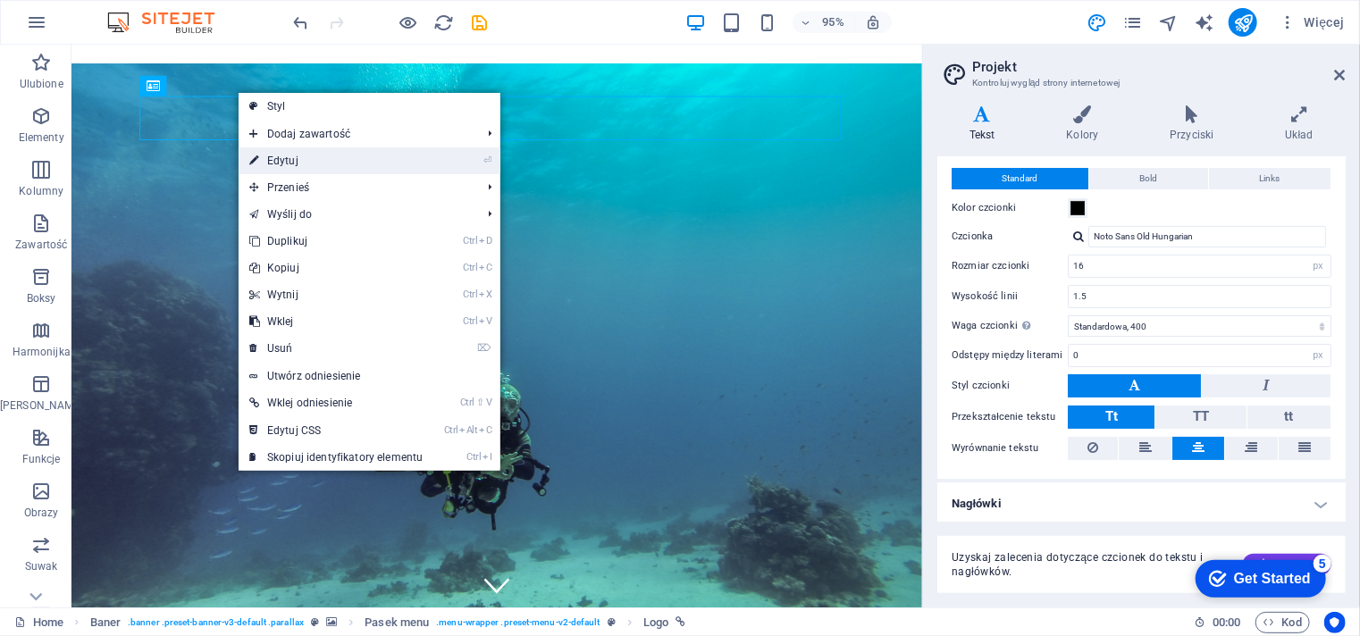
click at [261, 156] on link "⏎ Edytuj" at bounding box center [336, 160] width 195 height 27
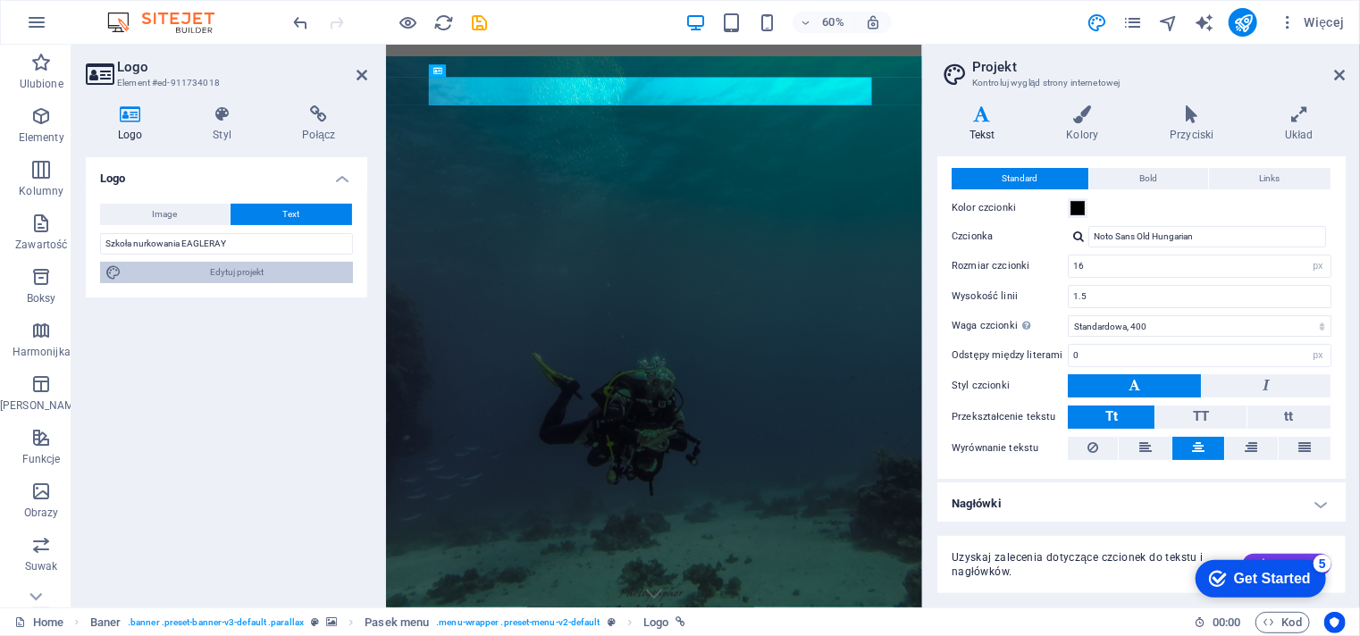
click at [235, 273] on span "Edytuj projekt" at bounding box center [237, 272] width 221 height 21
click at [980, 116] on icon at bounding box center [982, 114] width 90 height 18
click at [1082, 126] on h4 "Kolory" at bounding box center [1087, 124] width 104 height 38
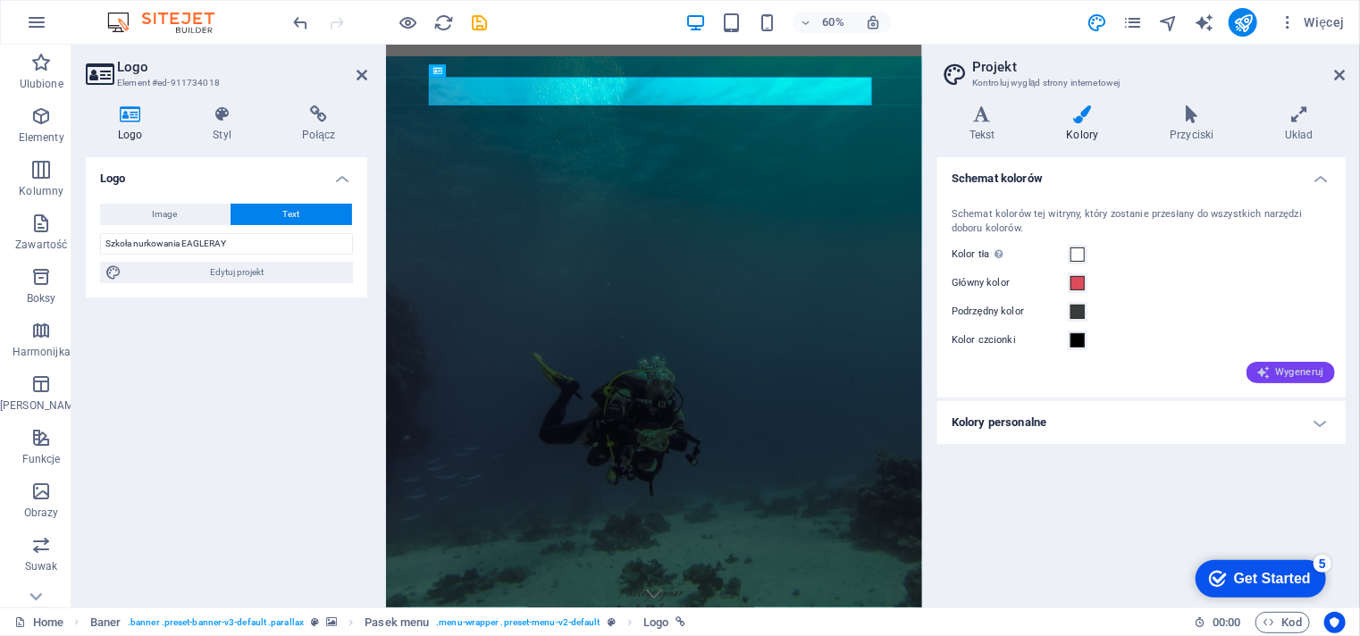
click at [1286, 375] on span "Wygeneruj" at bounding box center [1290, 372] width 67 height 14
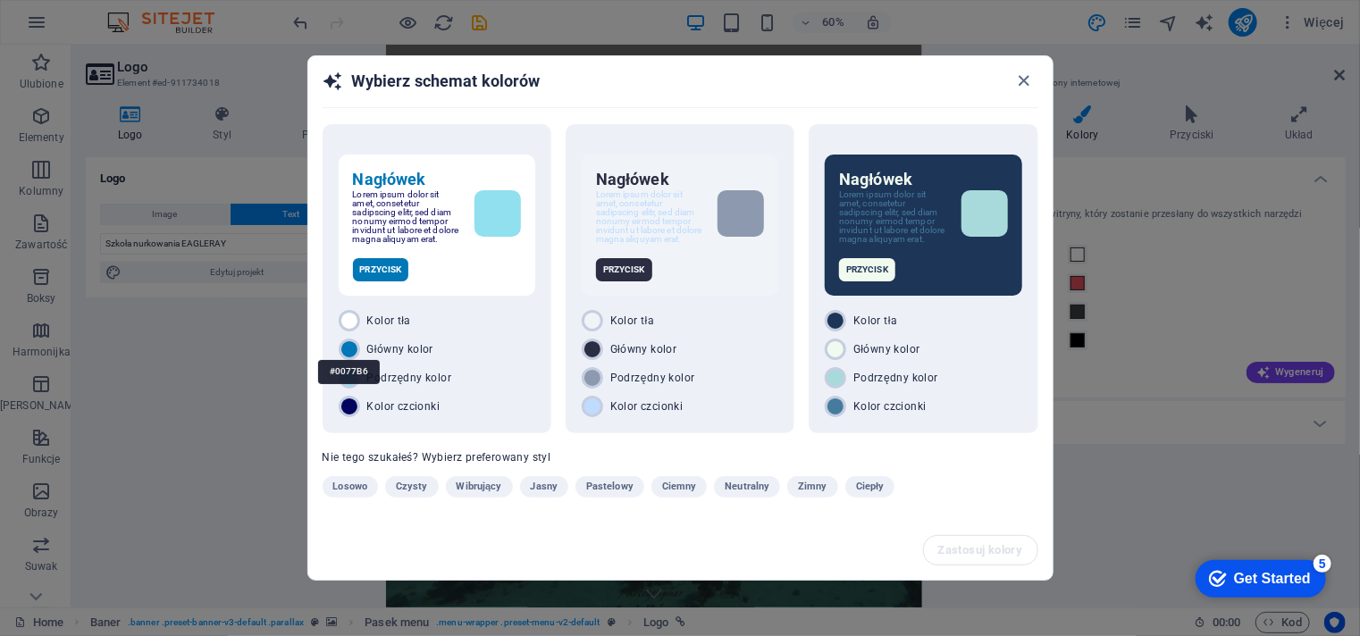
click at [349, 348] on div "#0077B6" at bounding box center [349, 372] width 62 height 49
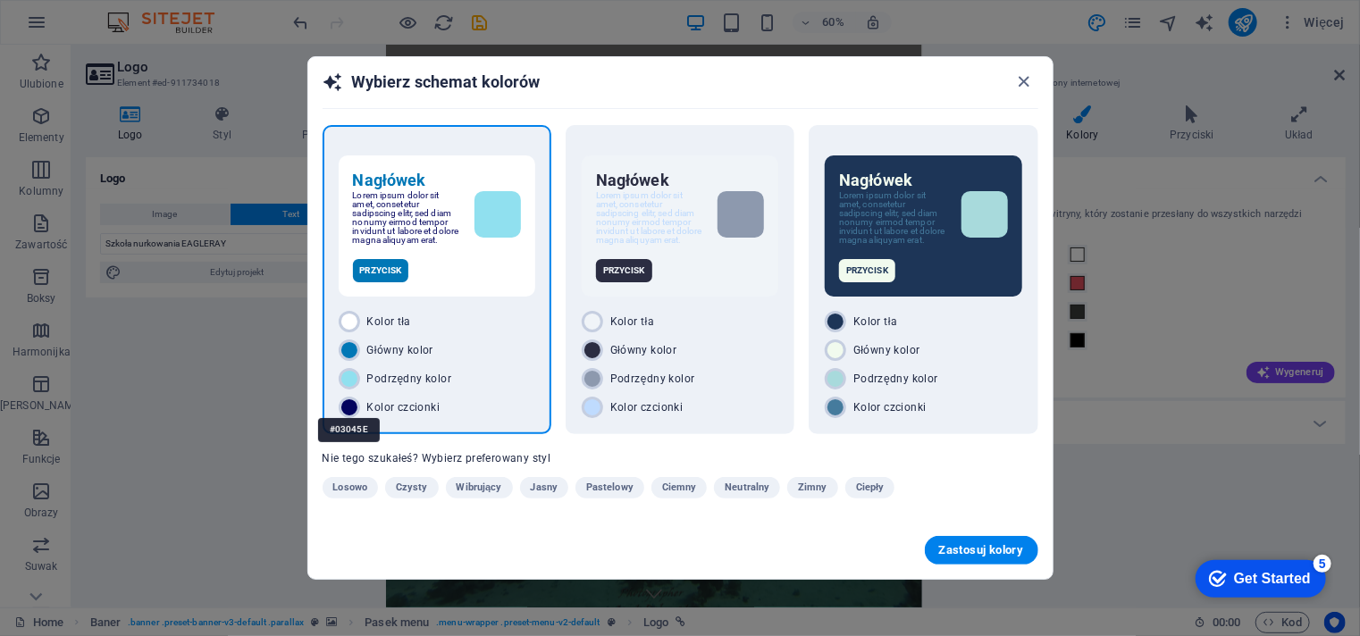
click at [347, 403] on div at bounding box center [349, 407] width 21 height 21
click at [392, 264] on p "Przycisk" at bounding box center [381, 270] width 56 height 23
click at [952, 555] on span "Zastosuj kolory" at bounding box center [981, 550] width 85 height 14
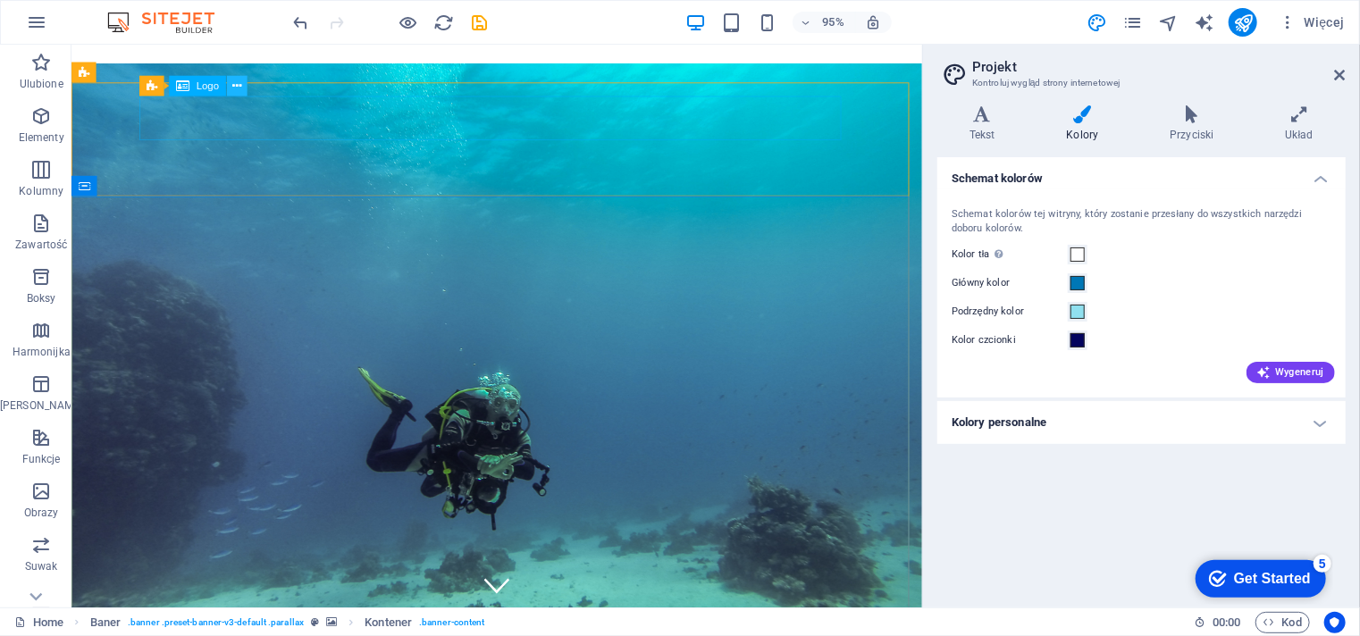
click at [236, 91] on icon at bounding box center [236, 87] width 9 height 18
click at [234, 86] on icon at bounding box center [236, 87] width 9 height 18
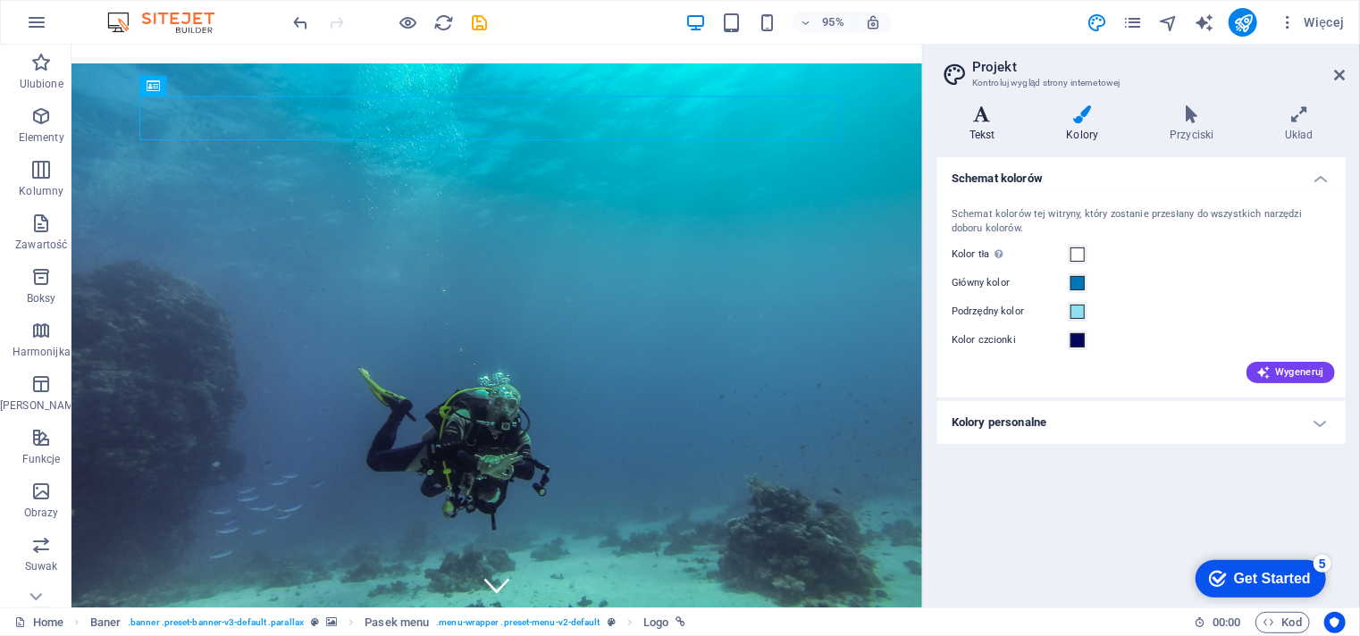
click at [993, 118] on icon at bounding box center [982, 114] width 90 height 18
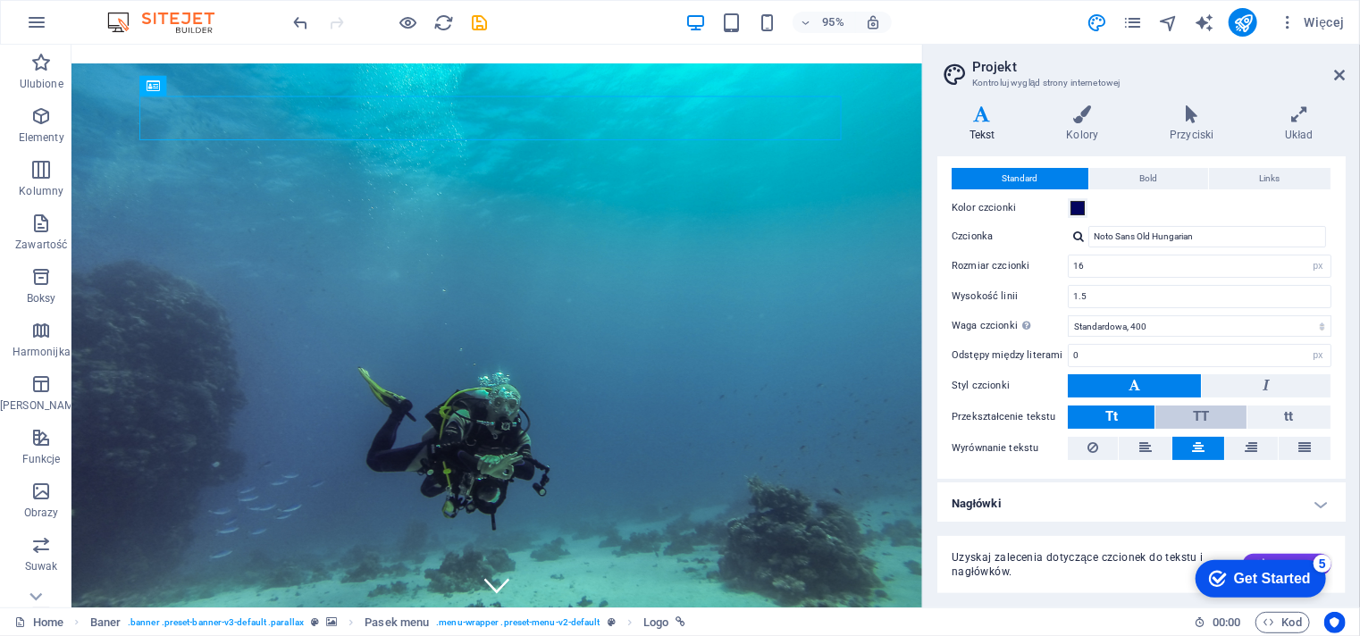
click at [1209, 412] on button "TT" at bounding box center [1200, 417] width 90 height 23
click at [1273, 416] on button "tt" at bounding box center [1288, 417] width 83 height 23
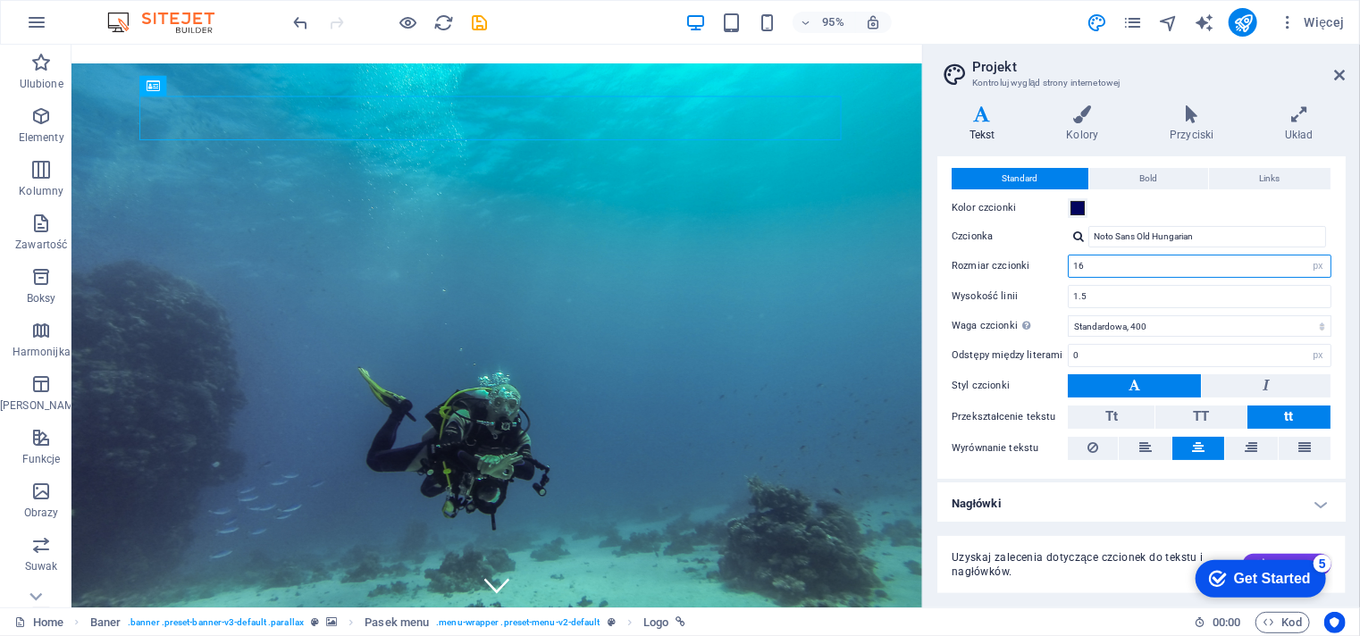
click at [1141, 271] on input "16" at bounding box center [1200, 266] width 262 height 21
type input "18"
